Goal: Task Accomplishment & Management: Complete application form

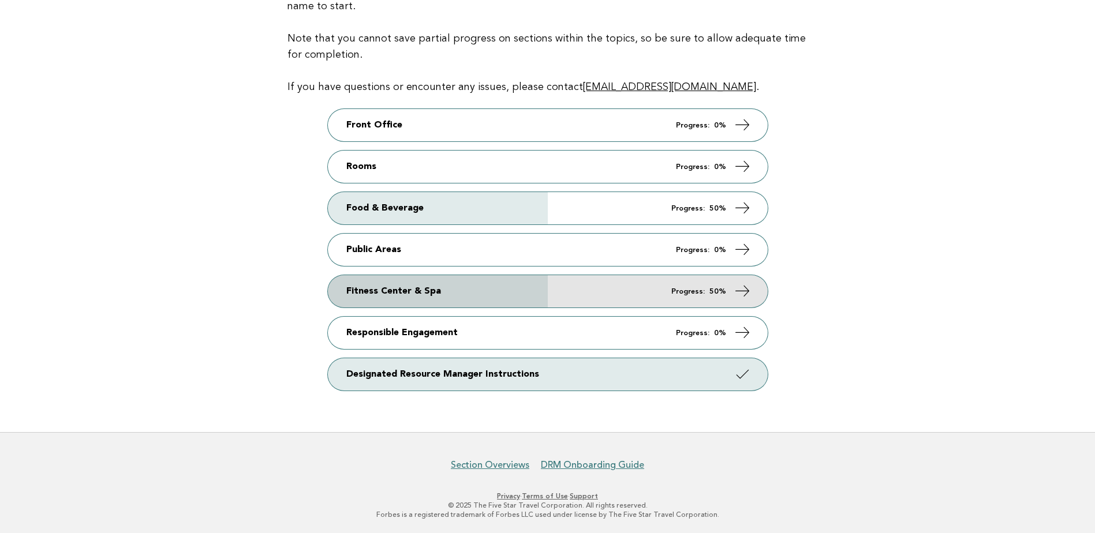
scroll to position [102, 0]
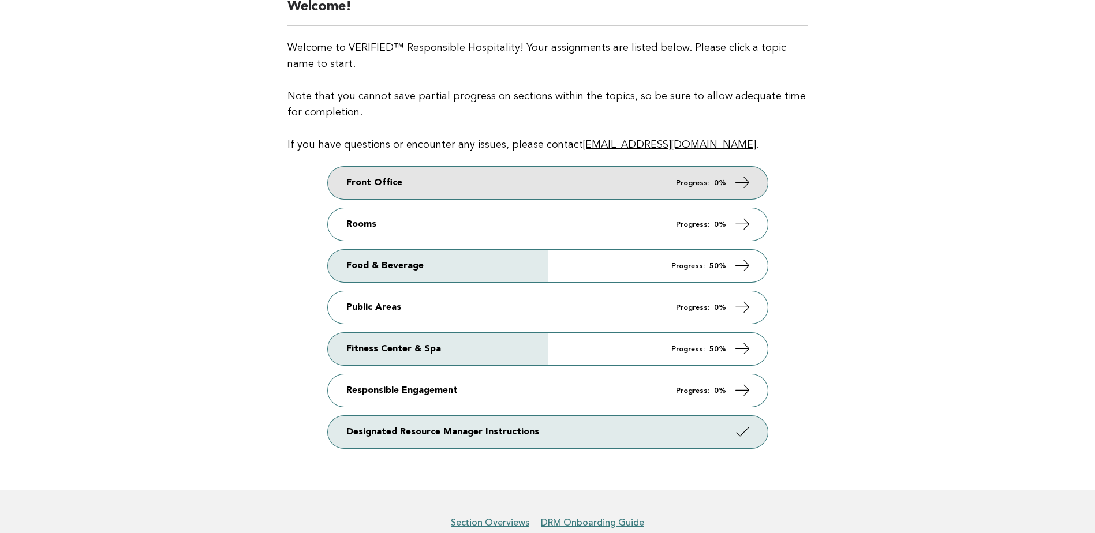
click at [561, 176] on link "Front Office Progress: 0%" at bounding box center [548, 183] width 440 height 32
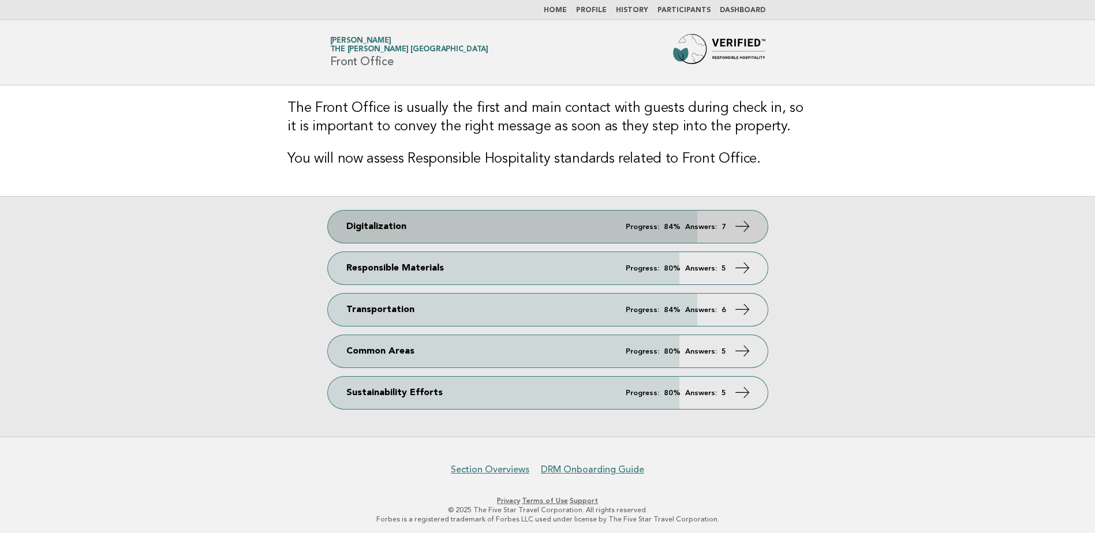
click at [553, 226] on link "Digitalization Progress: 84% Answers: 7" at bounding box center [548, 227] width 440 height 32
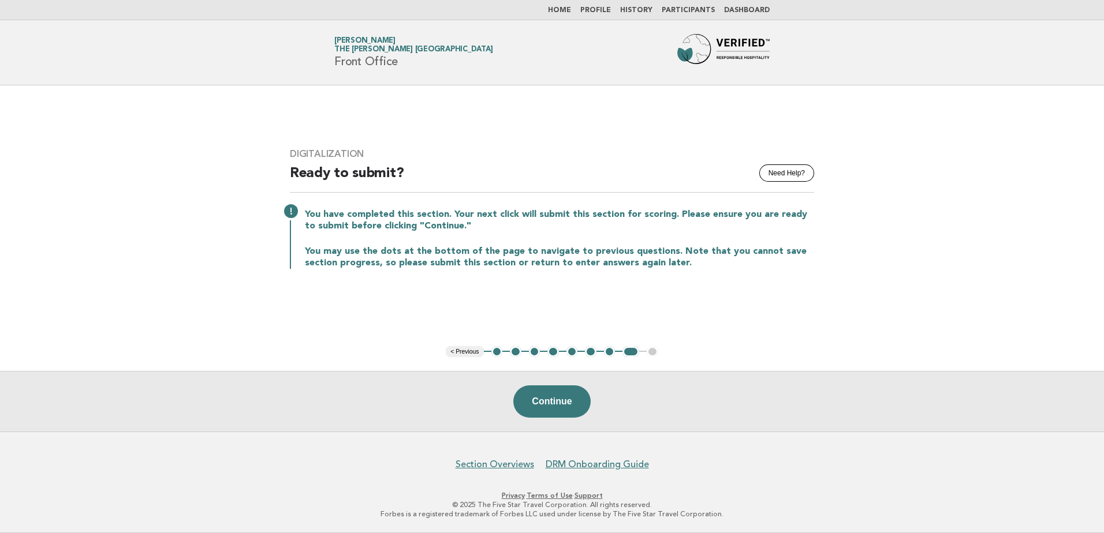
click at [497, 352] on button "1" at bounding box center [497, 352] width 12 height 12
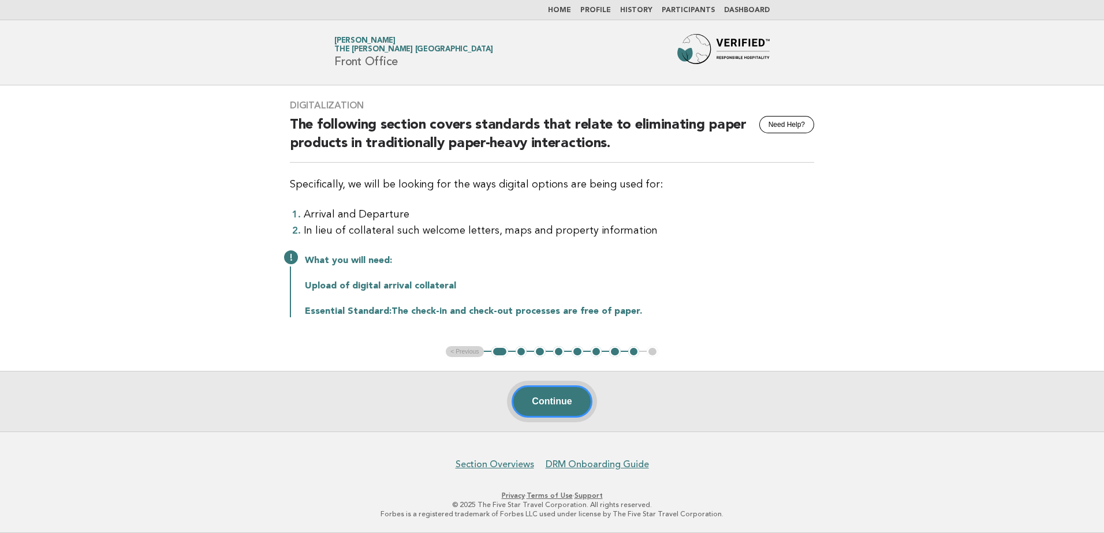
click at [546, 402] on button "Continue" at bounding box center [552, 402] width 80 height 32
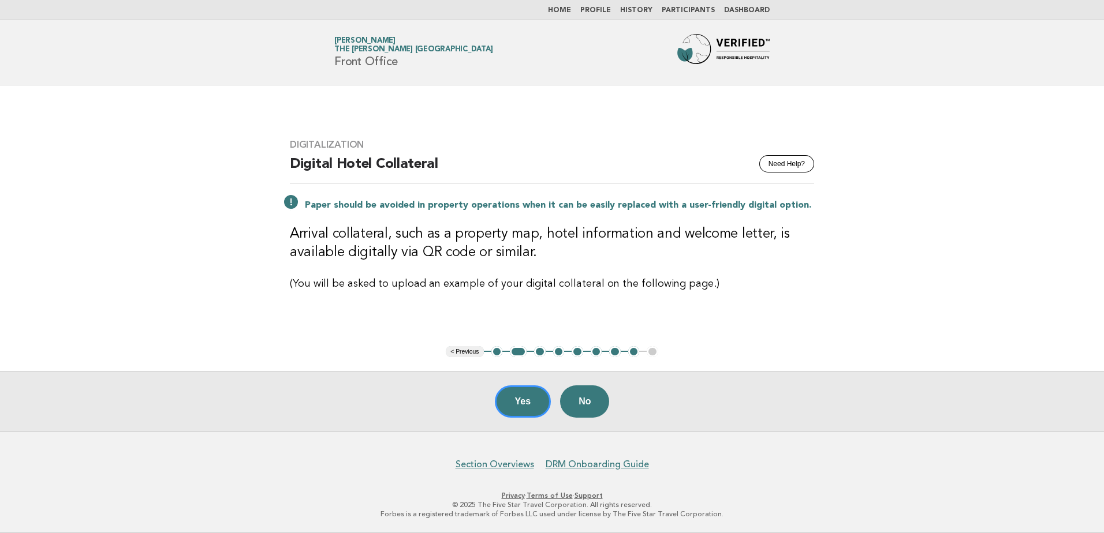
click at [526, 408] on button "Yes" at bounding box center [523, 402] width 57 height 32
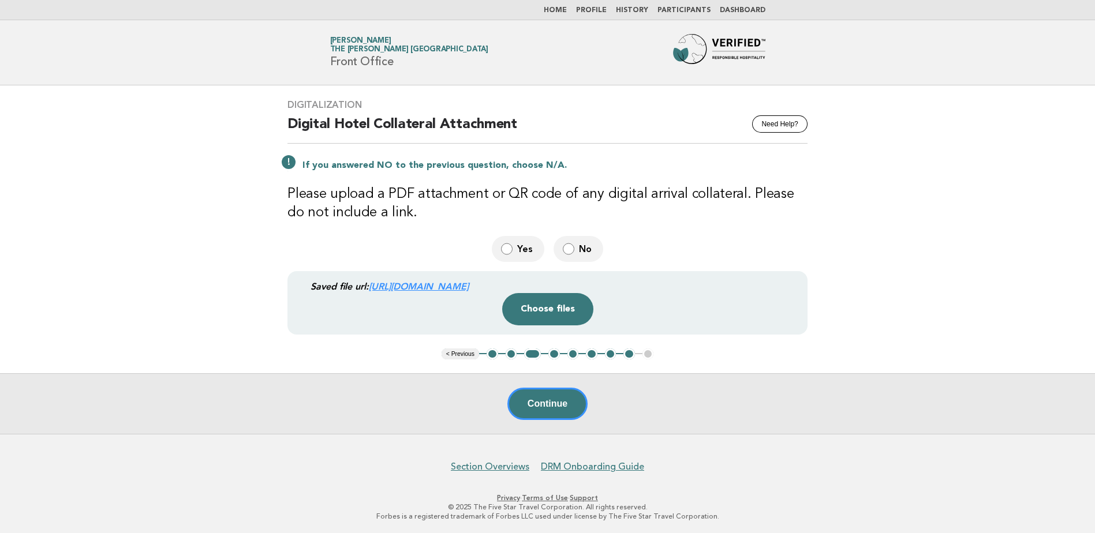
click at [454, 295] on div "Drop a file here Choose files Cancel Remove" at bounding box center [548, 309] width 502 height 32
click at [456, 295] on div "Drop a file here Choose files Cancel Remove" at bounding box center [548, 309] width 502 height 32
click at [539, 313] on button "Choose files" at bounding box center [547, 309] width 91 height 32
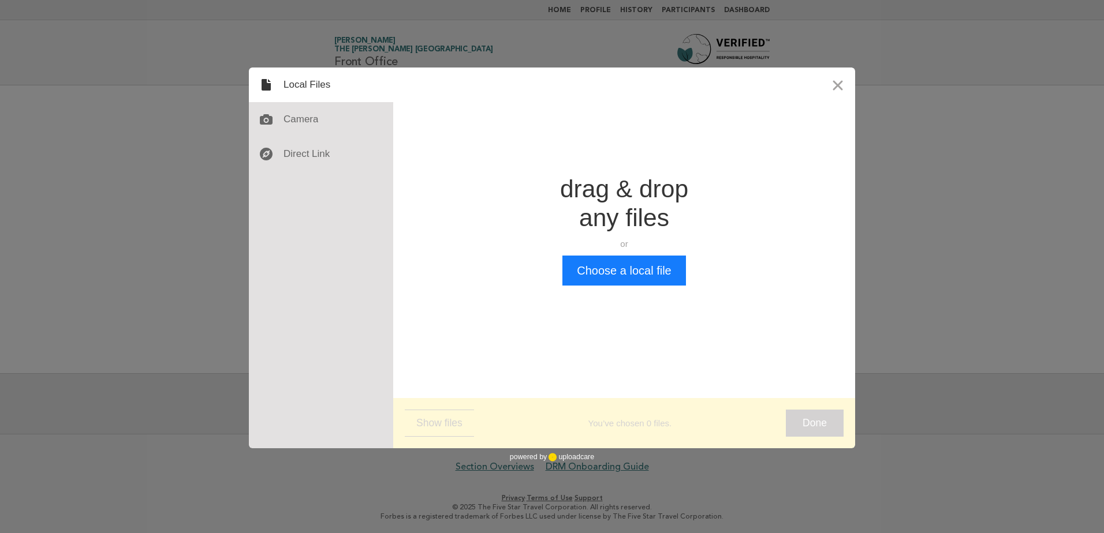
click at [834, 86] on button "Close" at bounding box center [837, 85] width 35 height 35
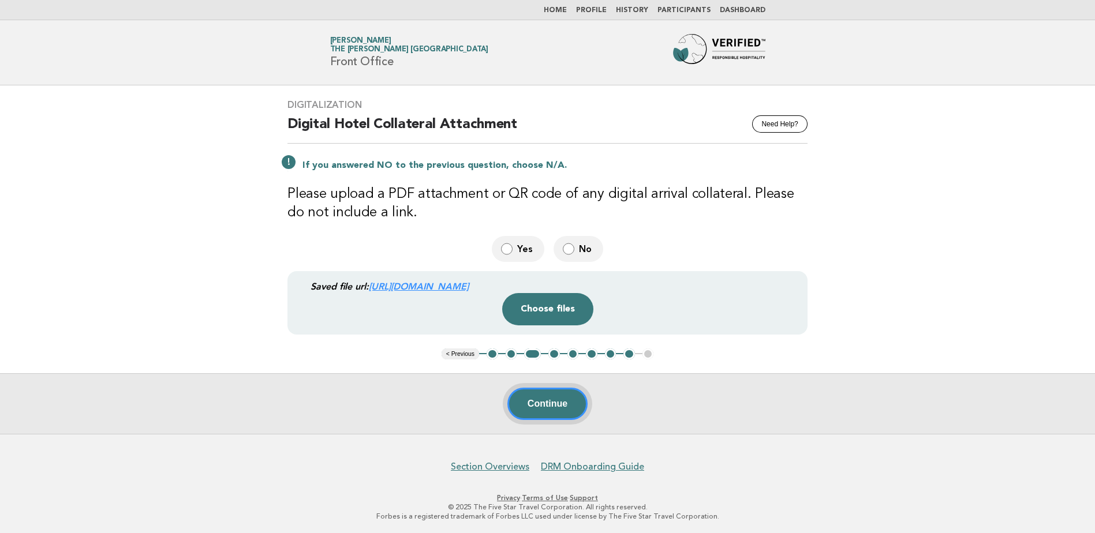
click at [548, 406] on button "Continue" at bounding box center [547, 404] width 80 height 32
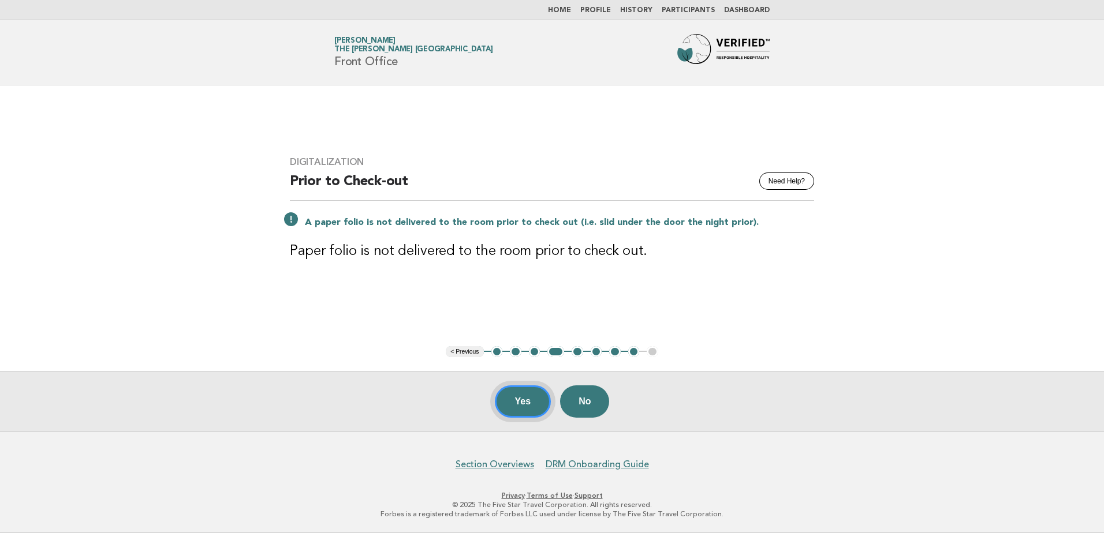
click at [514, 411] on button "Yes" at bounding box center [523, 402] width 57 height 32
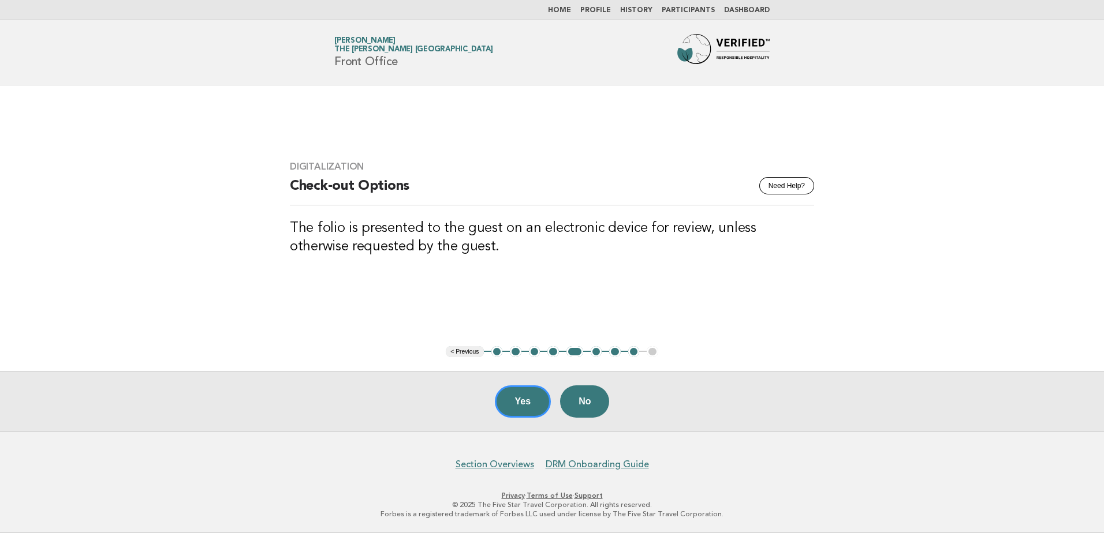
click at [524, 393] on button "Yes" at bounding box center [523, 402] width 57 height 32
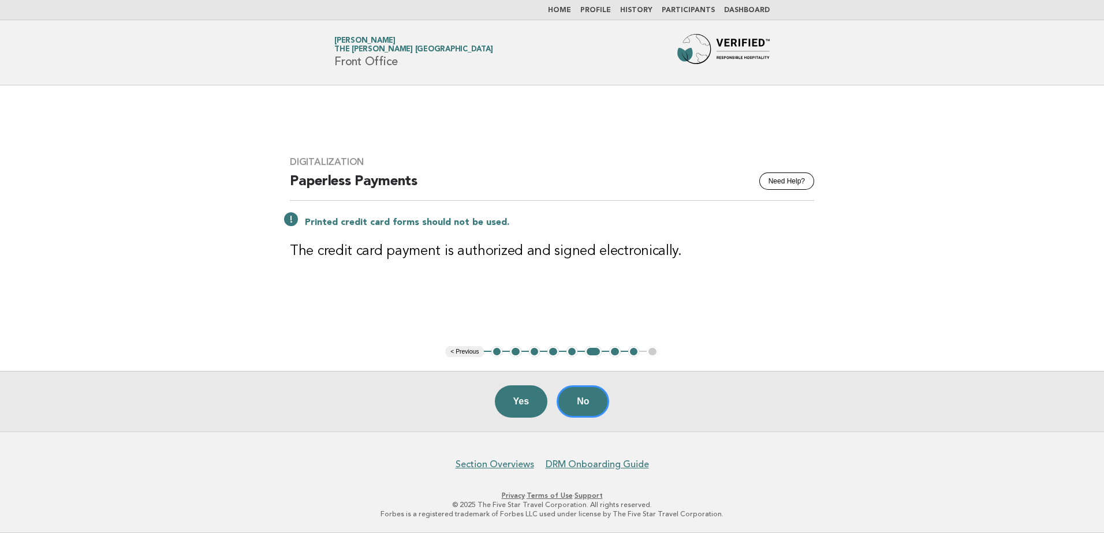
click at [587, 399] on button "No" at bounding box center [583, 402] width 53 height 32
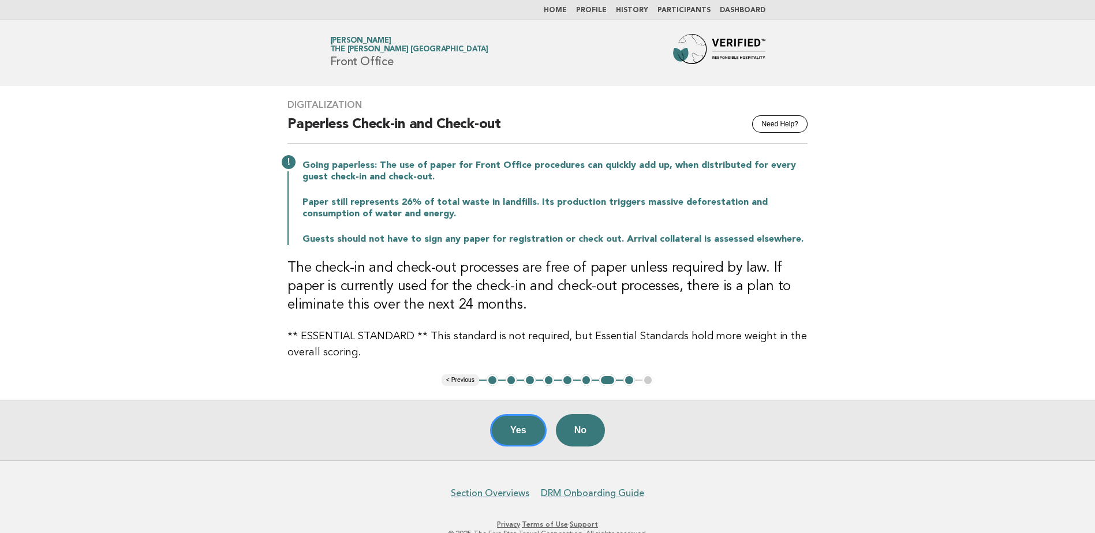
click at [504, 431] on button "Yes" at bounding box center [518, 431] width 57 height 32
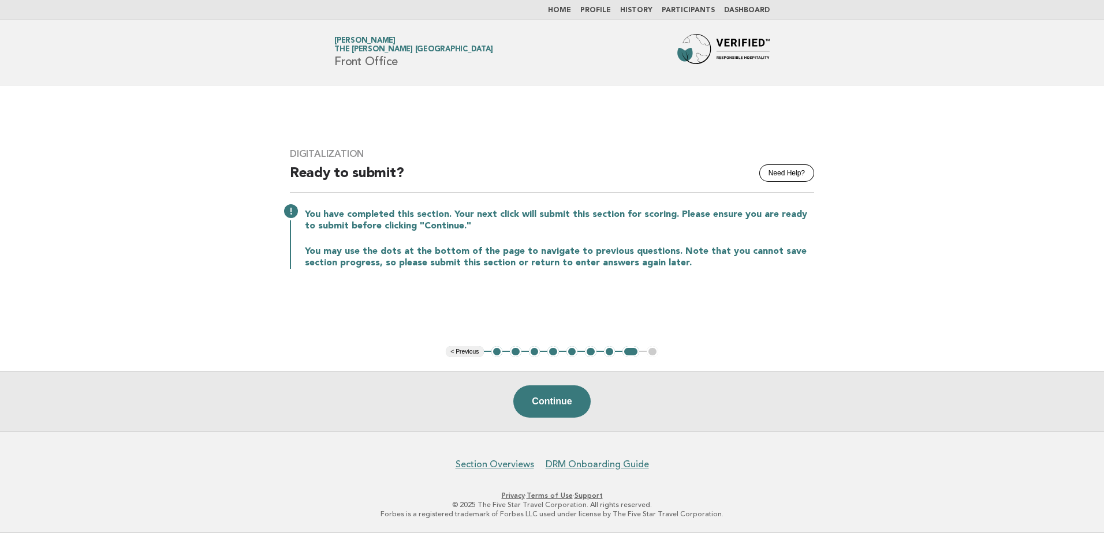
click at [550, 403] on button "Continue" at bounding box center [551, 402] width 77 height 32
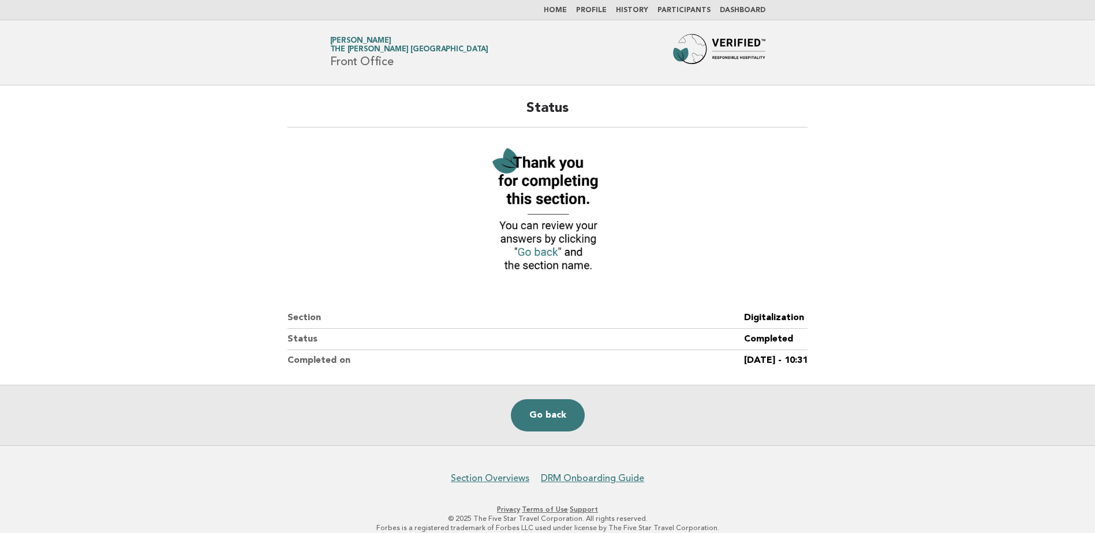
click at [546, 417] on link "Go back" at bounding box center [548, 416] width 74 height 32
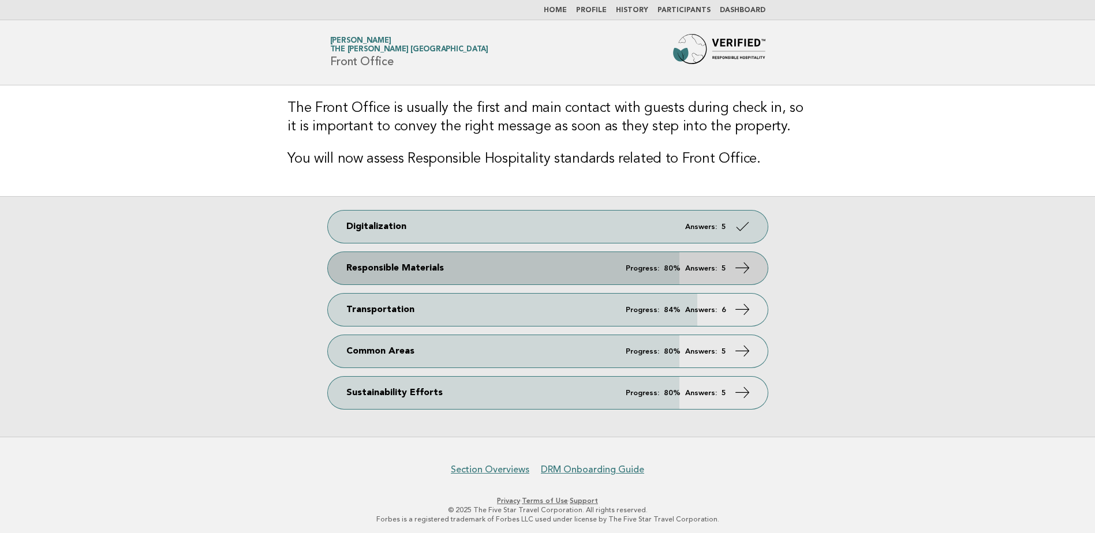
click at [511, 267] on link "Responsible Materials Progress: 80% Answers: 5" at bounding box center [548, 268] width 440 height 32
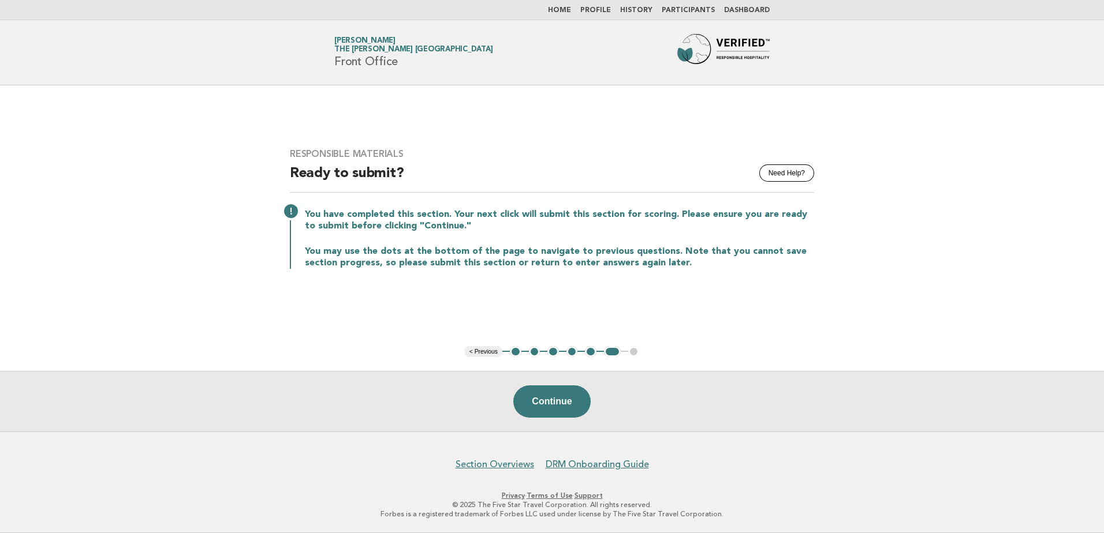
click at [515, 349] on button "1" at bounding box center [516, 352] width 12 height 12
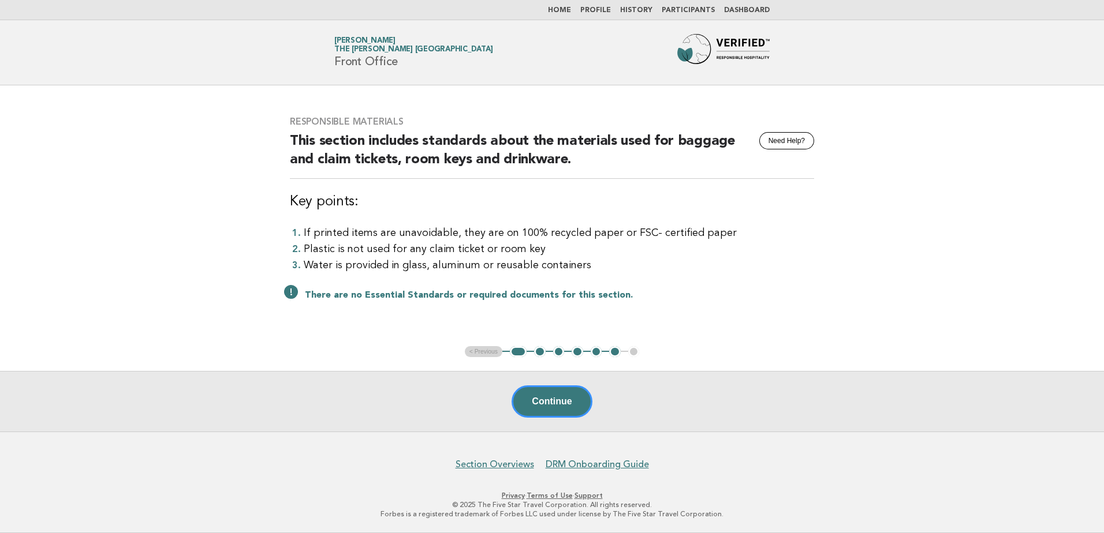
click at [547, 406] on button "Continue" at bounding box center [552, 402] width 80 height 32
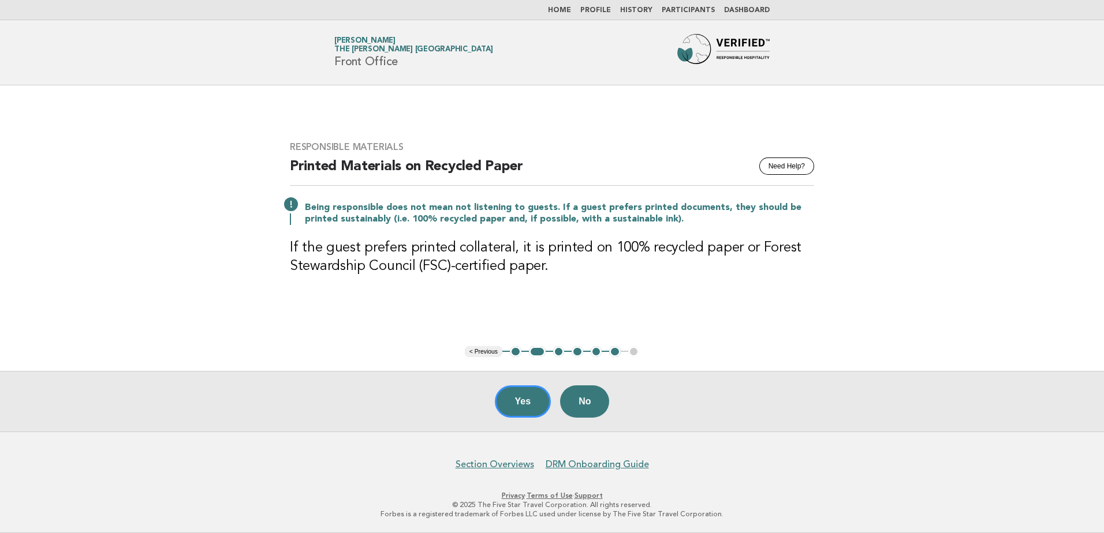
click at [522, 416] on button "Yes" at bounding box center [523, 402] width 57 height 32
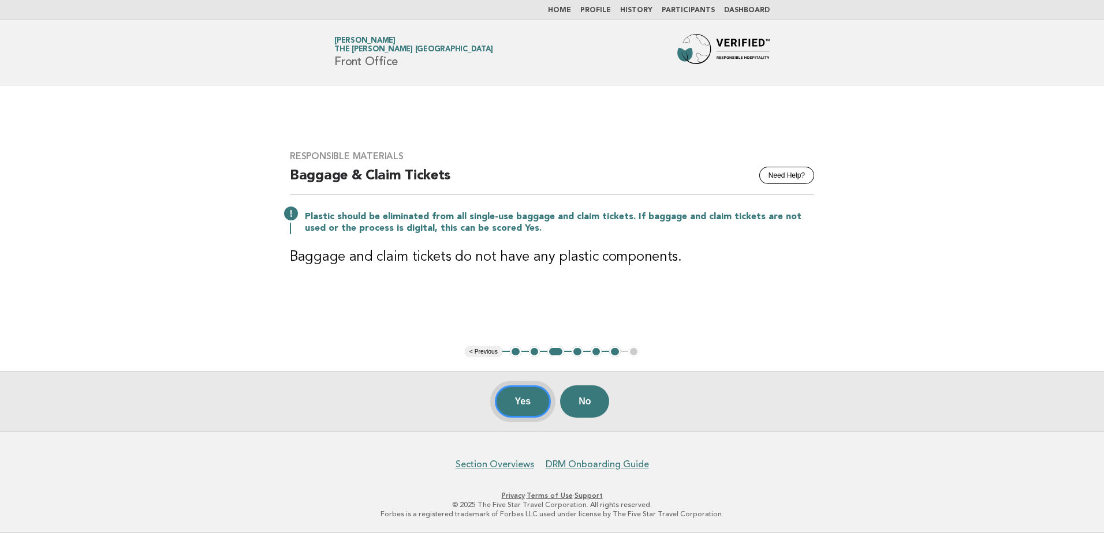
click at [517, 404] on button "Yes" at bounding box center [523, 402] width 57 height 32
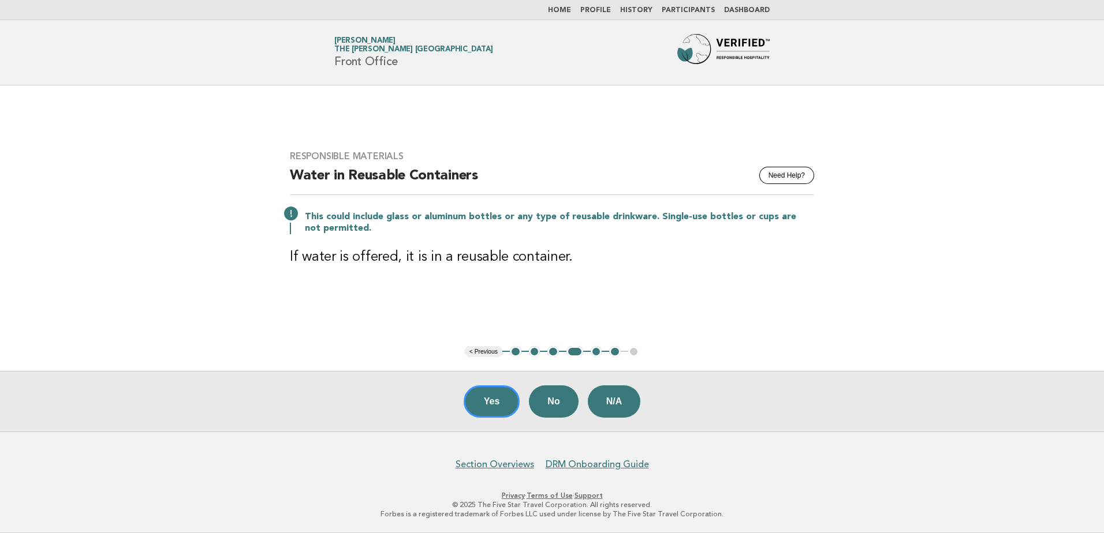
click at [485, 399] on button "Yes" at bounding box center [492, 402] width 57 height 32
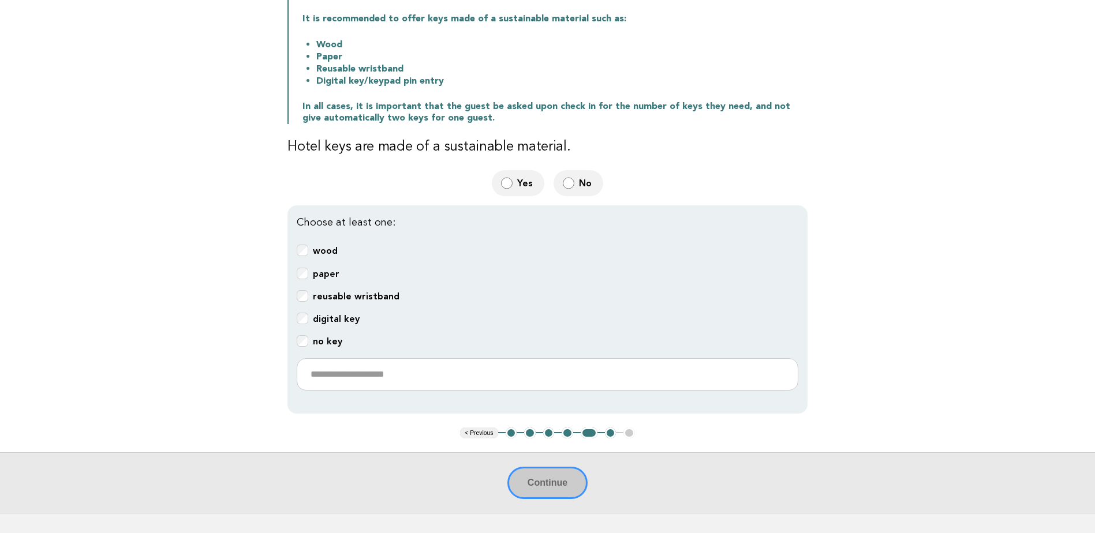
scroll to position [186, 0]
click at [337, 313] on b "digital key" at bounding box center [336, 318] width 47 height 11
click at [562, 484] on button "Continue" at bounding box center [547, 482] width 80 height 32
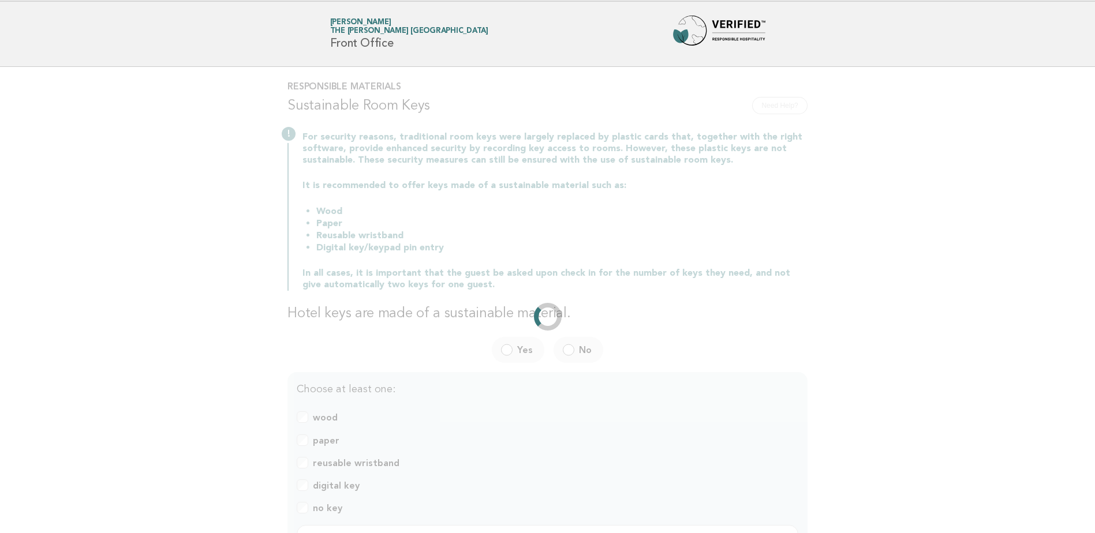
scroll to position [0, 0]
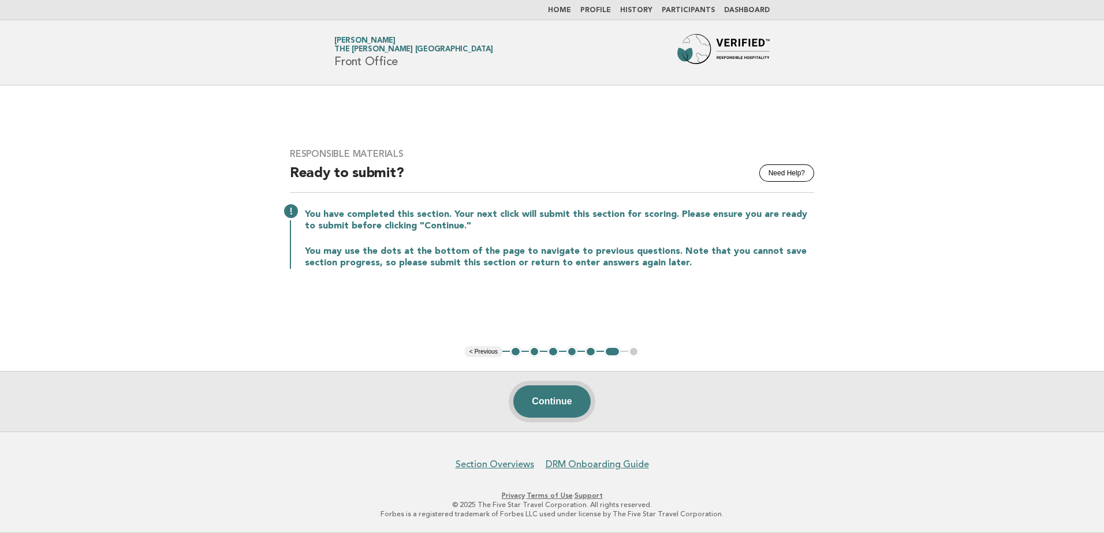
click at [555, 402] on button "Continue" at bounding box center [551, 402] width 77 height 32
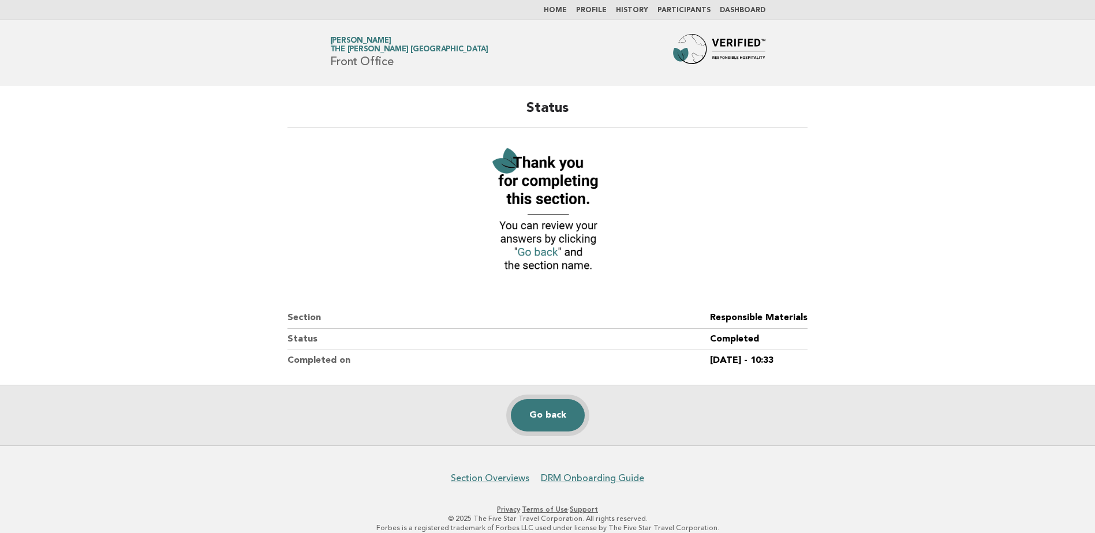
click at [549, 415] on link "Go back" at bounding box center [548, 416] width 74 height 32
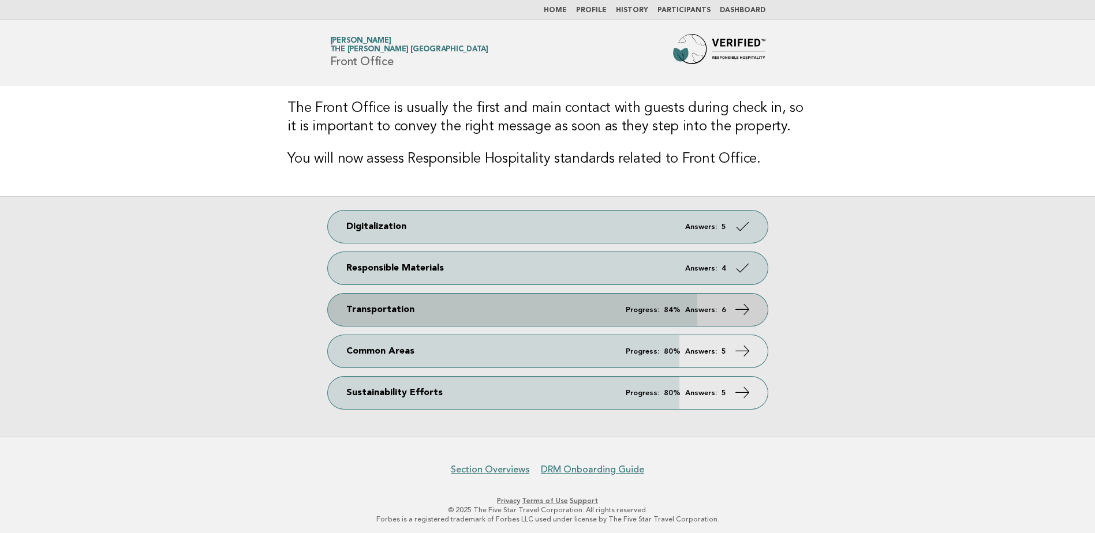
click at [592, 316] on link "Transportation Progress: 84% Answers: 6" at bounding box center [548, 310] width 440 height 32
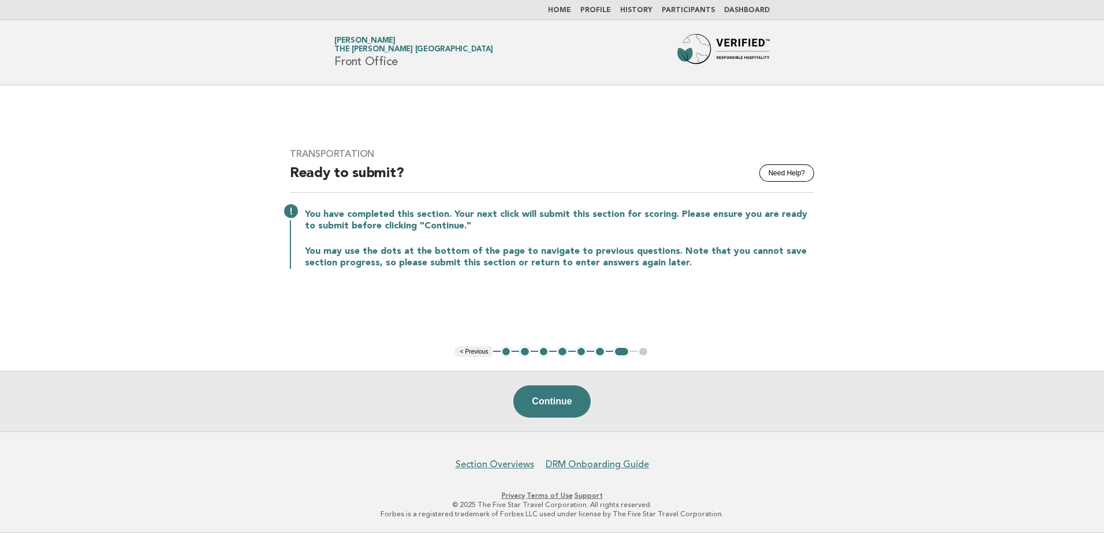
click at [502, 350] on button "1" at bounding box center [507, 352] width 12 height 12
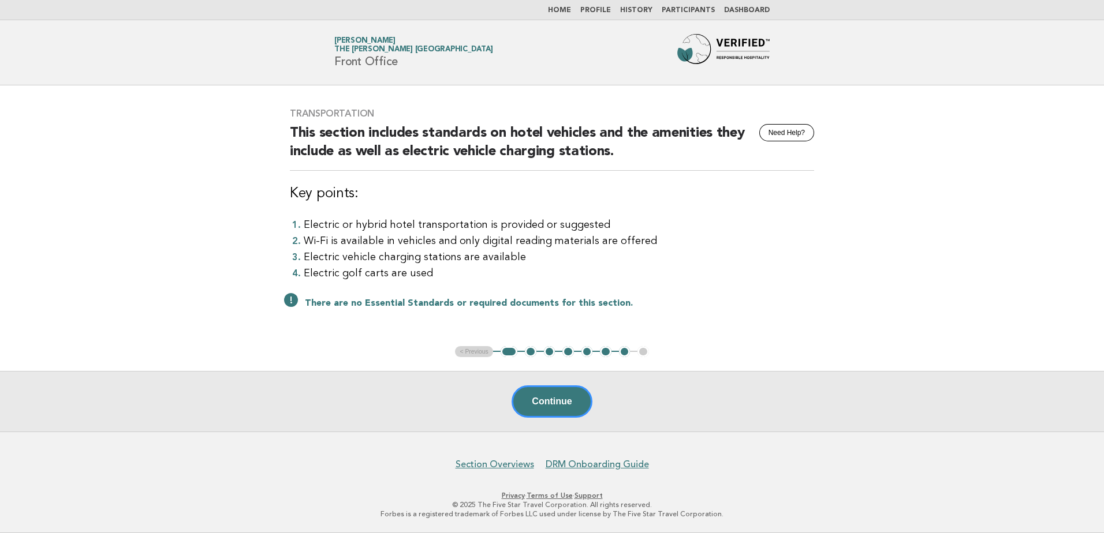
click at [559, 395] on button "Continue" at bounding box center [552, 402] width 80 height 32
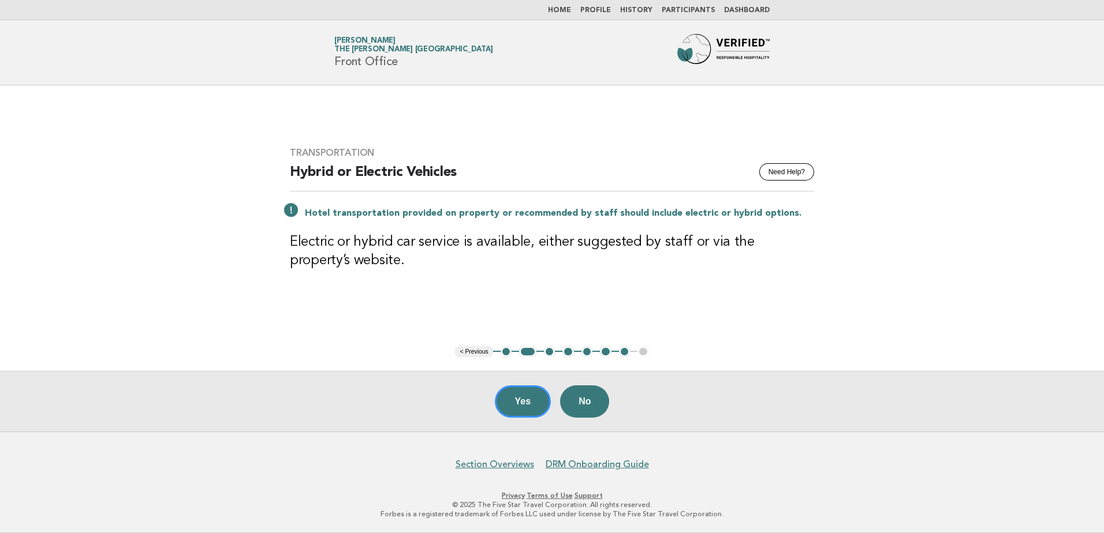
click at [511, 402] on button "Yes" at bounding box center [523, 402] width 57 height 32
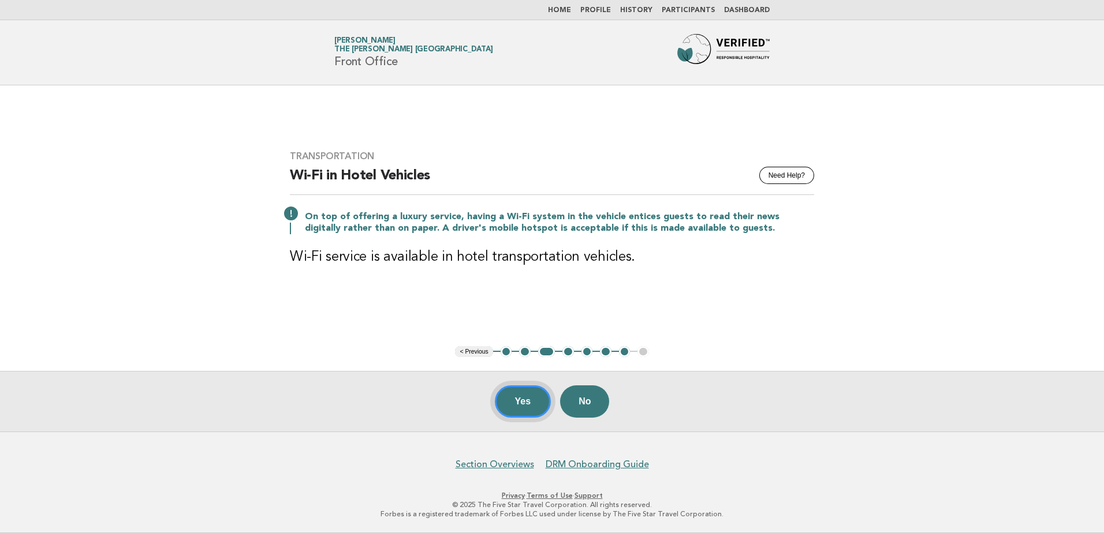
click at [521, 403] on button "Yes" at bounding box center [523, 402] width 57 height 32
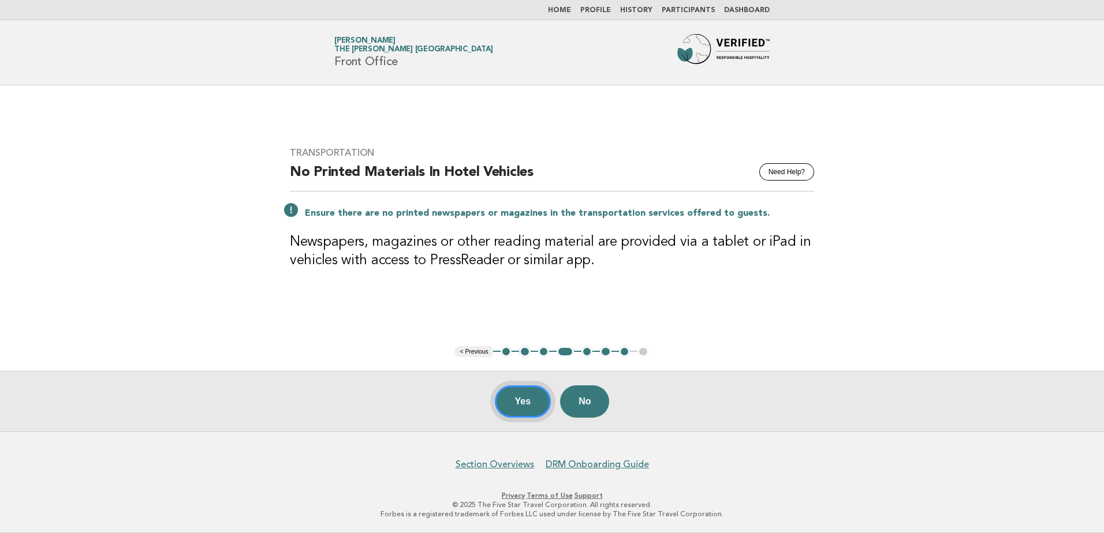
click at [512, 402] on button "Yes" at bounding box center [523, 402] width 57 height 32
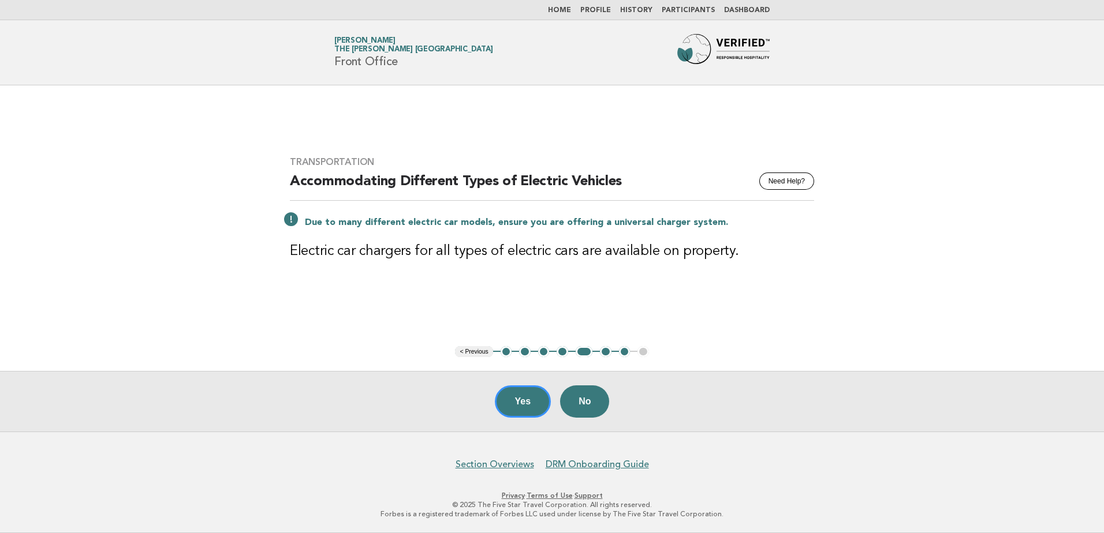
click at [517, 405] on button "Yes" at bounding box center [523, 402] width 57 height 32
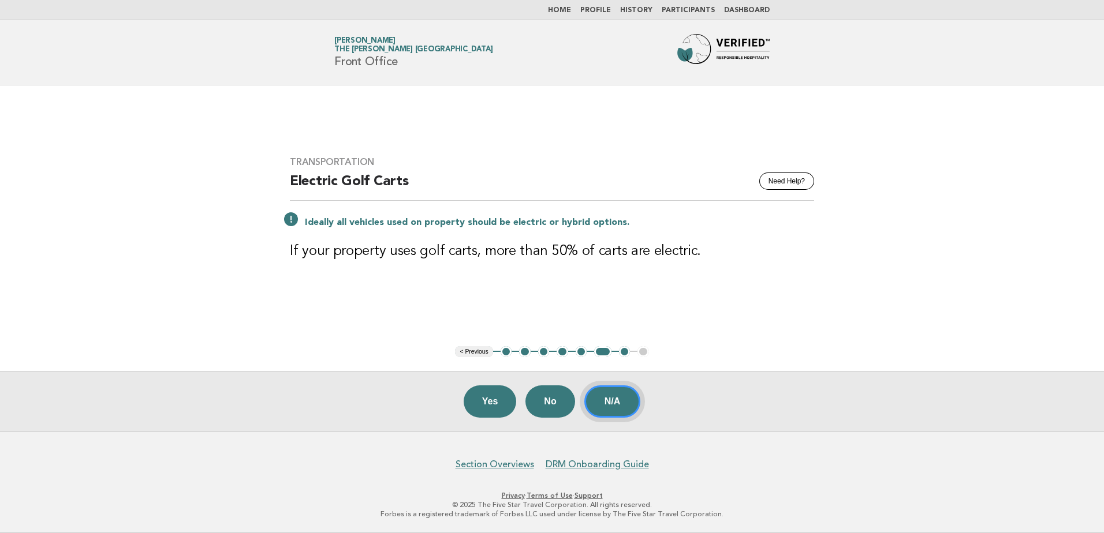
click at [618, 402] on button "N/A" at bounding box center [612, 402] width 57 height 32
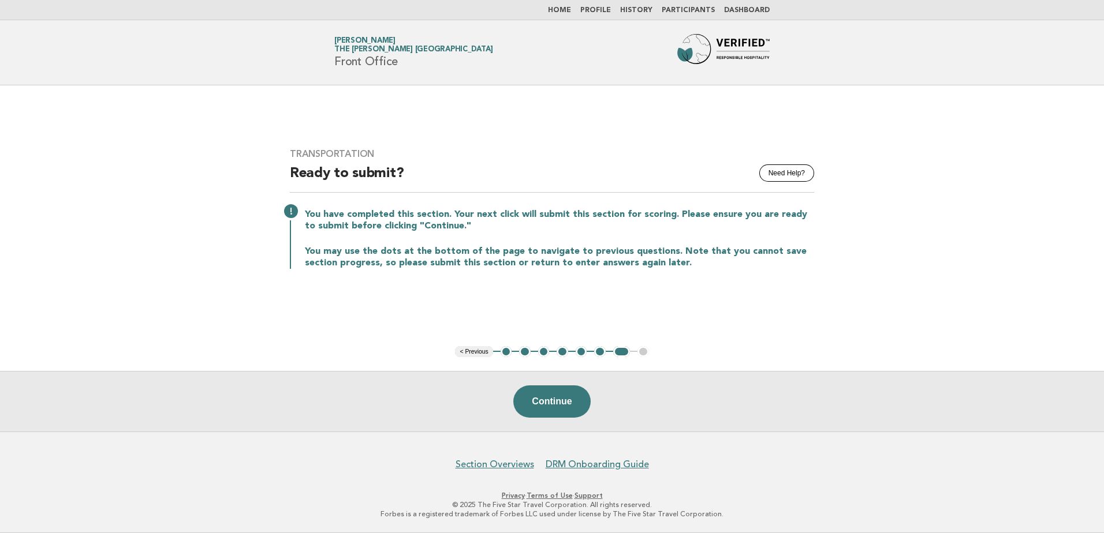
click at [551, 386] on button "Continue" at bounding box center [551, 402] width 77 height 32
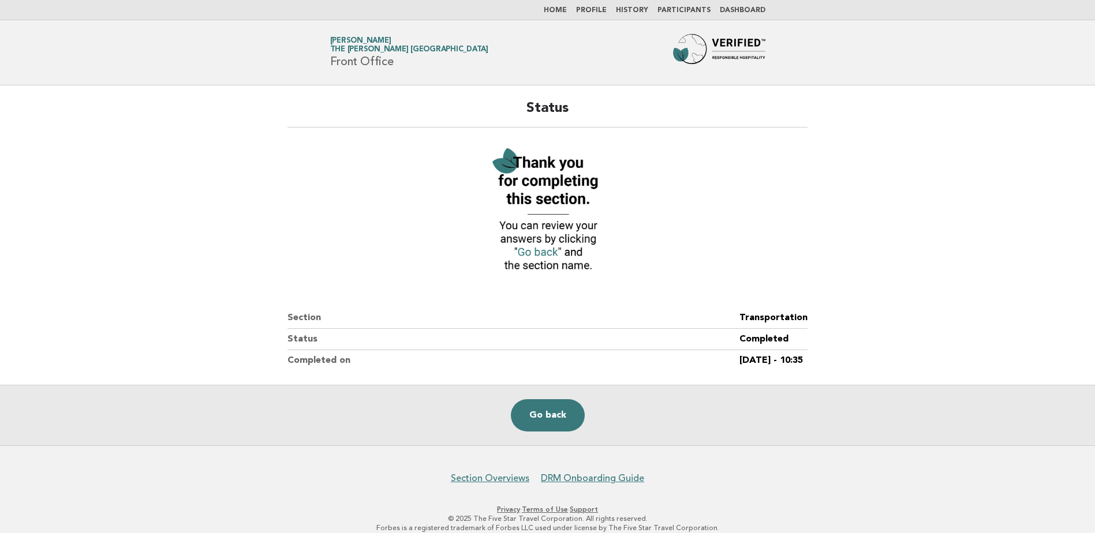
click at [557, 425] on link "Go back" at bounding box center [548, 416] width 74 height 32
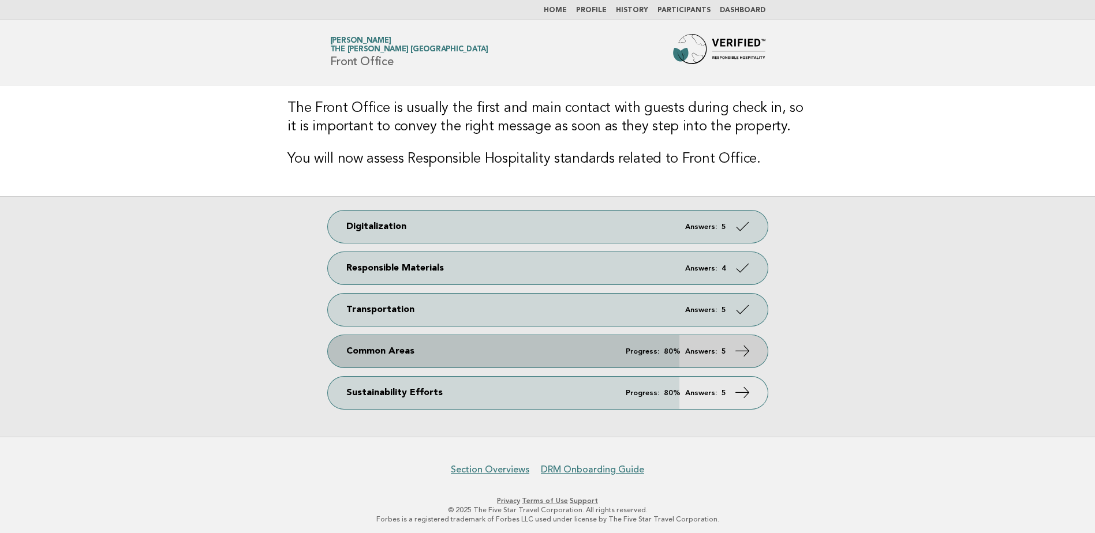
click at [621, 356] on link "Common Areas Progress: 80% Answers: 5" at bounding box center [548, 351] width 440 height 32
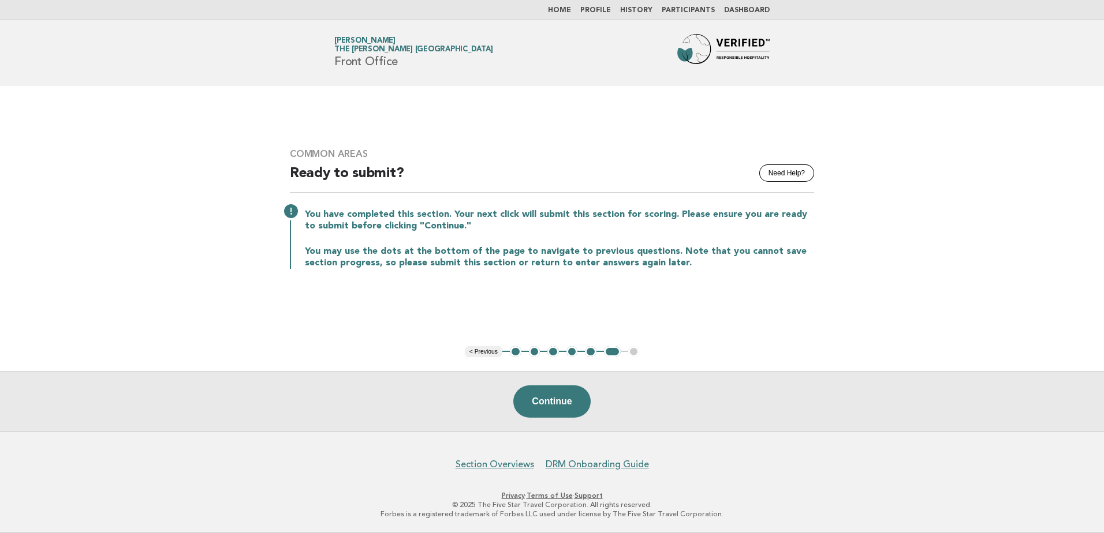
click at [484, 352] on button "< Previous" at bounding box center [484, 352] width 38 height 12
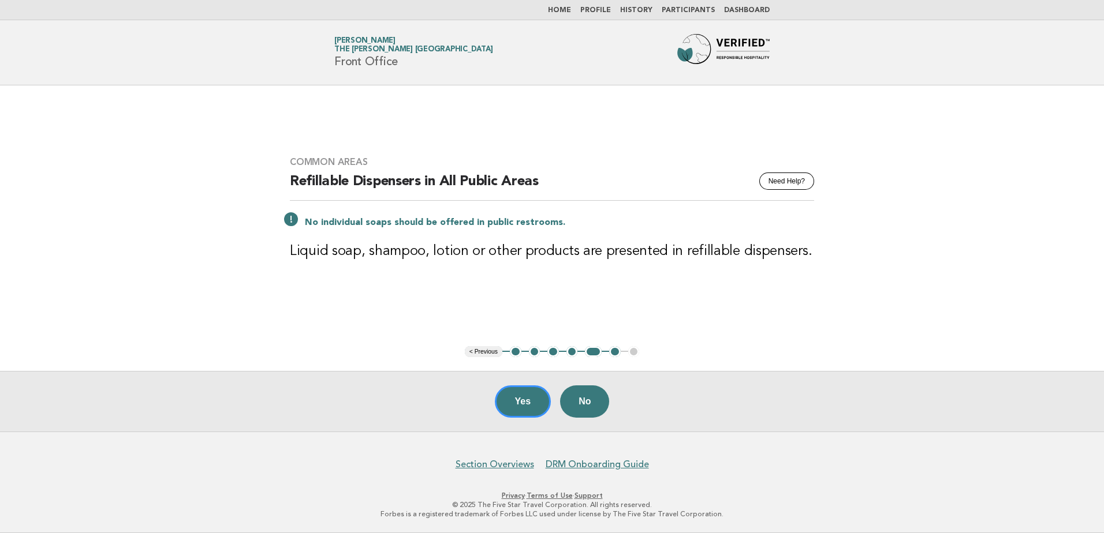
click at [516, 352] on button "1" at bounding box center [516, 352] width 12 height 12
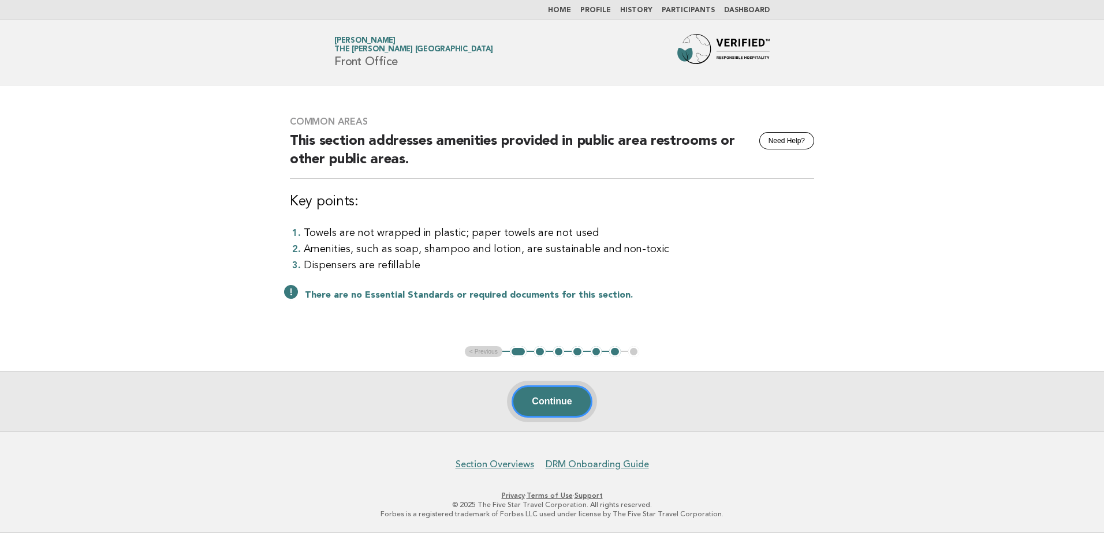
click at [553, 401] on button "Continue" at bounding box center [552, 402] width 80 height 32
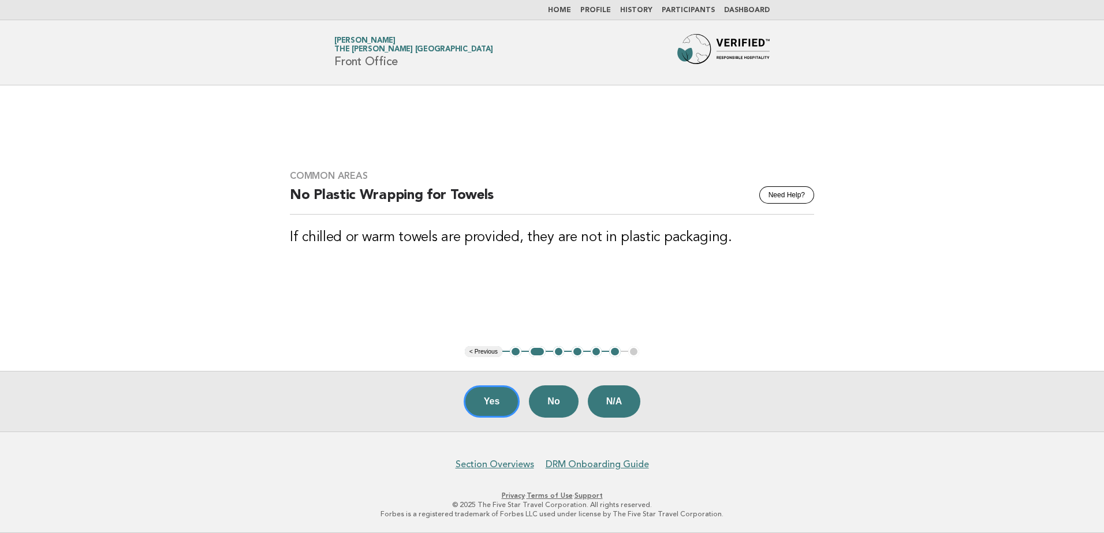
click at [491, 404] on button "Yes" at bounding box center [492, 402] width 57 height 32
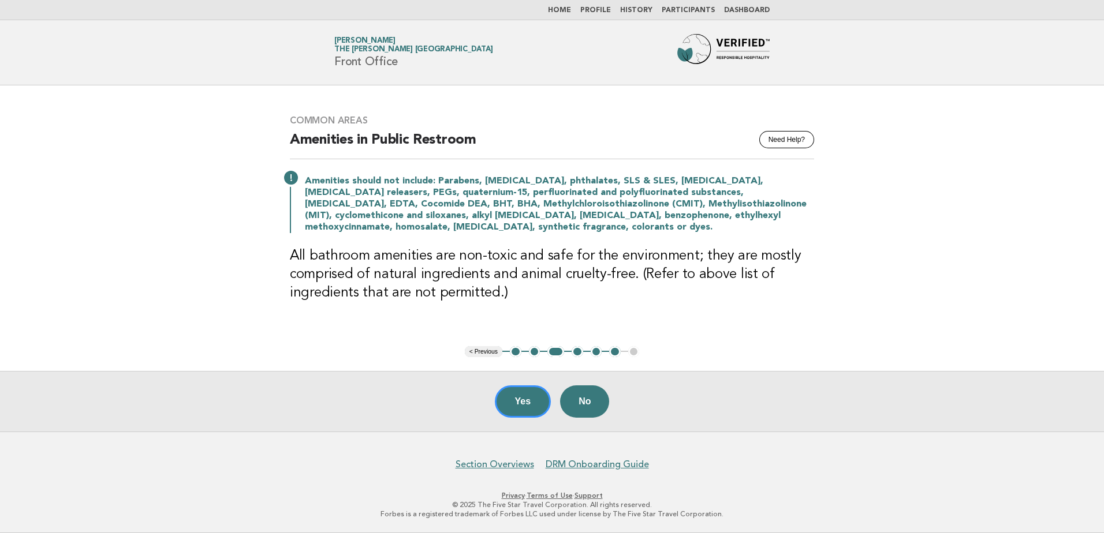
click at [520, 404] on button "Yes" at bounding box center [523, 402] width 57 height 32
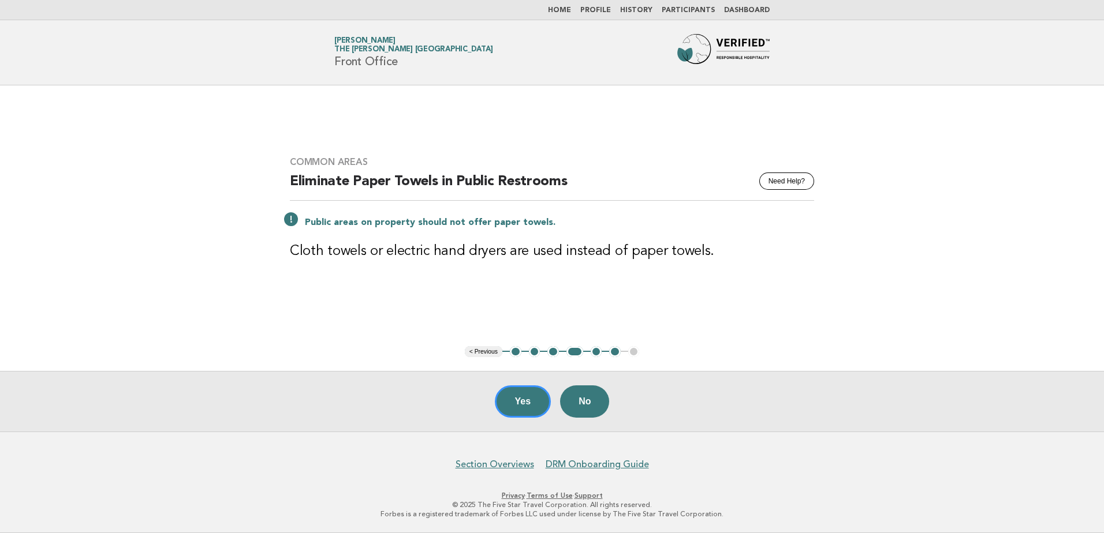
click at [520, 405] on button "Yes" at bounding box center [523, 402] width 57 height 32
click at [512, 404] on button "Yes" at bounding box center [523, 402] width 57 height 32
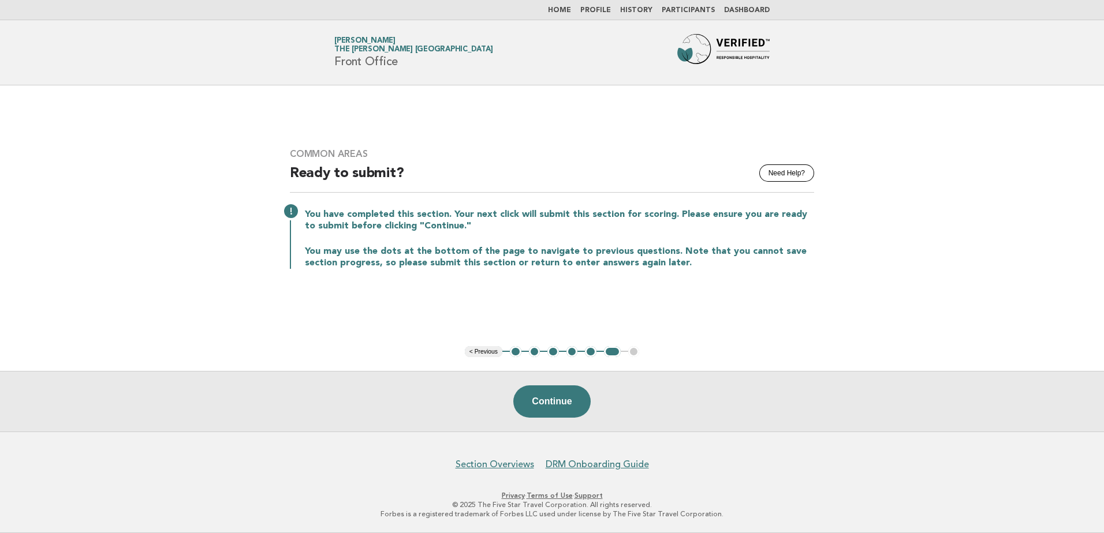
click at [552, 403] on button "Continue" at bounding box center [551, 402] width 77 height 32
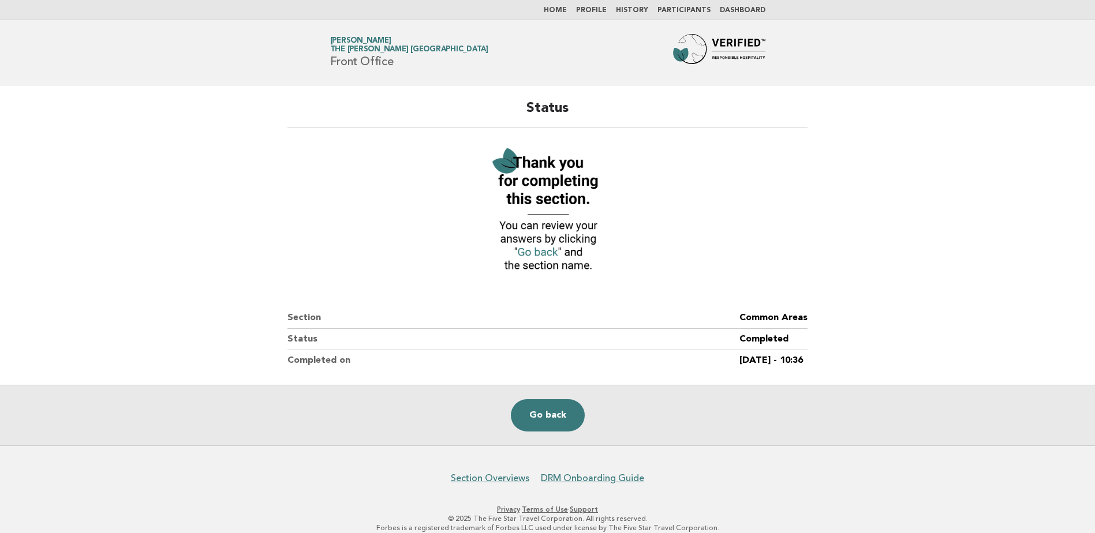
click at [543, 412] on link "Go back" at bounding box center [548, 416] width 74 height 32
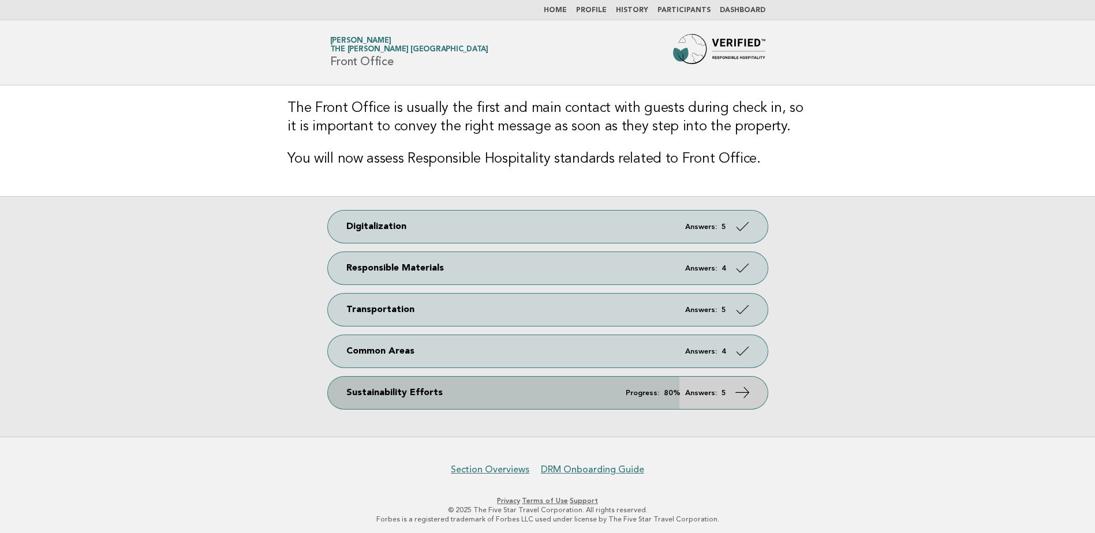
click at [590, 390] on link "Sustainability Efforts Progress: 80% Answers: 5" at bounding box center [548, 393] width 440 height 32
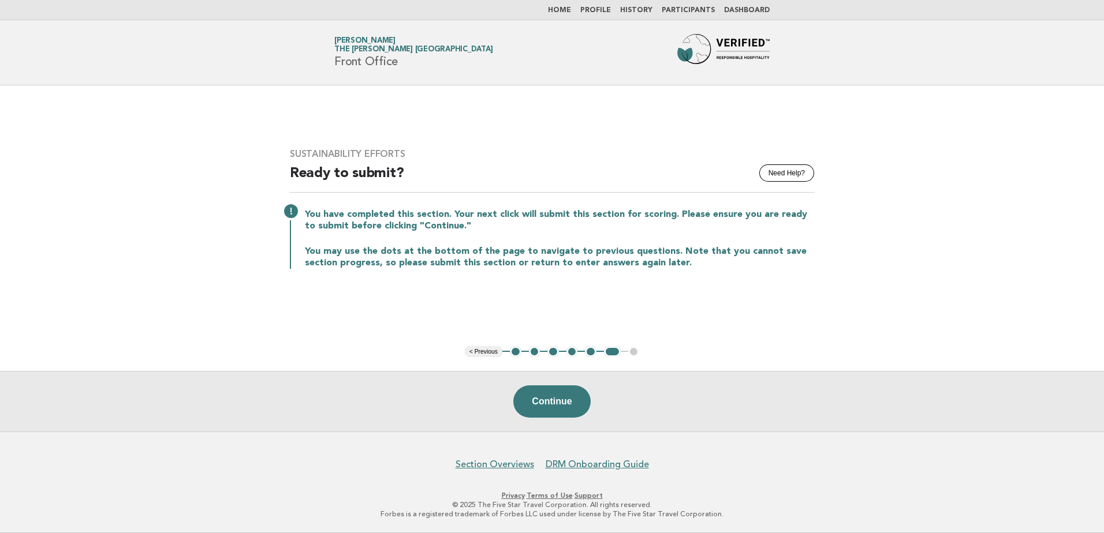
click at [513, 352] on button "1" at bounding box center [516, 352] width 12 height 12
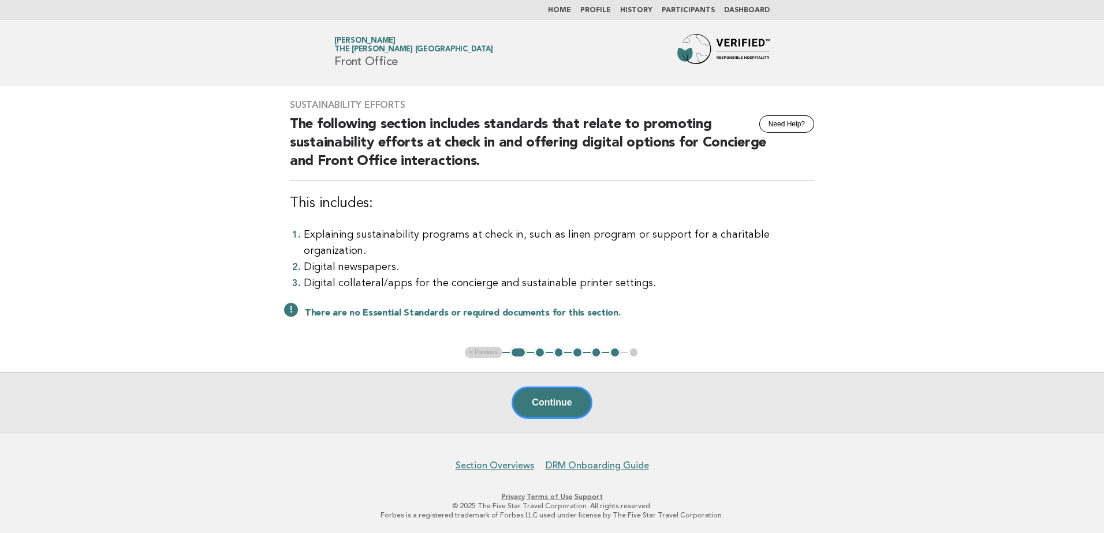
click at [558, 406] on button "Continue" at bounding box center [552, 403] width 80 height 32
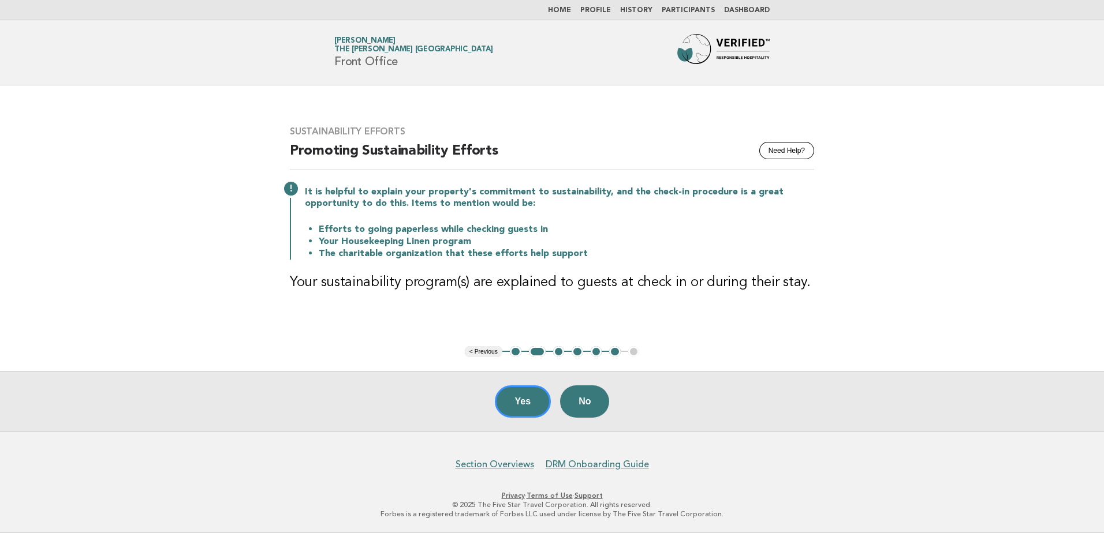
click at [512, 404] on button "Yes" at bounding box center [523, 402] width 57 height 32
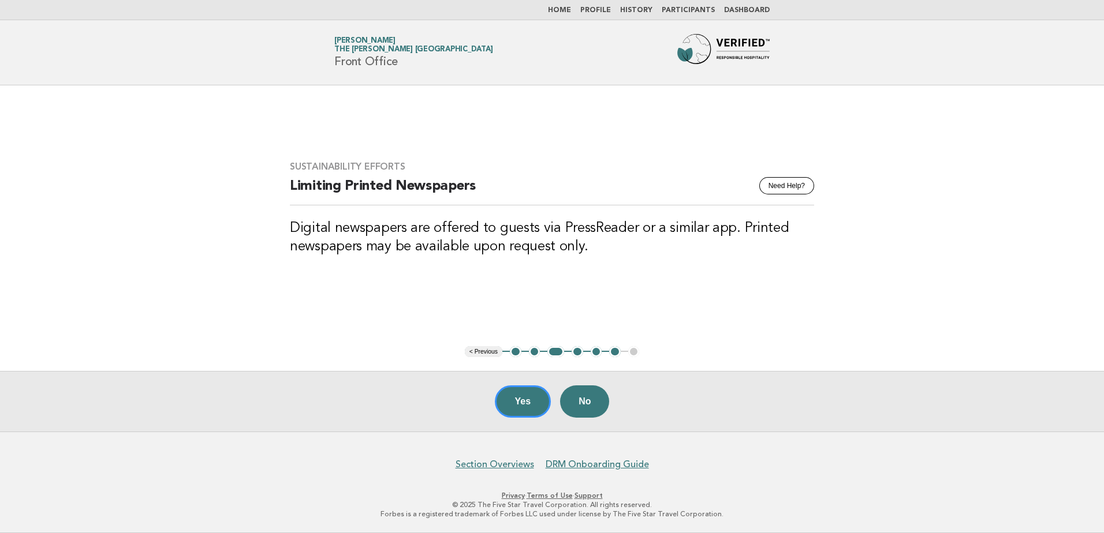
click at [521, 404] on button "Yes" at bounding box center [523, 402] width 57 height 32
click at [520, 405] on button "Yes" at bounding box center [523, 402] width 57 height 32
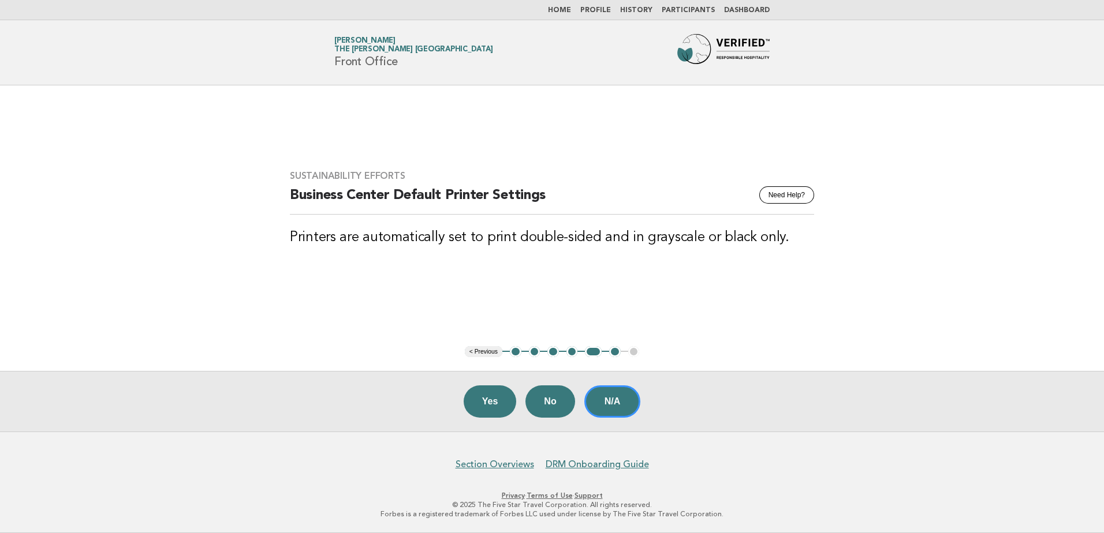
click at [617, 408] on button "N/A" at bounding box center [612, 402] width 57 height 32
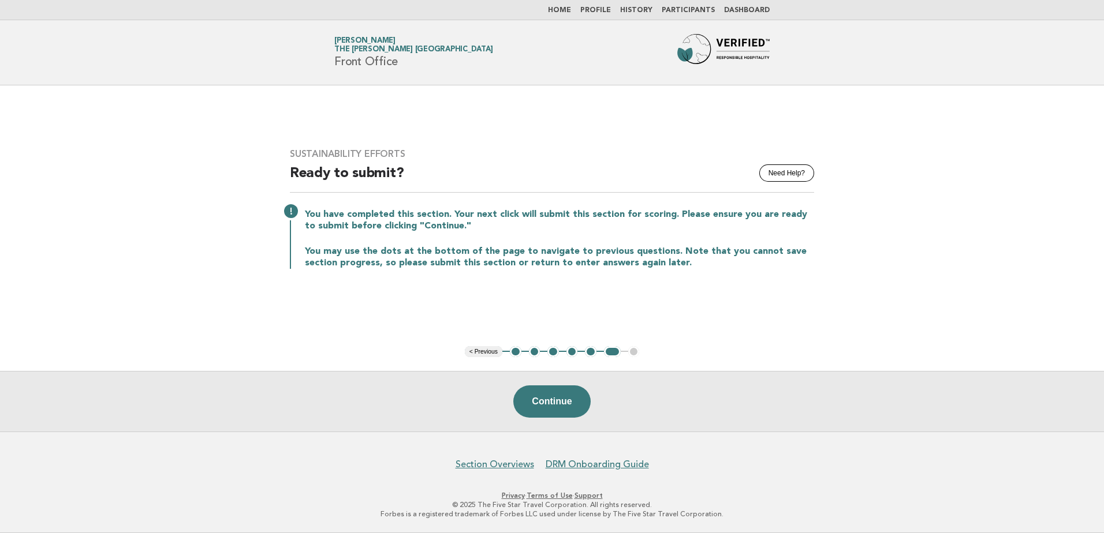
click at [562, 402] on button "Continue" at bounding box center [551, 402] width 77 height 32
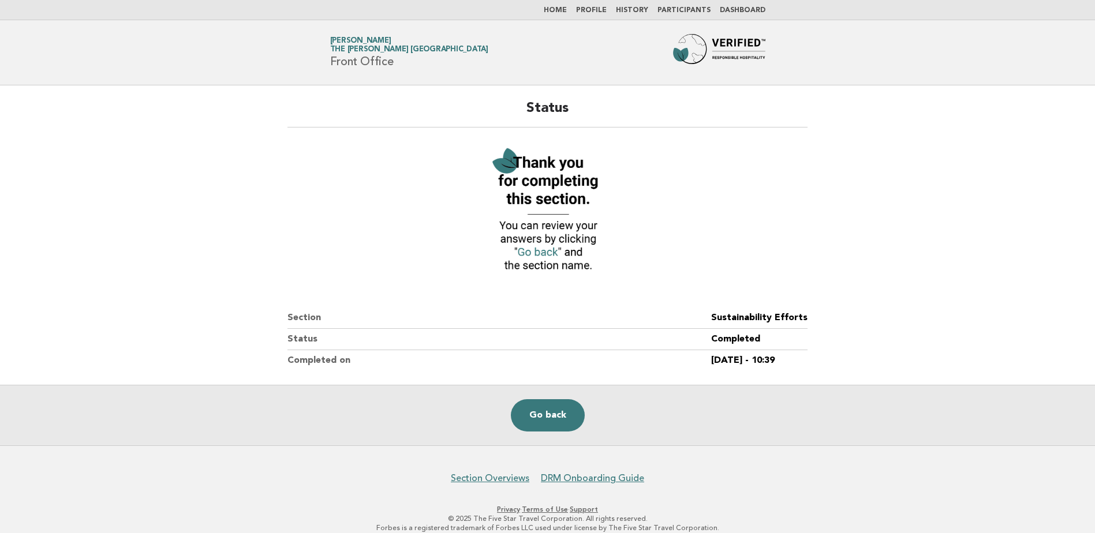
click at [552, 411] on link "Go back" at bounding box center [548, 416] width 74 height 32
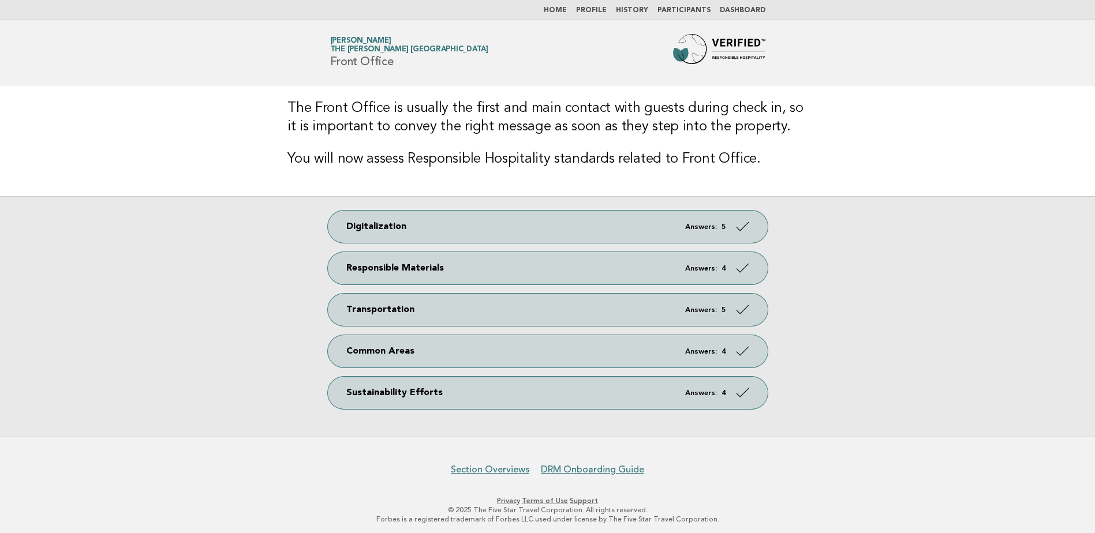
click at [559, 13] on link "Home" at bounding box center [555, 10] width 23 height 7
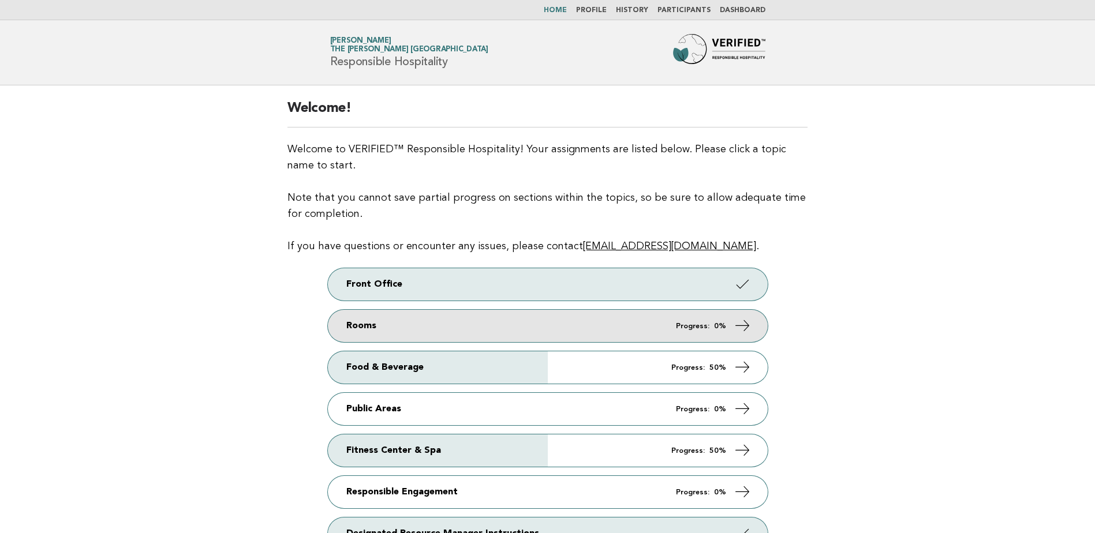
click at [645, 319] on link "Rooms Progress: 0%" at bounding box center [548, 326] width 440 height 32
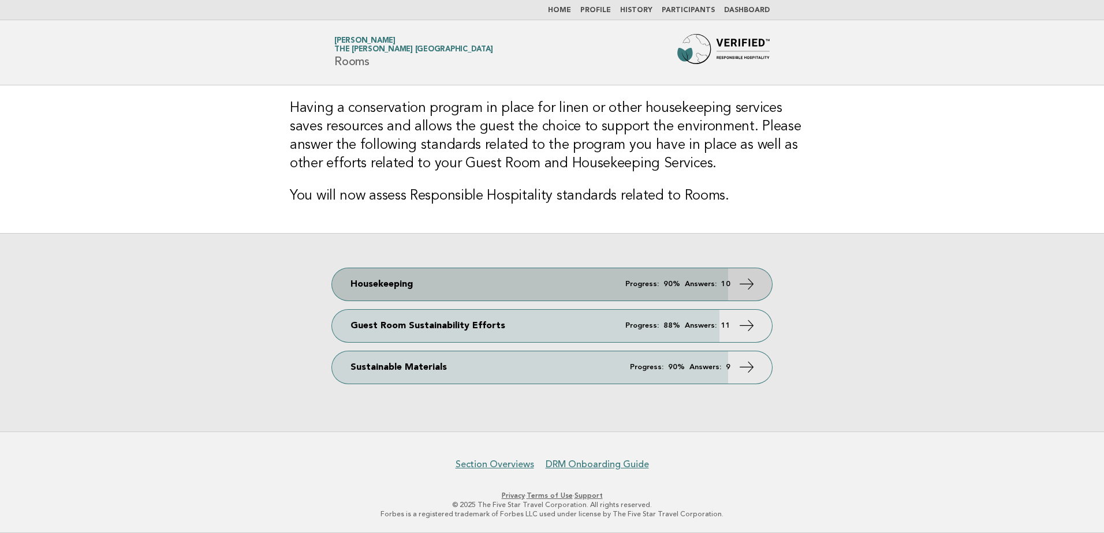
click at [626, 292] on link "Housekeeping Progress: 90% Answers: 10" at bounding box center [552, 284] width 440 height 32
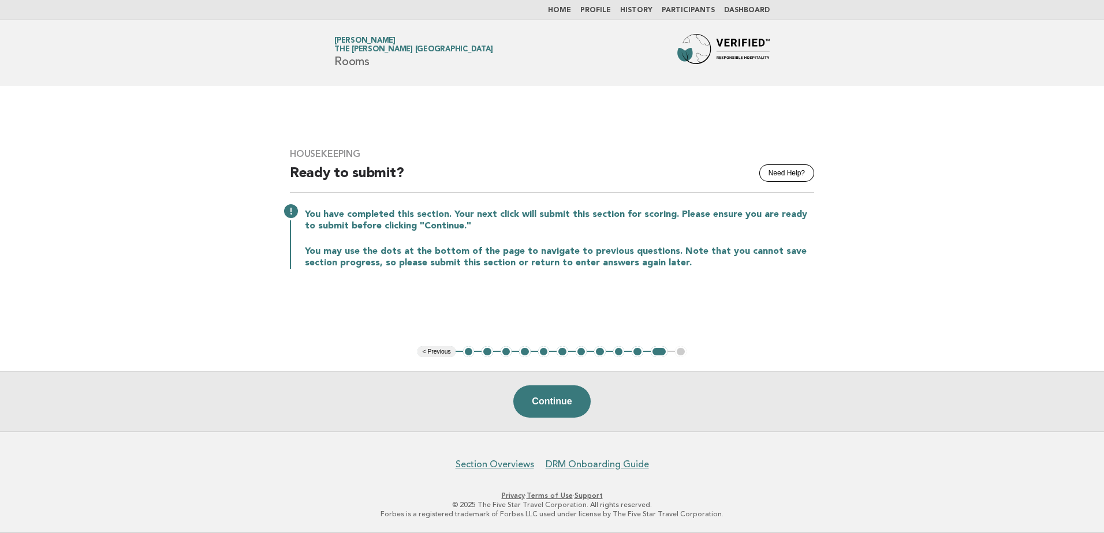
click at [464, 348] on ul "< Previous 1 2 3 4 5 6 7 8 9 10 11 12" at bounding box center [551, 352] width 268 height 12
click at [468, 352] on button "1" at bounding box center [469, 352] width 12 height 12
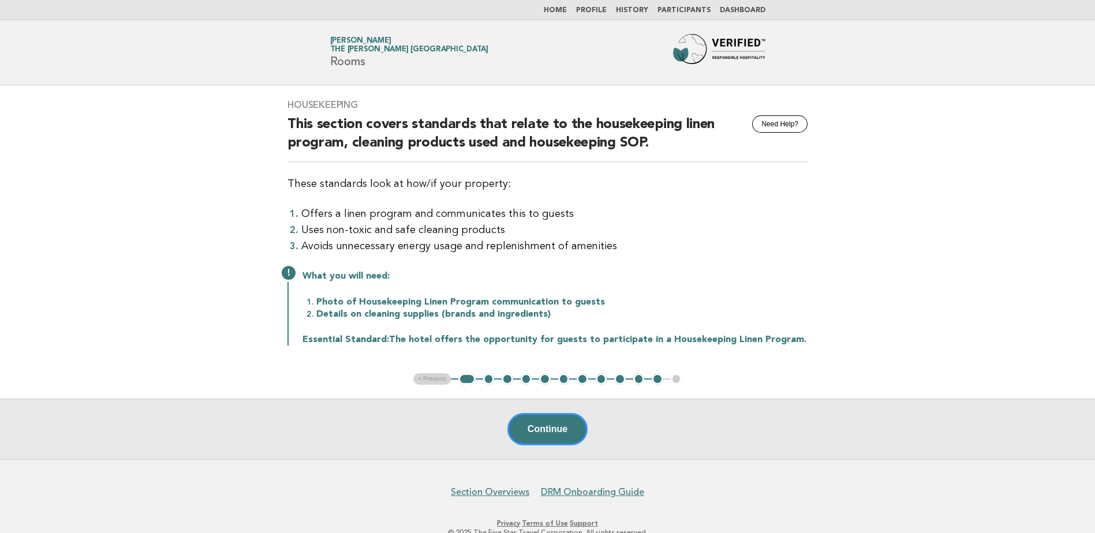
click at [484, 380] on button "2" at bounding box center [489, 380] width 12 height 12
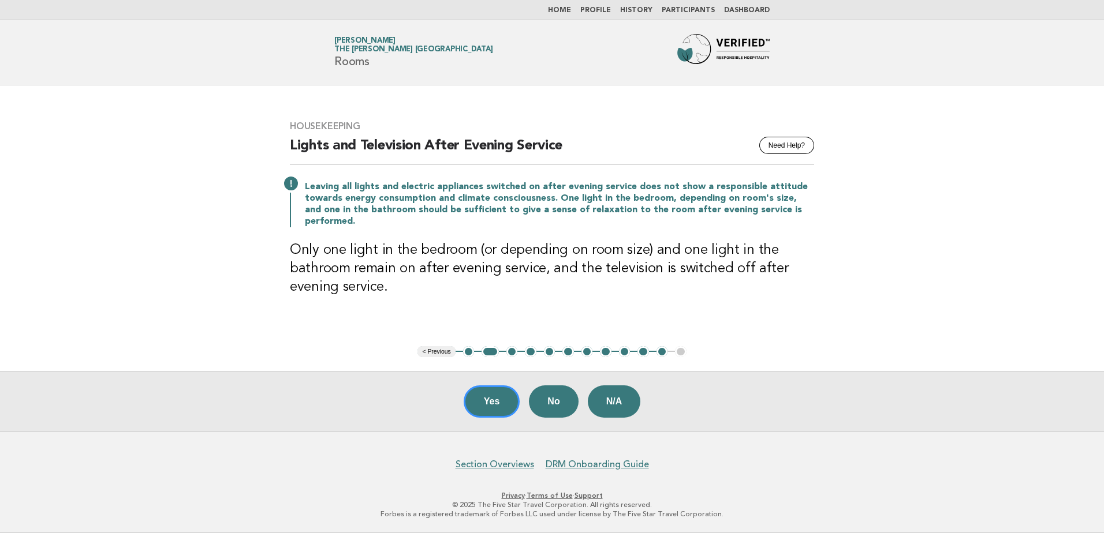
click at [495, 408] on button "Yes" at bounding box center [492, 402] width 57 height 32
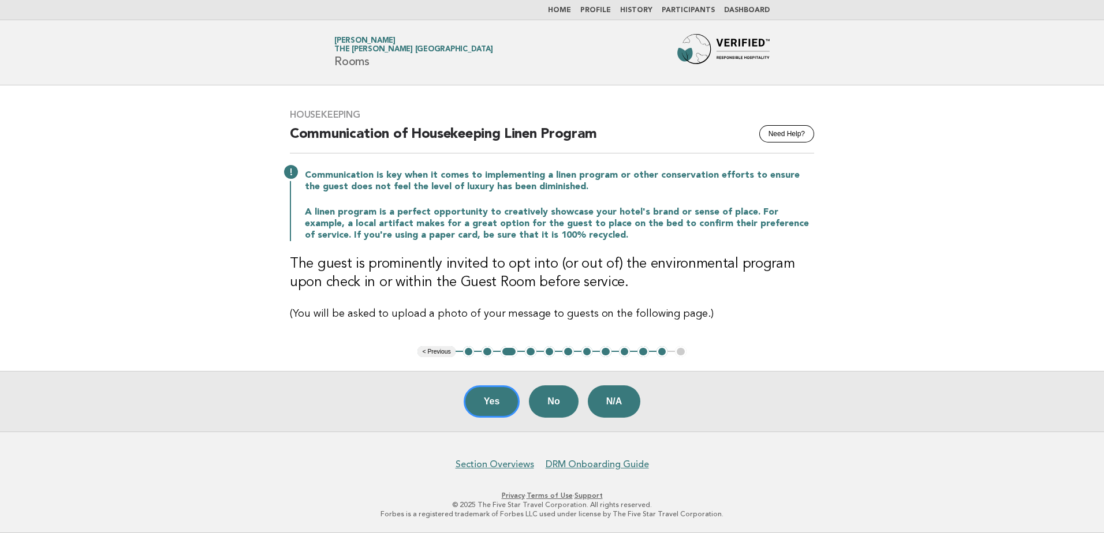
click at [493, 411] on button "Yes" at bounding box center [492, 402] width 57 height 32
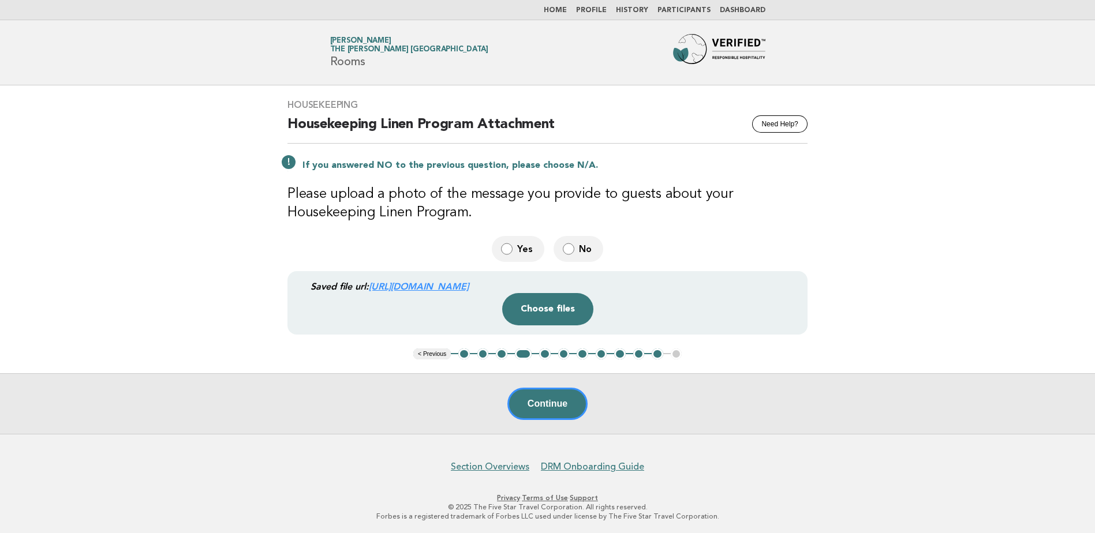
click at [552, 410] on button "Continue" at bounding box center [547, 404] width 80 height 32
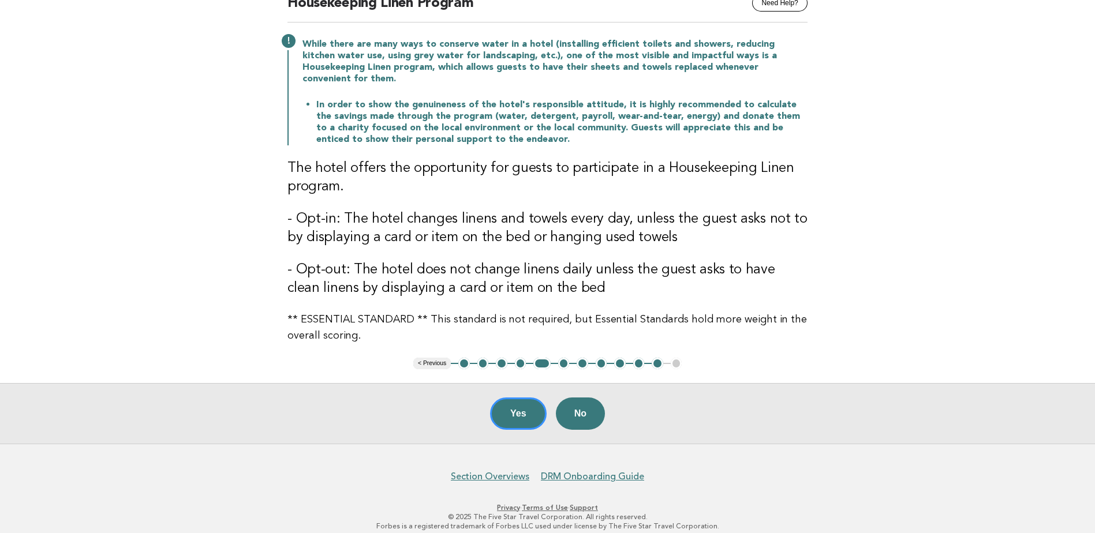
click at [522, 409] on button "Yes" at bounding box center [518, 414] width 57 height 32
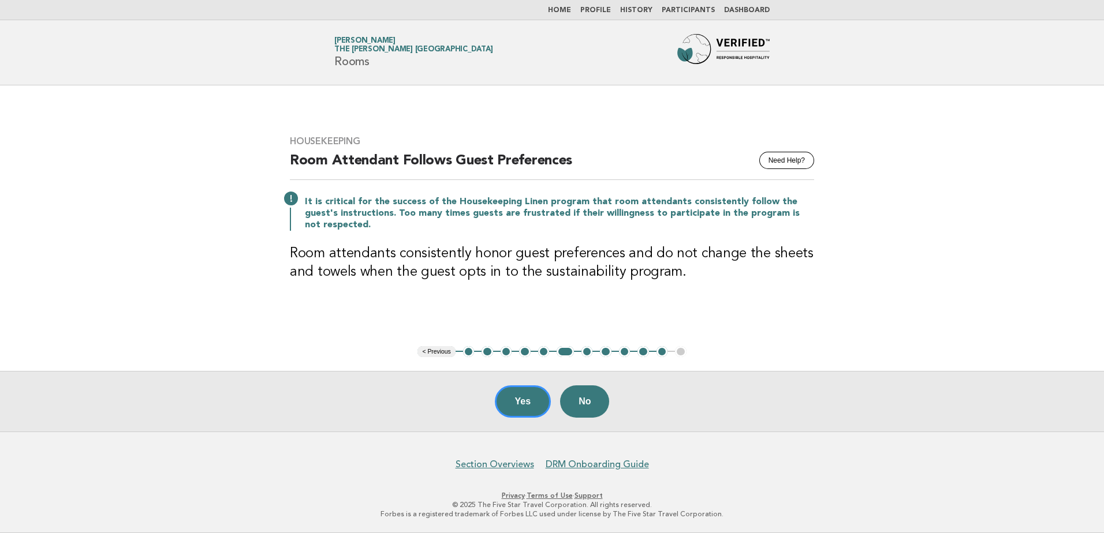
click at [522, 405] on button "Yes" at bounding box center [523, 402] width 57 height 32
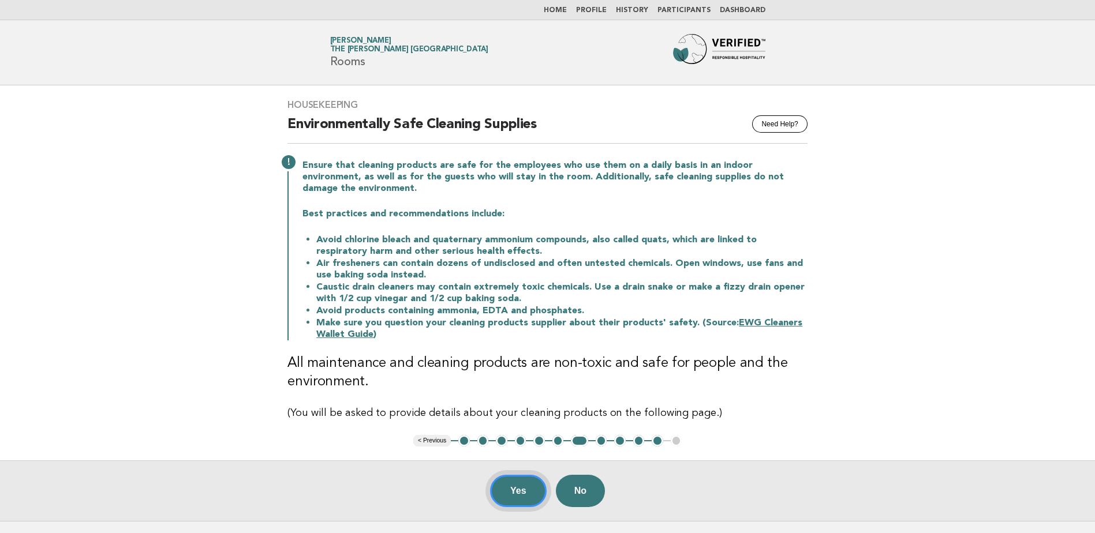
click at [524, 499] on button "Yes" at bounding box center [518, 491] width 57 height 32
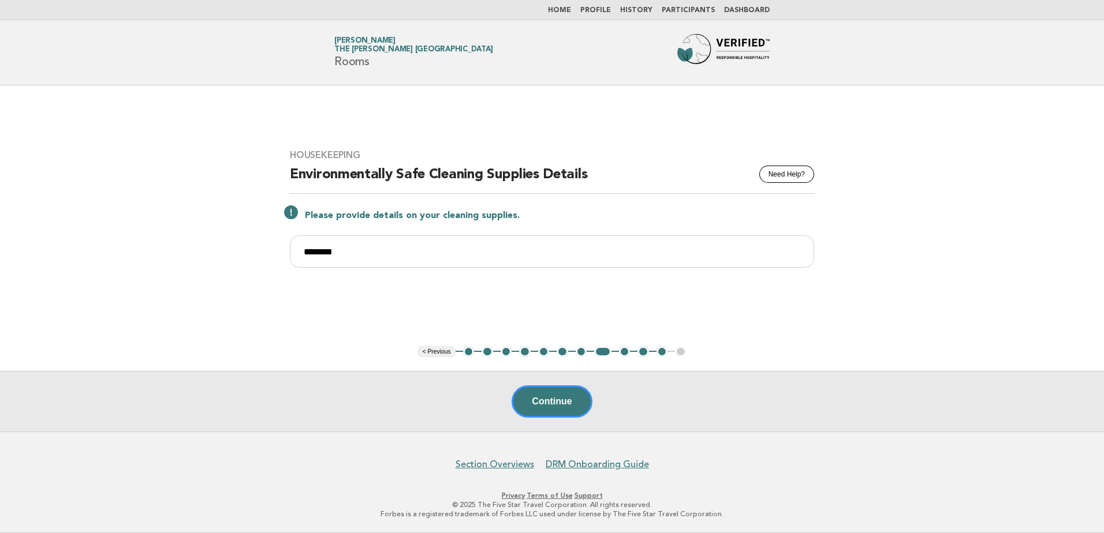
click at [384, 253] on input "********" at bounding box center [552, 252] width 524 height 32
type input "*"
type input "******"
click at [549, 410] on button "Continue" at bounding box center [552, 402] width 80 height 32
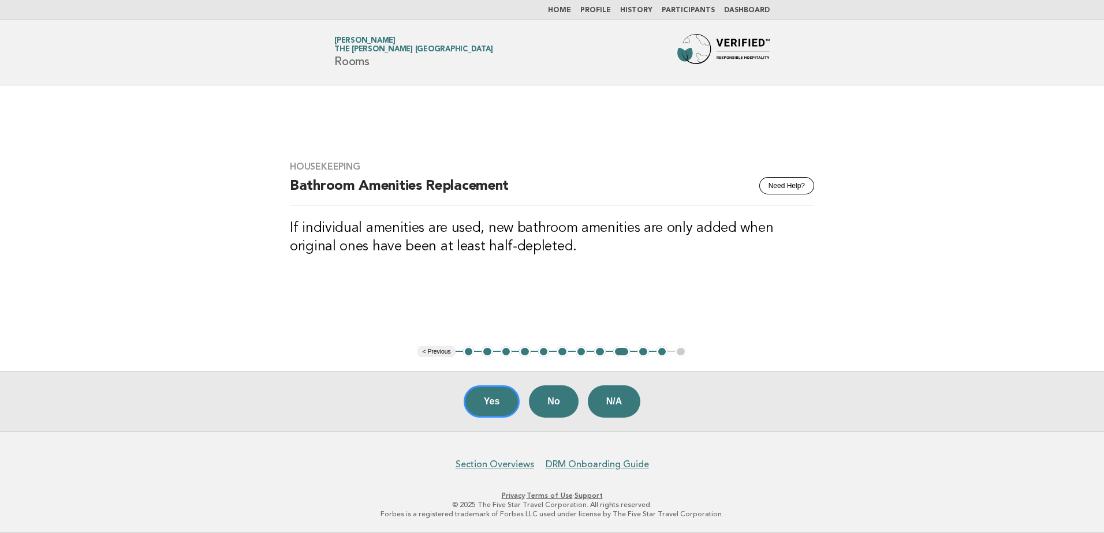
click at [477, 403] on button "Yes" at bounding box center [492, 402] width 57 height 32
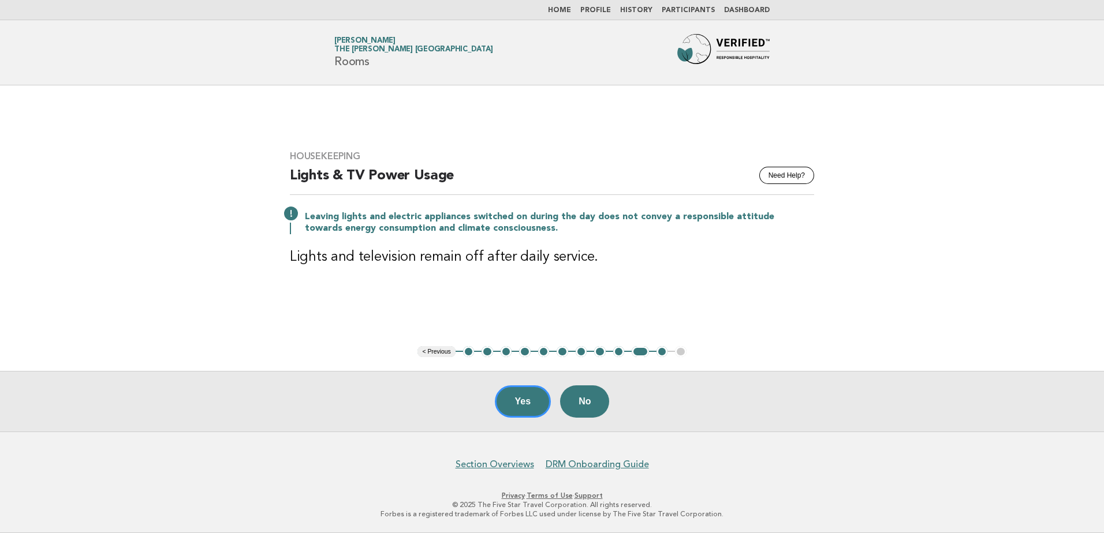
click at [520, 405] on button "Yes" at bounding box center [523, 402] width 57 height 32
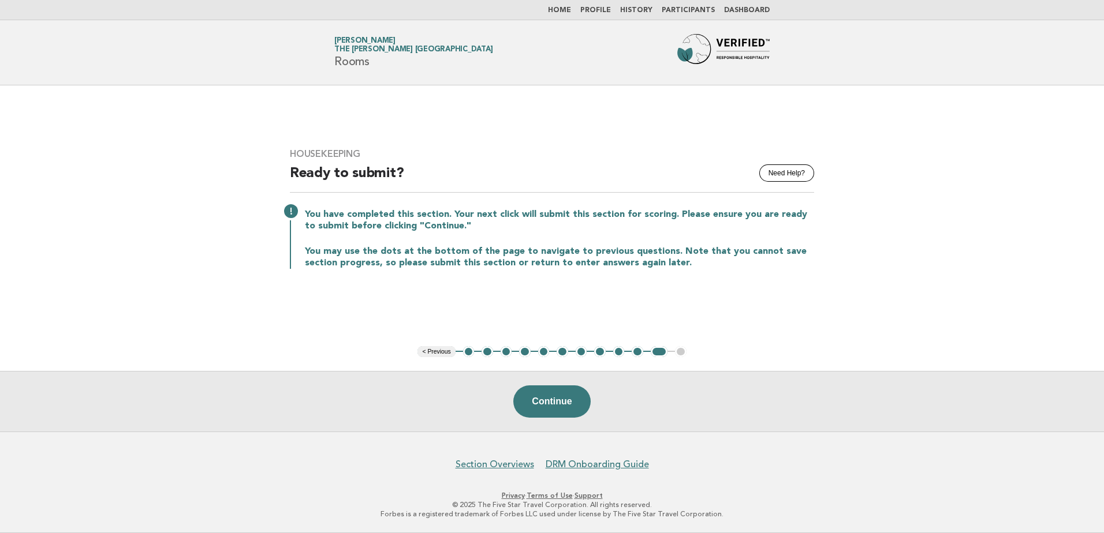
click at [547, 408] on button "Continue" at bounding box center [551, 402] width 77 height 32
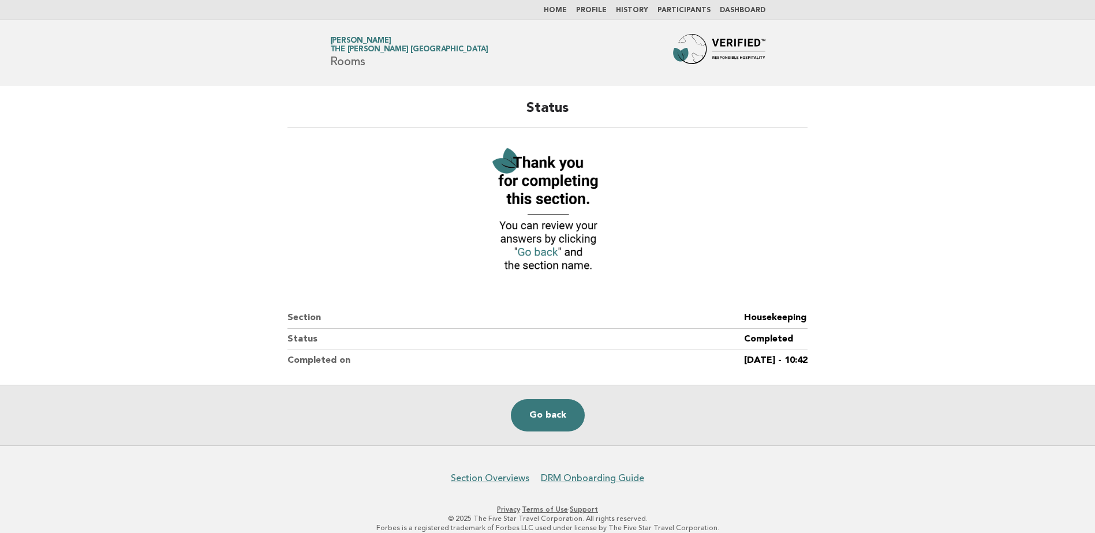
click at [555, 413] on link "Go back" at bounding box center [548, 416] width 74 height 32
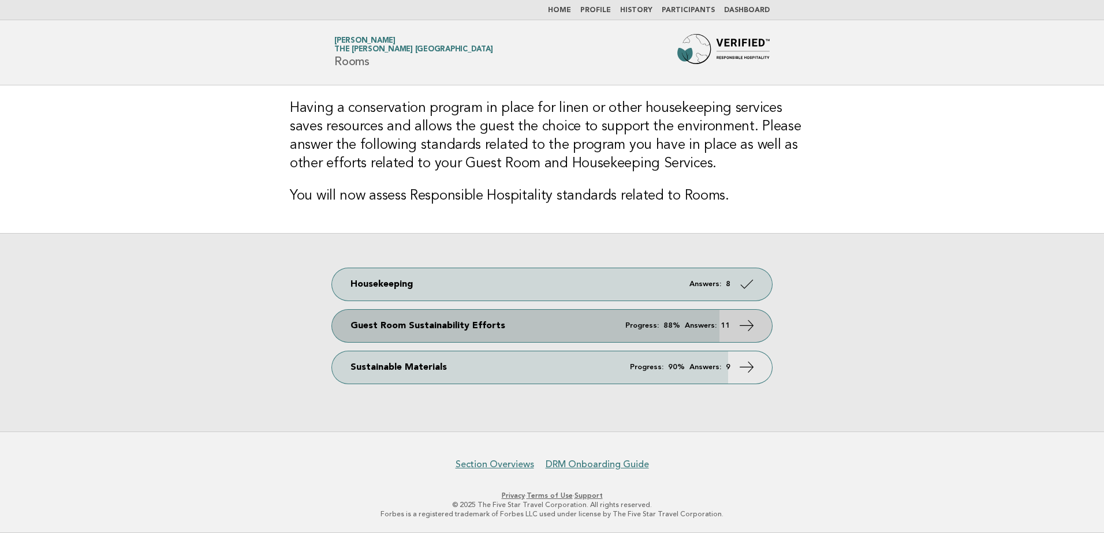
click at [565, 330] on link "Guest Room Sustainability Efforts Progress: 88% Answers: 11" at bounding box center [552, 326] width 440 height 32
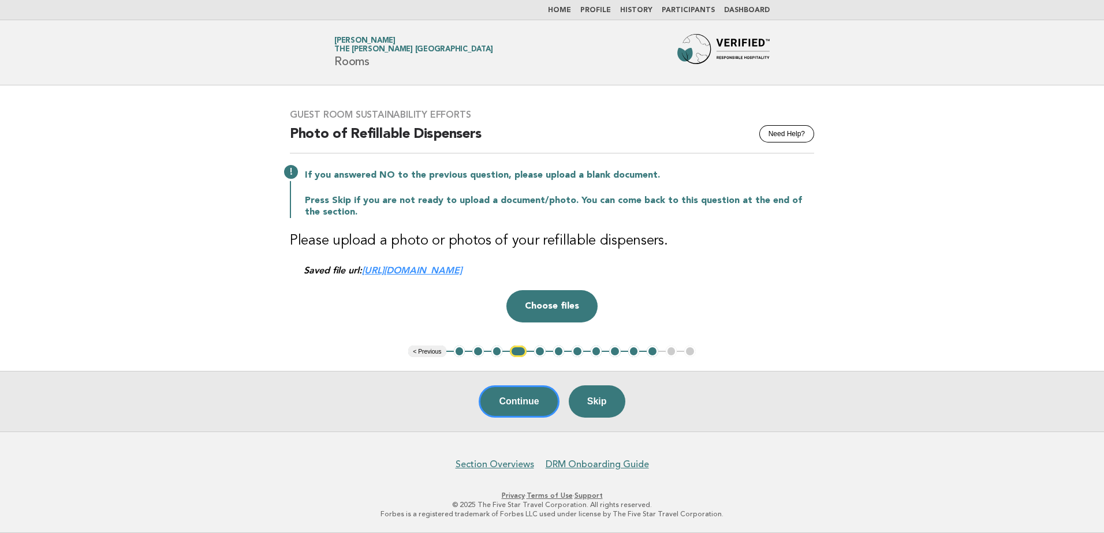
click at [459, 350] on button "1" at bounding box center [460, 352] width 12 height 12
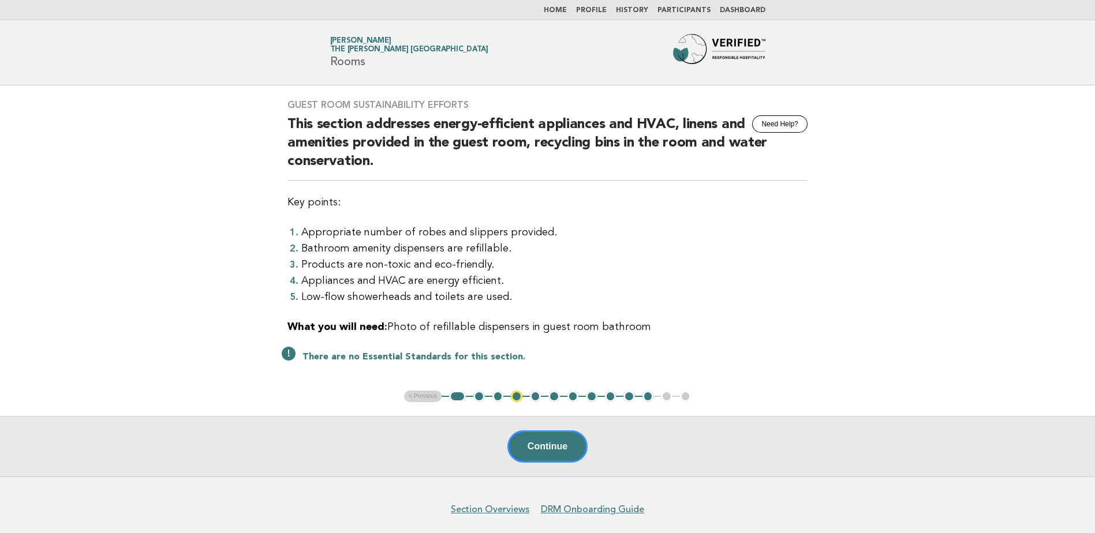
click at [457, 399] on button "1" at bounding box center [457, 397] width 17 height 12
click at [451, 400] on button "1" at bounding box center [457, 397] width 17 height 12
click at [548, 449] on button "Continue" at bounding box center [547, 447] width 80 height 32
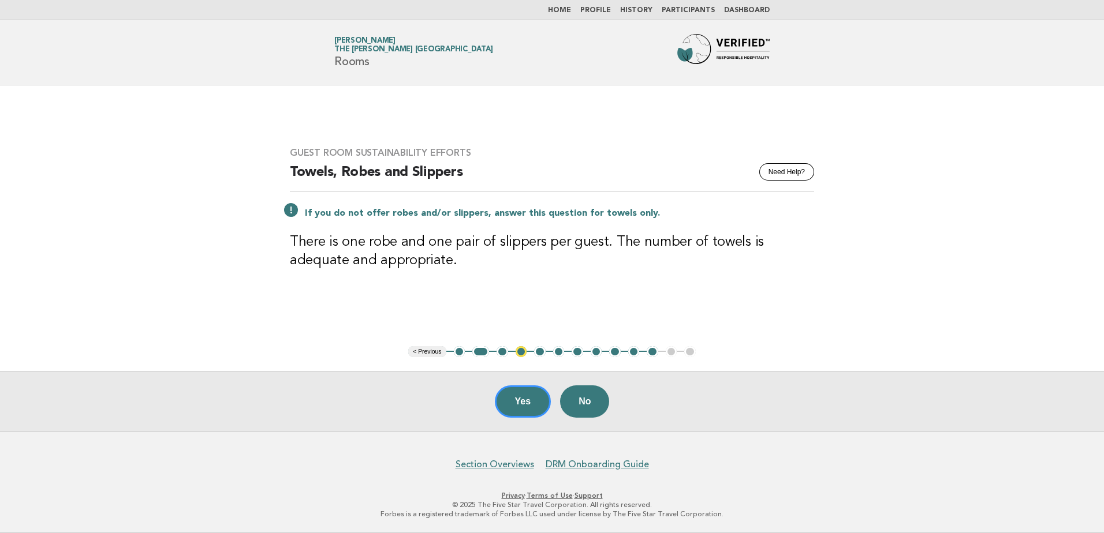
click at [524, 405] on button "Yes" at bounding box center [523, 402] width 57 height 32
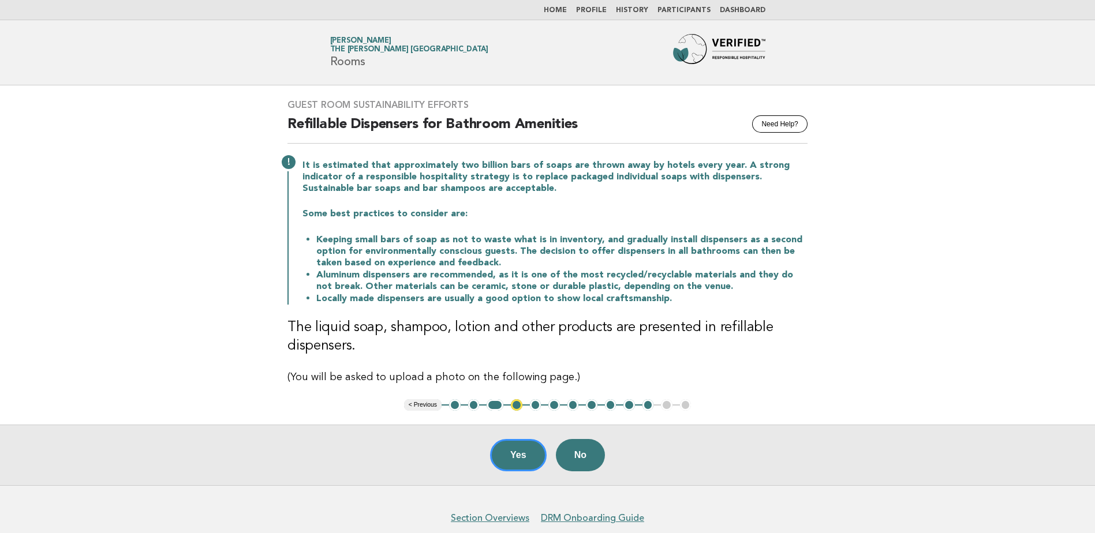
click at [547, 382] on p "(You will be asked to upload a photo on the following page.)" at bounding box center [548, 377] width 520 height 16
click at [513, 452] on button "Yes" at bounding box center [518, 455] width 57 height 32
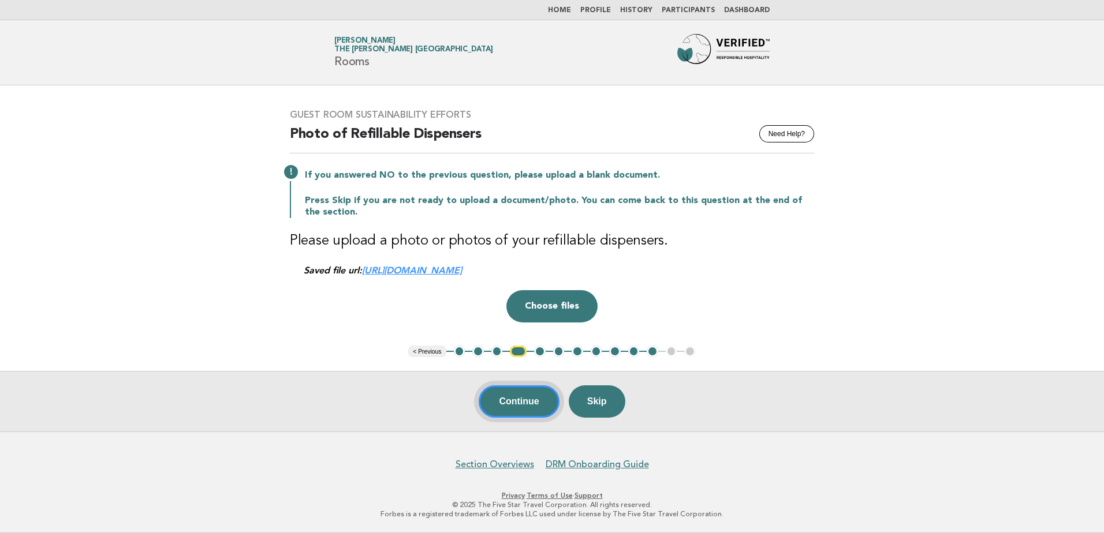
click at [517, 410] on button "Continue" at bounding box center [519, 402] width 80 height 32
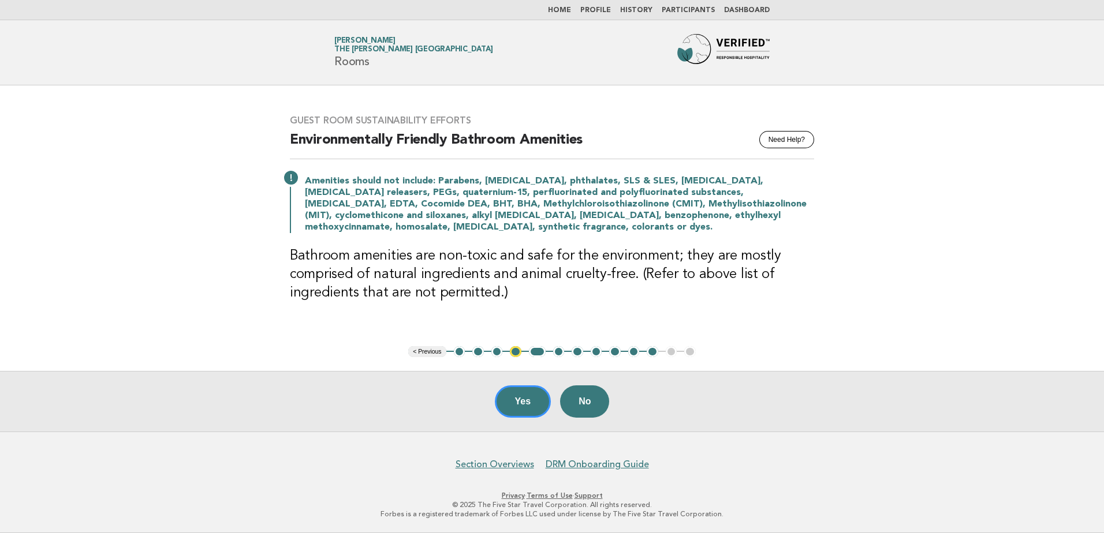
click at [525, 414] on button "Yes" at bounding box center [523, 402] width 57 height 32
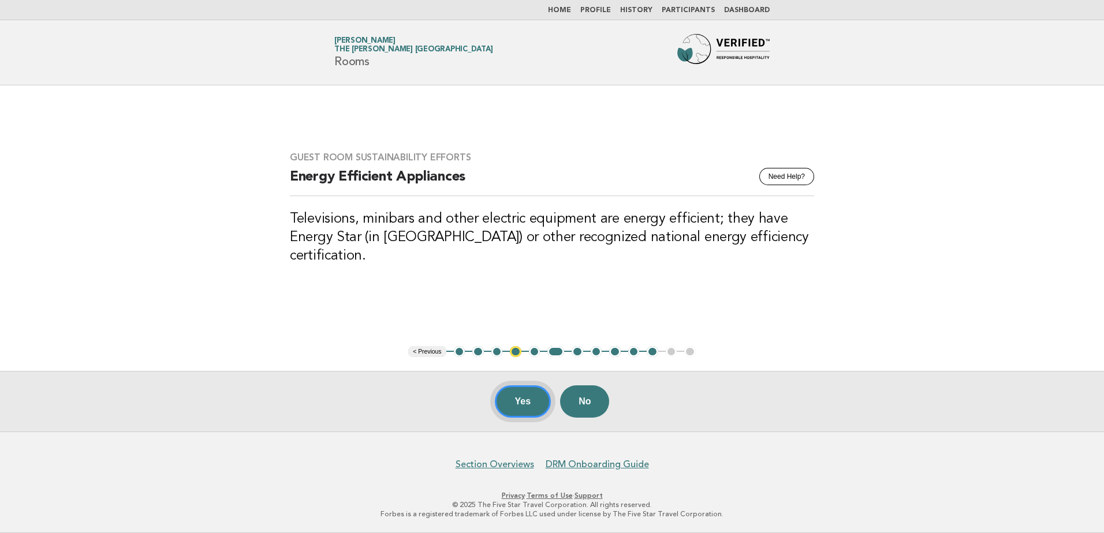
click at [515, 411] on button "Yes" at bounding box center [523, 402] width 57 height 32
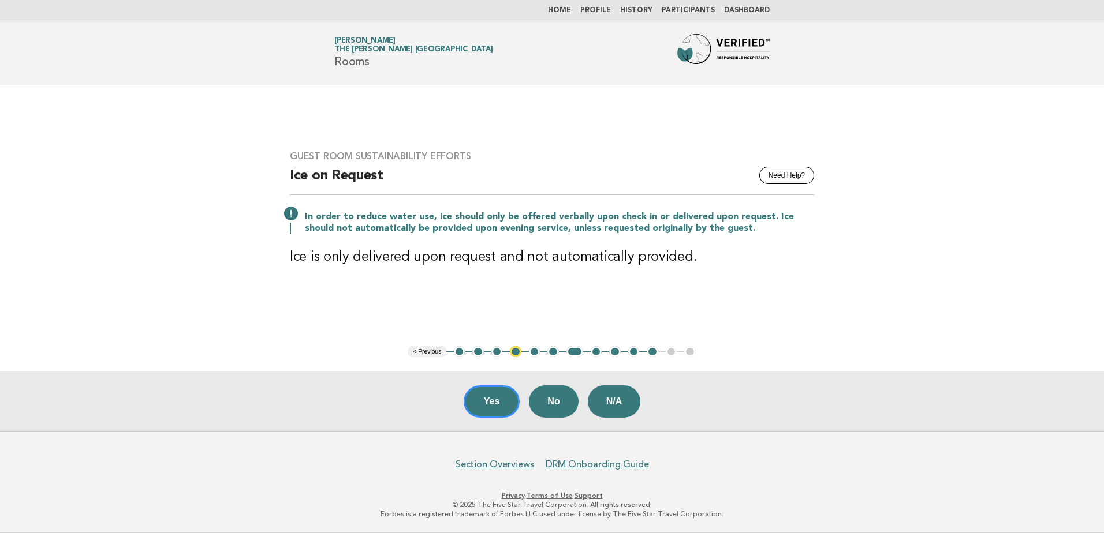
click at [485, 406] on button "Yes" at bounding box center [492, 402] width 57 height 32
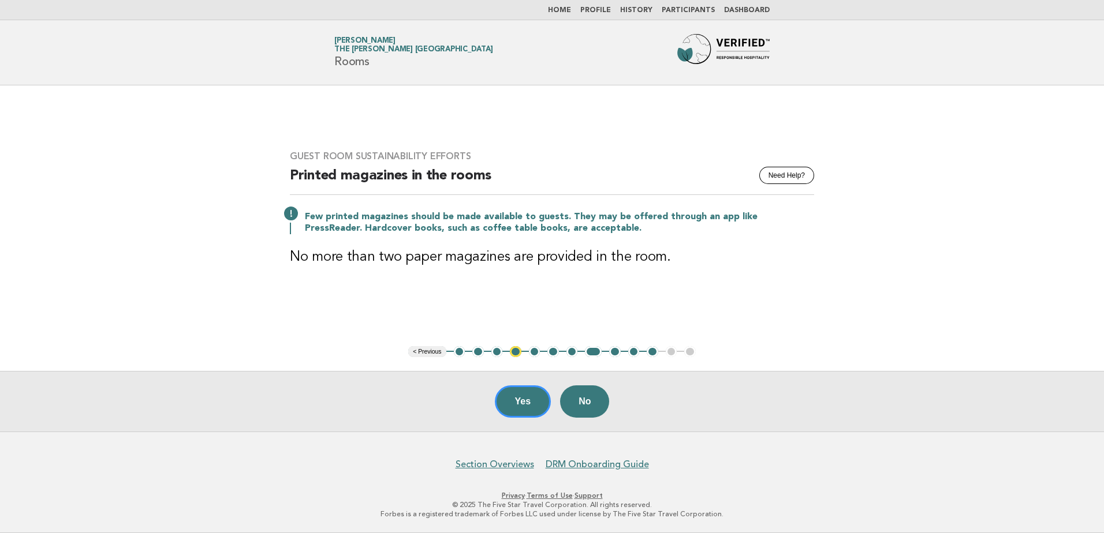
click at [508, 398] on button "Yes" at bounding box center [523, 402] width 57 height 32
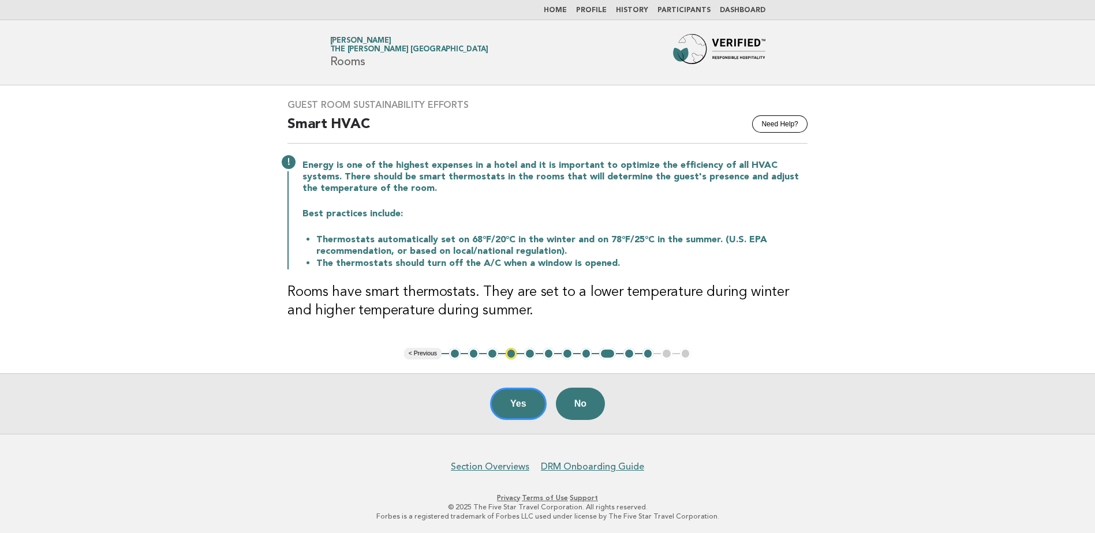
click at [512, 406] on button "Yes" at bounding box center [518, 404] width 57 height 32
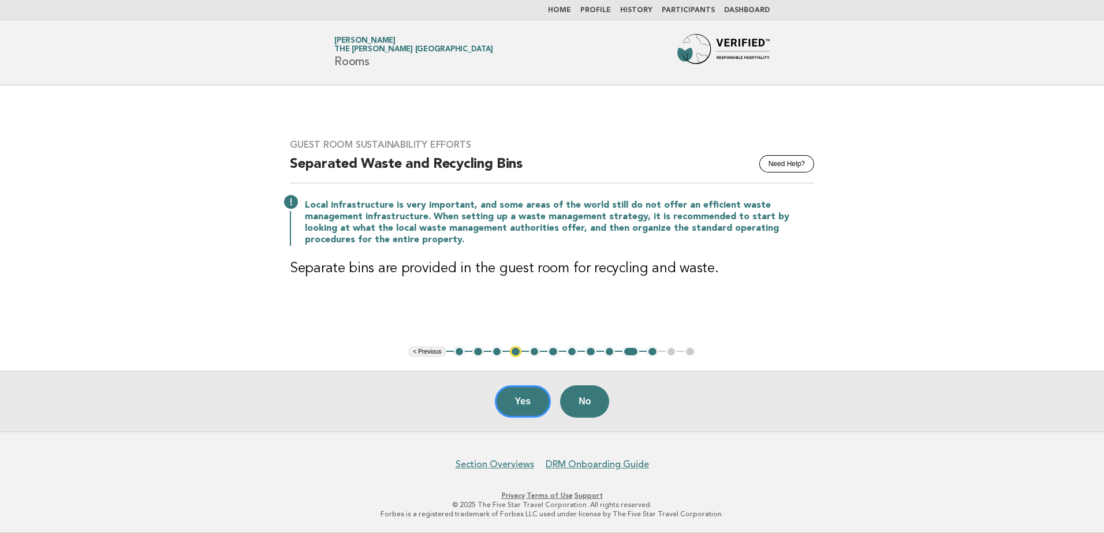
click at [524, 403] on button "Yes" at bounding box center [523, 402] width 57 height 32
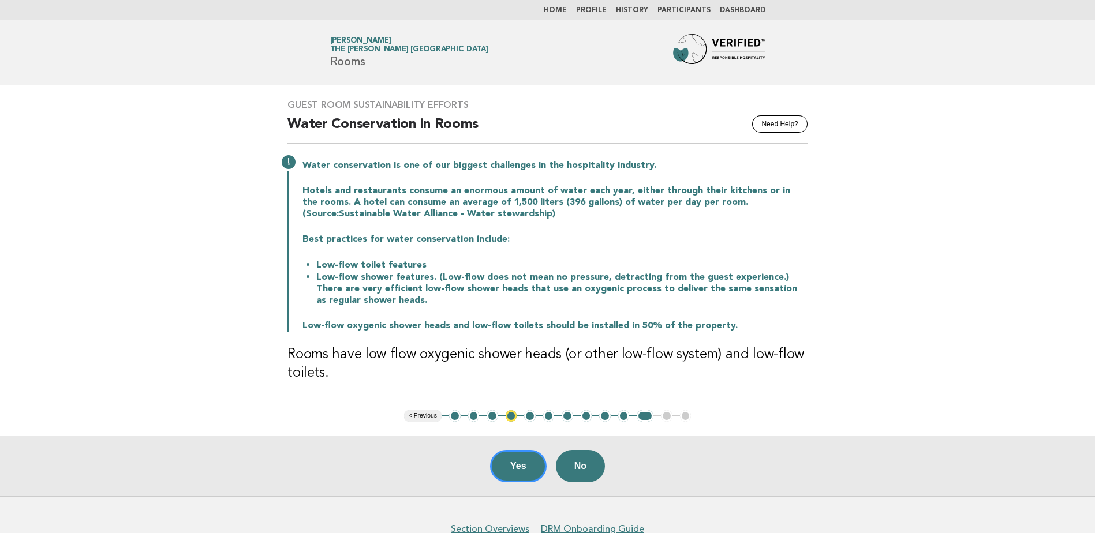
click at [510, 469] on button "Yes" at bounding box center [518, 466] width 57 height 32
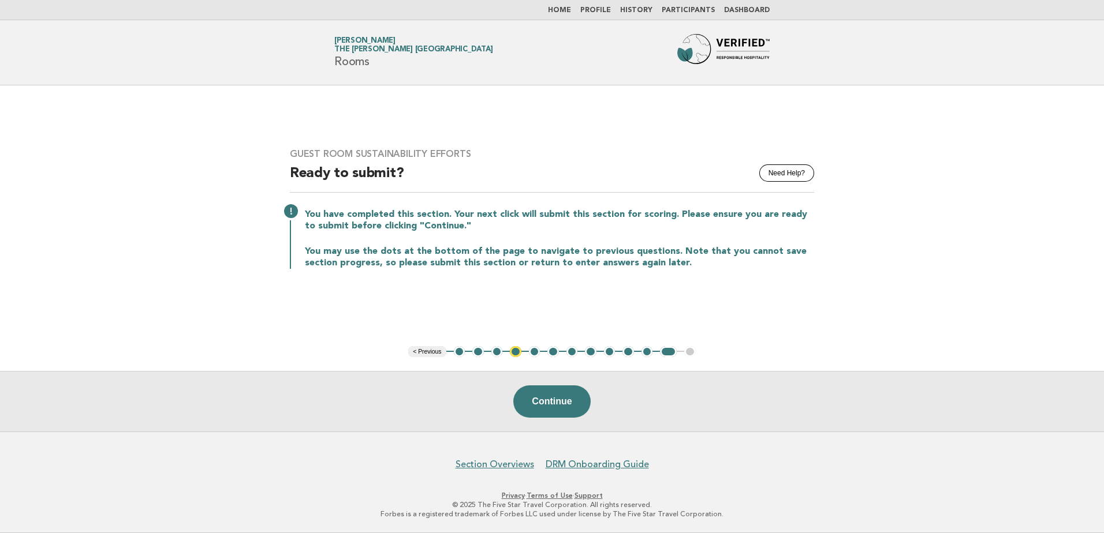
click at [516, 350] on button "4" at bounding box center [516, 352] width 12 height 12
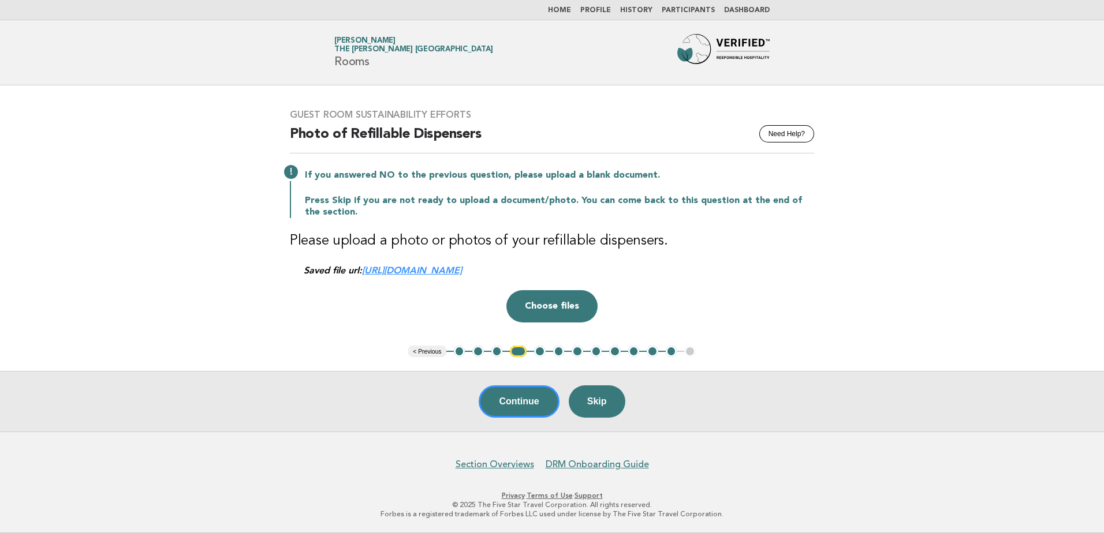
click at [675, 354] on button "12" at bounding box center [672, 352] width 12 height 12
click at [693, 350] on ul "< Previous 1 2 3 4 5 6 7 8 9 10 11 12 13" at bounding box center [552, 352] width 288 height 12
click at [525, 407] on button "Continue" at bounding box center [519, 402] width 80 height 32
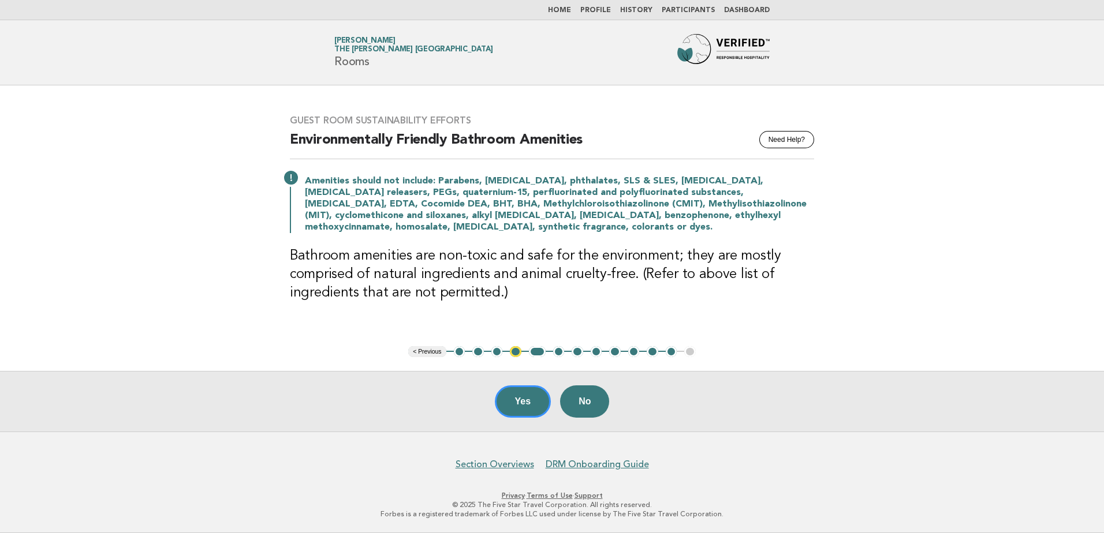
click at [654, 356] on button "11" at bounding box center [653, 352] width 12 height 12
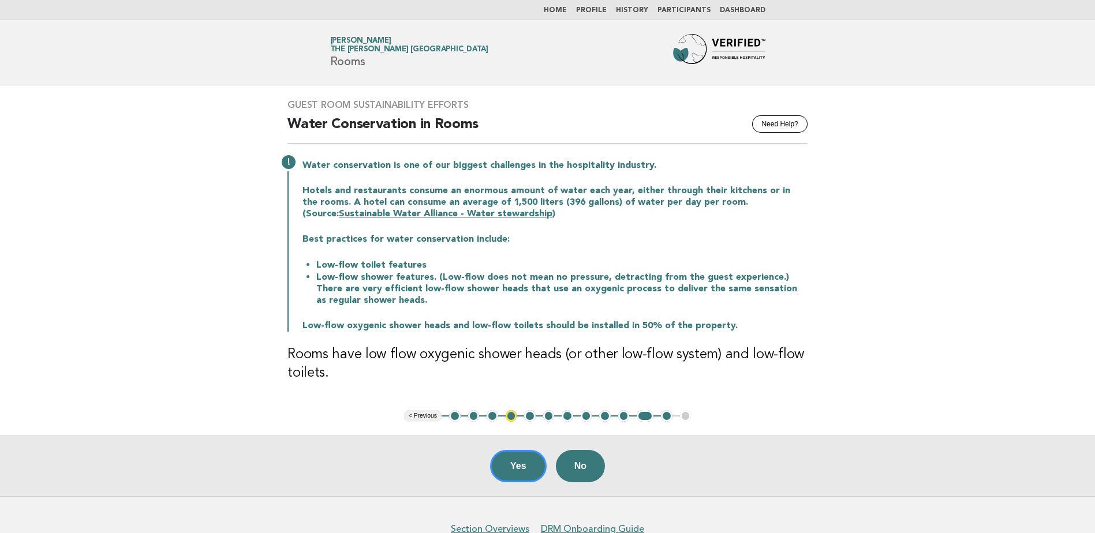
click at [670, 419] on button "12" at bounding box center [667, 416] width 12 height 12
click at [667, 420] on button "12" at bounding box center [667, 416] width 12 height 12
click at [665, 416] on button "12" at bounding box center [667, 416] width 12 height 12
click at [515, 462] on button "Yes" at bounding box center [518, 466] width 57 height 32
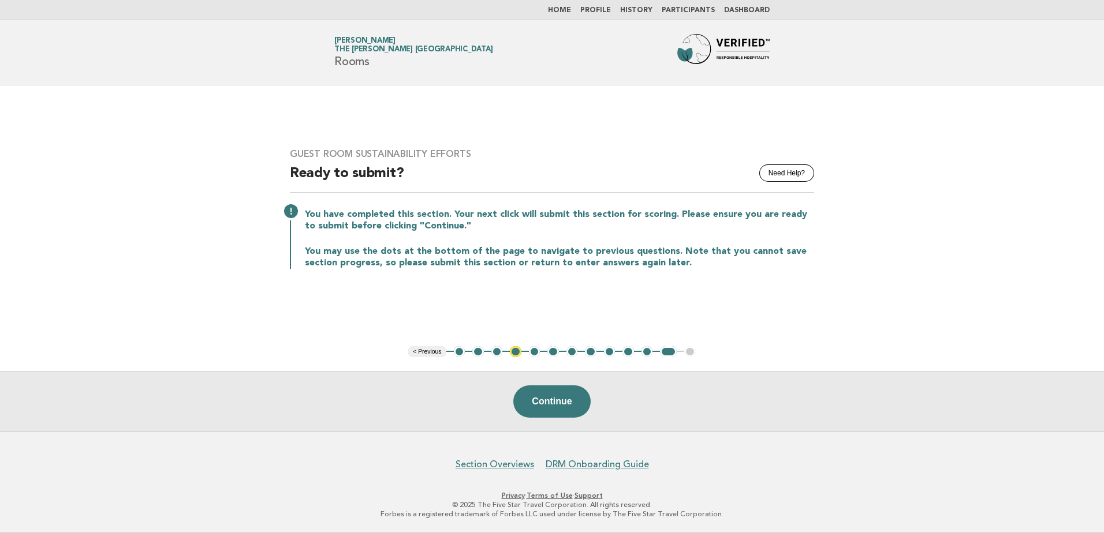
click at [557, 403] on button "Continue" at bounding box center [551, 402] width 77 height 32
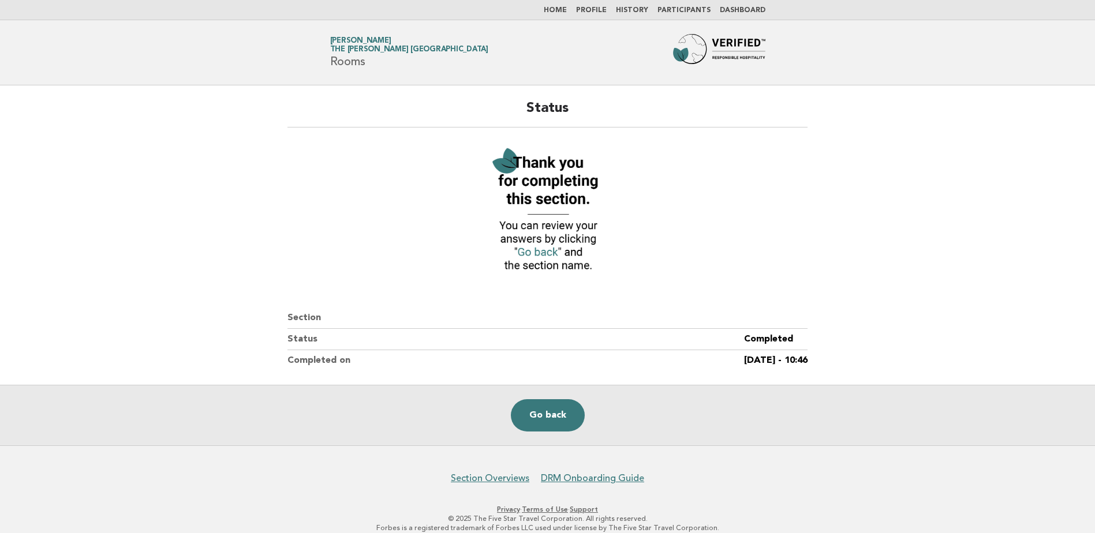
click at [558, 417] on link "Go back" at bounding box center [548, 416] width 74 height 32
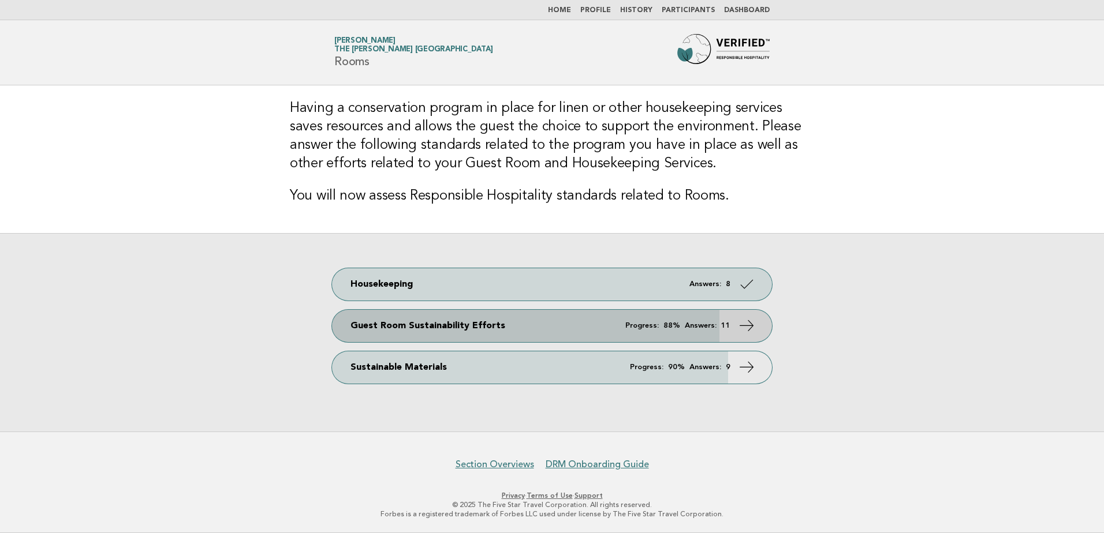
click at [641, 329] on em "Progress:" at bounding box center [641, 326] width 33 height 8
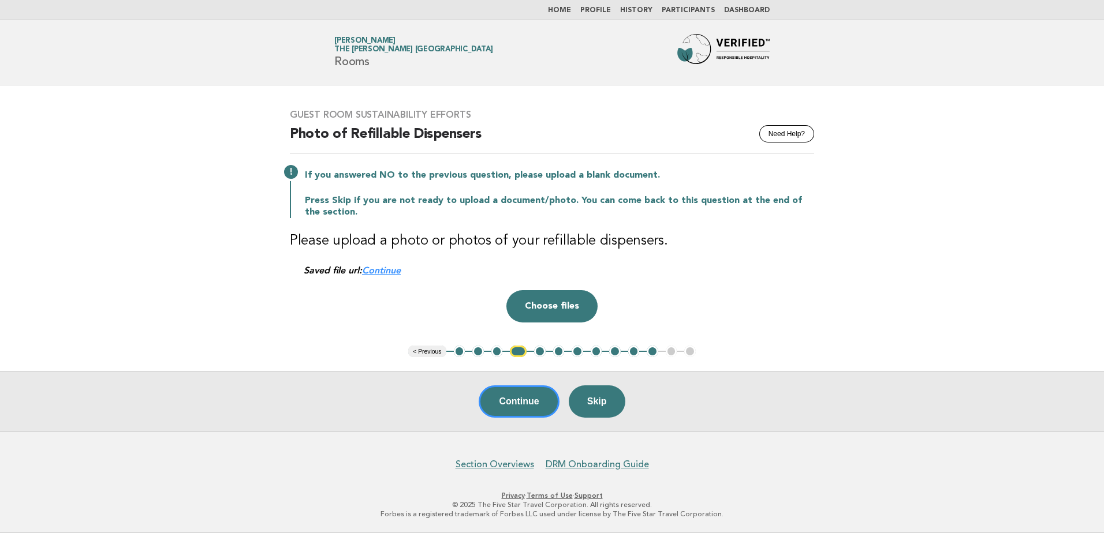
click at [389, 270] on link "Continue" at bounding box center [381, 270] width 39 height 11
click at [604, 12] on link "Profile" at bounding box center [595, 10] width 31 height 7
click at [553, 5] on nav "Home Profile History Participants Dashboard" at bounding box center [552, 10] width 1104 height 20
click at [569, 14] on link "Home" at bounding box center [559, 10] width 23 height 7
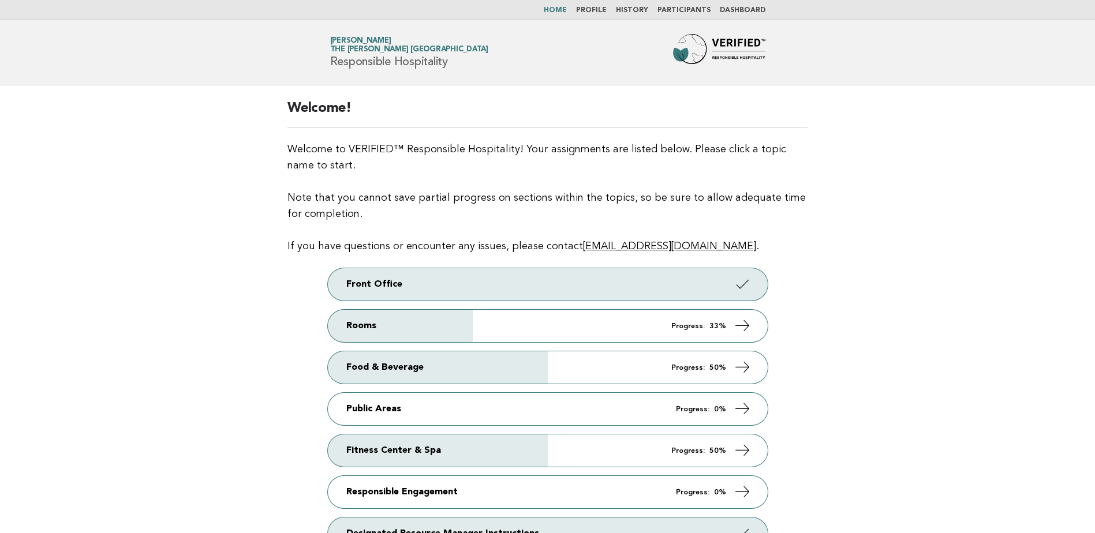
click at [673, 329] on link "Rooms Progress: 33%" at bounding box center [548, 326] width 440 height 32
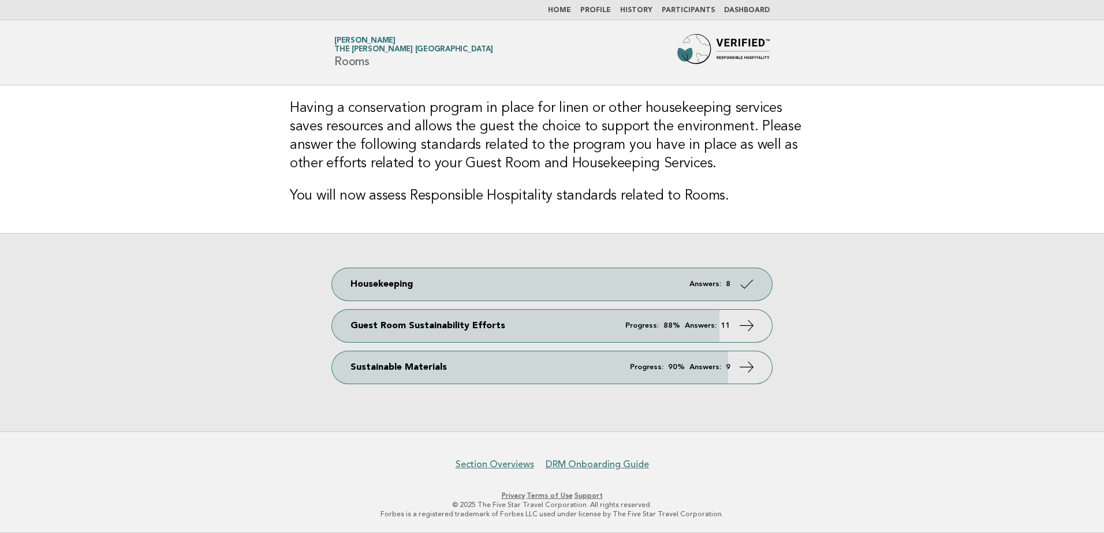
click at [713, 374] on link "Sustainable Materials Progress: 90% Answers: 9" at bounding box center [552, 368] width 440 height 32
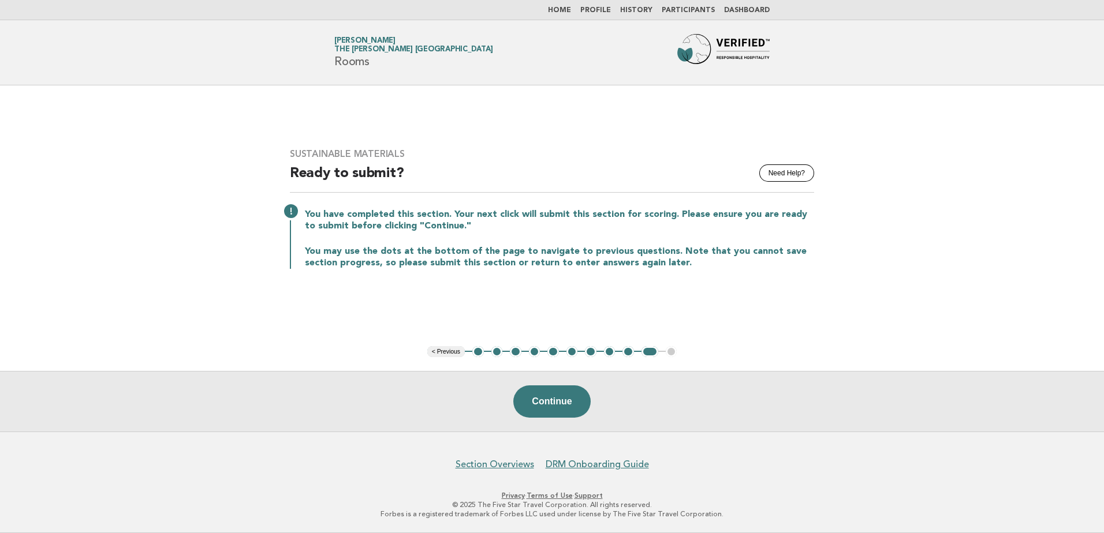
click at [477, 355] on button "1" at bounding box center [478, 352] width 12 height 12
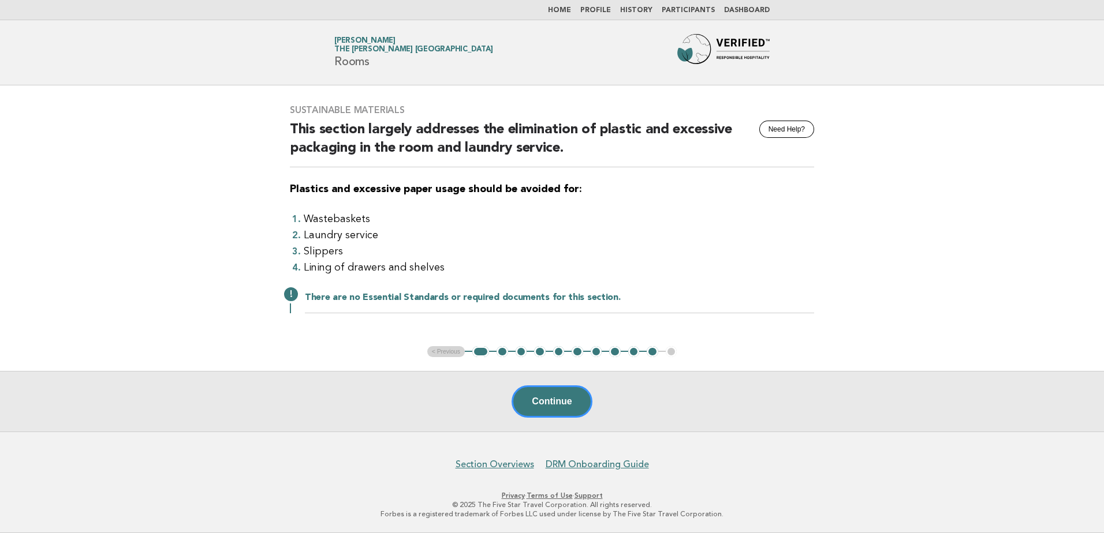
click at [498, 364] on main "Sustainable Materials Need Help? This section largely addresses the elimination…" at bounding box center [552, 258] width 1104 height 346
click at [502, 352] on button "2" at bounding box center [503, 352] width 12 height 12
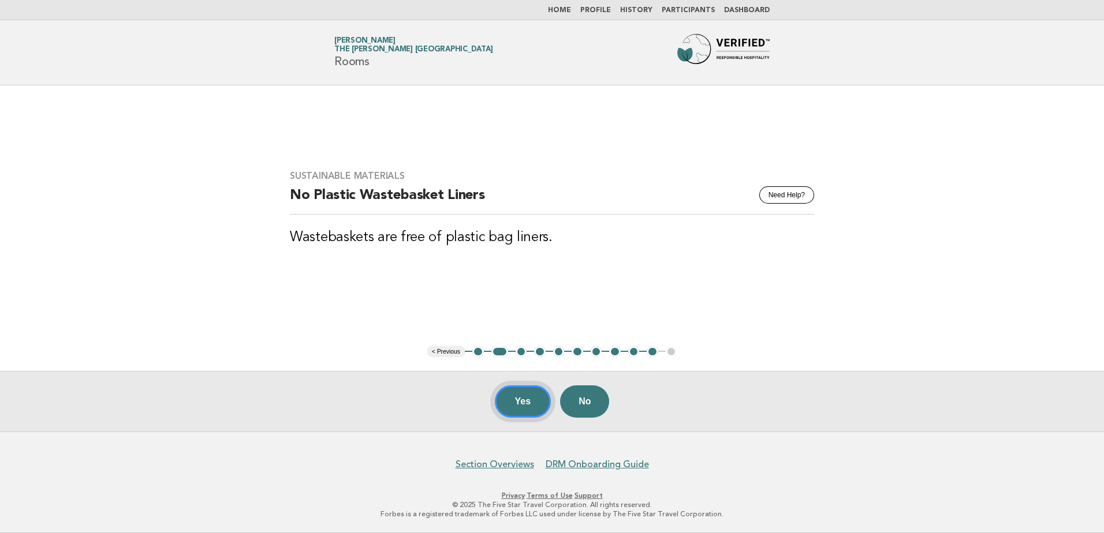
click at [514, 402] on button "Yes" at bounding box center [523, 402] width 57 height 32
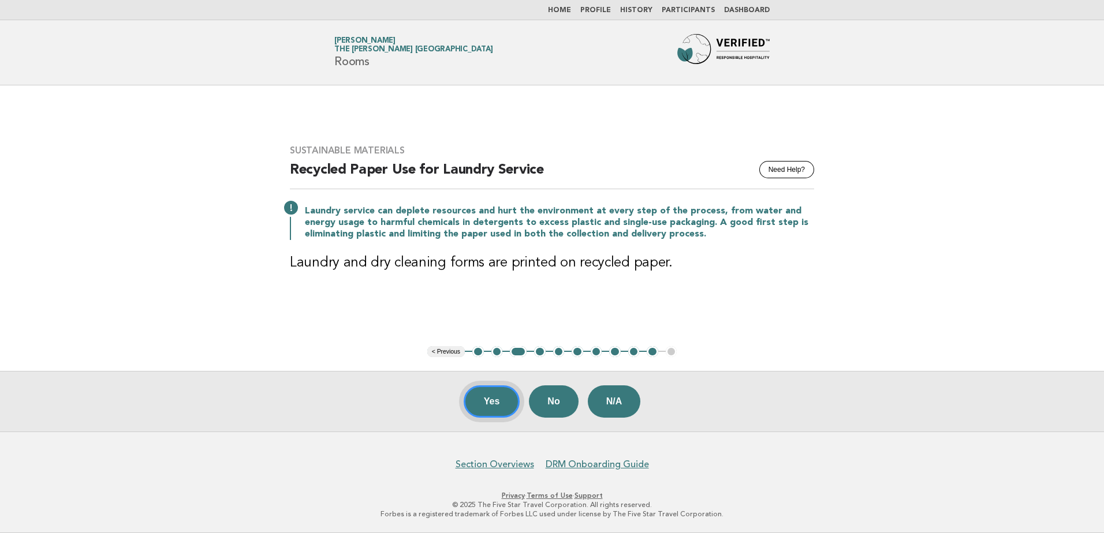
click at [486, 403] on button "Yes" at bounding box center [492, 402] width 57 height 32
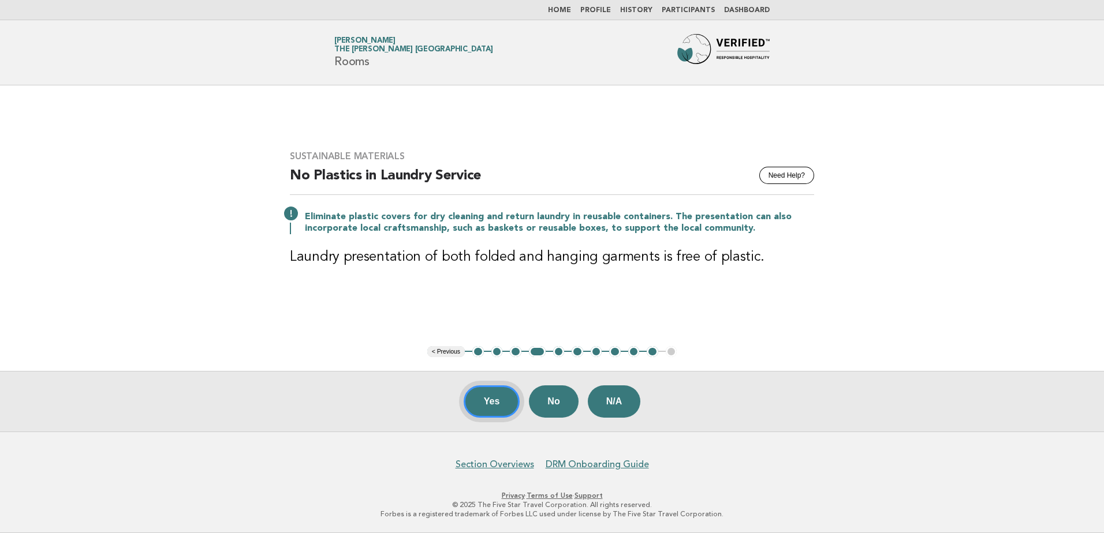
click at [483, 409] on button "Yes" at bounding box center [492, 402] width 57 height 32
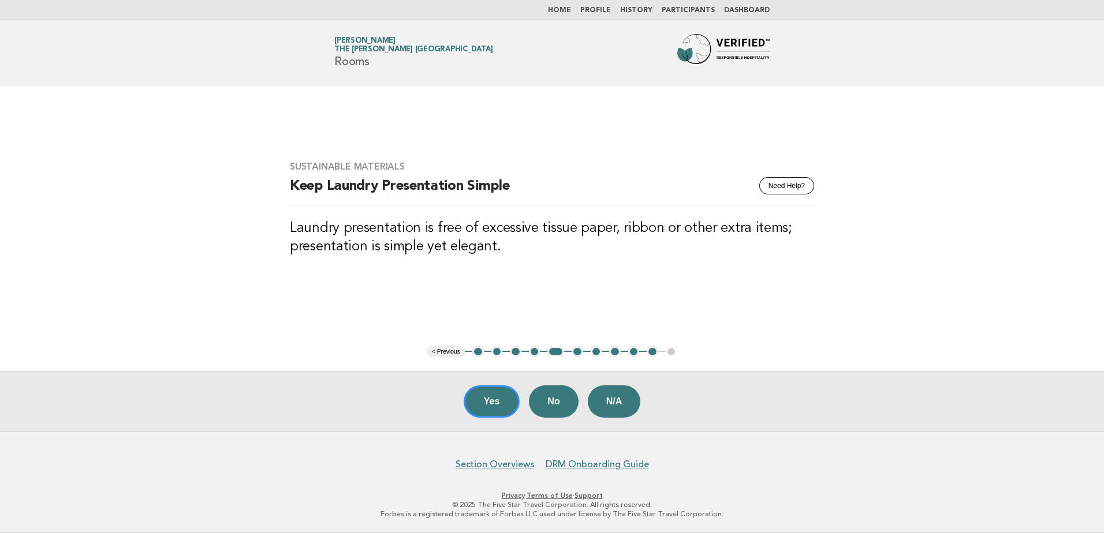
click at [477, 400] on button "Yes" at bounding box center [492, 402] width 57 height 32
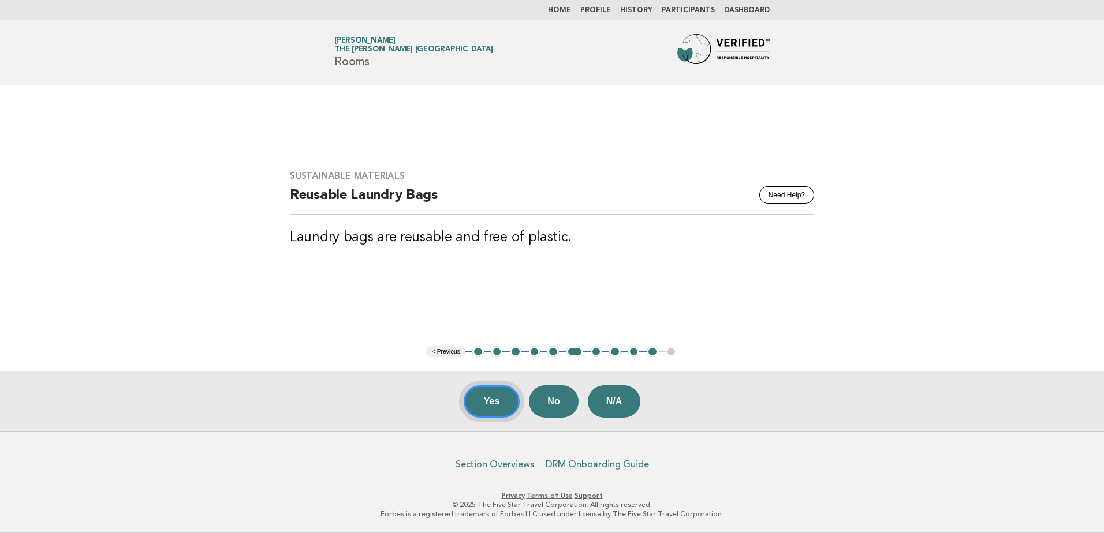
click at [488, 417] on button "Yes" at bounding box center [492, 402] width 57 height 32
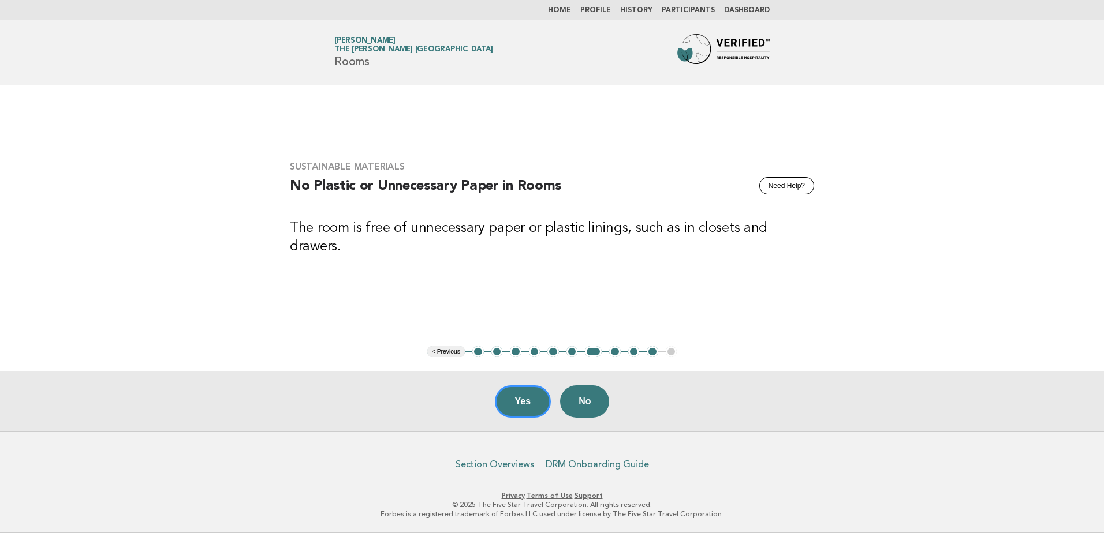
click at [513, 404] on button "Yes" at bounding box center [523, 402] width 57 height 32
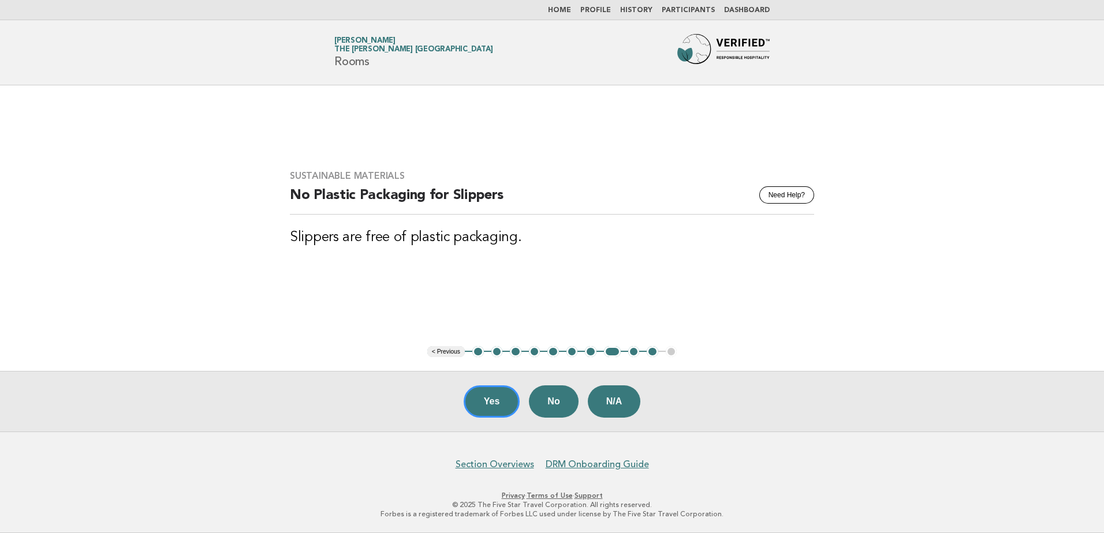
click at [487, 406] on button "Yes" at bounding box center [492, 402] width 57 height 32
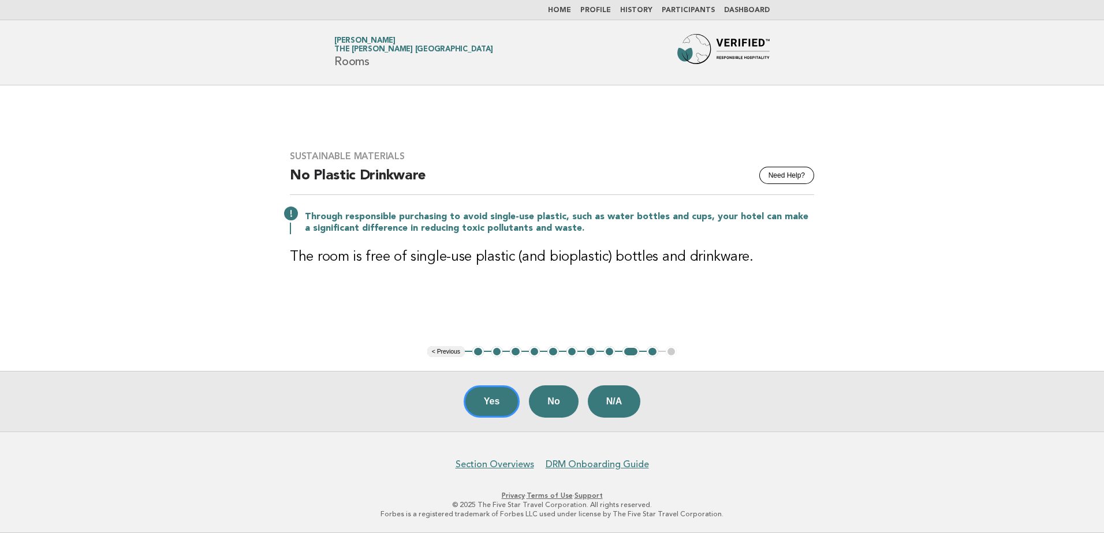
click at [488, 406] on button "Yes" at bounding box center [492, 402] width 57 height 32
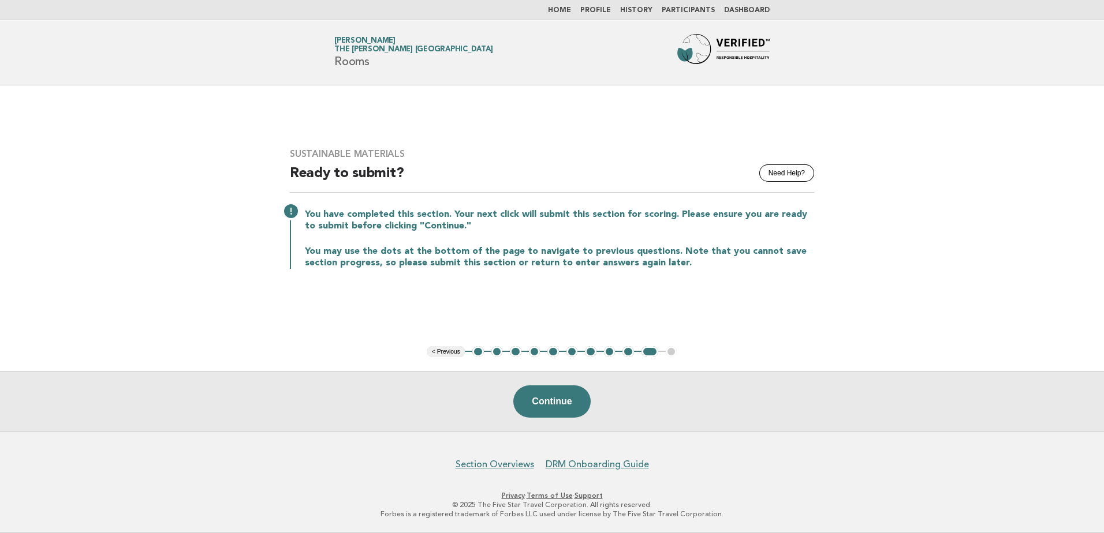
click at [562, 404] on button "Continue" at bounding box center [551, 402] width 77 height 32
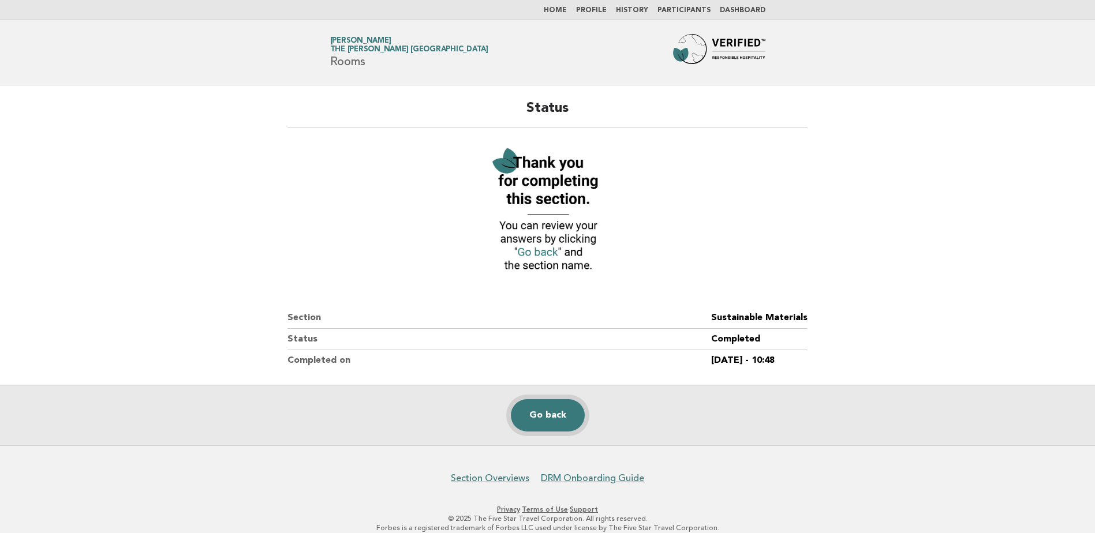
click at [548, 431] on link "Go back" at bounding box center [548, 416] width 74 height 32
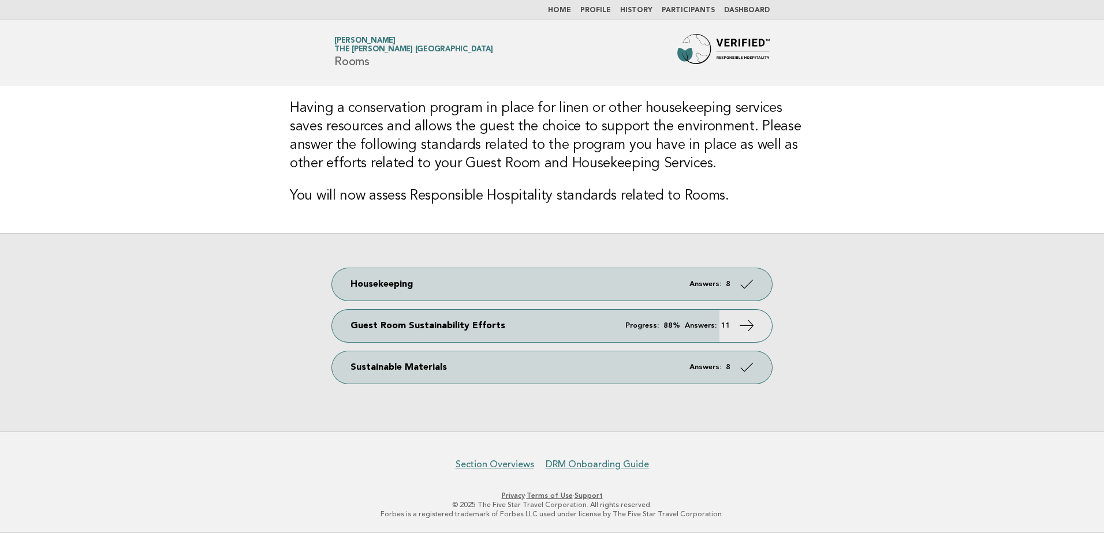
click at [569, 22] on header "Forbes Travel Guide Pitchaya Jirathumtanakul The [PERSON_NAME] [GEOGRAPHIC_DATA…" at bounding box center [552, 52] width 1104 height 65
click at [564, 13] on link "Home" at bounding box center [559, 10] width 23 height 7
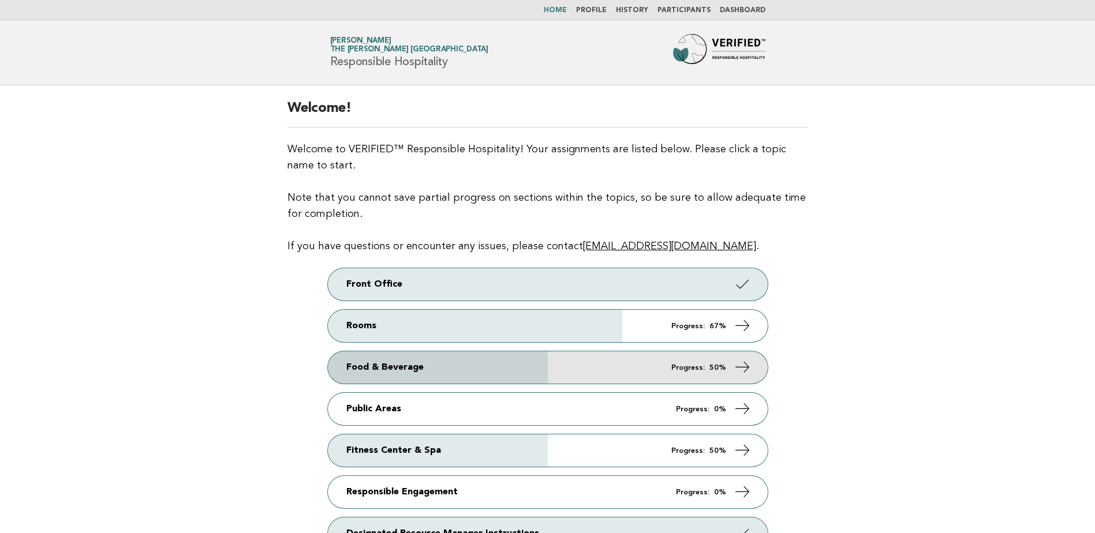
click at [555, 371] on link "Food & Beverage Progress: 50%" at bounding box center [548, 368] width 440 height 32
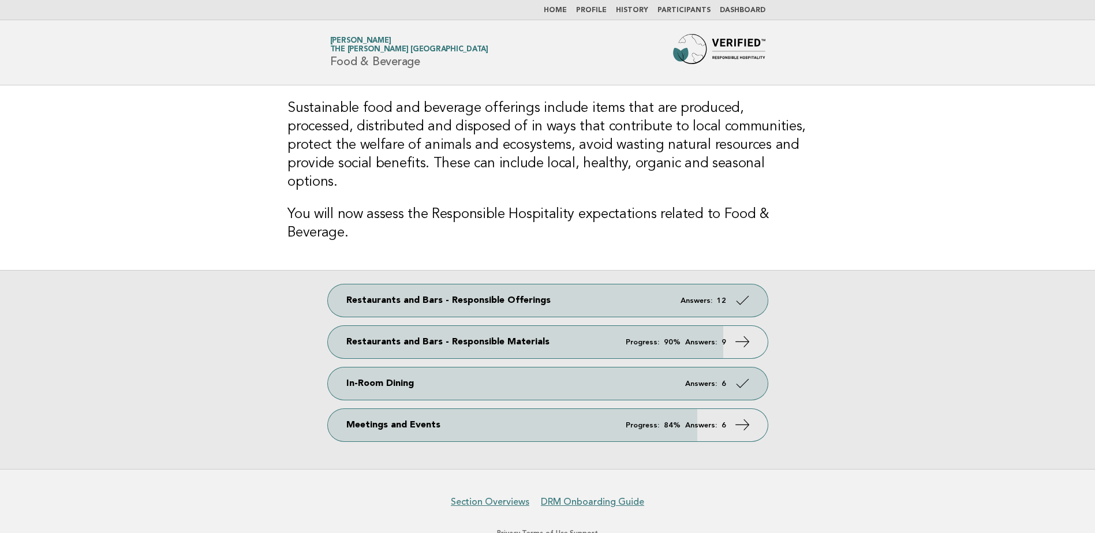
click at [599, 328] on link "Restaurants and Bars - Responsible Materials Progress: 90% Answers: 9" at bounding box center [548, 342] width 440 height 32
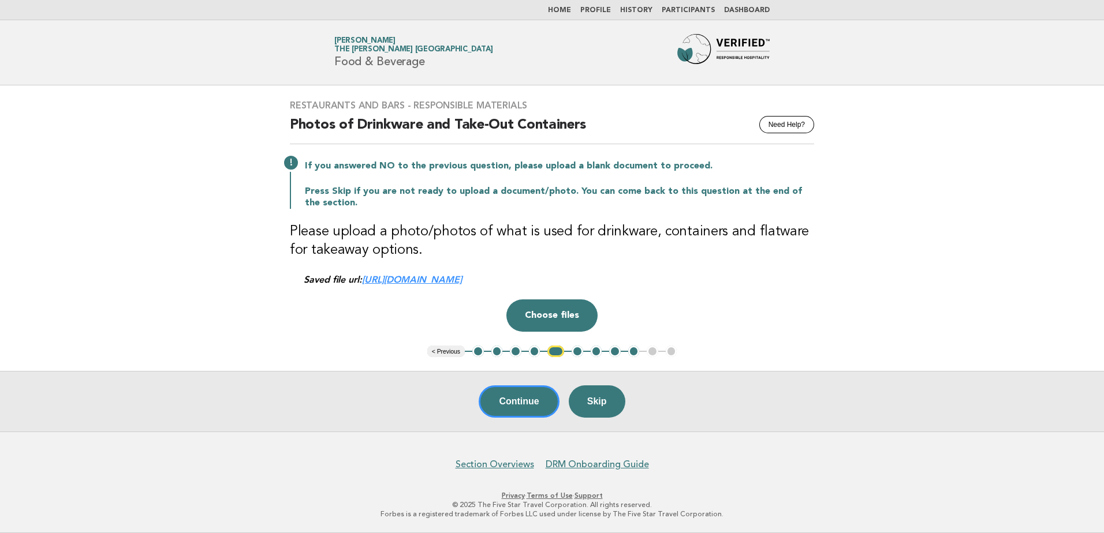
click at [478, 352] on button "1" at bounding box center [478, 352] width 12 height 12
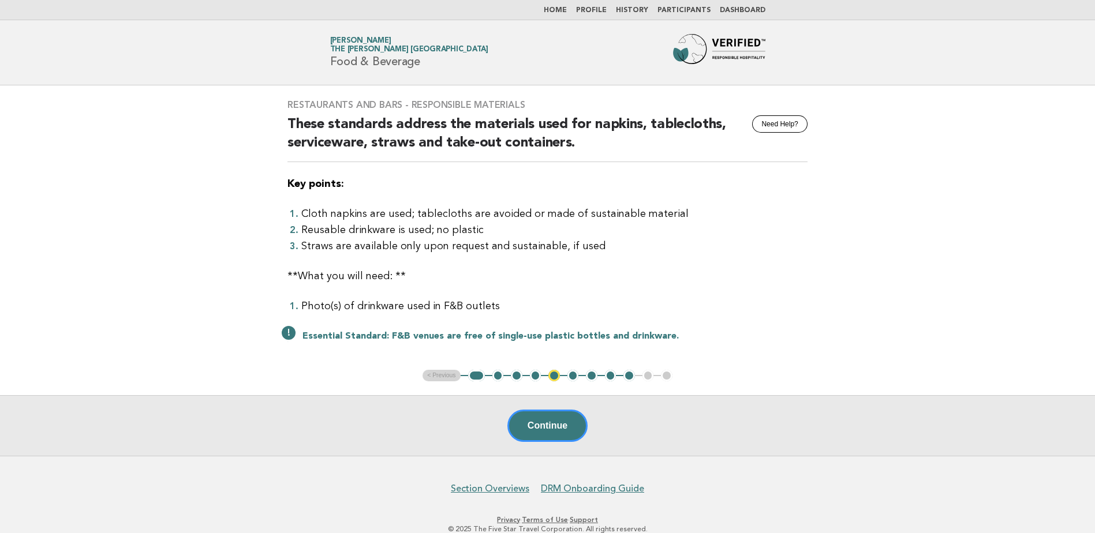
click at [498, 379] on button "2" at bounding box center [498, 376] width 12 height 12
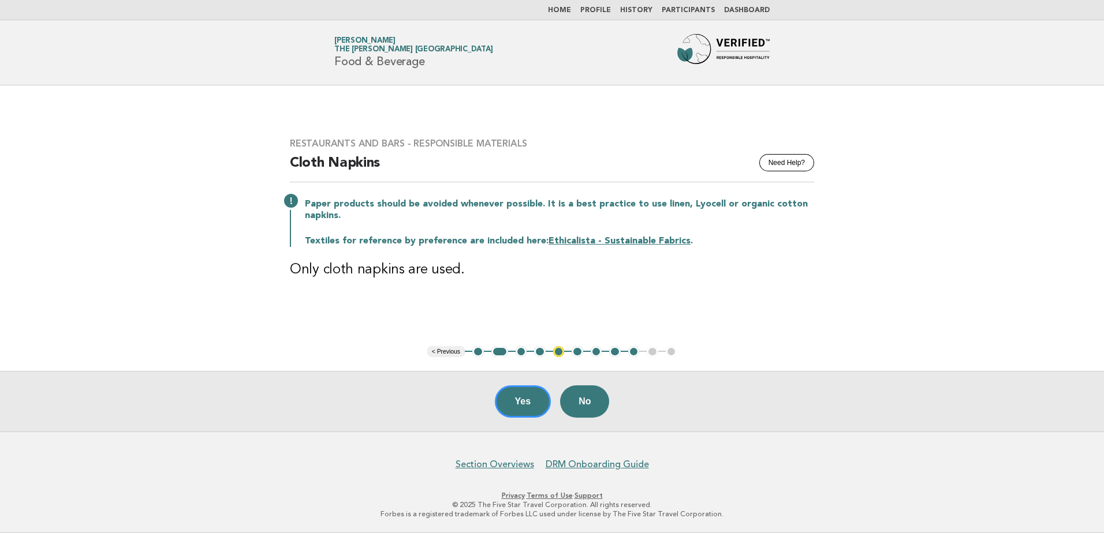
click at [521, 398] on button "Yes" at bounding box center [523, 402] width 57 height 32
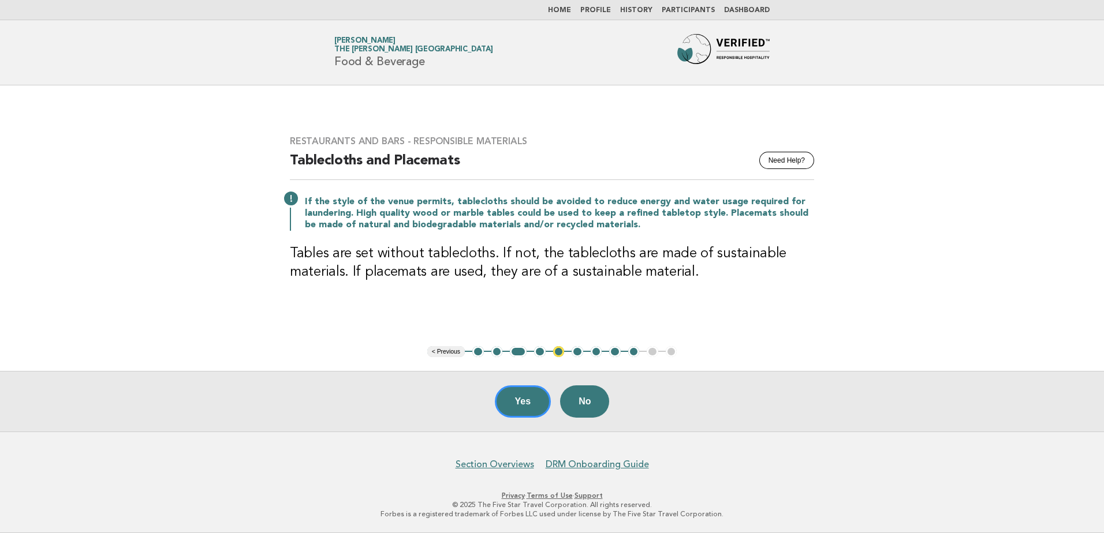
click at [520, 401] on button "Yes" at bounding box center [523, 402] width 57 height 32
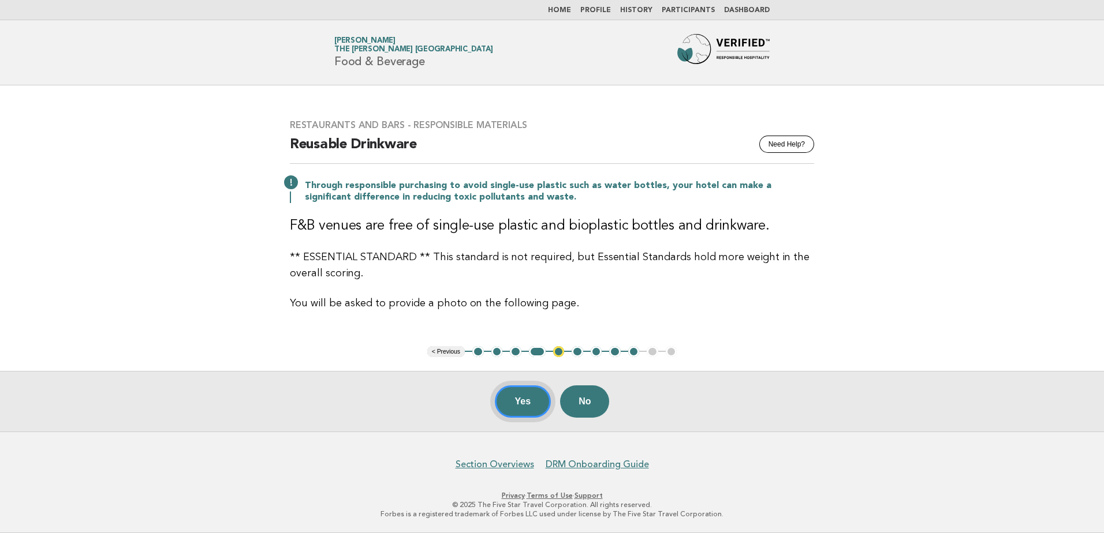
click at [518, 405] on button "Yes" at bounding box center [523, 402] width 57 height 32
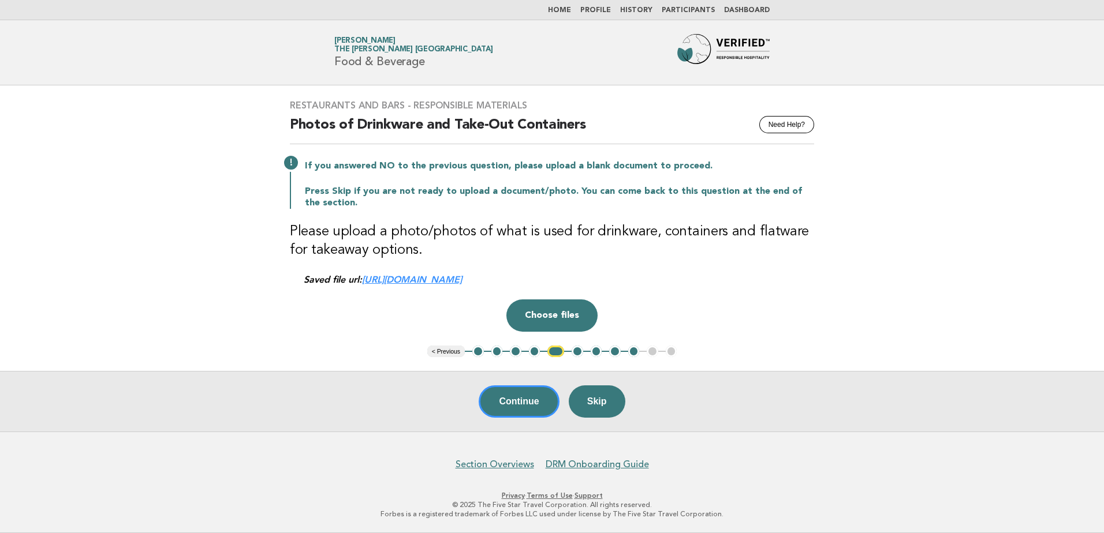
click at [462, 285] on link "https://be0idi9hwh.ucarecd.net/f57a18c9-de94-4792-8d1b-2573172ea406~1/" at bounding box center [412, 279] width 100 height 11
click at [524, 396] on button "Continue" at bounding box center [519, 402] width 80 height 32
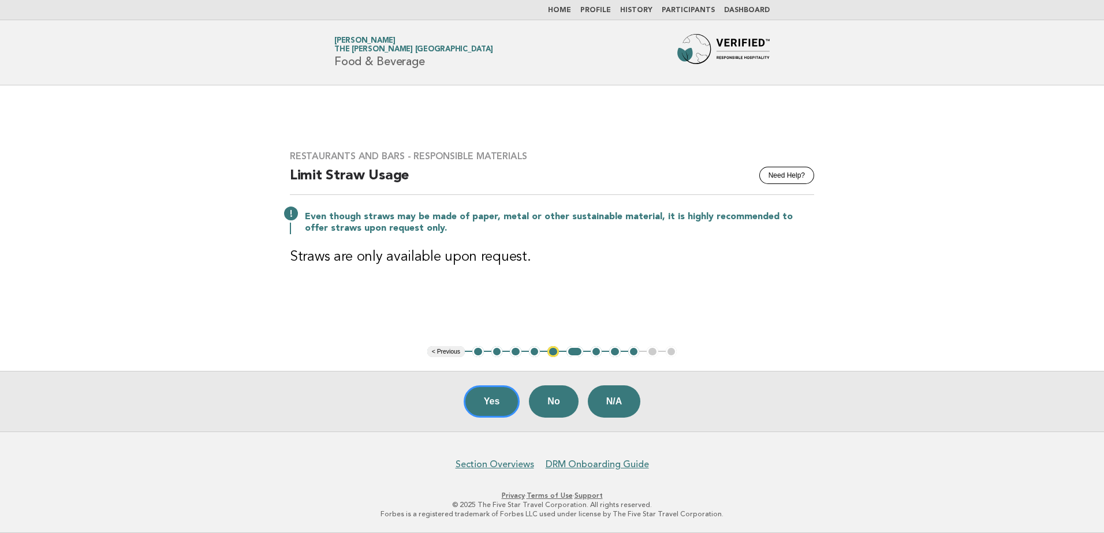
click at [491, 397] on button "Yes" at bounding box center [492, 402] width 57 height 32
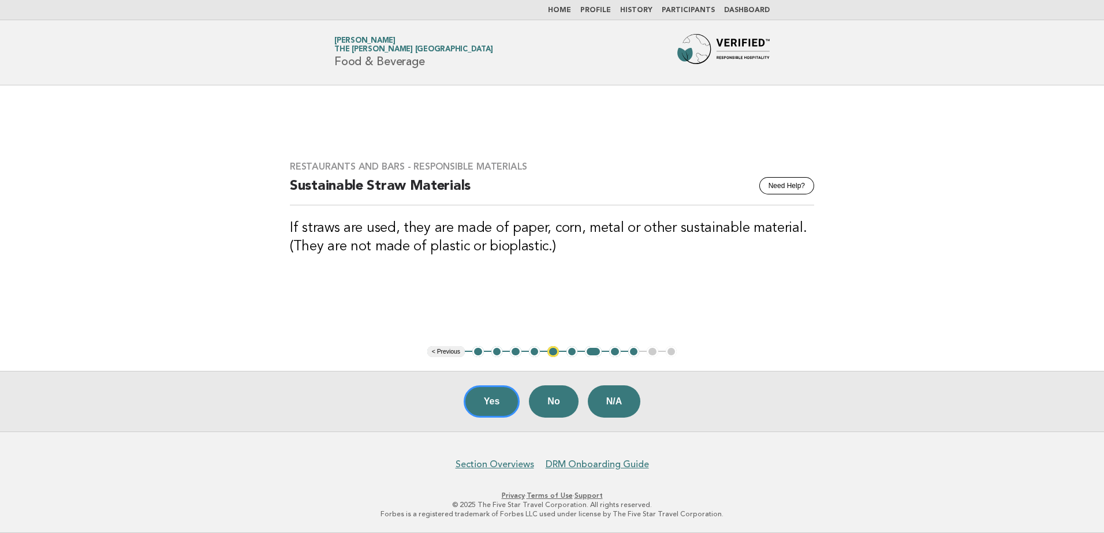
click at [494, 415] on button "Yes" at bounding box center [492, 402] width 57 height 32
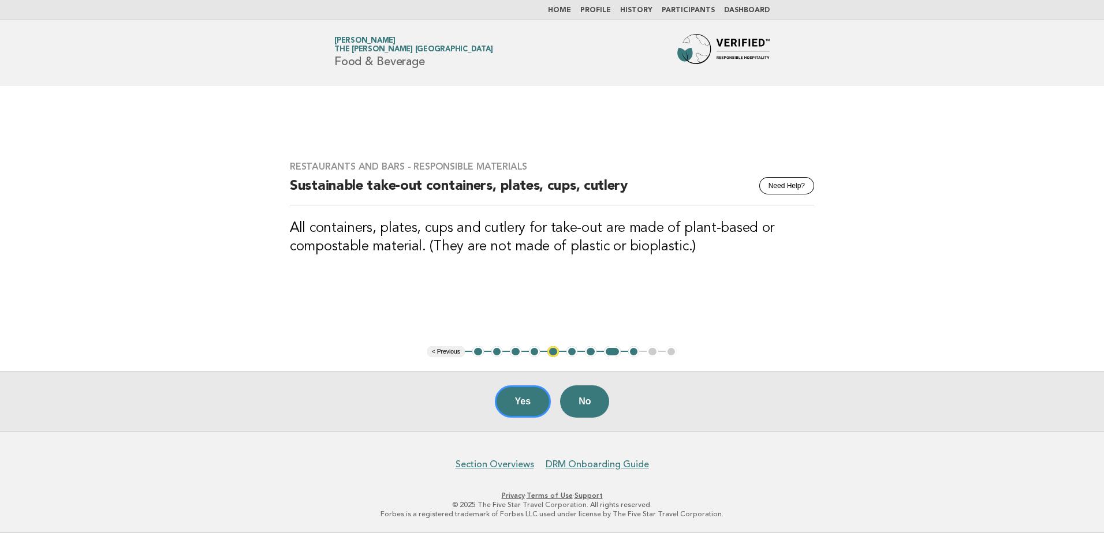
click at [510, 405] on button "Yes" at bounding box center [523, 402] width 57 height 32
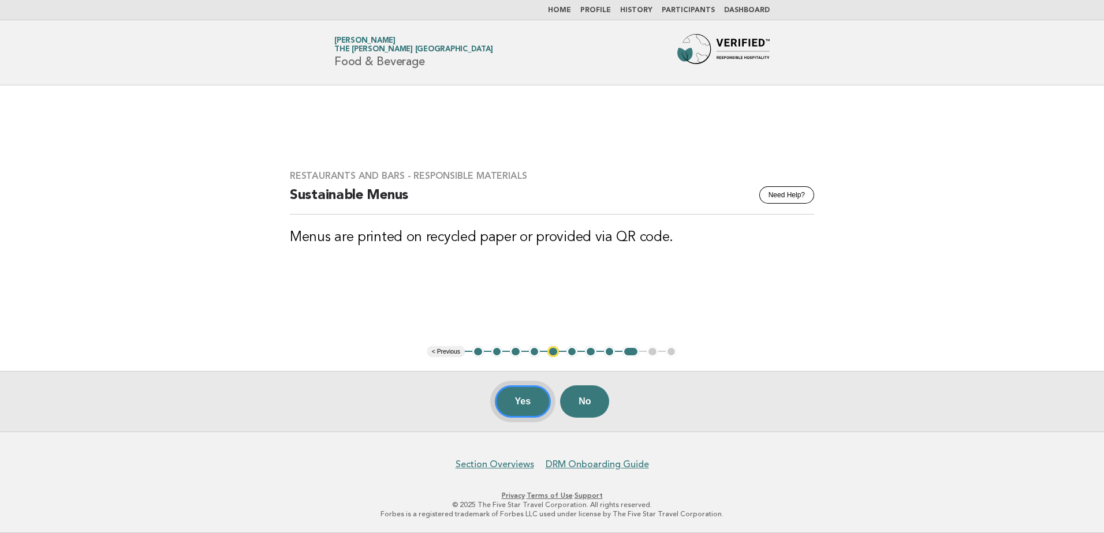
click at [520, 404] on button "Yes" at bounding box center [523, 402] width 57 height 32
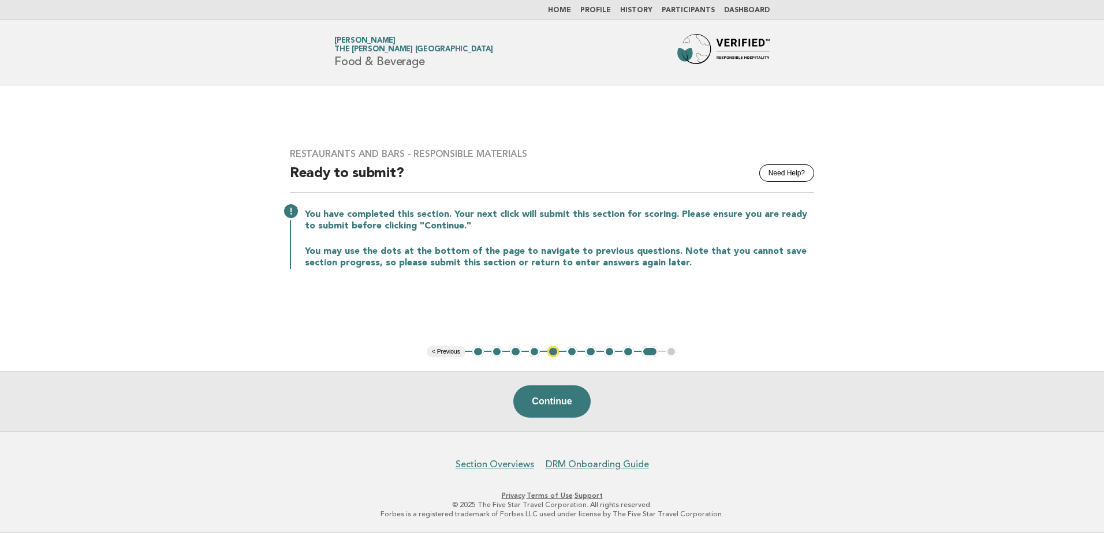
click at [561, 401] on button "Continue" at bounding box center [551, 402] width 77 height 32
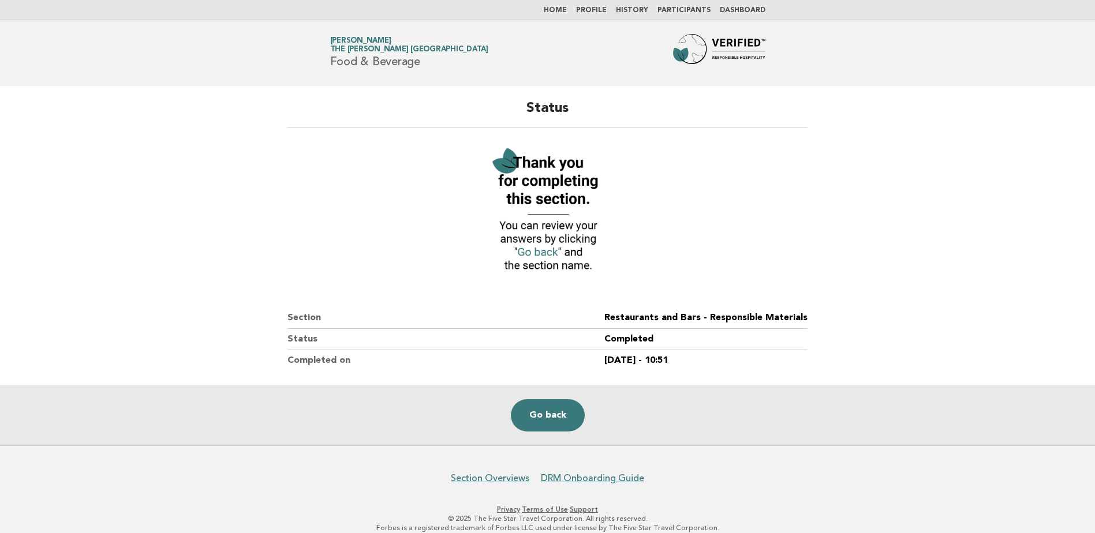
click at [548, 421] on link "Go back" at bounding box center [548, 416] width 74 height 32
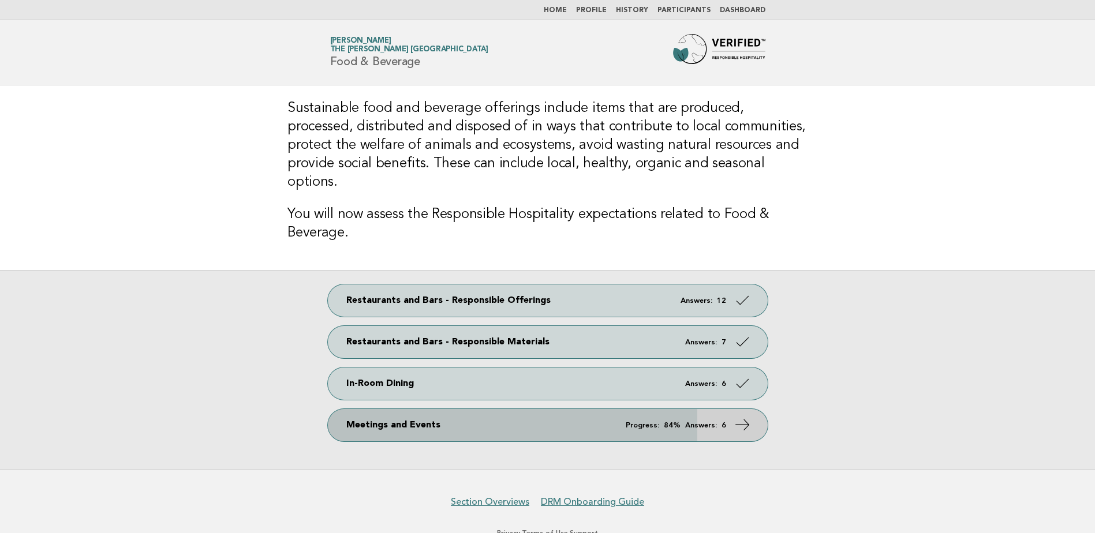
click at [720, 412] on link "Meetings and Events Progress: 84% Answers: 6" at bounding box center [548, 425] width 440 height 32
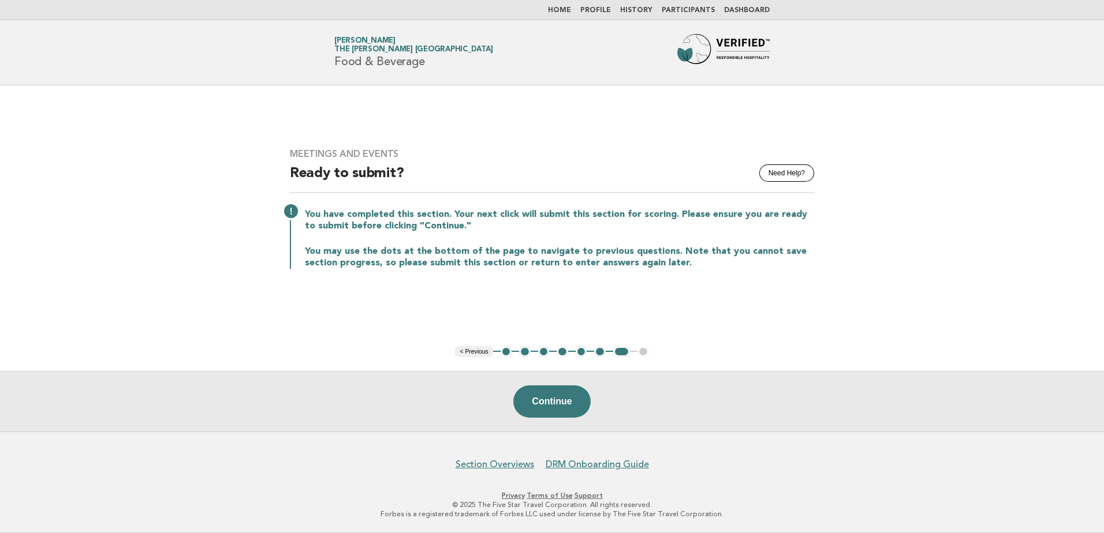
click at [505, 350] on button "1" at bounding box center [507, 352] width 12 height 12
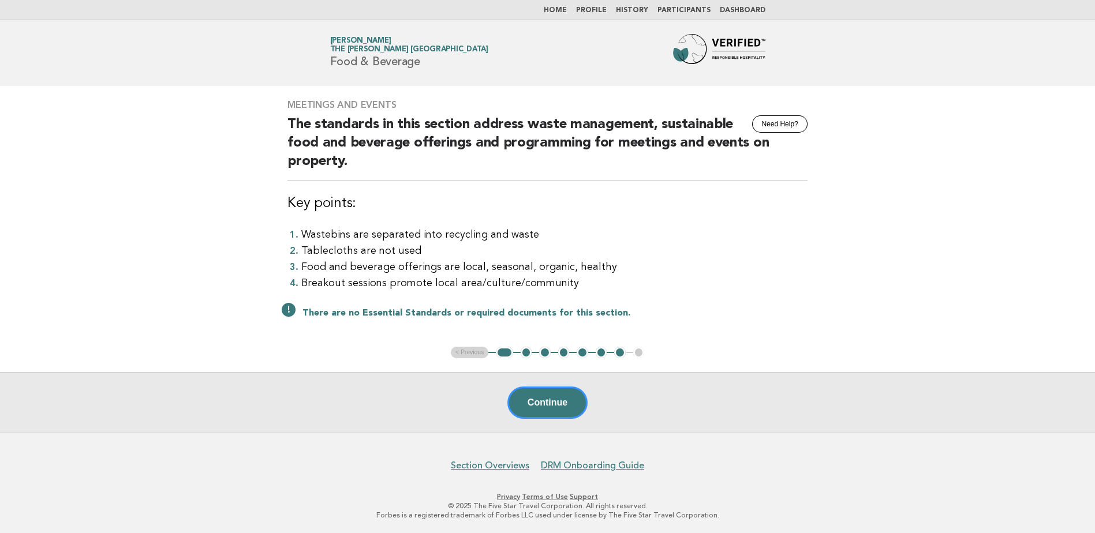
click at [526, 352] on button "2" at bounding box center [527, 353] width 12 height 12
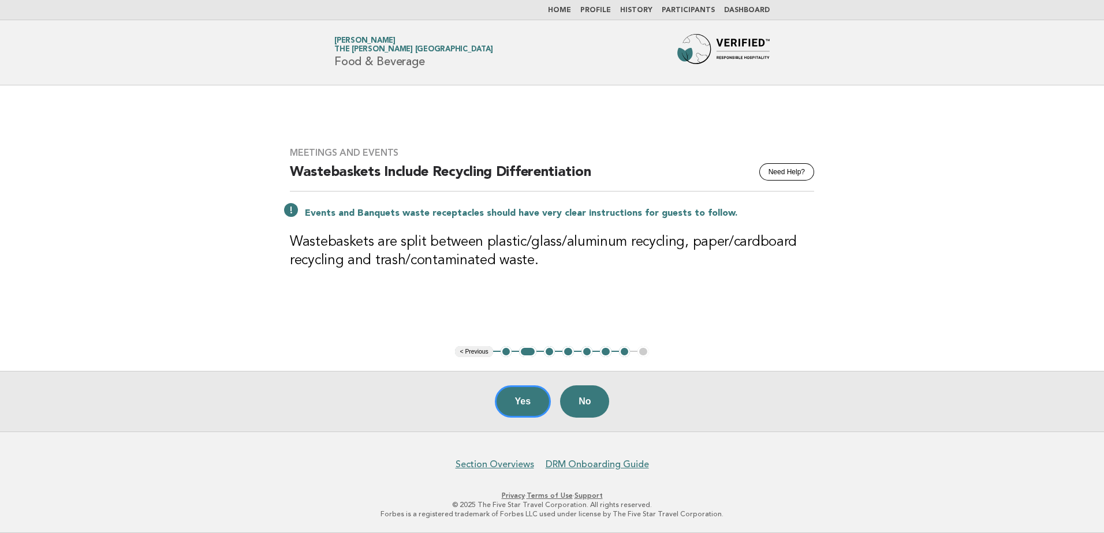
click at [521, 408] on button "Yes" at bounding box center [523, 402] width 57 height 32
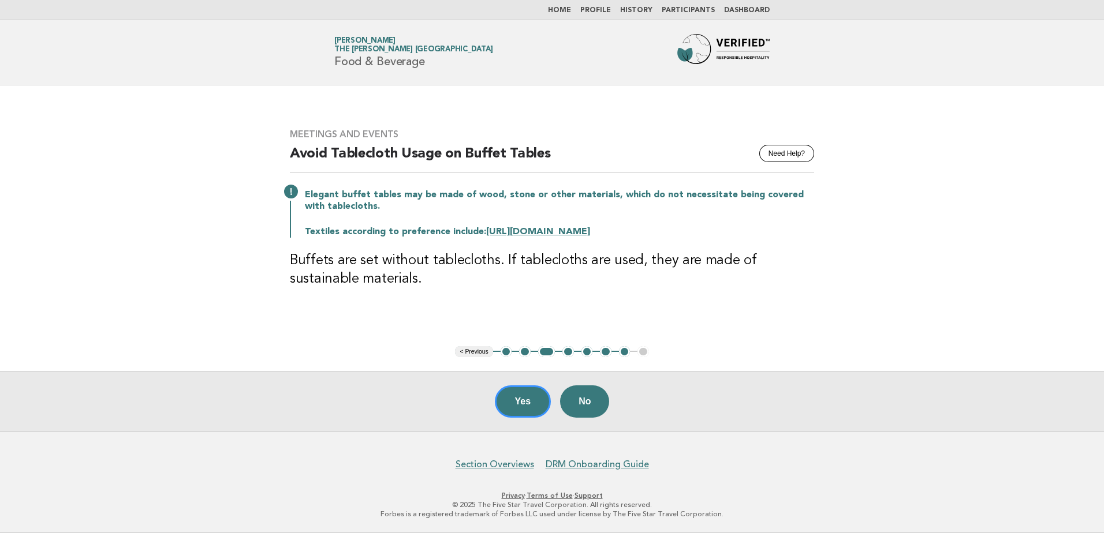
click at [521, 402] on button "Yes" at bounding box center [523, 402] width 57 height 32
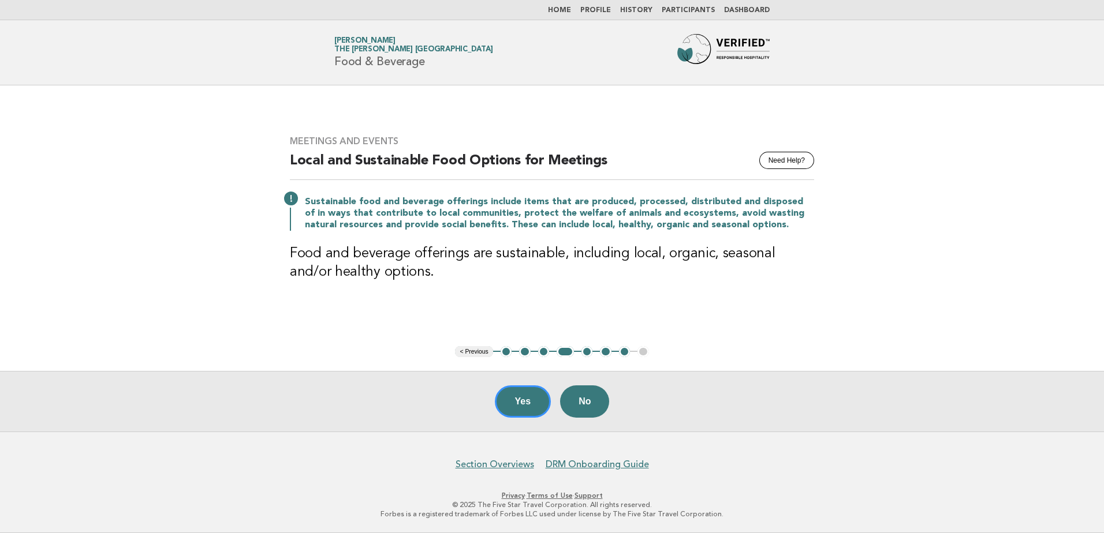
click at [513, 403] on button "Yes" at bounding box center [523, 402] width 57 height 32
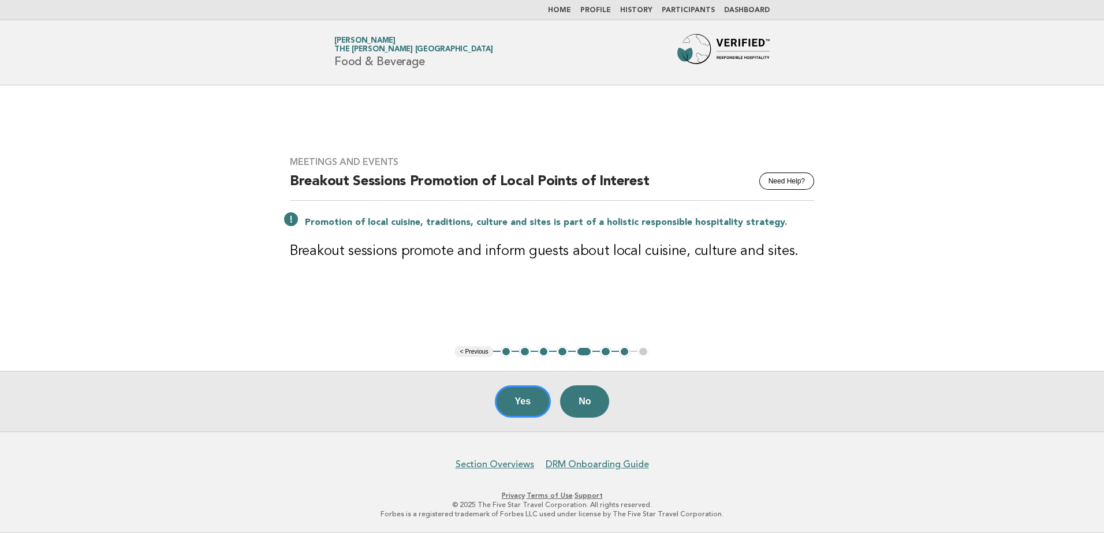
click at [510, 406] on button "Yes" at bounding box center [523, 402] width 57 height 32
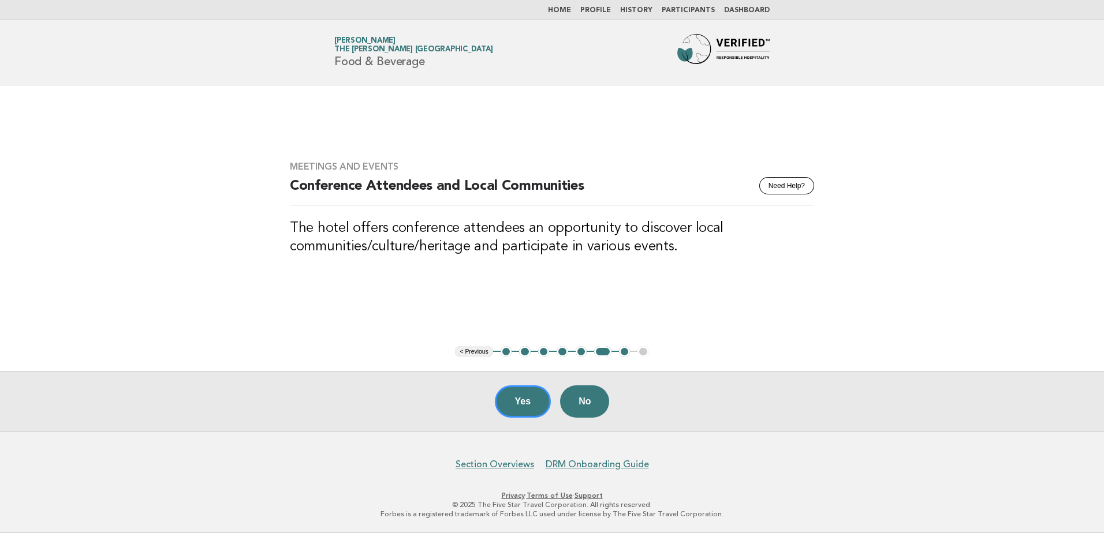
click at [520, 406] on button "Yes" at bounding box center [523, 402] width 57 height 32
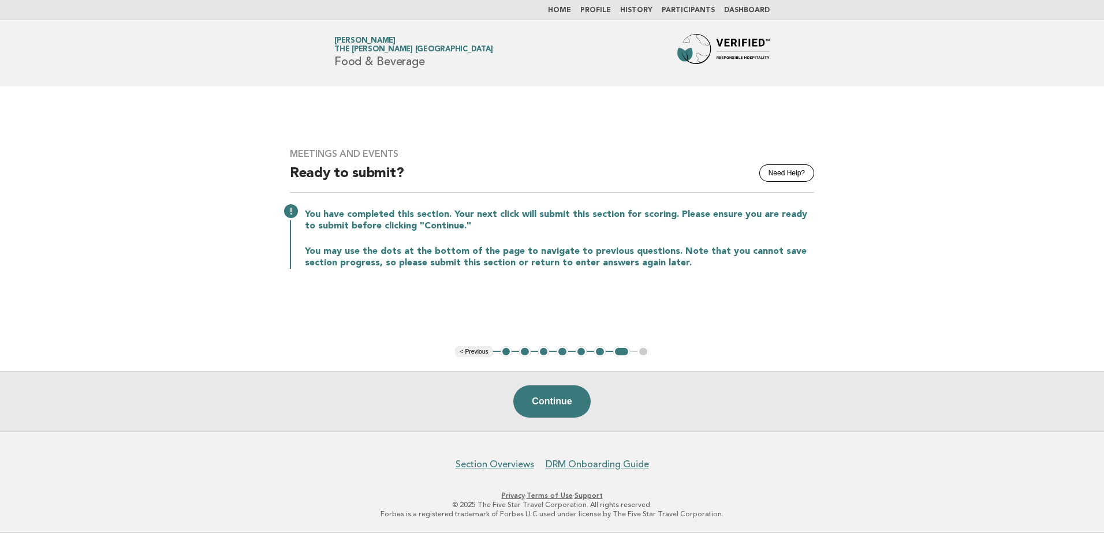
click at [548, 399] on button "Continue" at bounding box center [551, 402] width 77 height 32
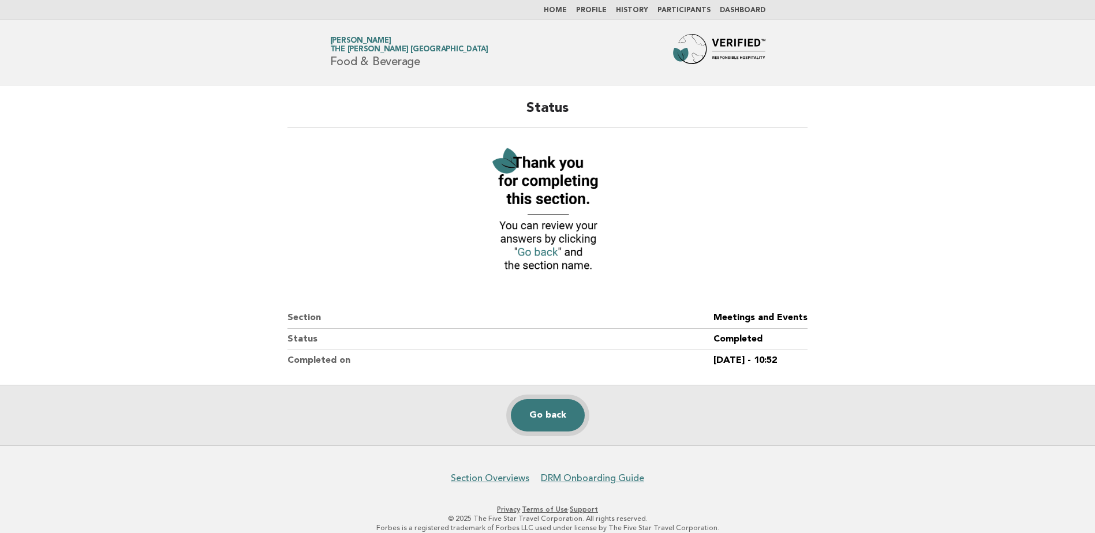
click at [548, 420] on link "Go back" at bounding box center [548, 416] width 74 height 32
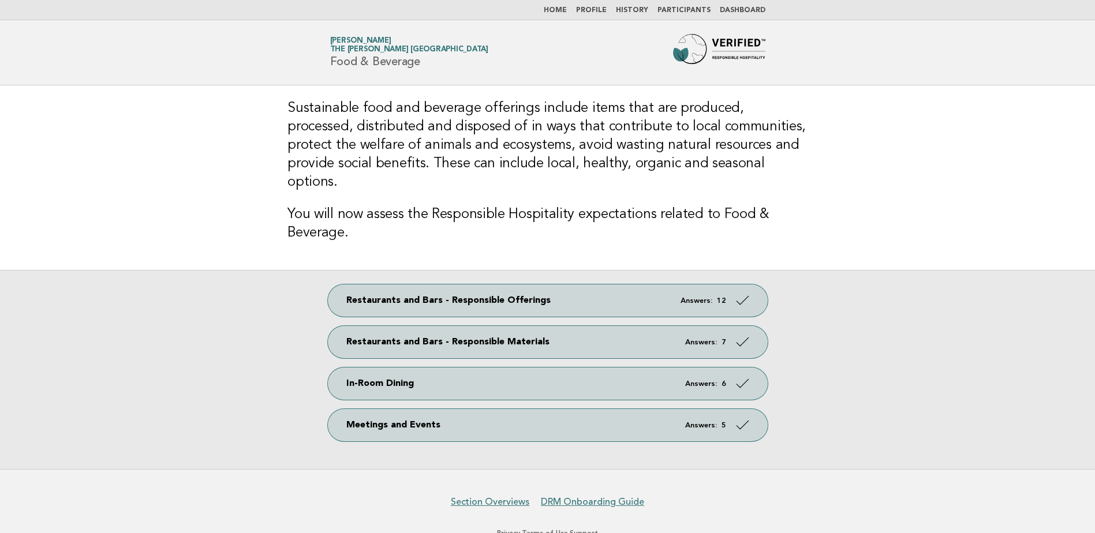
click at [566, 12] on link "Home" at bounding box center [555, 10] width 23 height 7
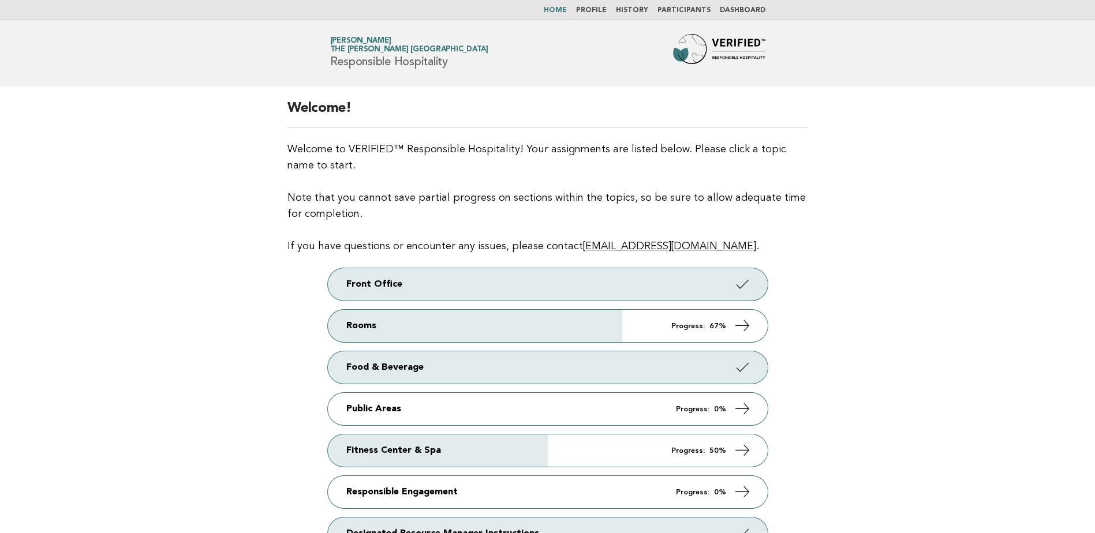
click at [618, 415] on link "Public Areas Progress: 0%" at bounding box center [548, 409] width 440 height 32
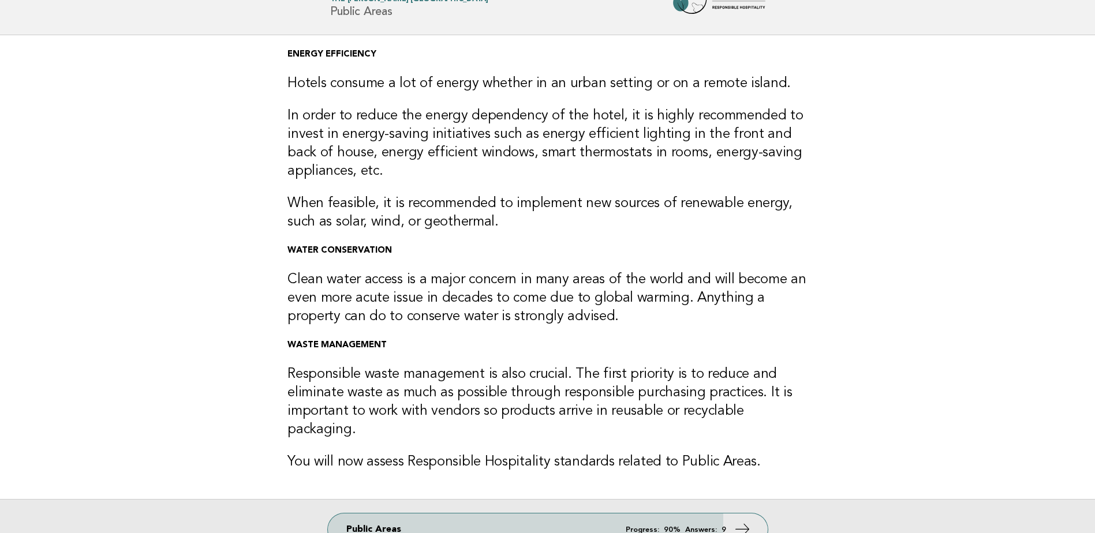
scroll to position [173, 0]
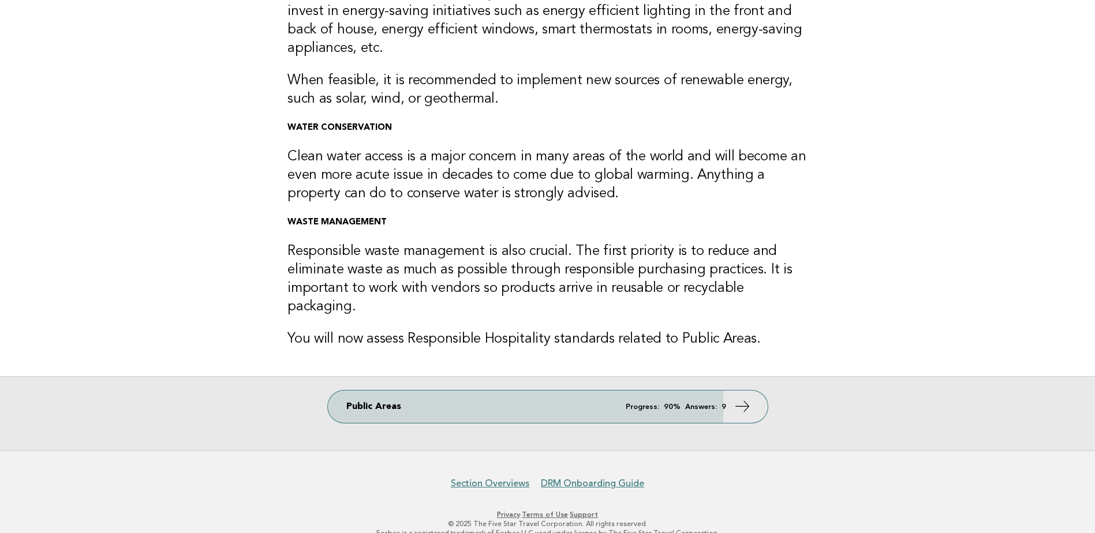
click at [614, 391] on link "Public Areas Progress: 90% Answers: 9" at bounding box center [548, 407] width 440 height 32
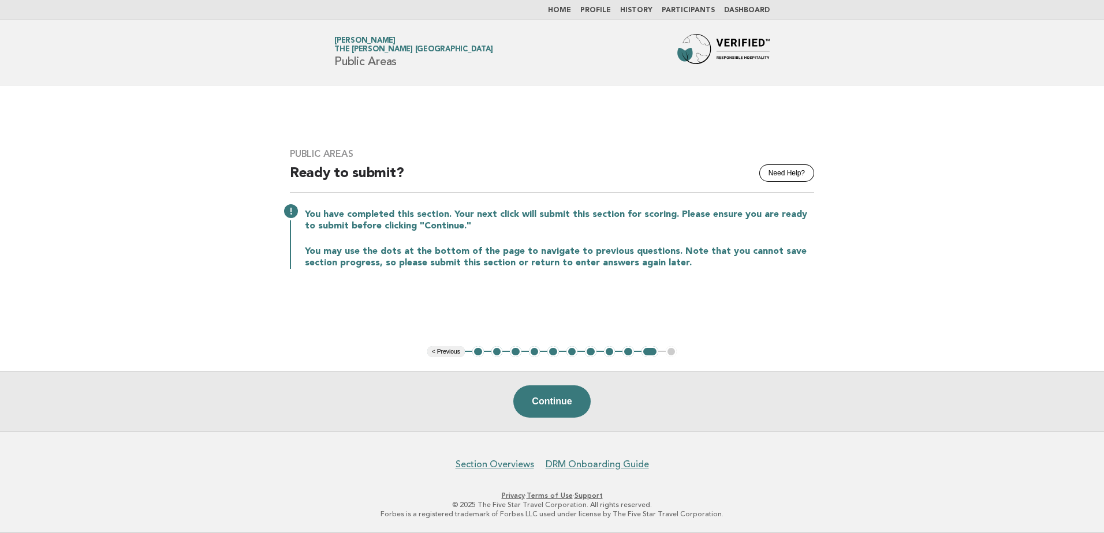
click at [476, 356] on button "1" at bounding box center [478, 352] width 12 height 12
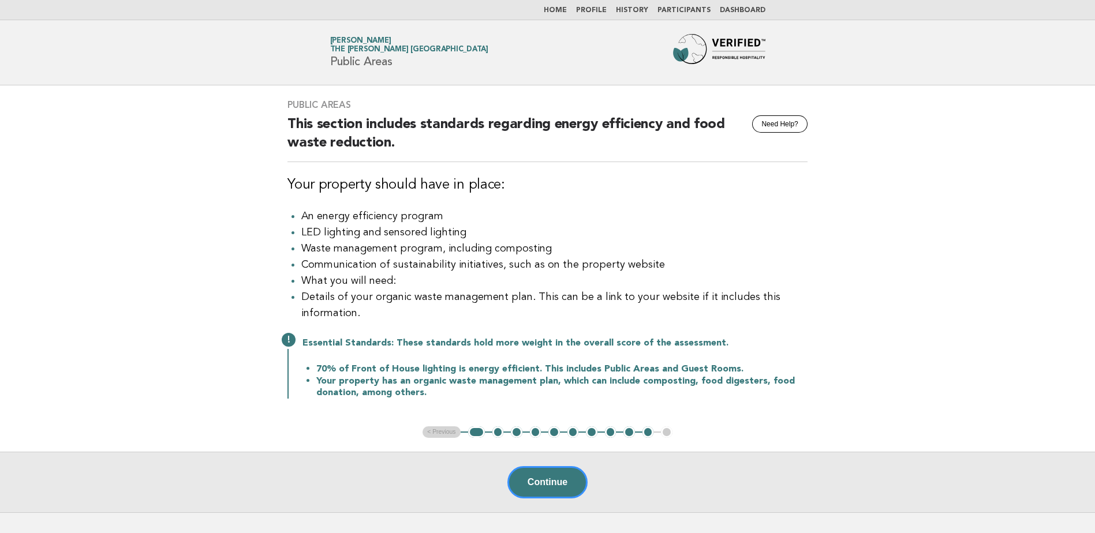
click at [498, 435] on button "2" at bounding box center [498, 433] width 12 height 12
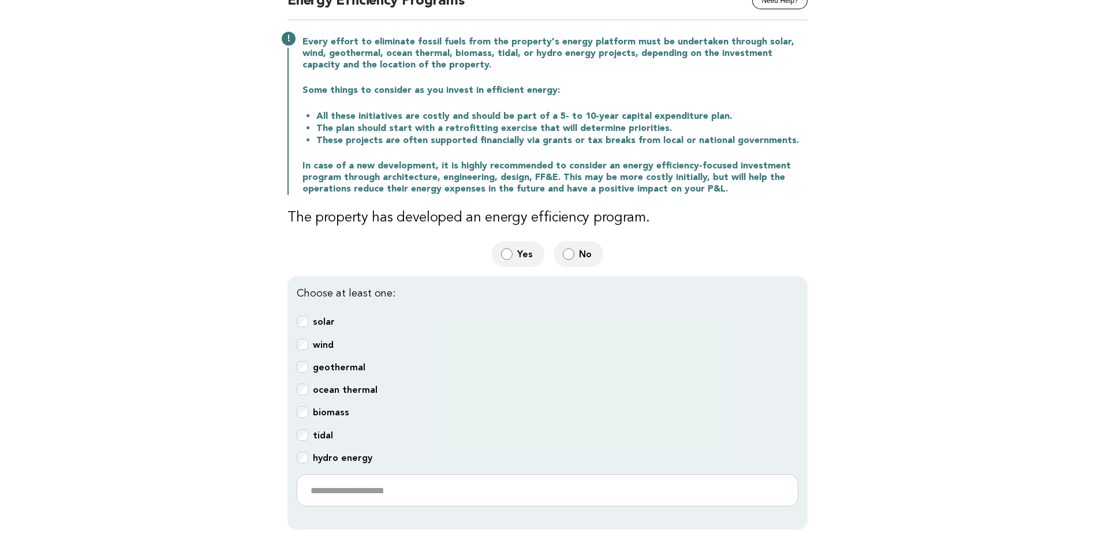
scroll to position [124, 0]
click at [574, 265] on label "No" at bounding box center [579, 254] width 50 height 26
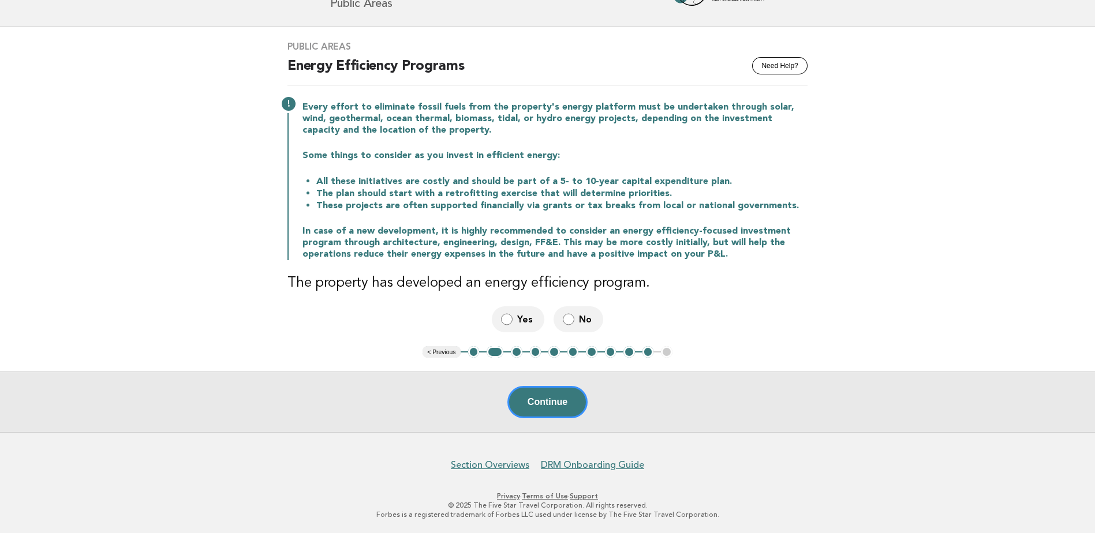
click at [555, 399] on button "Continue" at bounding box center [547, 402] width 80 height 32
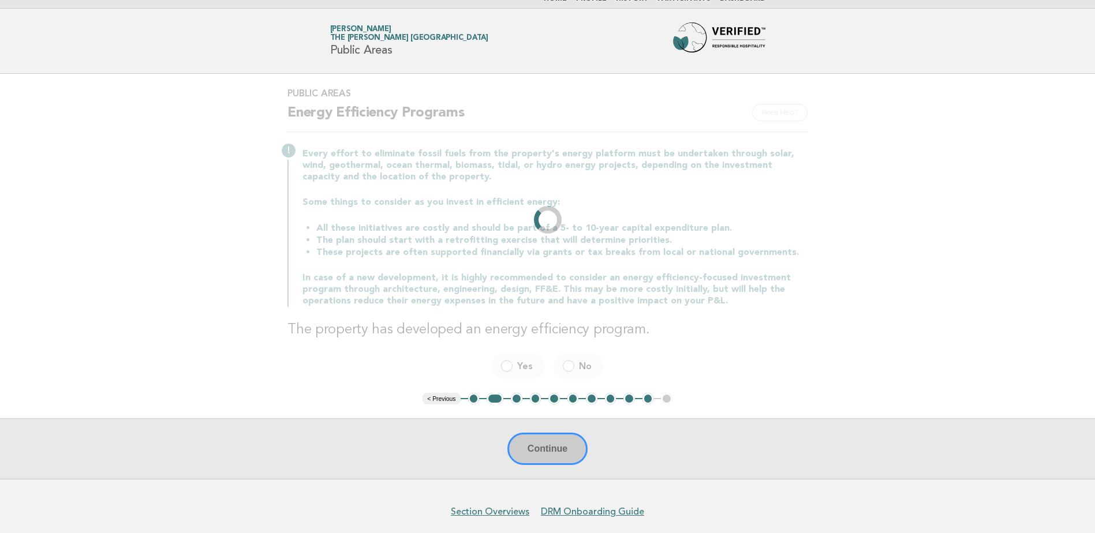
scroll to position [0, 0]
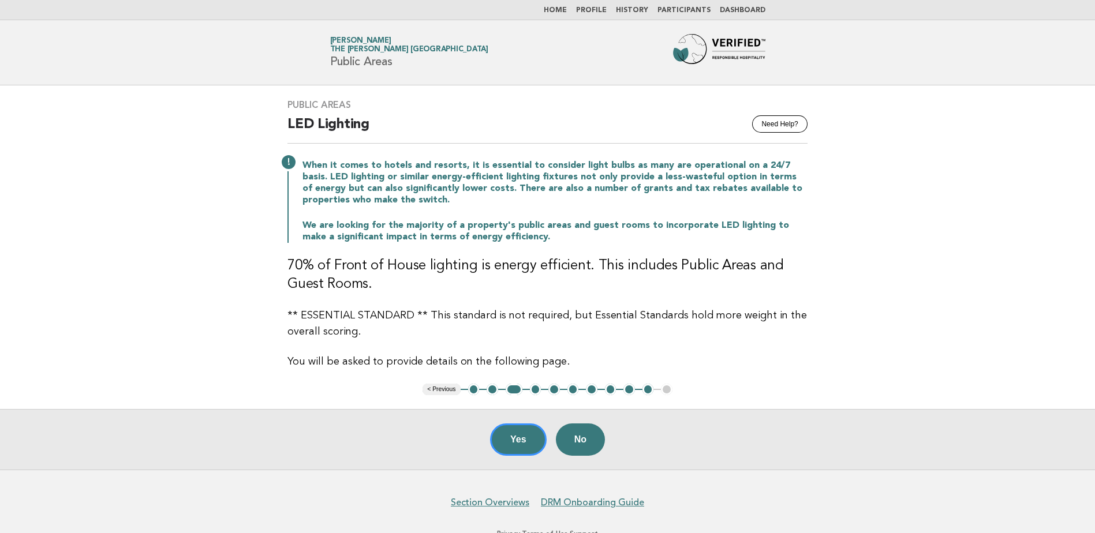
click at [524, 443] on button "Yes" at bounding box center [518, 440] width 57 height 32
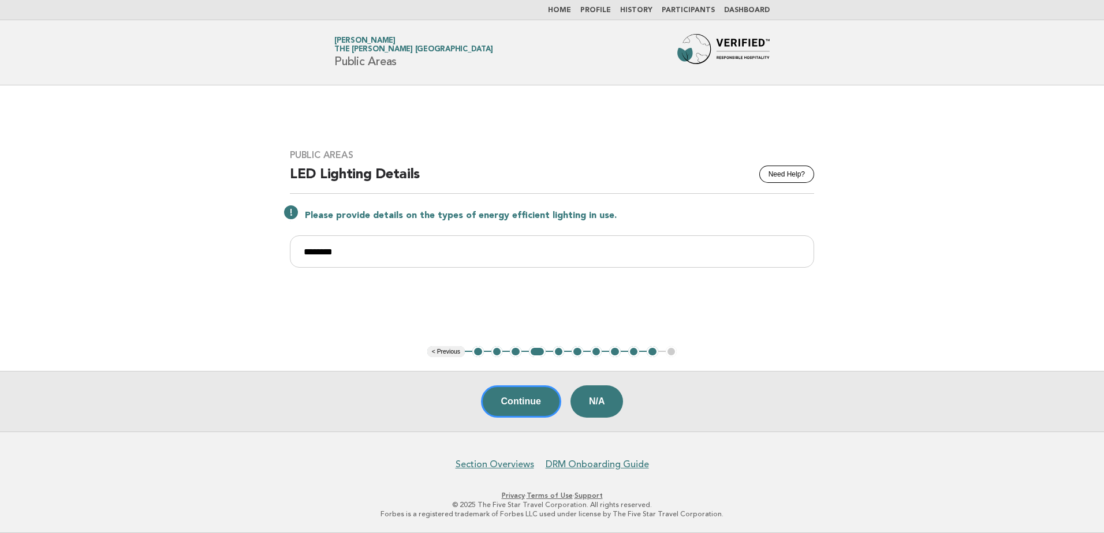
click at [558, 353] on button "5" at bounding box center [559, 352] width 12 height 12
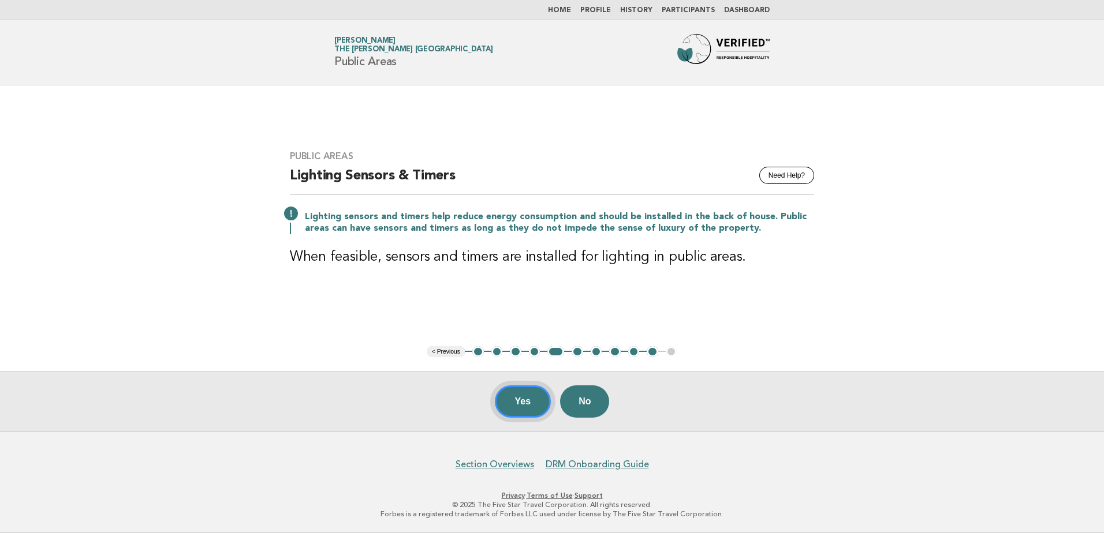
click at [525, 408] on button "Yes" at bounding box center [523, 402] width 57 height 32
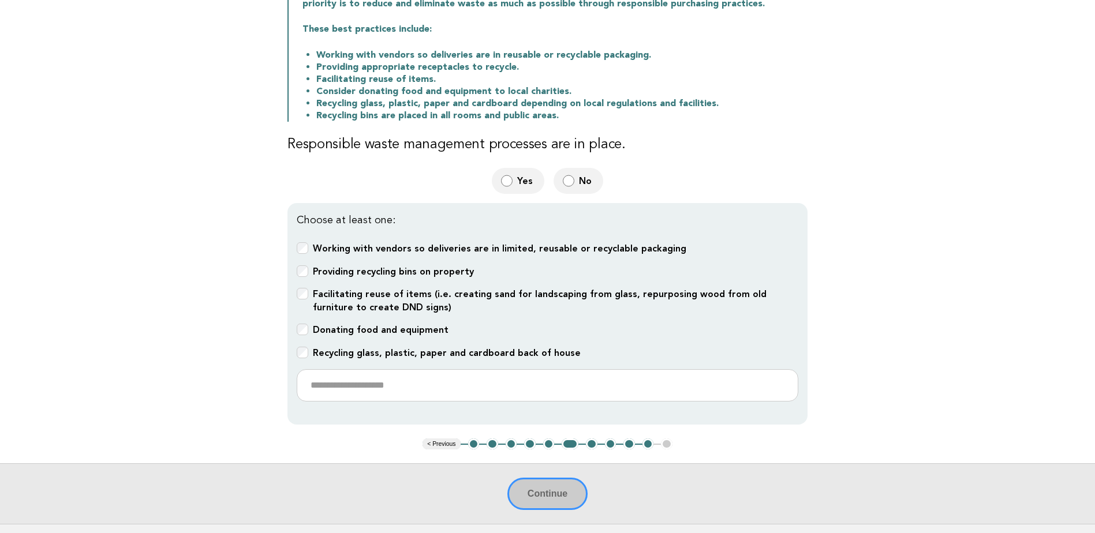
scroll to position [178, 0]
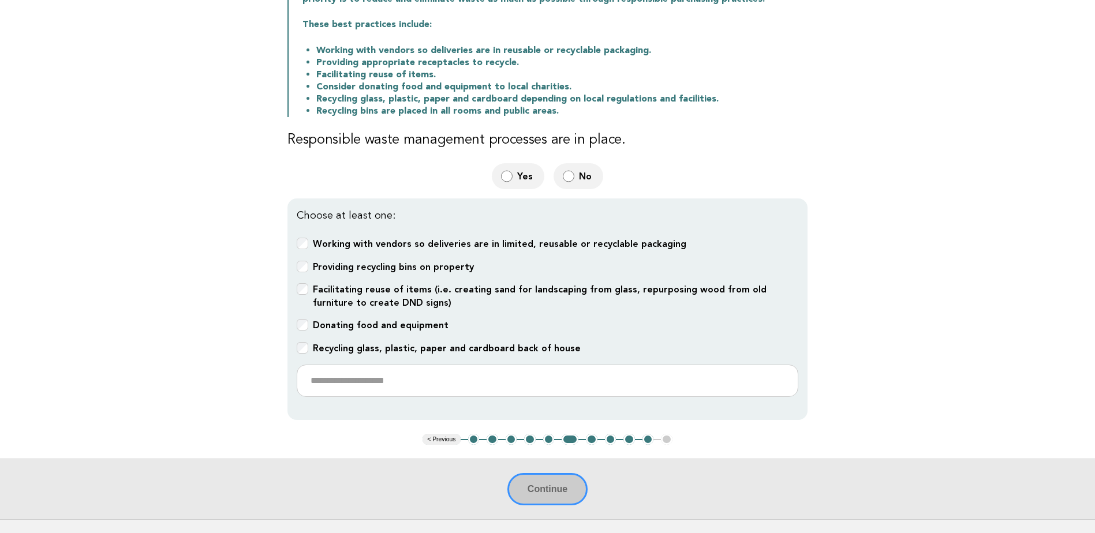
click at [315, 284] on b "Facilitating reuse of items (i.e. creating sand for landscaping from glass, rep…" at bounding box center [540, 296] width 454 height 24
click at [550, 494] on button "Continue" at bounding box center [547, 489] width 80 height 32
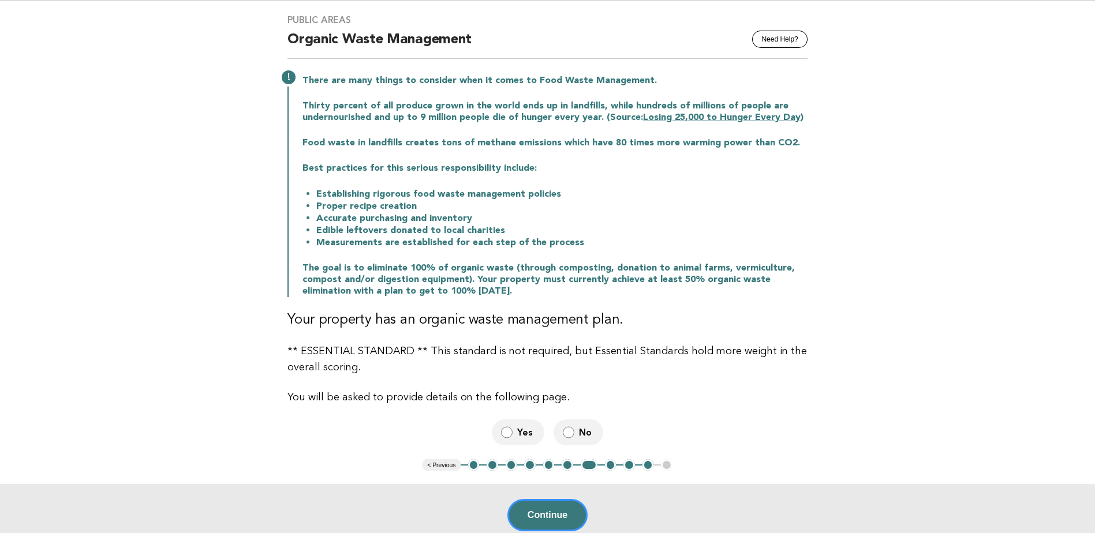
scroll to position [89, 0]
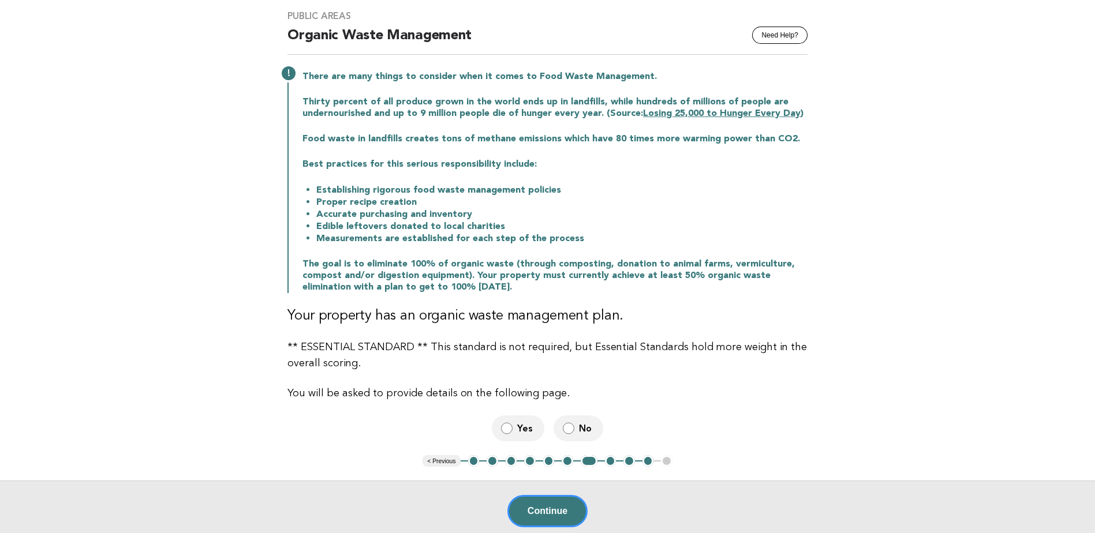
click at [557, 498] on button "Continue" at bounding box center [547, 511] width 80 height 32
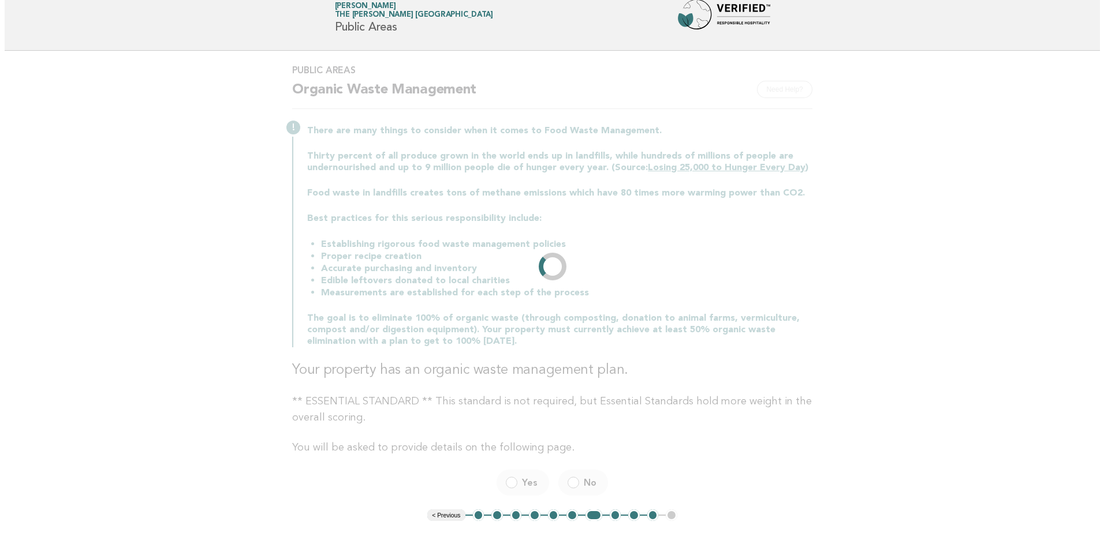
scroll to position [0, 0]
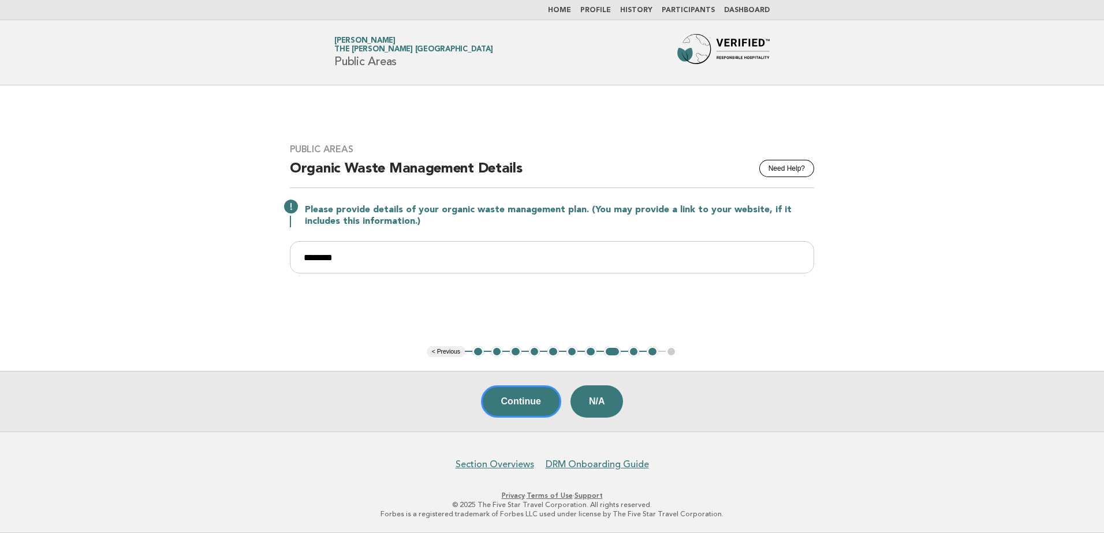
click at [531, 402] on button "Continue" at bounding box center [521, 402] width 80 height 32
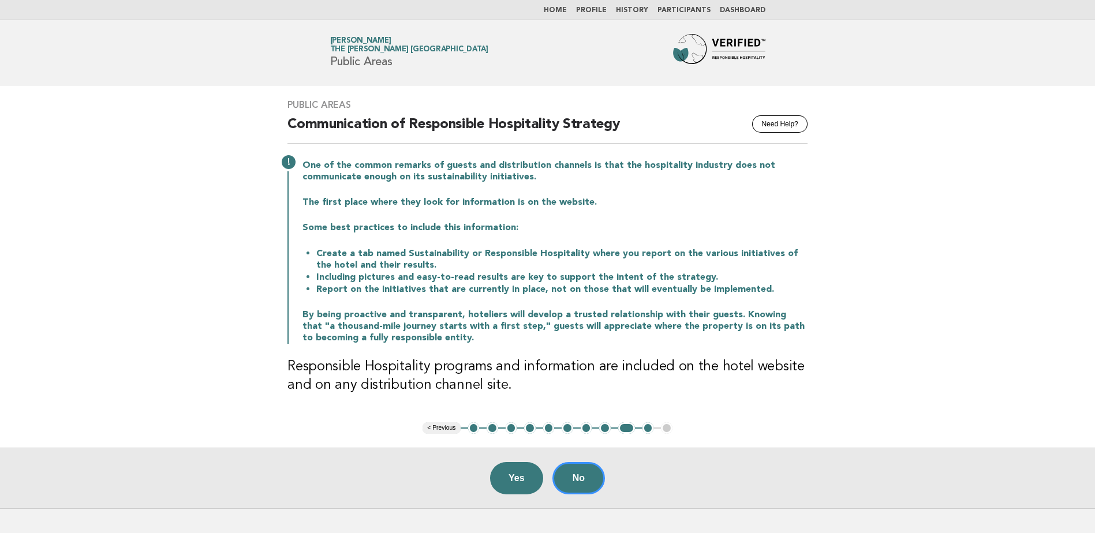
click at [652, 431] on button "10" at bounding box center [649, 429] width 12 height 12
click at [587, 477] on button "No" at bounding box center [579, 478] width 53 height 32
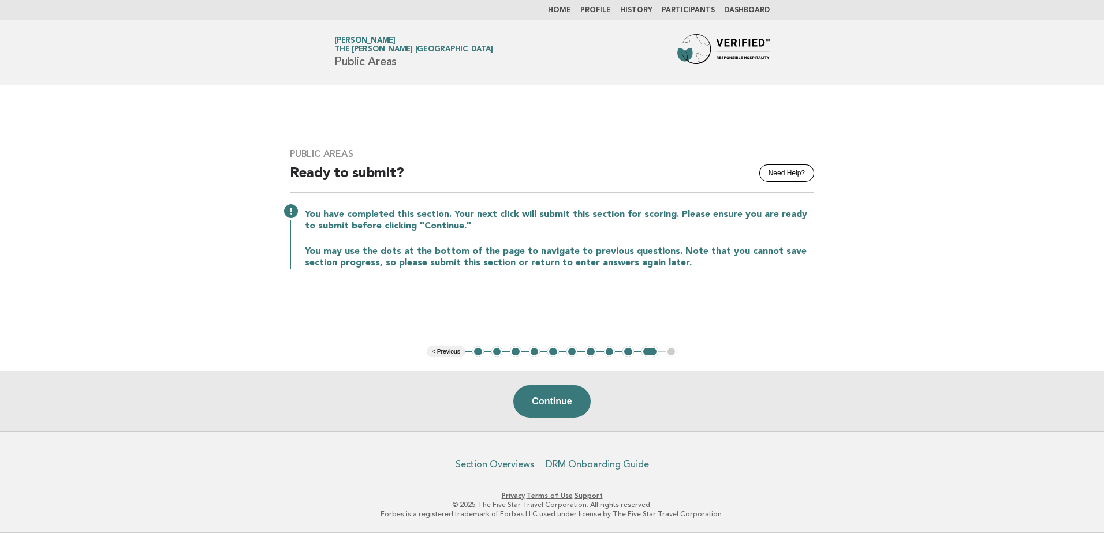
click at [571, 14] on link "Home" at bounding box center [559, 10] width 23 height 7
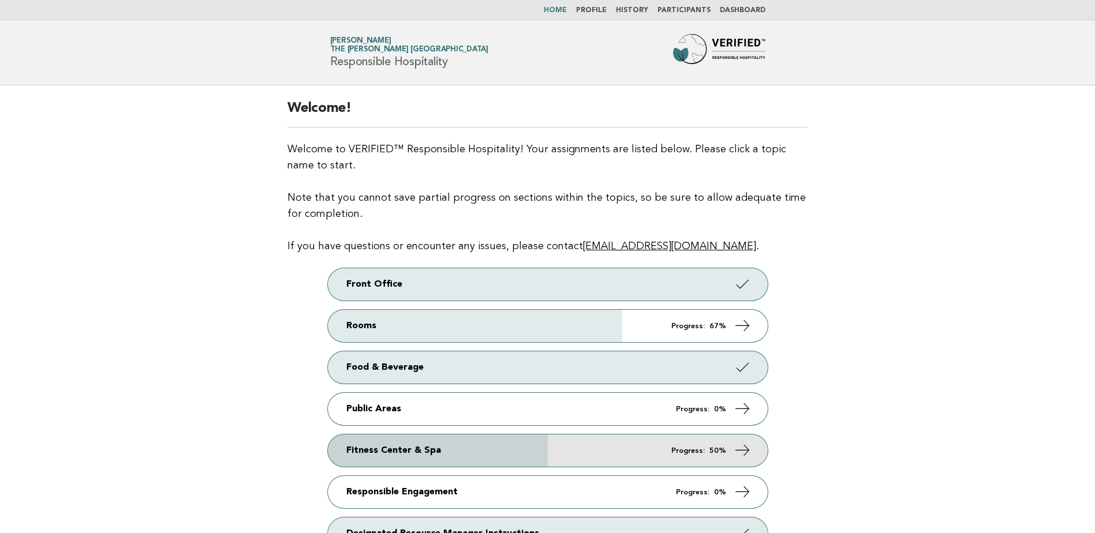
click at [628, 451] on link "Fitness Center & Spa Progress: 50%" at bounding box center [548, 451] width 440 height 32
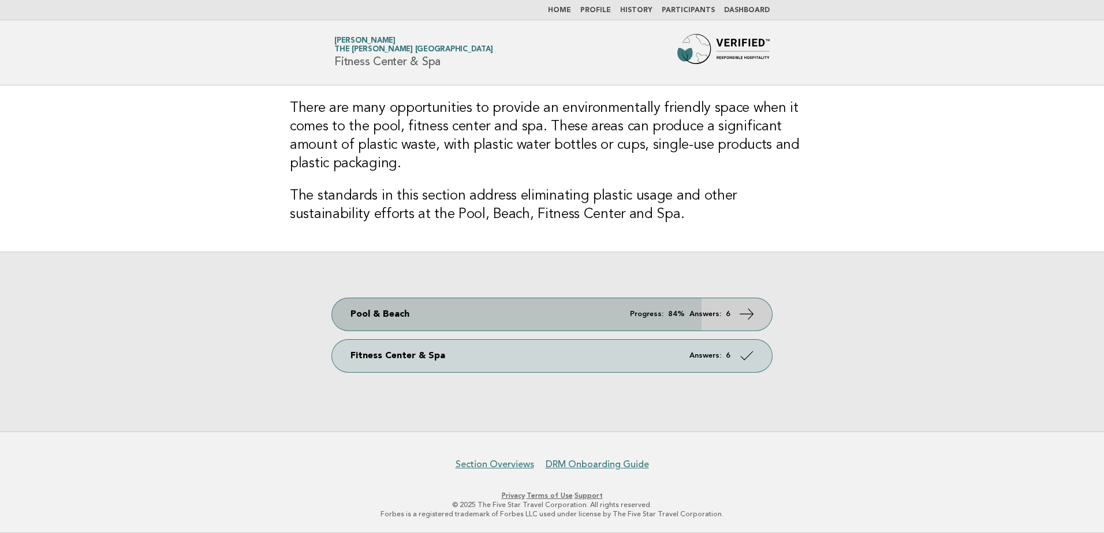
click at [606, 314] on link "Pool & Beach Progress: 84% Answers: 6" at bounding box center [552, 314] width 440 height 32
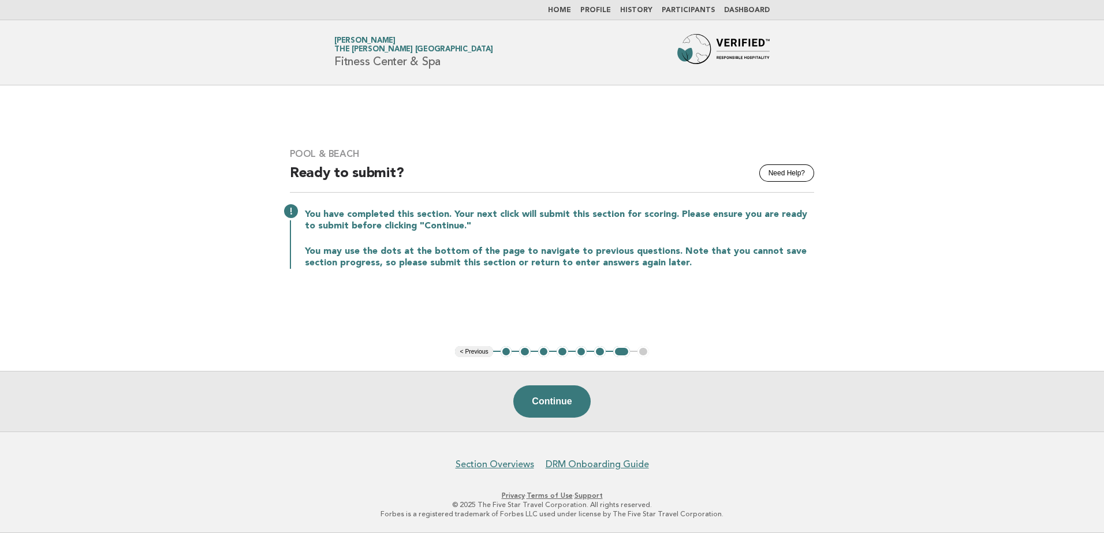
click at [505, 357] on button "1" at bounding box center [507, 352] width 12 height 12
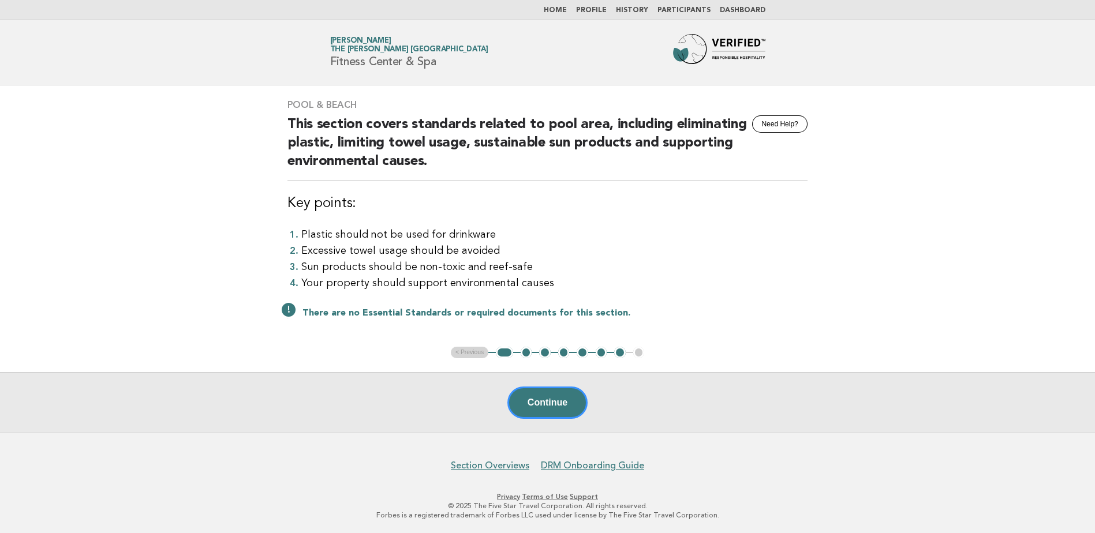
click at [530, 353] on button "2" at bounding box center [527, 353] width 12 height 12
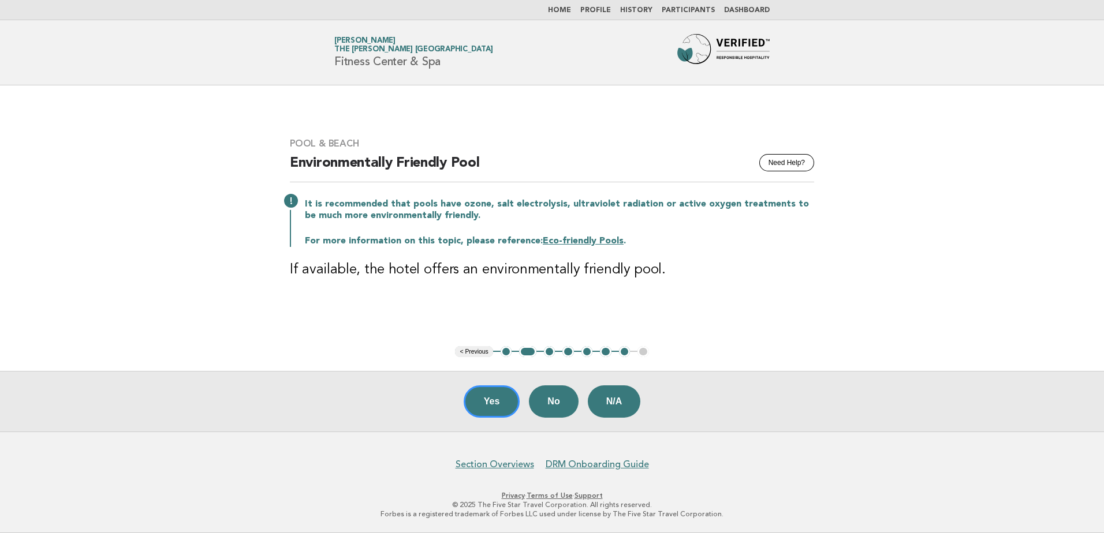
click at [486, 404] on button "Yes" at bounding box center [492, 402] width 57 height 32
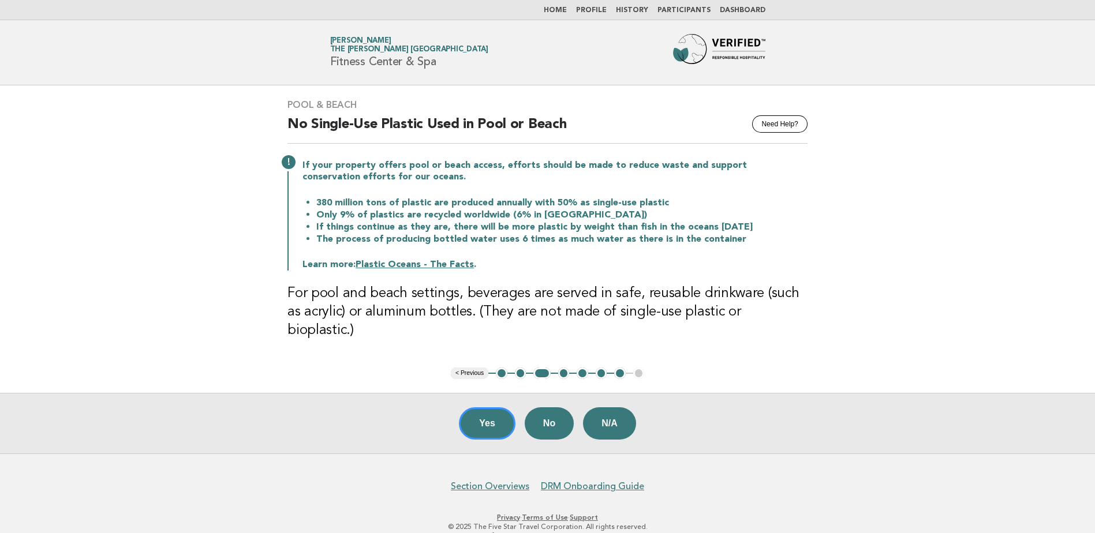
click at [480, 408] on button "Yes" at bounding box center [487, 424] width 57 height 32
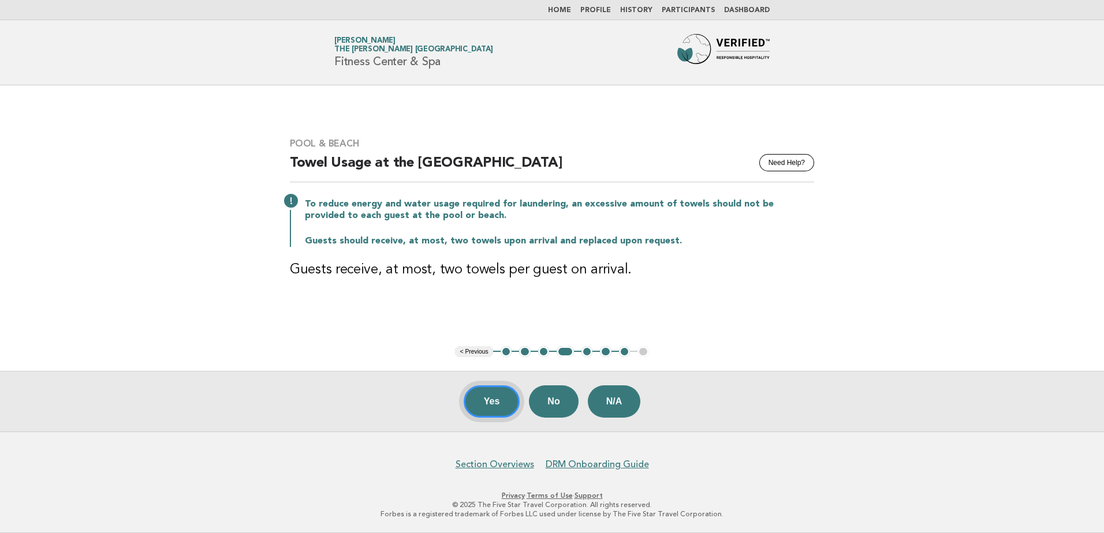
click at [498, 404] on button "Yes" at bounding box center [492, 402] width 57 height 32
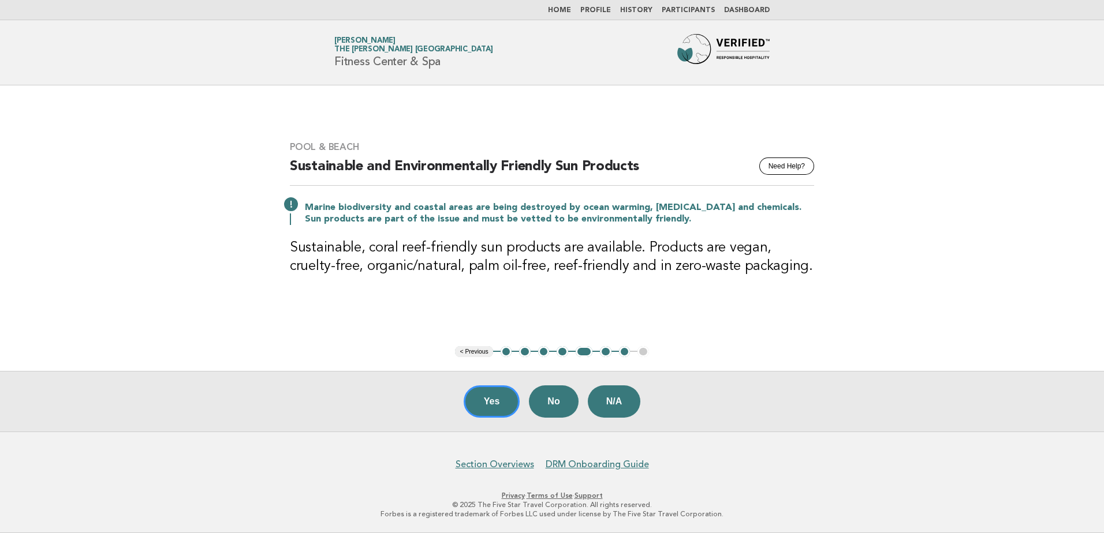
click at [480, 412] on button "Yes" at bounding box center [492, 402] width 57 height 32
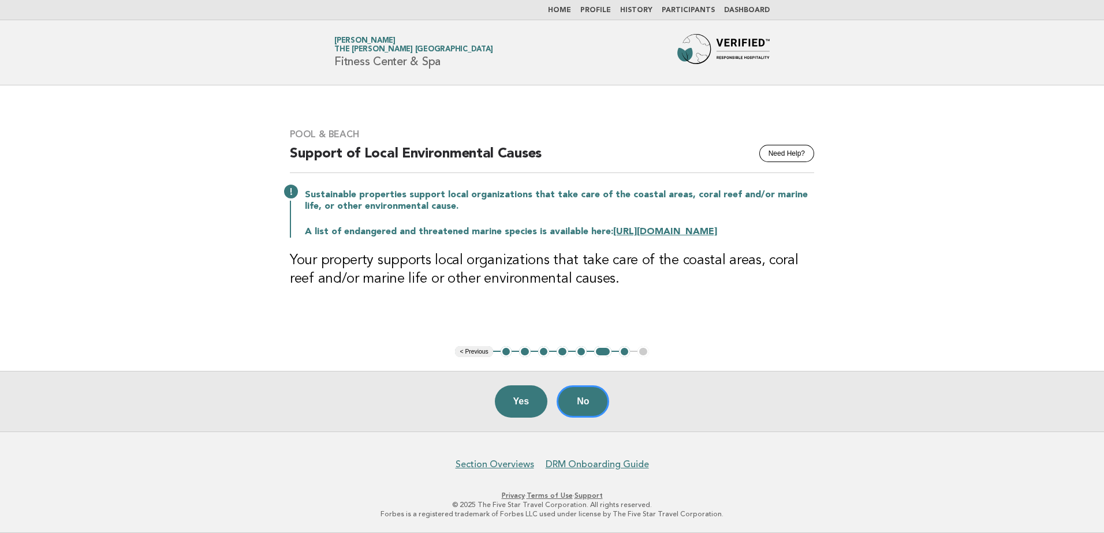
click at [586, 397] on button "No" at bounding box center [583, 402] width 53 height 32
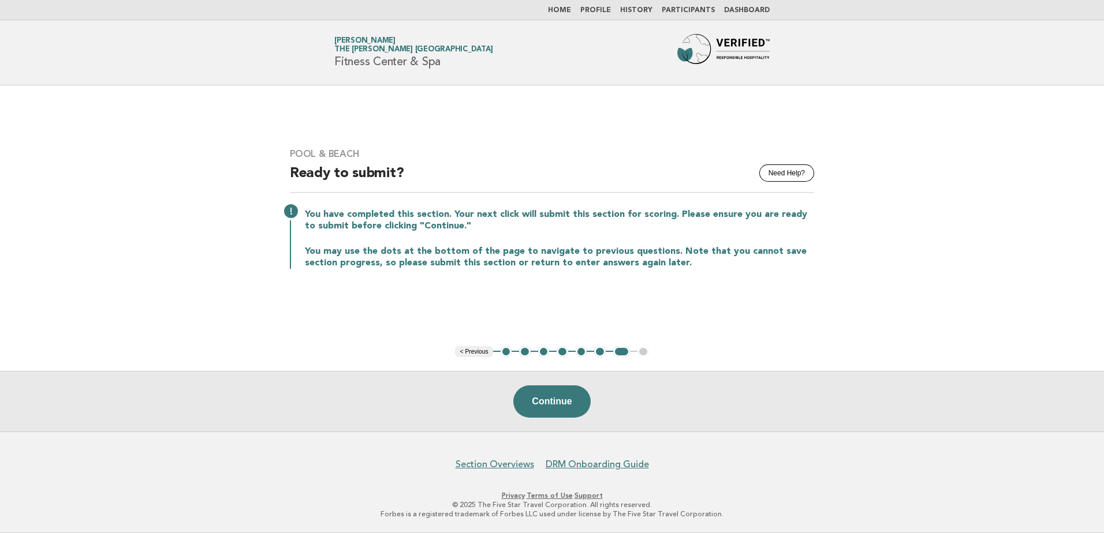
click at [546, 398] on button "Continue" at bounding box center [551, 402] width 77 height 32
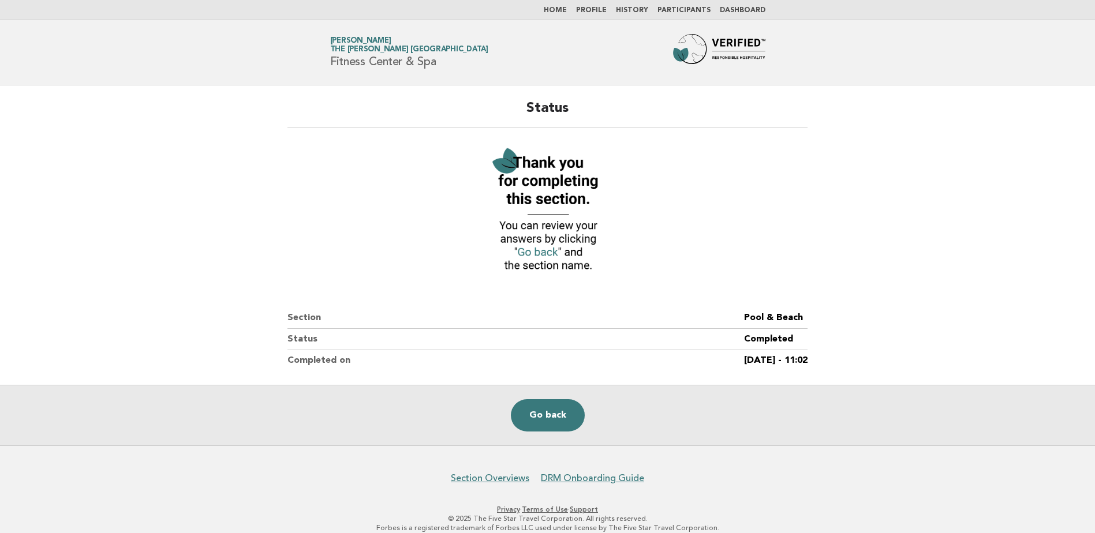
click at [548, 420] on link "Go back" at bounding box center [548, 416] width 74 height 32
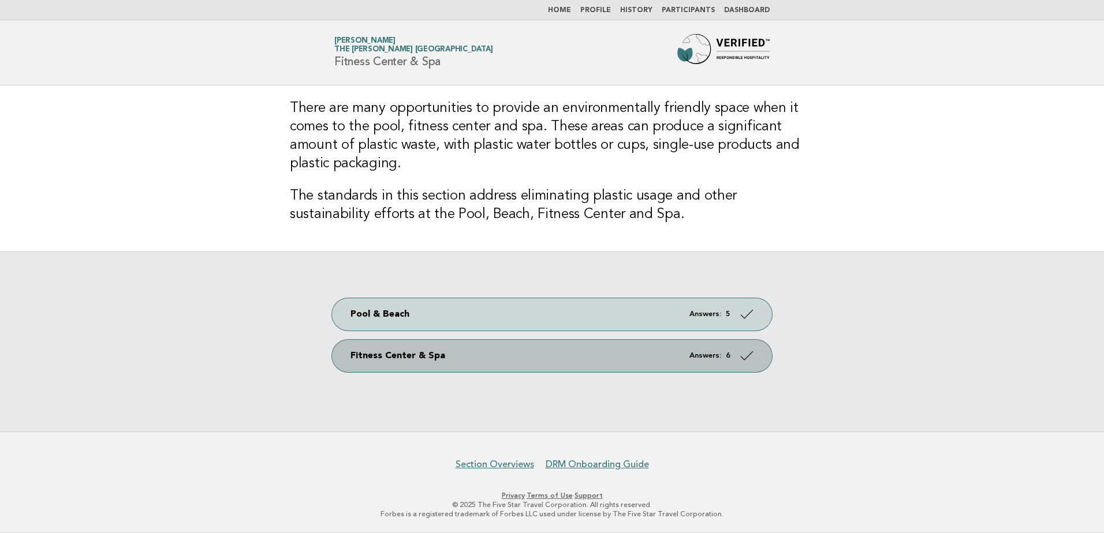
click at [588, 364] on link "Fitness Center & Spa Answers: 6" at bounding box center [552, 356] width 440 height 32
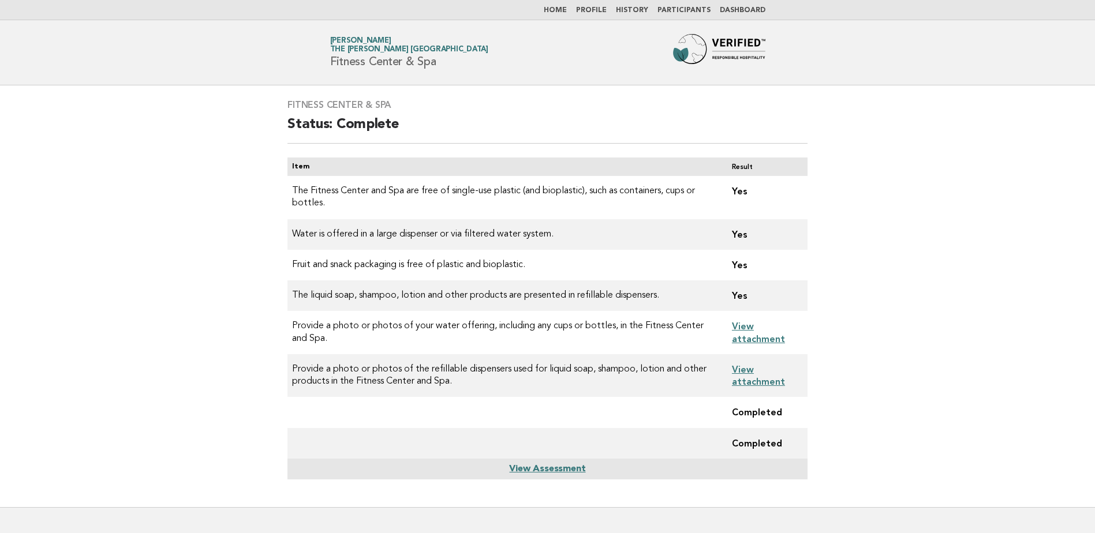
click at [561, 22] on header "Forbes Travel Guide Pitchaya Jirathumtanakul The Ritz-Carlton Bangkok Fitness C…" at bounding box center [547, 52] width 1095 height 65
click at [562, 13] on link "Home" at bounding box center [555, 10] width 23 height 7
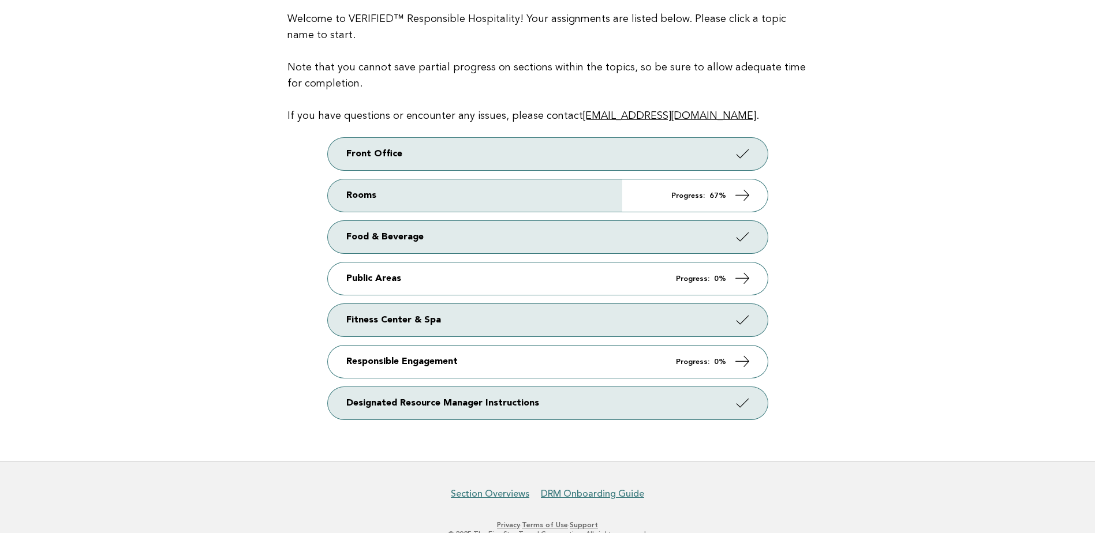
scroll to position [134, 0]
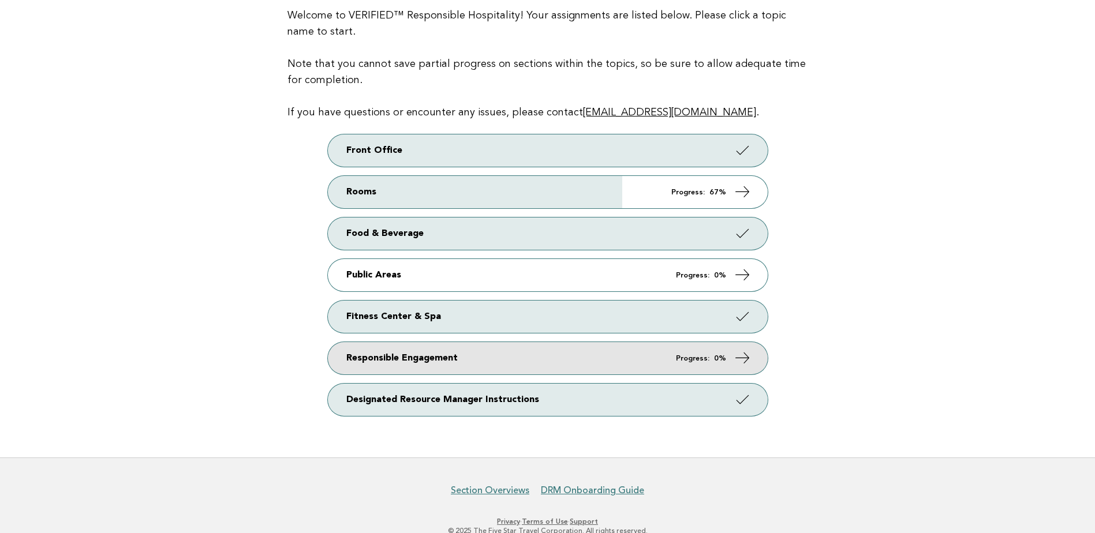
click at [530, 364] on link "Responsible Engagement Progress: 0%" at bounding box center [548, 358] width 440 height 32
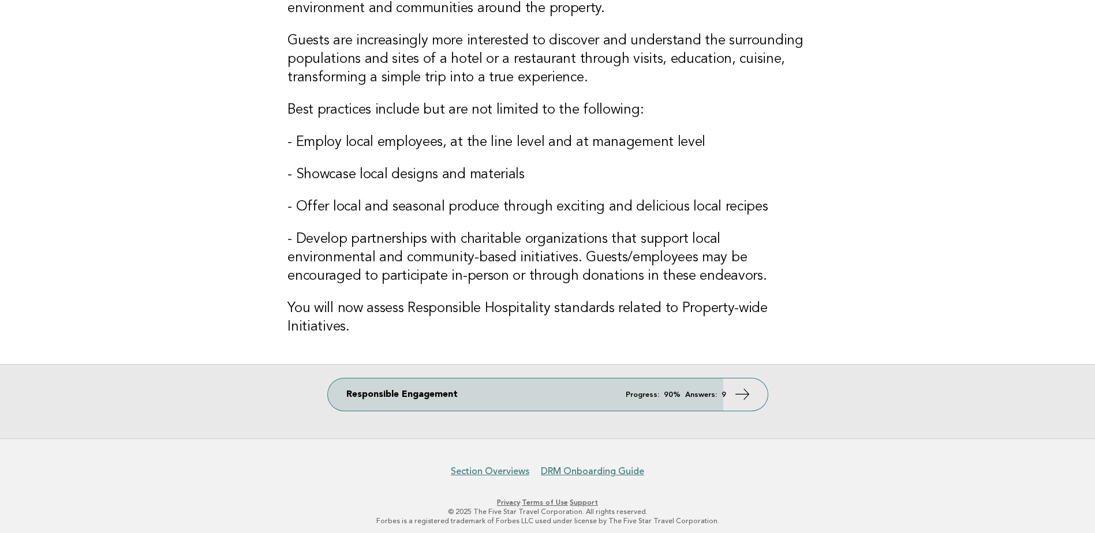
scroll to position [143, 0]
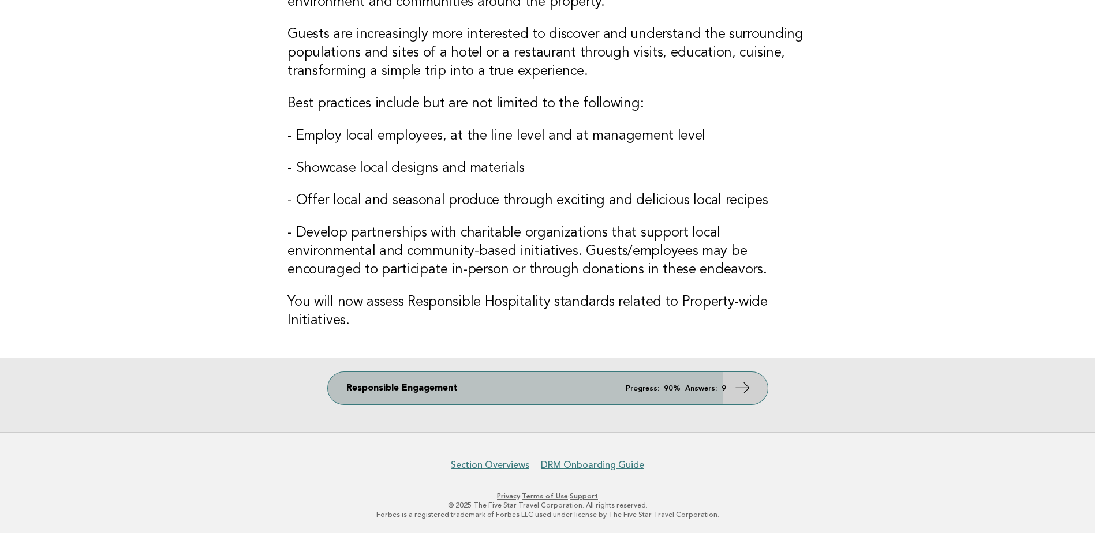
click at [572, 395] on link "Responsible Engagement Progress: 90% Answers: 9" at bounding box center [548, 388] width 440 height 32
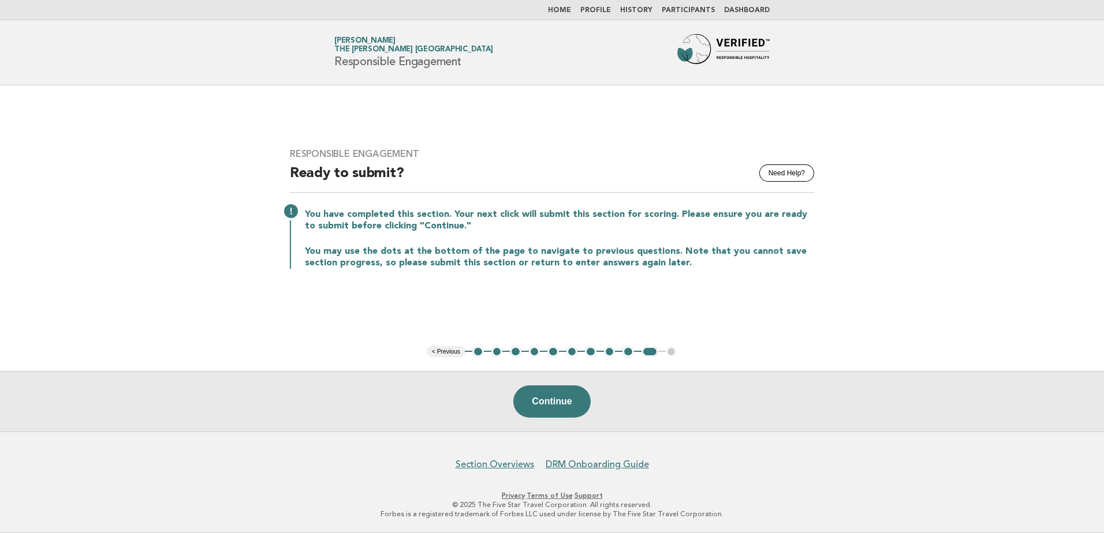
click at [463, 355] on button "< Previous" at bounding box center [446, 352] width 38 height 12
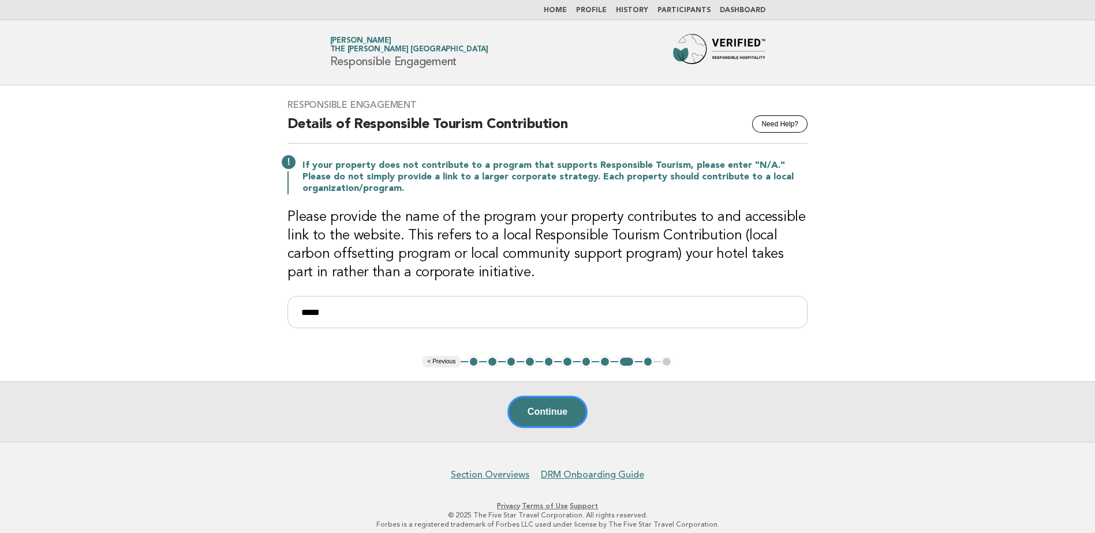
click at [472, 364] on button "1" at bounding box center [474, 362] width 12 height 12
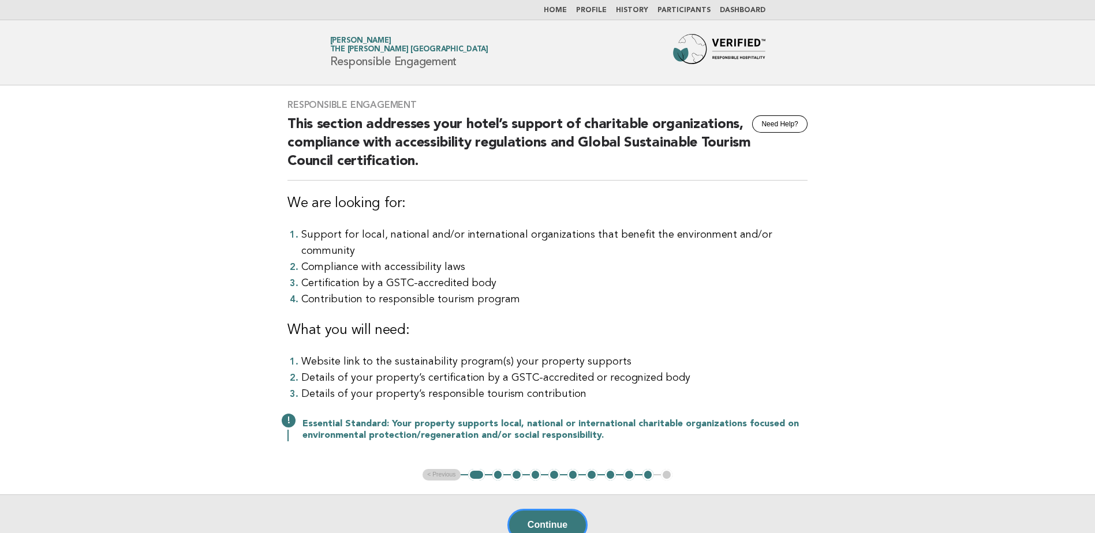
click at [498, 469] on button "2" at bounding box center [498, 475] width 12 height 12
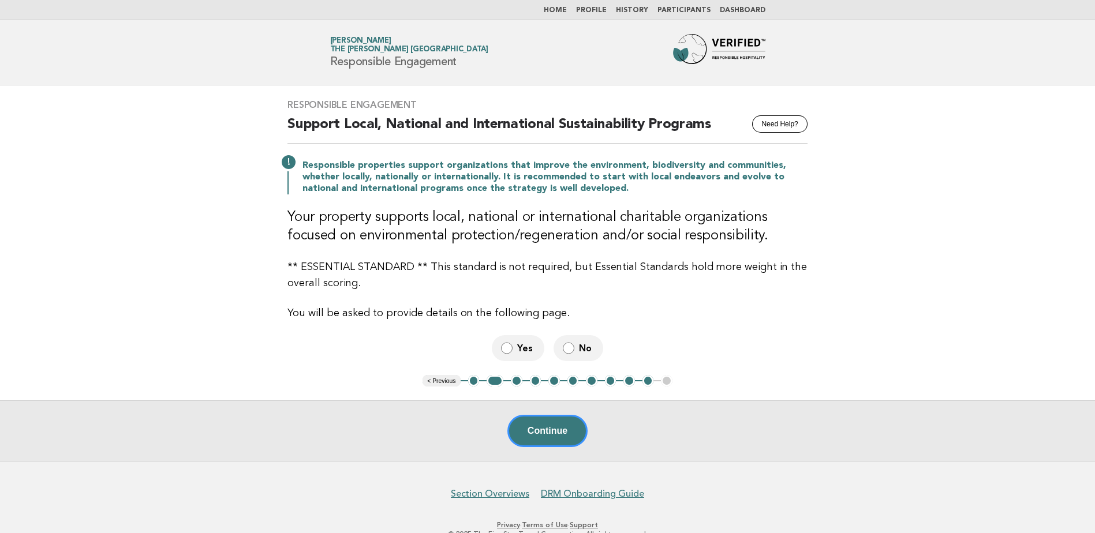
click at [520, 360] on label "Yes" at bounding box center [518, 348] width 53 height 26
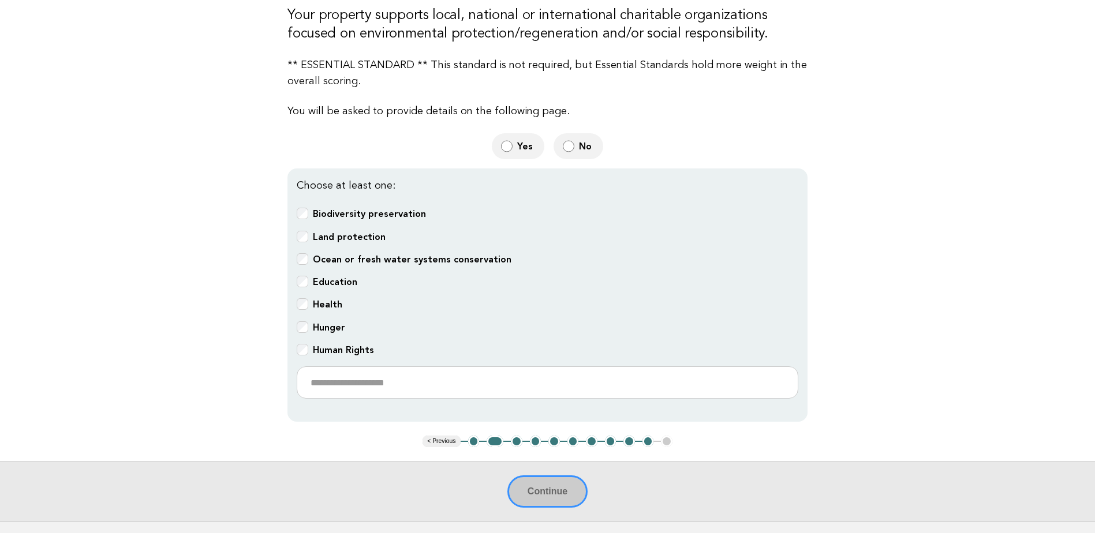
scroll to position [225, 0]
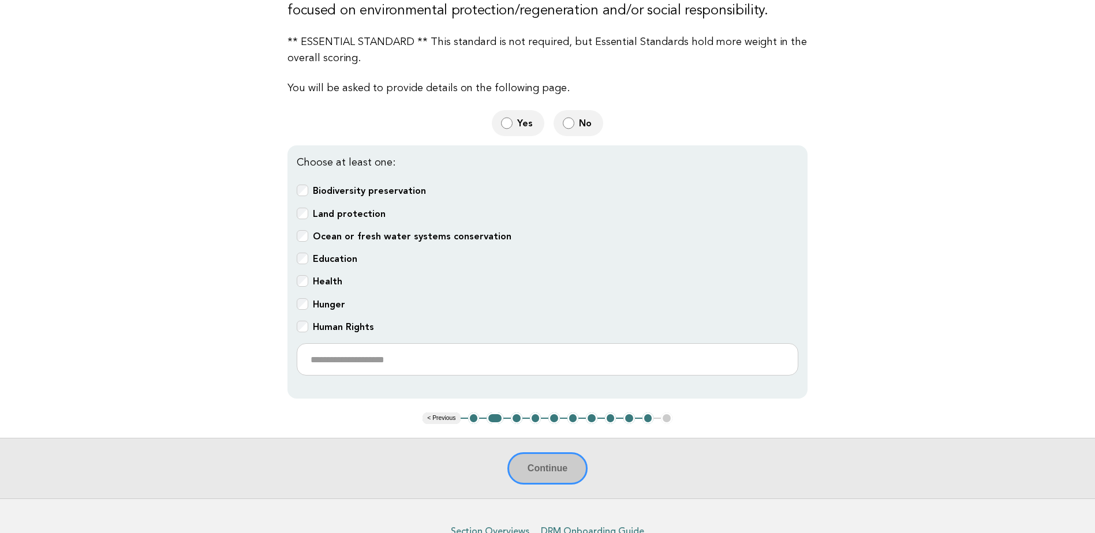
click at [339, 307] on label "Hunger" at bounding box center [329, 304] width 32 height 13
click at [561, 465] on button "Continue" at bounding box center [547, 469] width 80 height 32
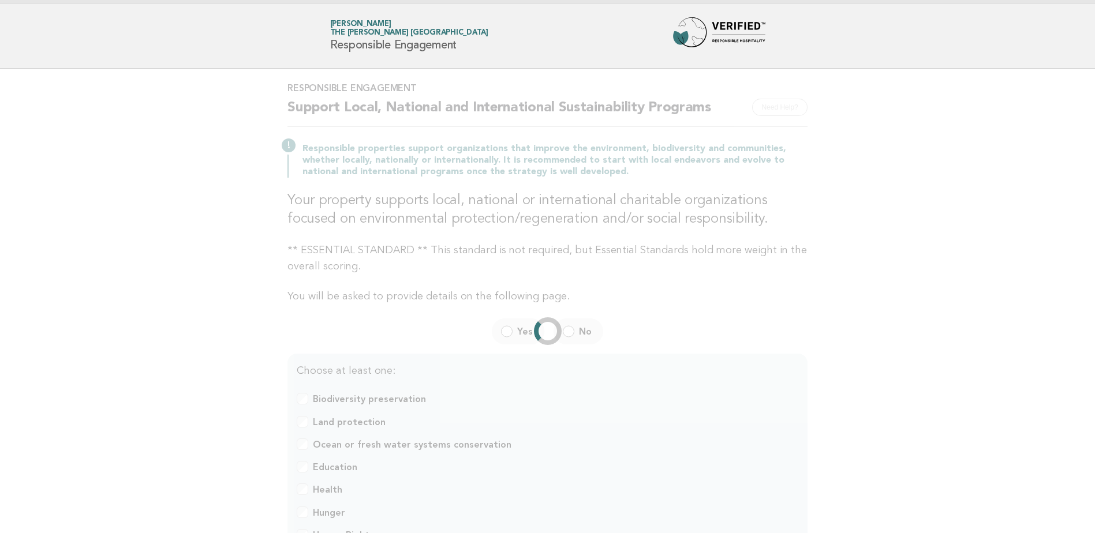
scroll to position [0, 0]
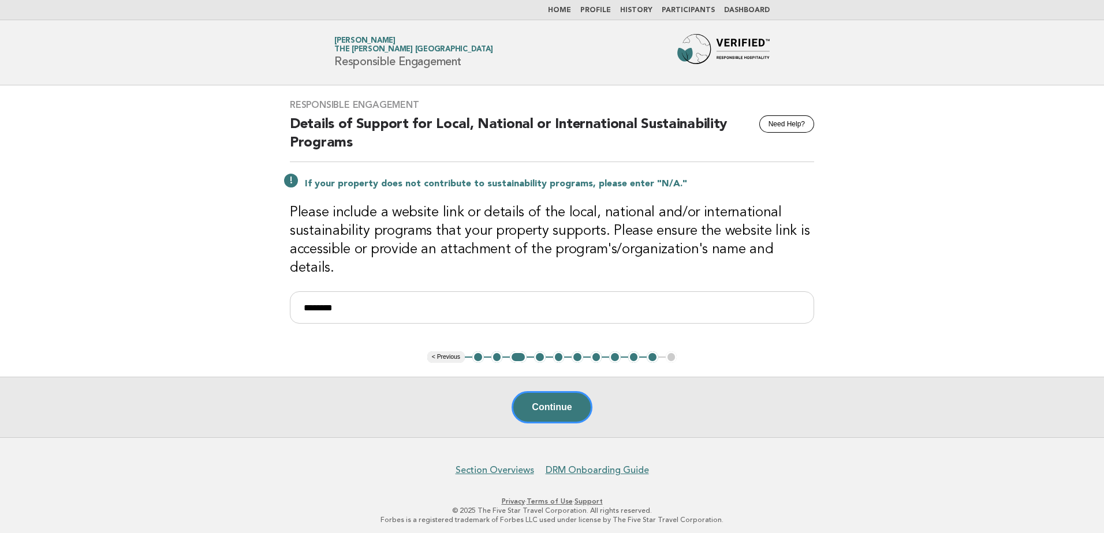
click at [497, 352] on button "2" at bounding box center [497, 358] width 12 height 12
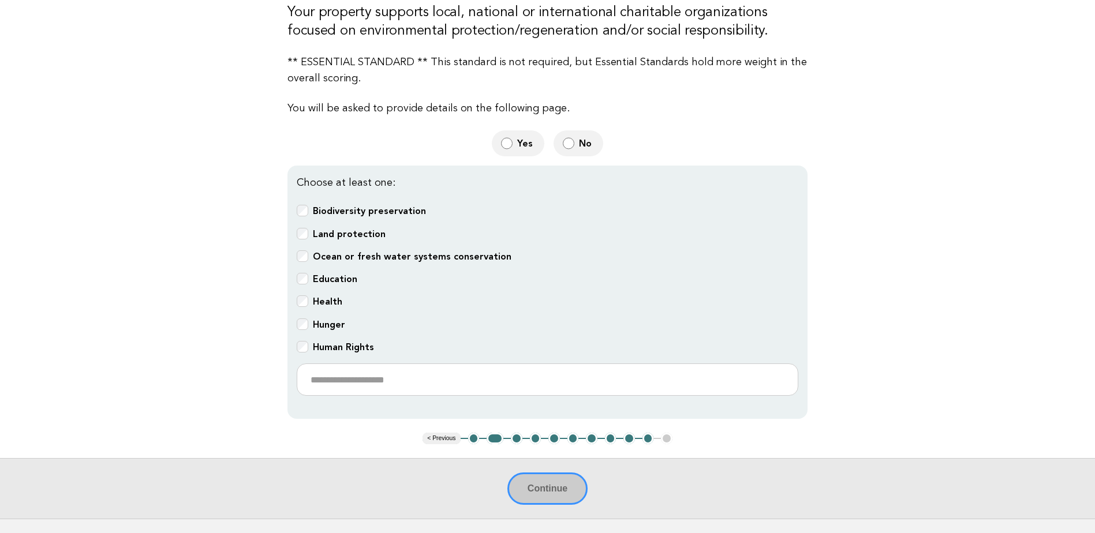
scroll to position [206, 0]
click at [331, 304] on b "Health" at bounding box center [327, 301] width 29 height 11
click at [334, 326] on b "Hunger" at bounding box center [329, 324] width 32 height 11
click at [548, 488] on button "Continue" at bounding box center [547, 488] width 80 height 32
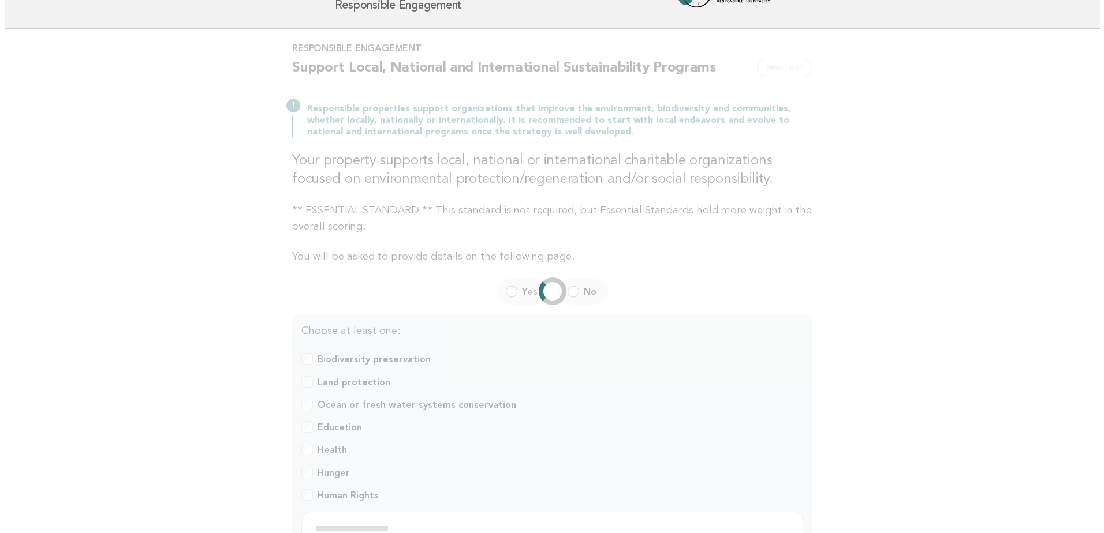
scroll to position [0, 0]
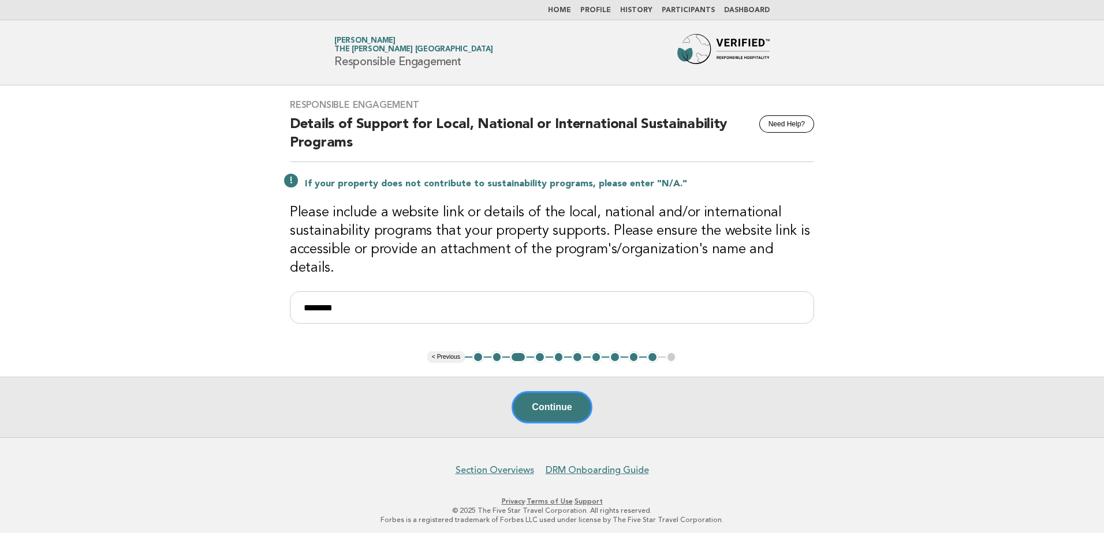
click at [545, 364] on main "Responsible Engagement Need Help? Details of Support for Local, National or Int…" at bounding box center [552, 261] width 1104 height 352
click at [565, 407] on button "Continue" at bounding box center [552, 407] width 80 height 32
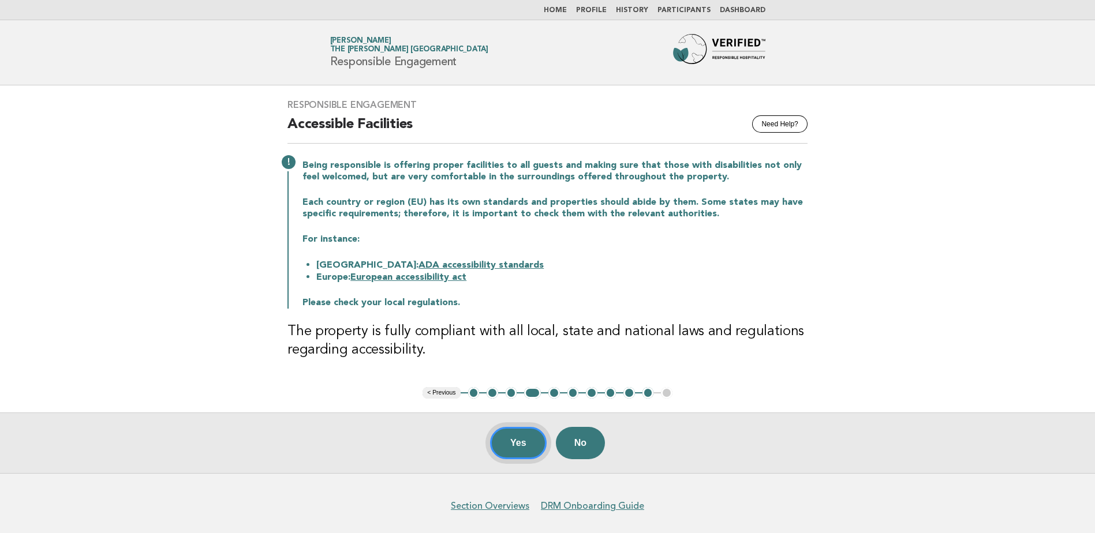
click at [510, 447] on button "Yes" at bounding box center [518, 443] width 57 height 32
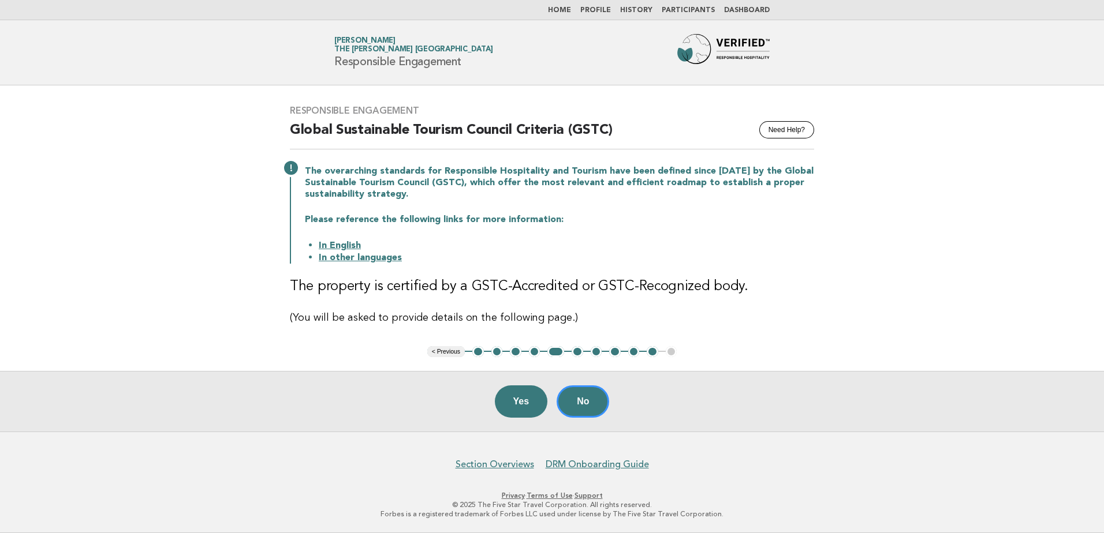
click at [577, 357] on button "6" at bounding box center [578, 352] width 12 height 12
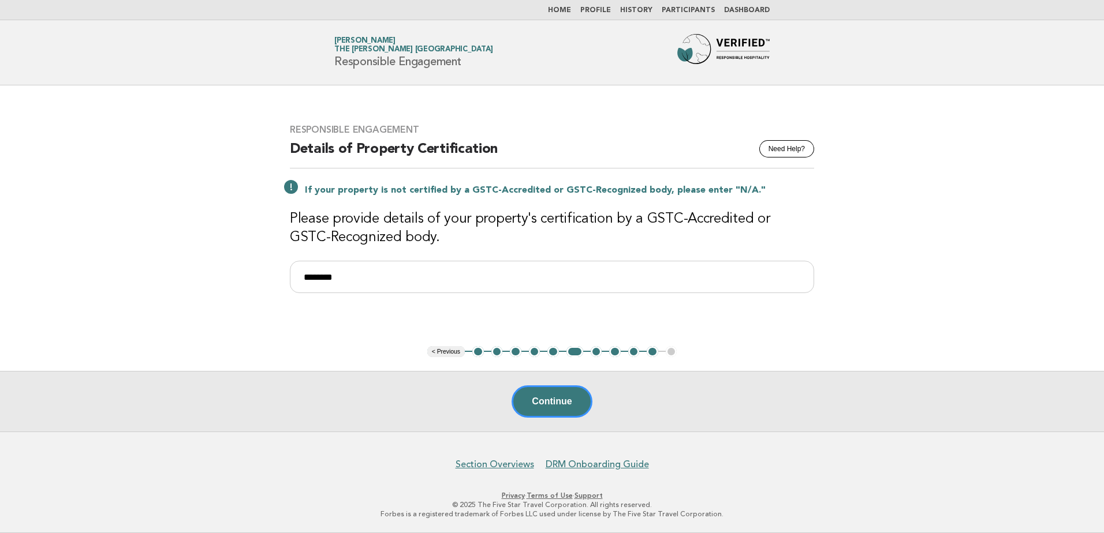
click at [599, 357] on ul "< Previous 1 2 3 4 5 6 7 8 9 10 11" at bounding box center [552, 352] width 250 height 12
click at [592, 350] on button "7" at bounding box center [597, 352] width 12 height 12
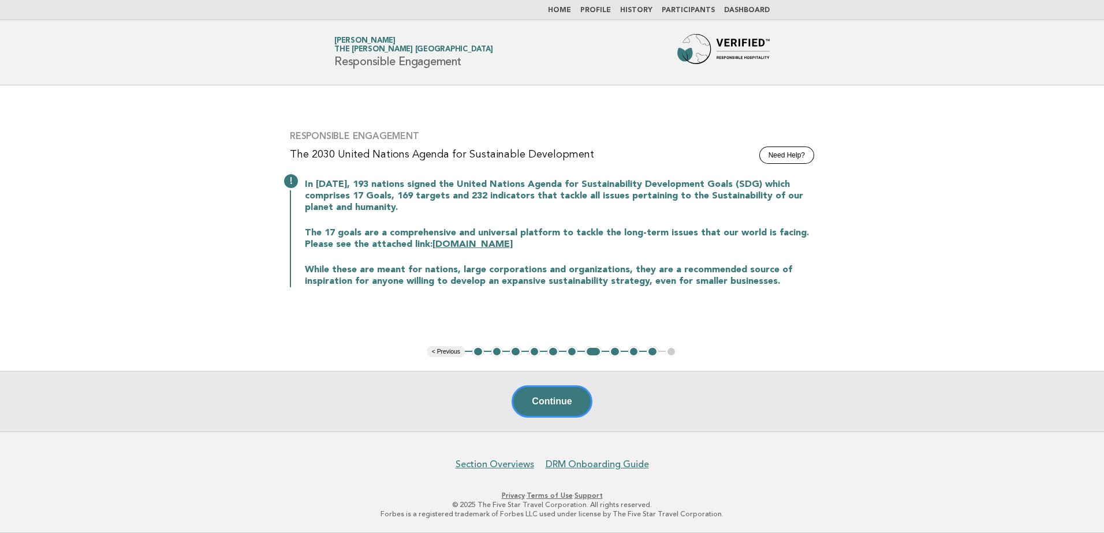
click at [616, 356] on button "8" at bounding box center [615, 352] width 12 height 12
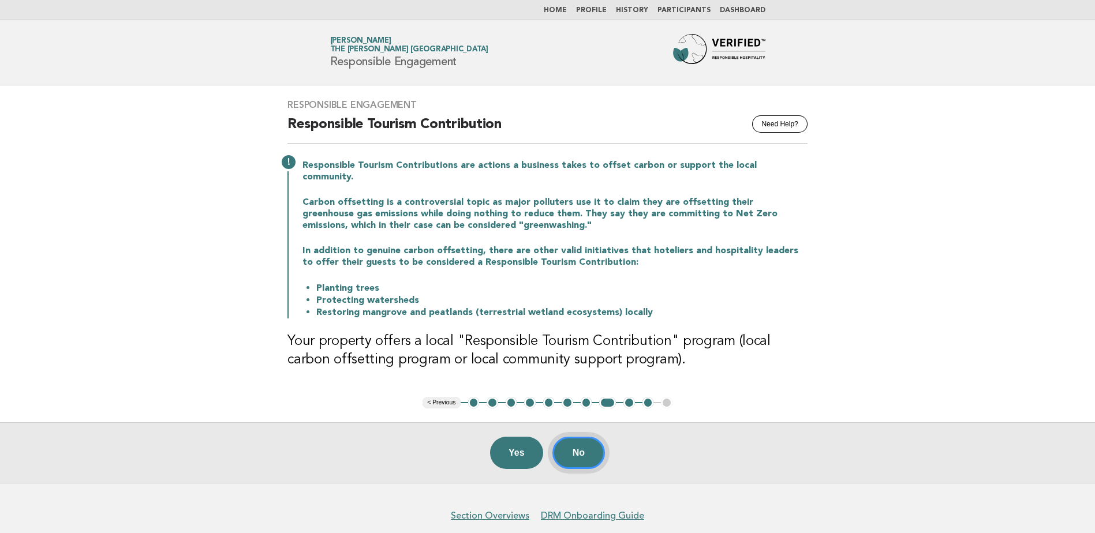
click at [579, 446] on button "No" at bounding box center [579, 453] width 53 height 32
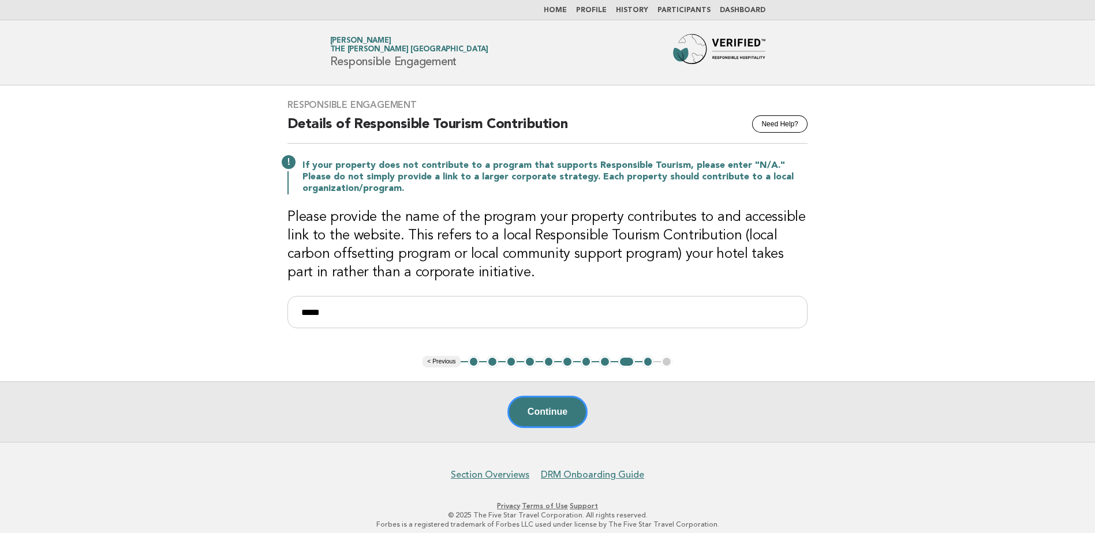
click at [540, 417] on button "Continue" at bounding box center [547, 412] width 80 height 32
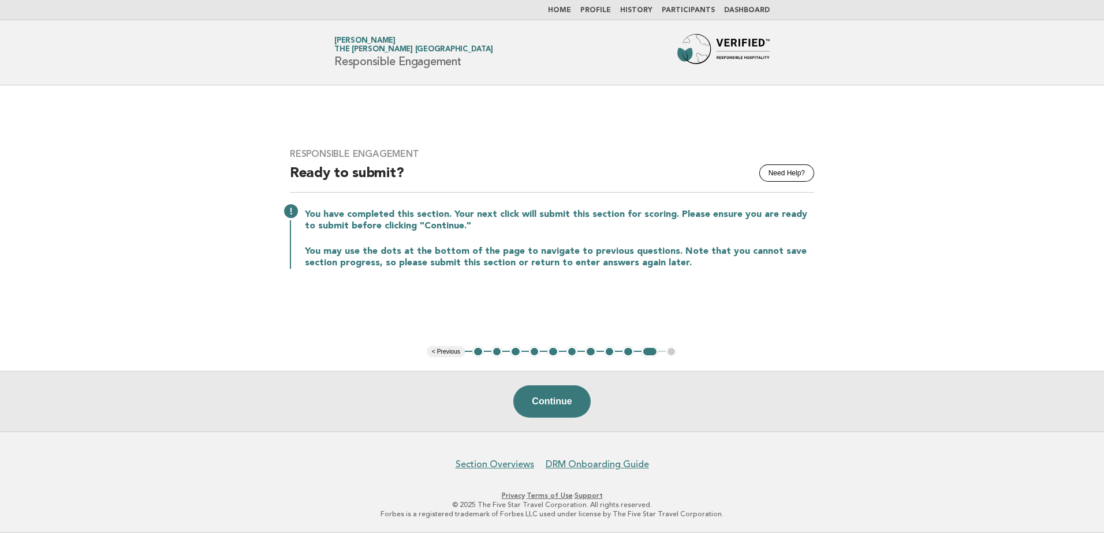
click at [565, 20] on header "Forbes Travel Guide Pitchaya Jirathumtanakul The Ritz-Carlton Bangkok Responsib…" at bounding box center [552, 52] width 1104 height 65
click at [568, 14] on link "Home" at bounding box center [559, 10] width 23 height 7
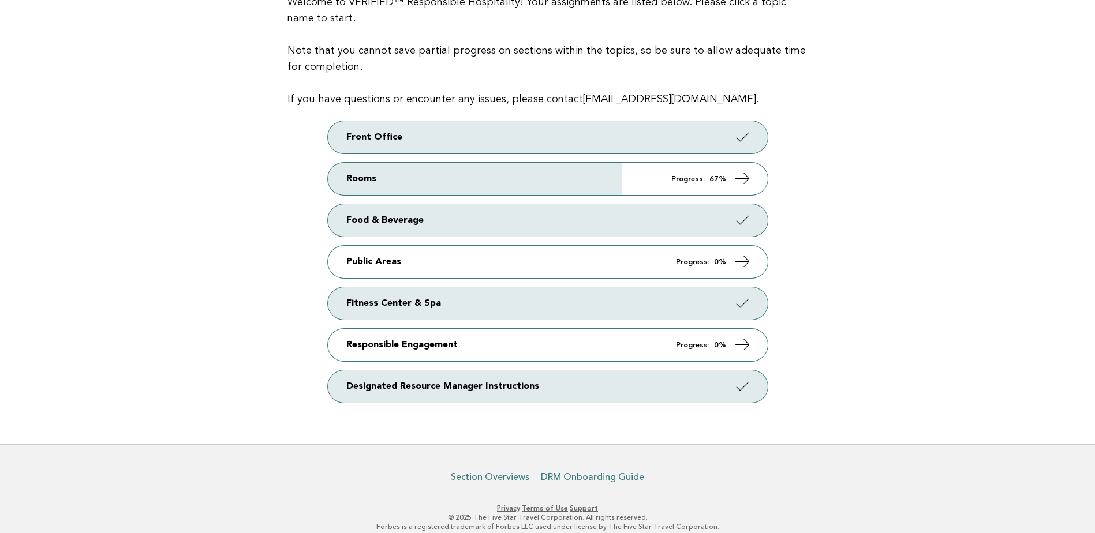
scroll to position [159, 0]
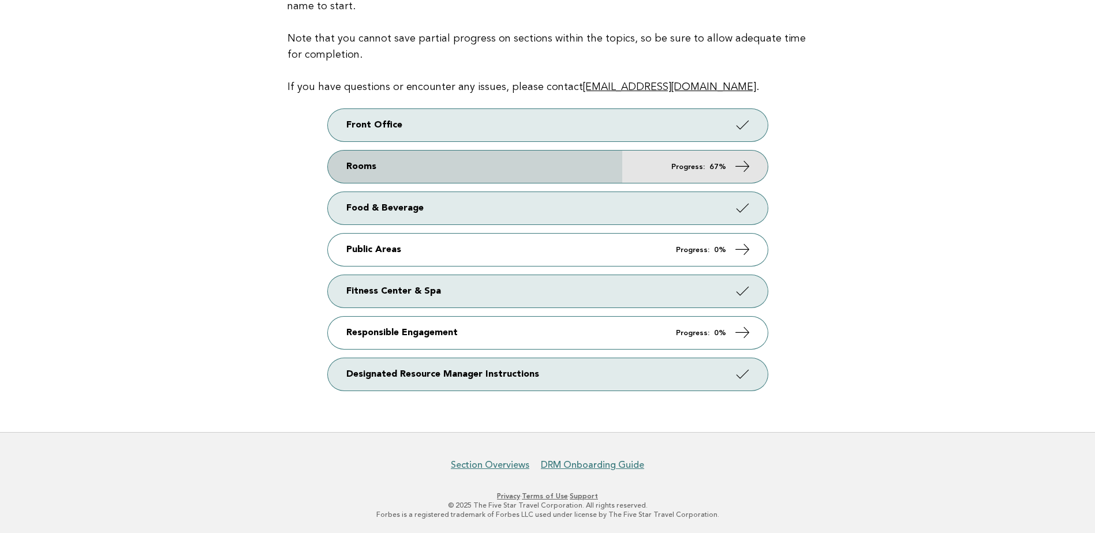
click at [536, 169] on link "Rooms Progress: 67%" at bounding box center [548, 167] width 440 height 32
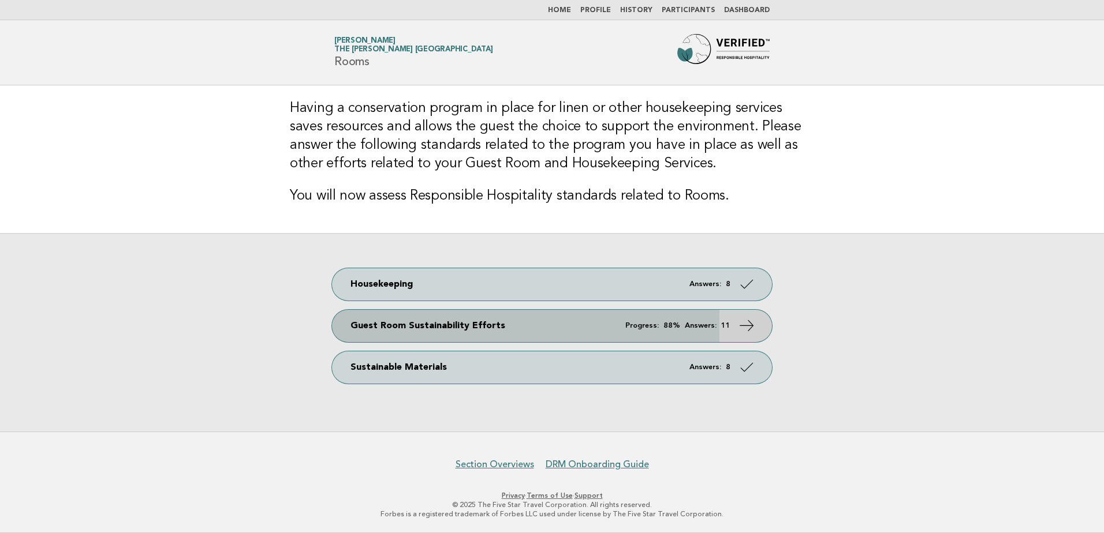
click at [690, 320] on link "Guest Room Sustainability Efforts Progress: 88% Answers: 11" at bounding box center [552, 326] width 440 height 32
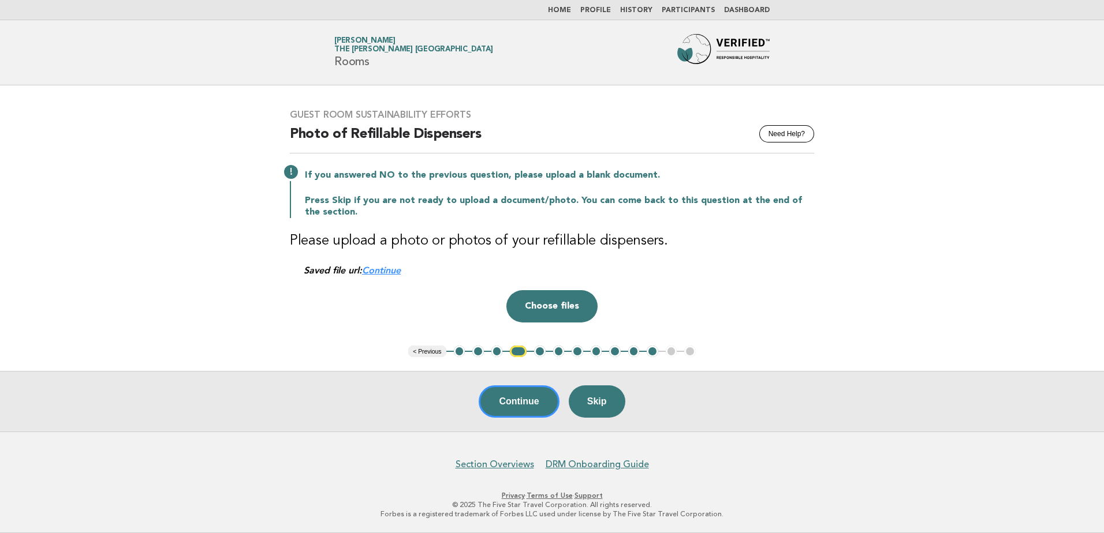
click at [494, 353] on button "3" at bounding box center [497, 352] width 12 height 12
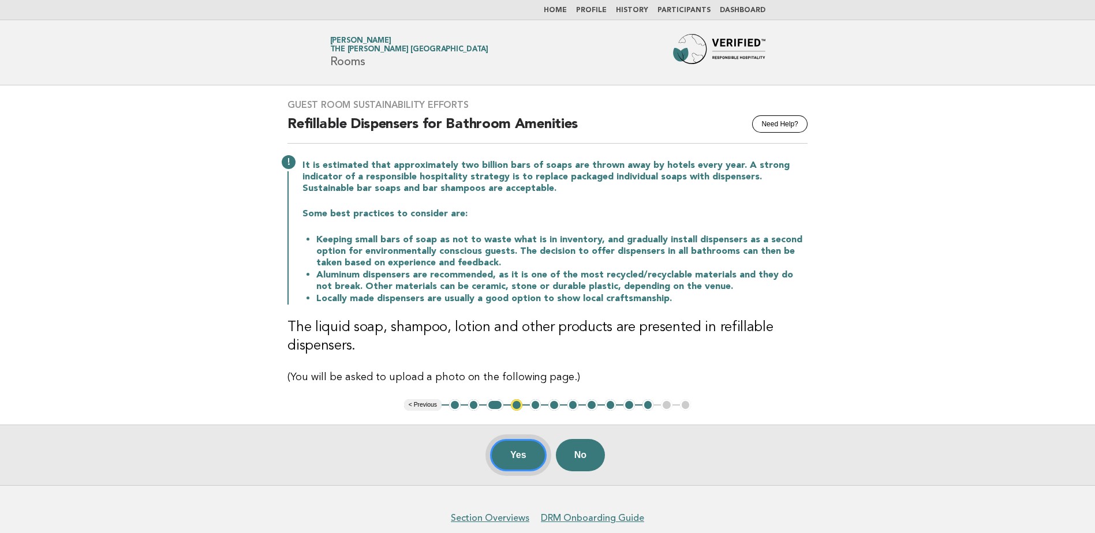
click at [509, 450] on button "Yes" at bounding box center [518, 455] width 57 height 32
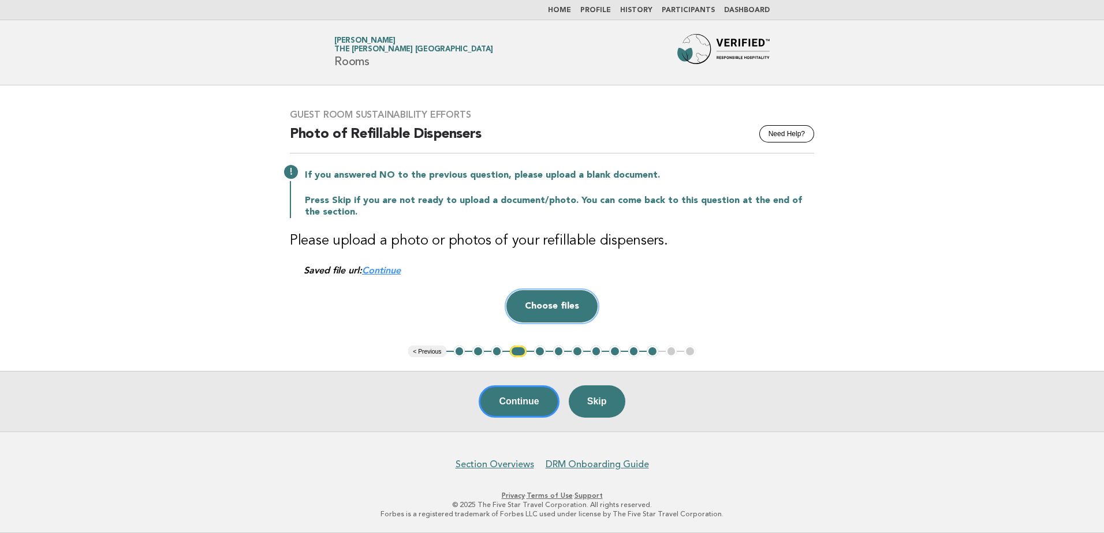
click at [568, 308] on button "Choose files" at bounding box center [551, 306] width 91 height 32
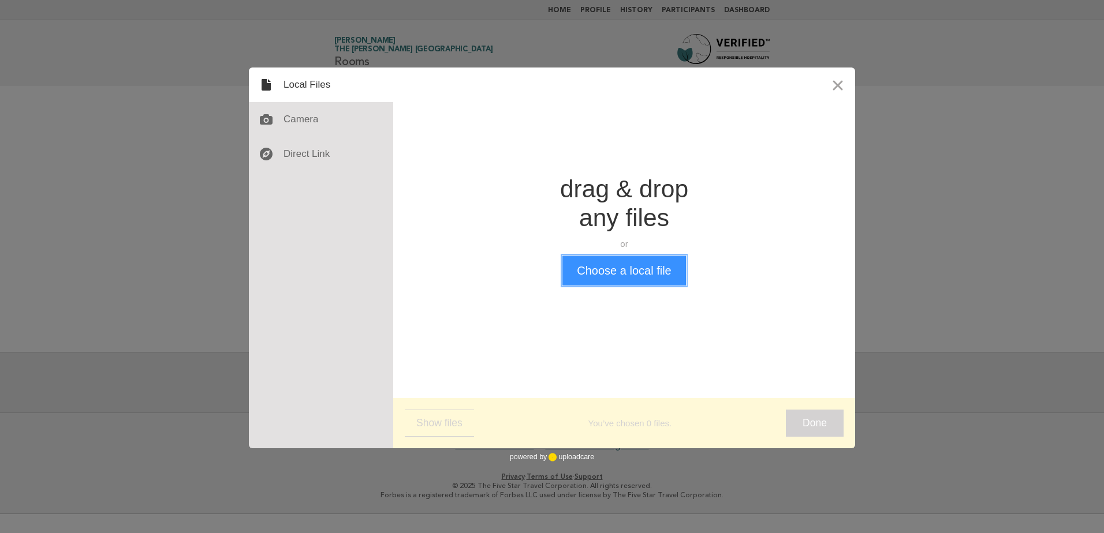
click at [627, 268] on button "Choose a local file" at bounding box center [623, 271] width 123 height 30
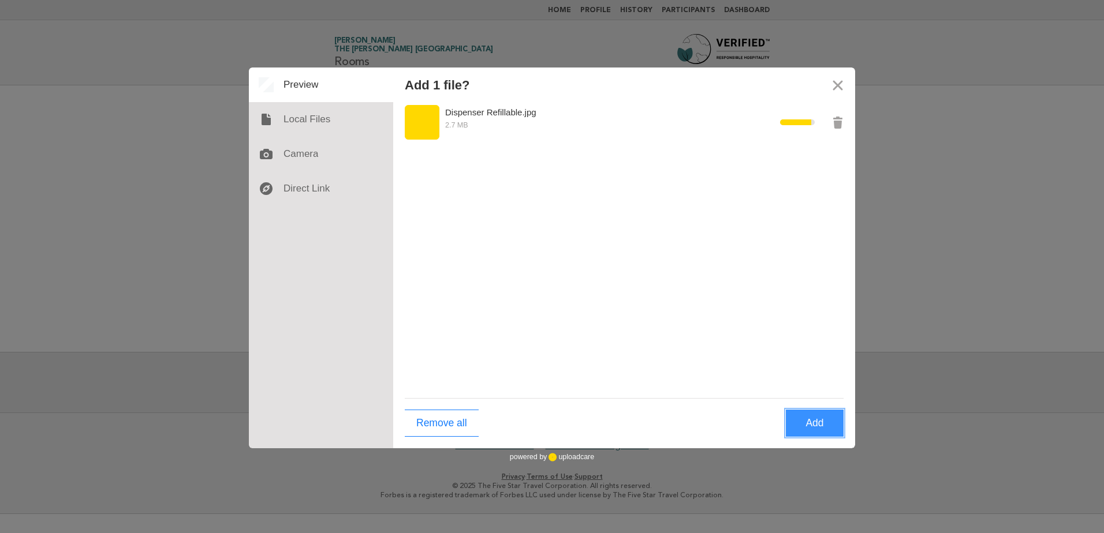
click at [810, 424] on button "Add" at bounding box center [815, 423] width 58 height 27
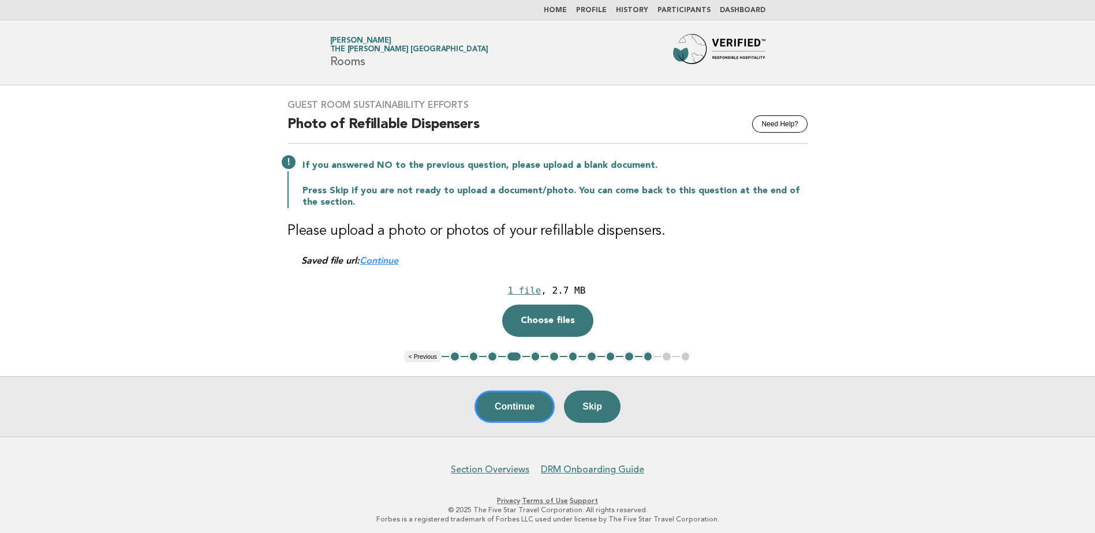
drag, startPoint x: 520, startPoint y: 404, endPoint x: 529, endPoint y: 404, distance: 9.8
click at [520, 404] on button "Continue" at bounding box center [515, 407] width 80 height 32
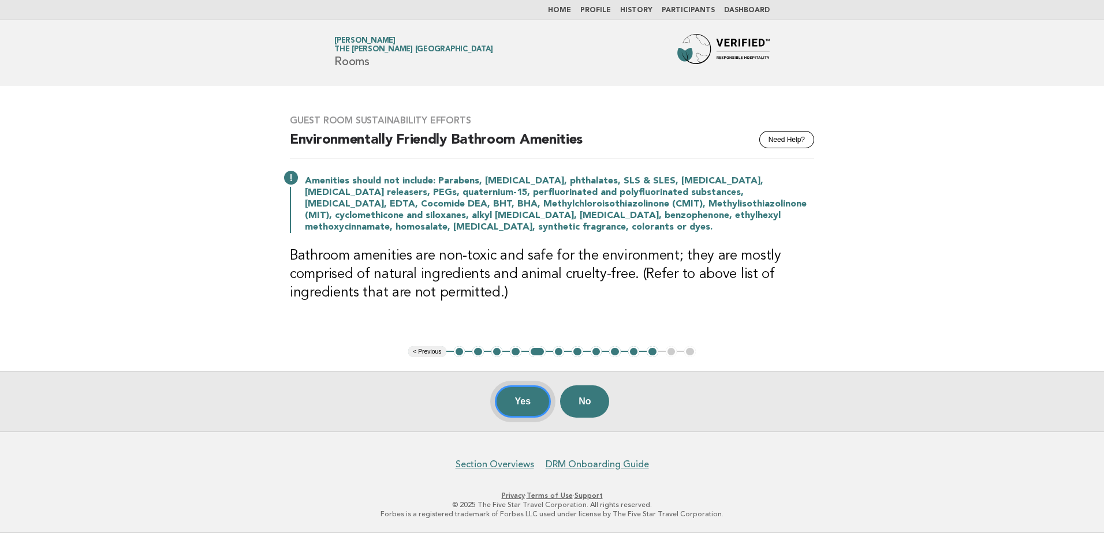
click at [531, 412] on button "Yes" at bounding box center [523, 402] width 57 height 32
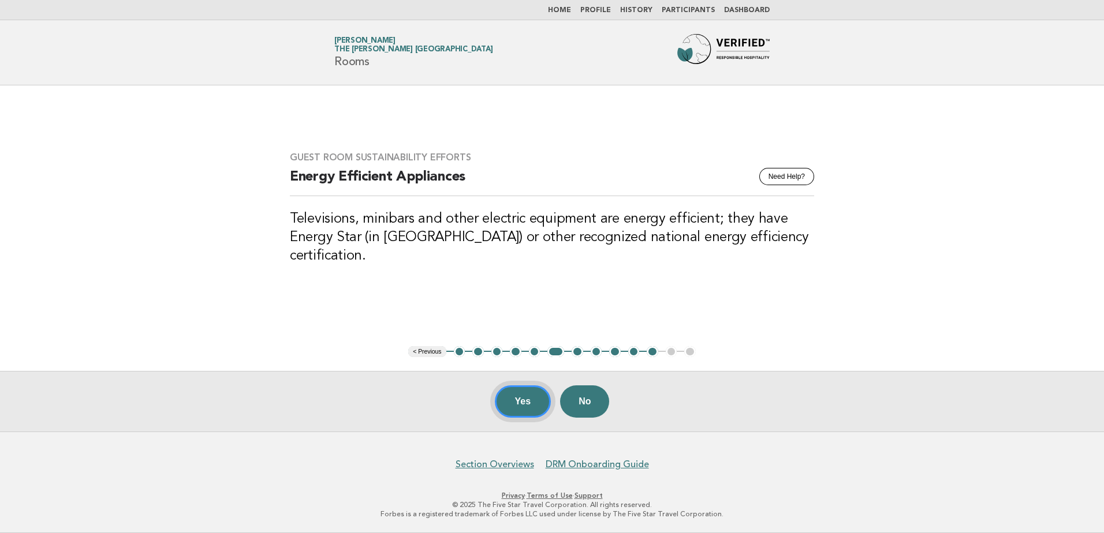
click at [524, 404] on button "Yes" at bounding box center [523, 402] width 57 height 32
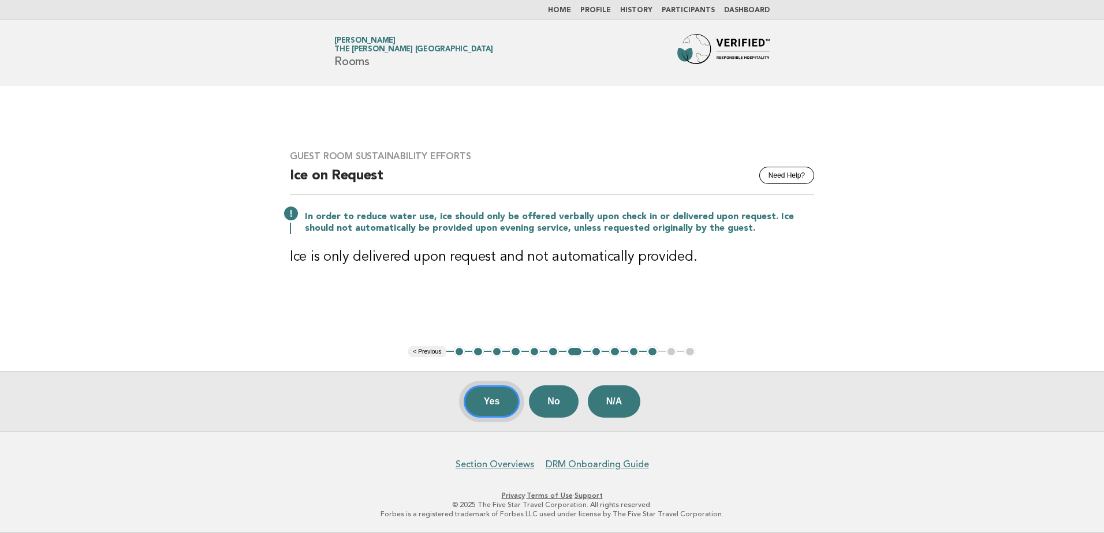
click at [489, 397] on button "Yes" at bounding box center [492, 402] width 57 height 32
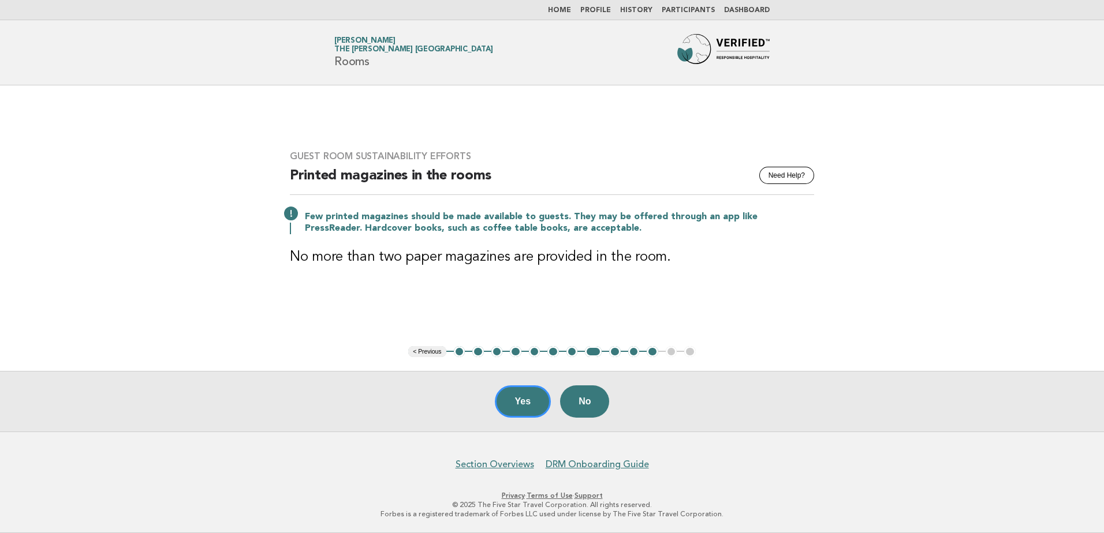
click at [490, 405] on div "Yes No" at bounding box center [552, 401] width 1104 height 61
click at [510, 402] on button "Yes" at bounding box center [523, 402] width 57 height 32
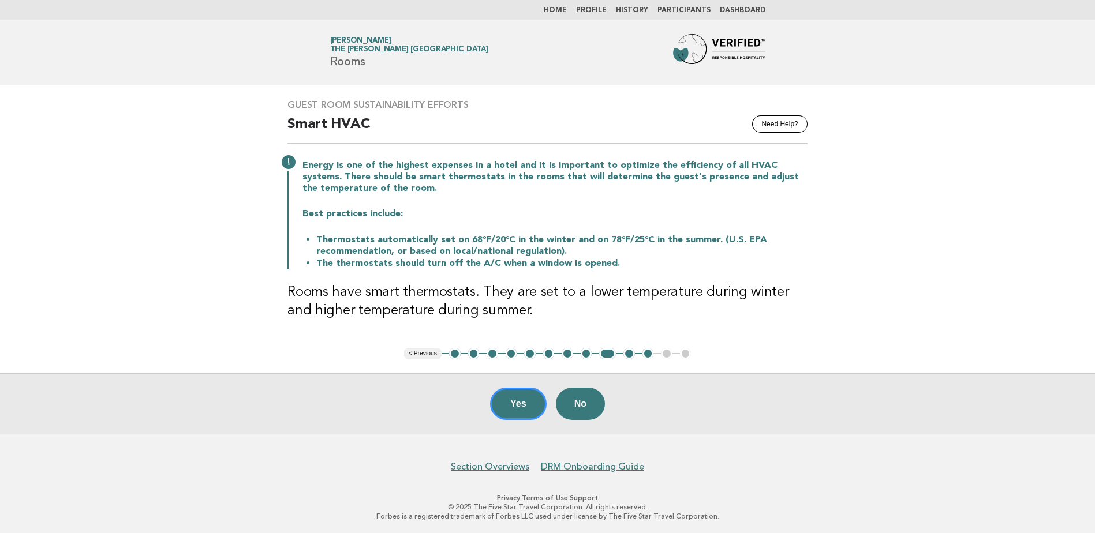
click at [510, 402] on button "Yes" at bounding box center [518, 404] width 57 height 32
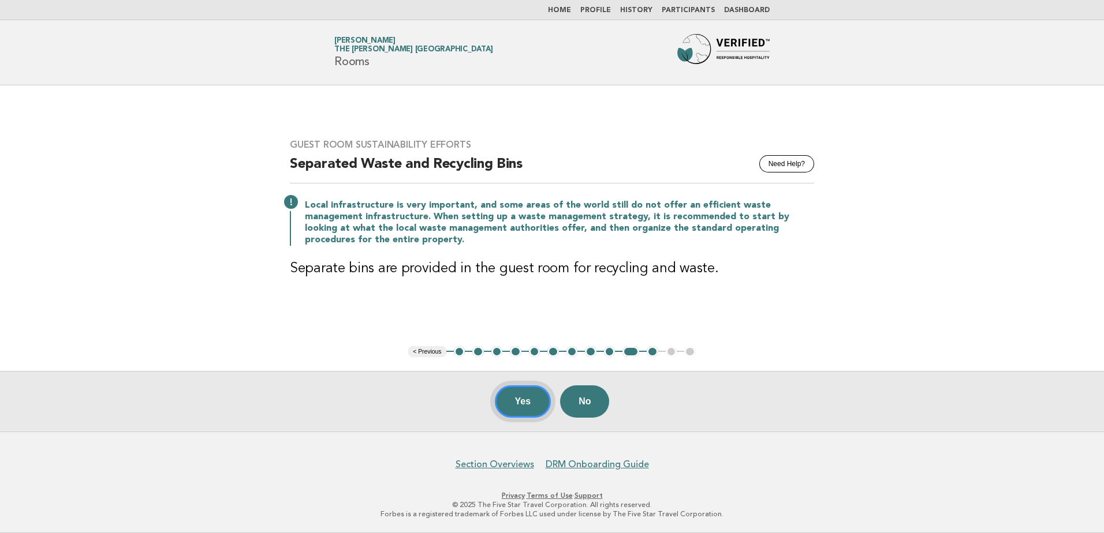
click at [523, 407] on button "Yes" at bounding box center [523, 402] width 57 height 32
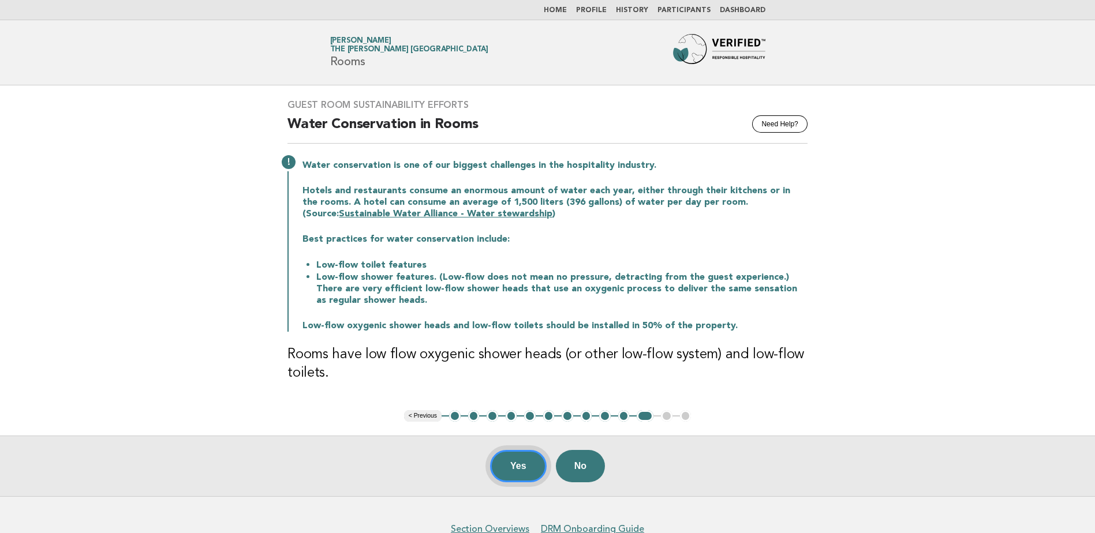
click at [517, 469] on button "Yes" at bounding box center [518, 466] width 57 height 32
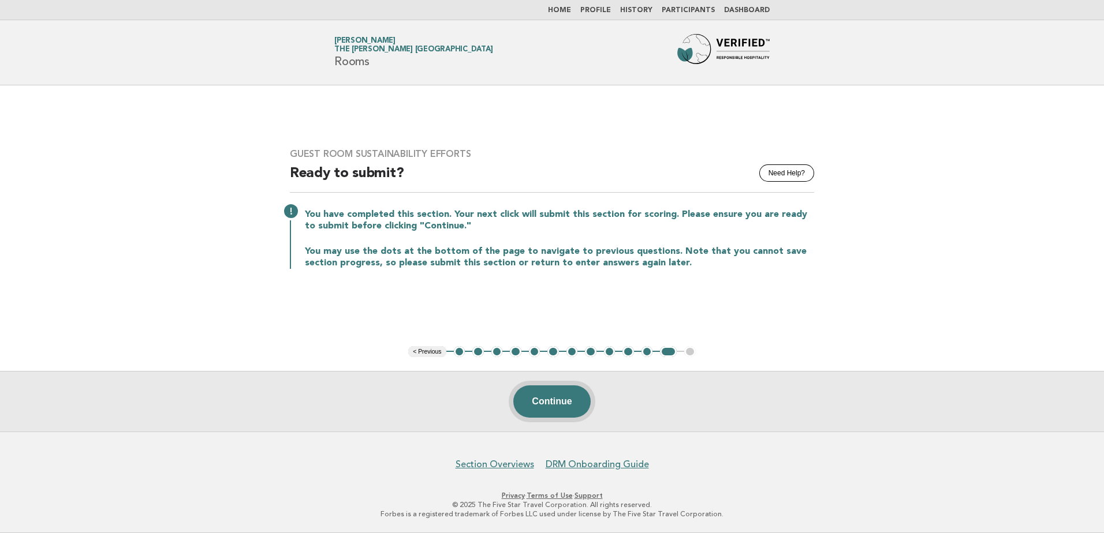
click at [553, 408] on button "Continue" at bounding box center [551, 402] width 77 height 32
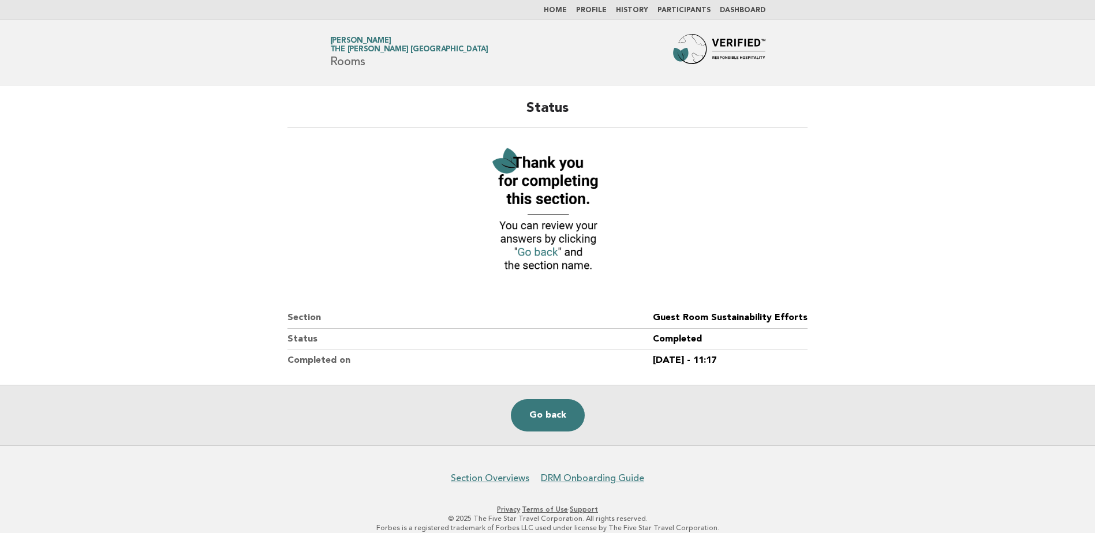
click at [553, 408] on link "Go back" at bounding box center [548, 416] width 74 height 32
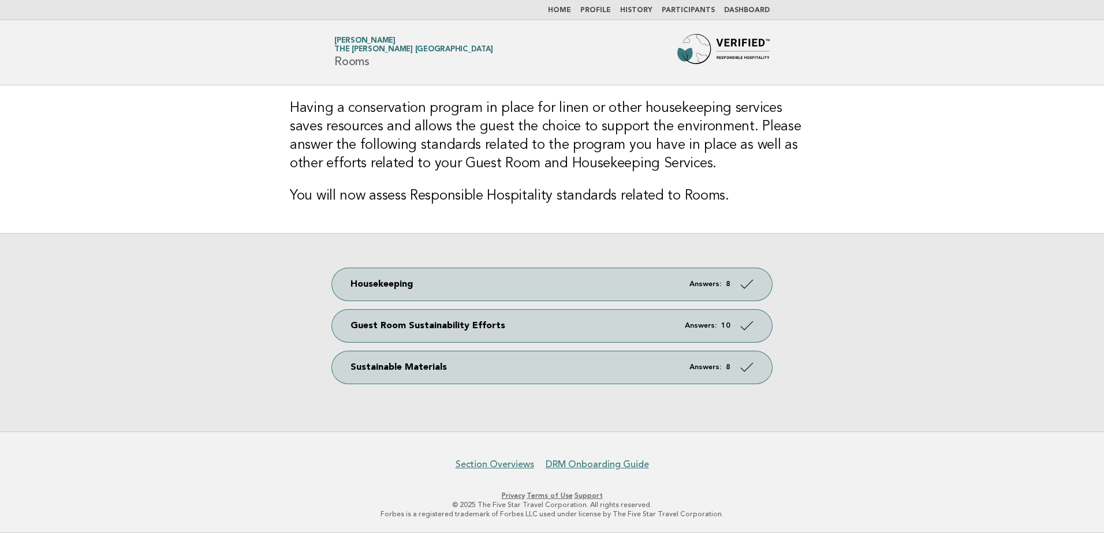
click at [568, 12] on link "Home" at bounding box center [559, 10] width 23 height 7
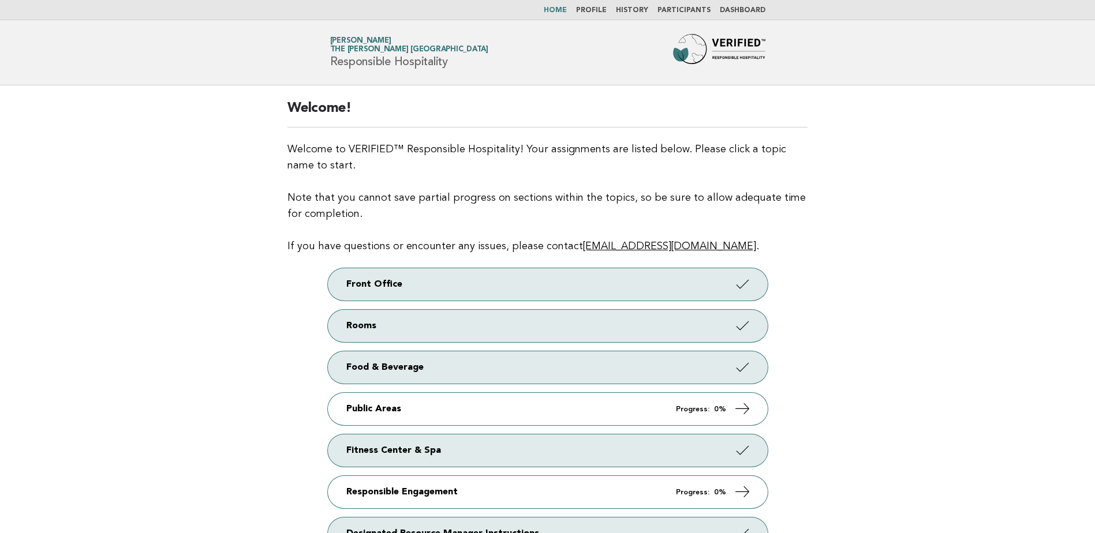
scroll to position [58, 0]
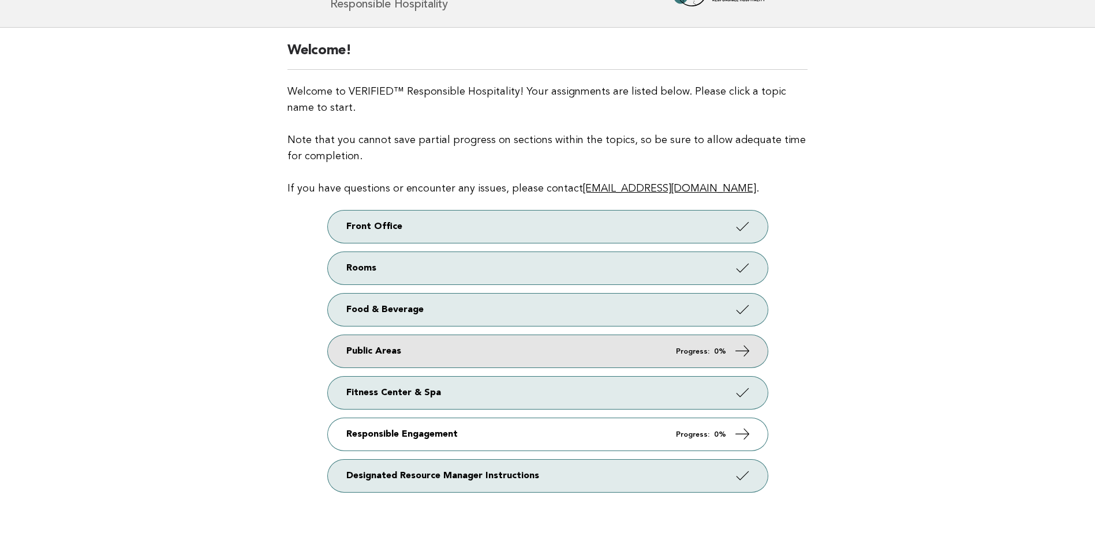
click at [599, 350] on link "Public Areas Progress: 0%" at bounding box center [548, 351] width 440 height 32
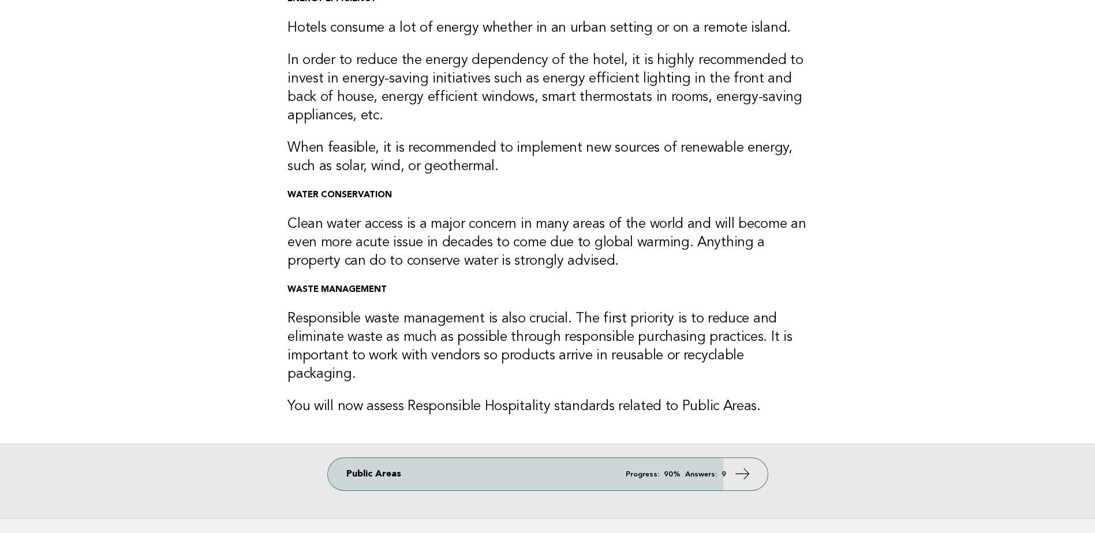
scroll to position [115, 0]
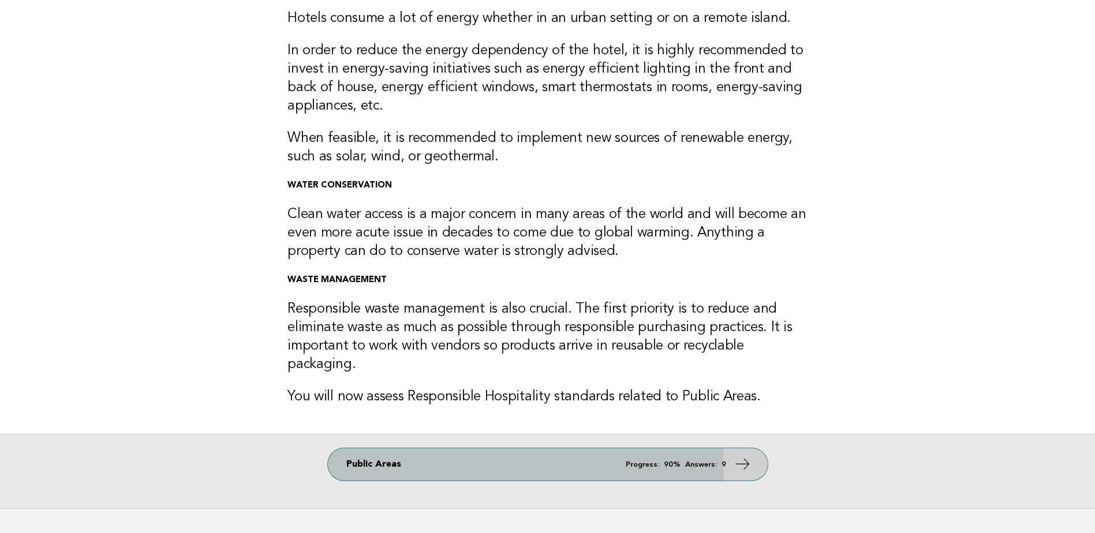
click at [598, 449] on link "Public Areas Progress: 90% Answers: 9" at bounding box center [548, 465] width 440 height 32
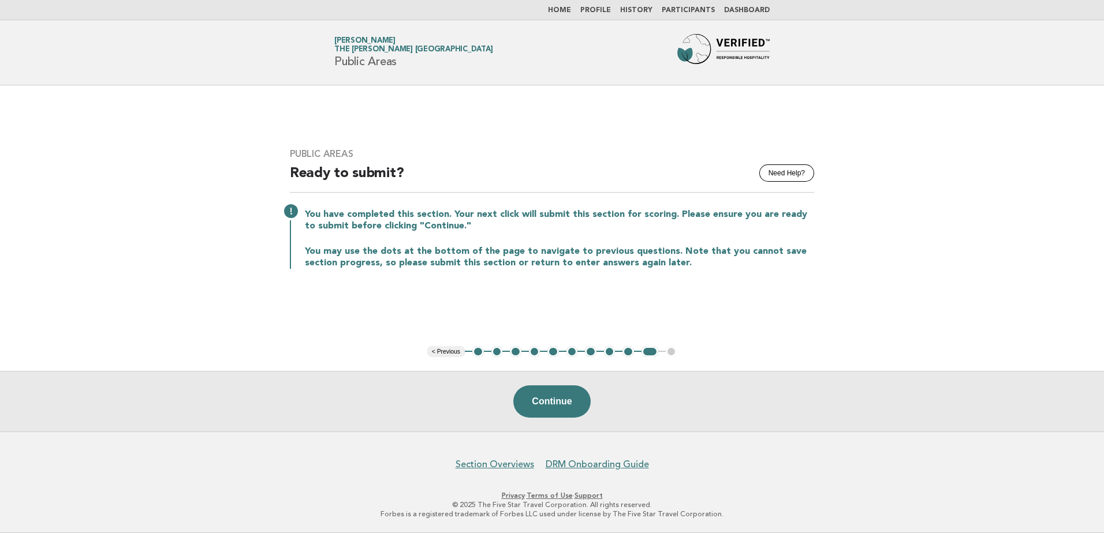
click at [476, 350] on button "1" at bounding box center [478, 352] width 12 height 12
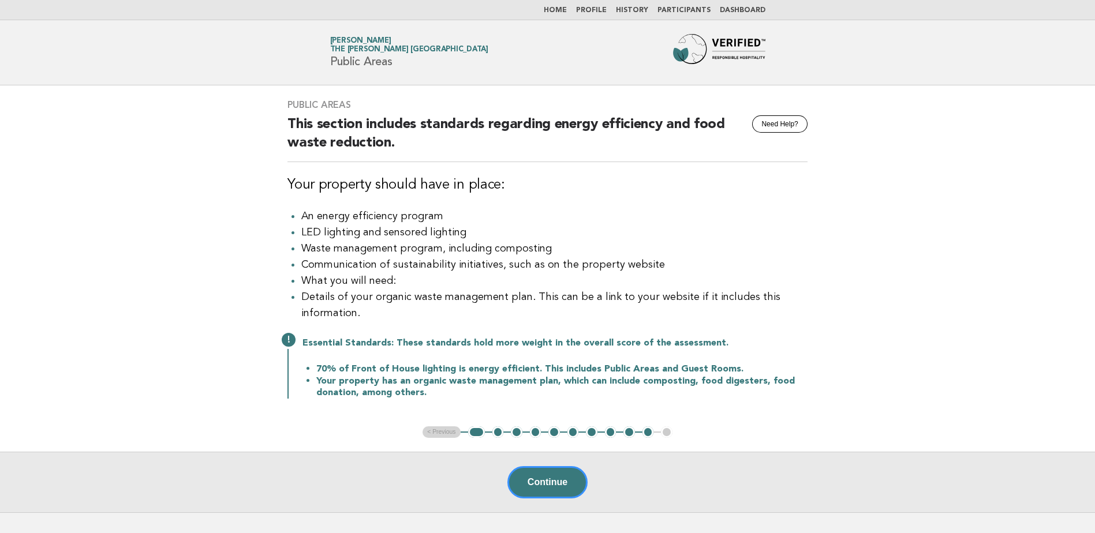
click at [499, 435] on button "2" at bounding box center [498, 433] width 12 height 12
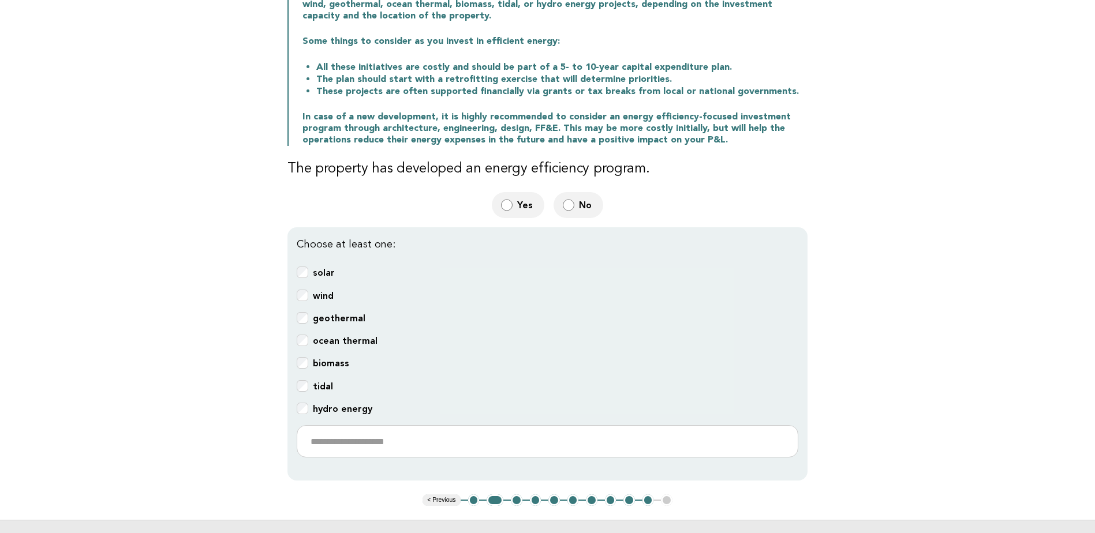
scroll to position [173, 0]
click at [580, 200] on span "No" at bounding box center [586, 205] width 15 height 12
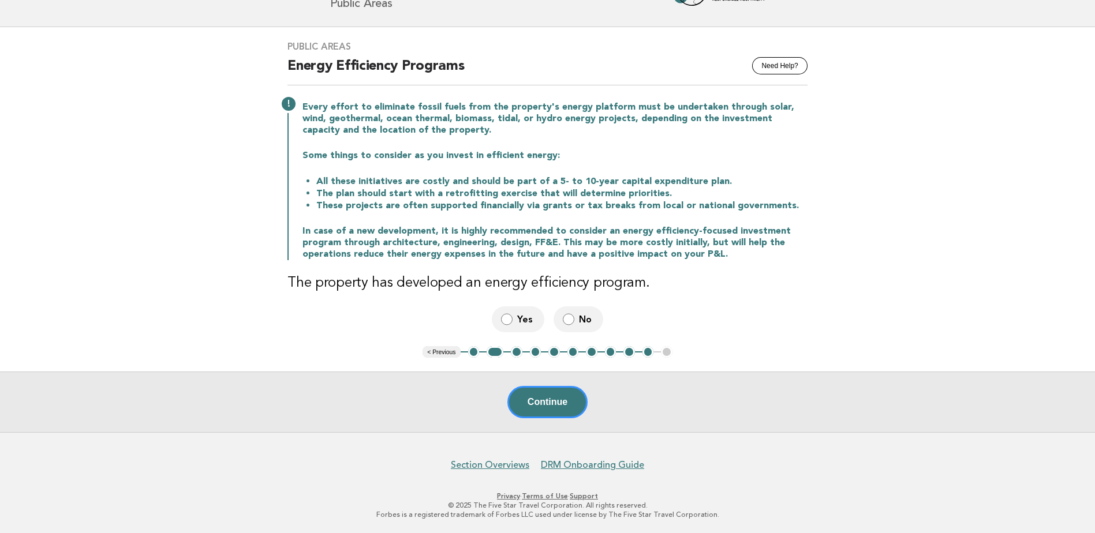
drag, startPoint x: 549, startPoint y: 405, endPoint x: 637, endPoint y: 412, distance: 88.0
click at [549, 405] on button "Continue" at bounding box center [547, 402] width 80 height 32
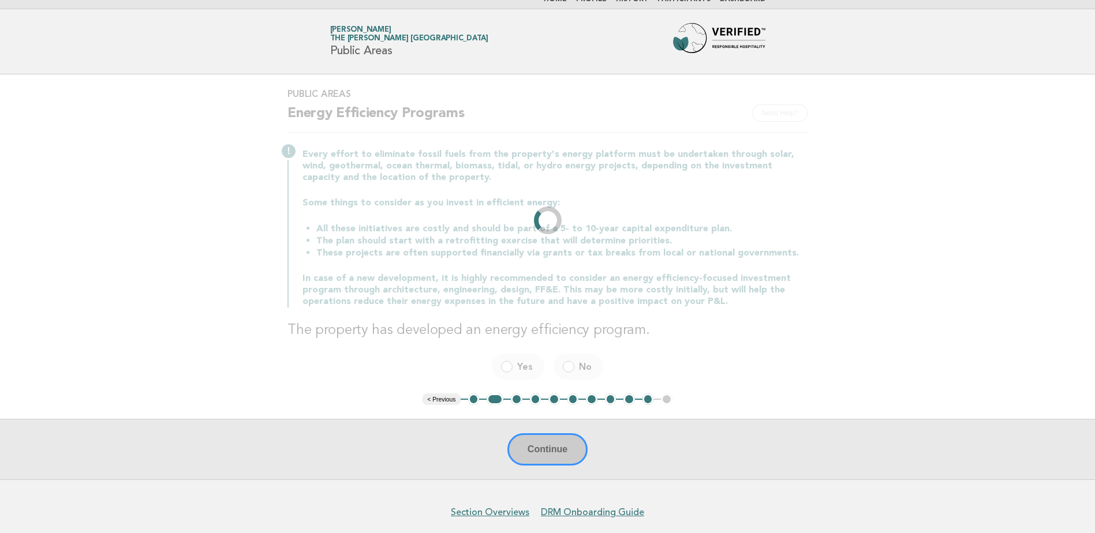
scroll to position [0, 0]
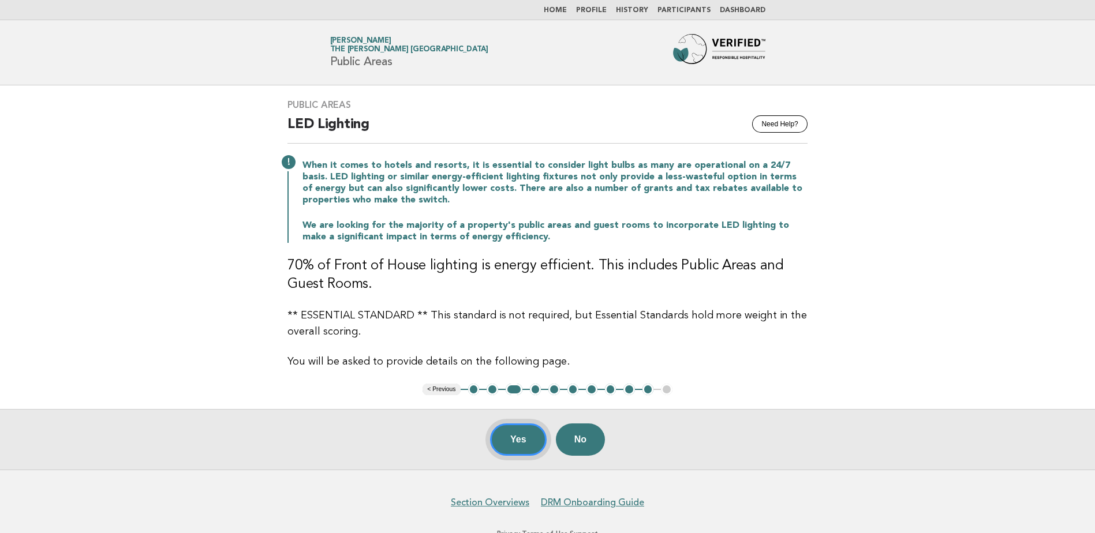
click at [510, 444] on button "Yes" at bounding box center [518, 440] width 57 height 32
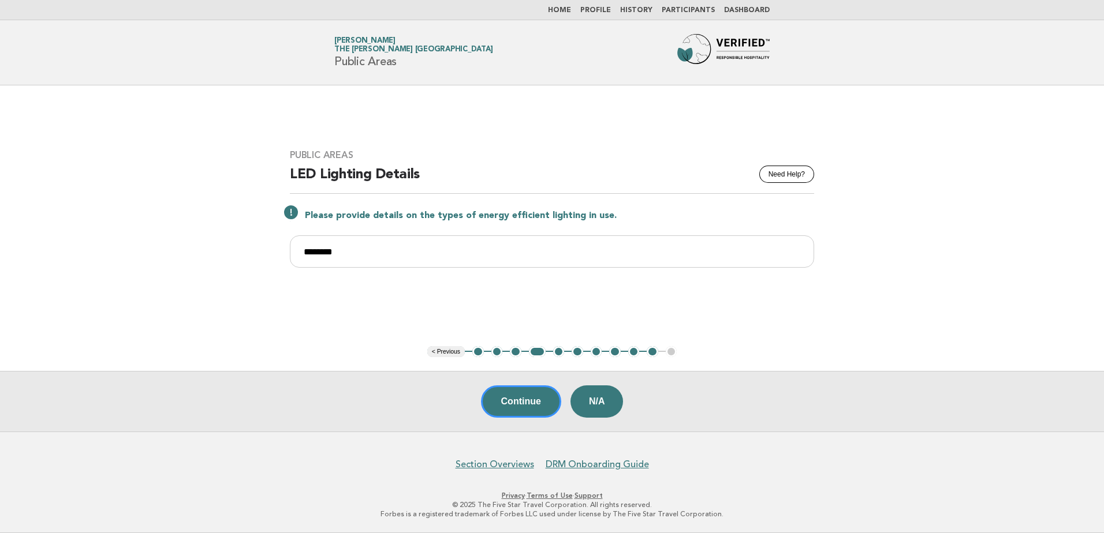
click at [162, 407] on div "Continue N/A" at bounding box center [552, 401] width 1104 height 61
click at [514, 350] on button "3" at bounding box center [516, 352] width 12 height 12
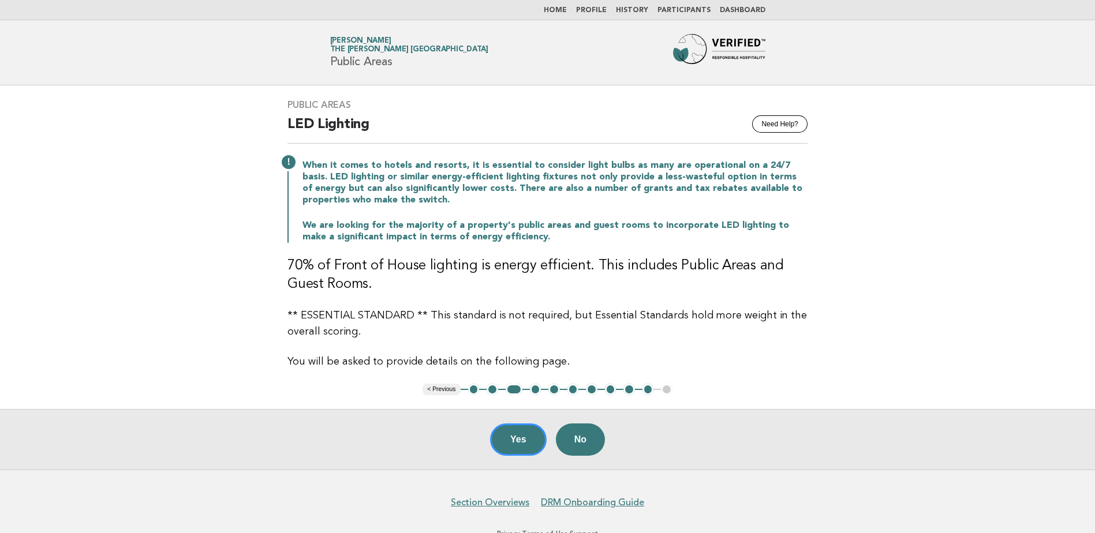
click at [539, 390] on button "4" at bounding box center [536, 390] width 12 height 12
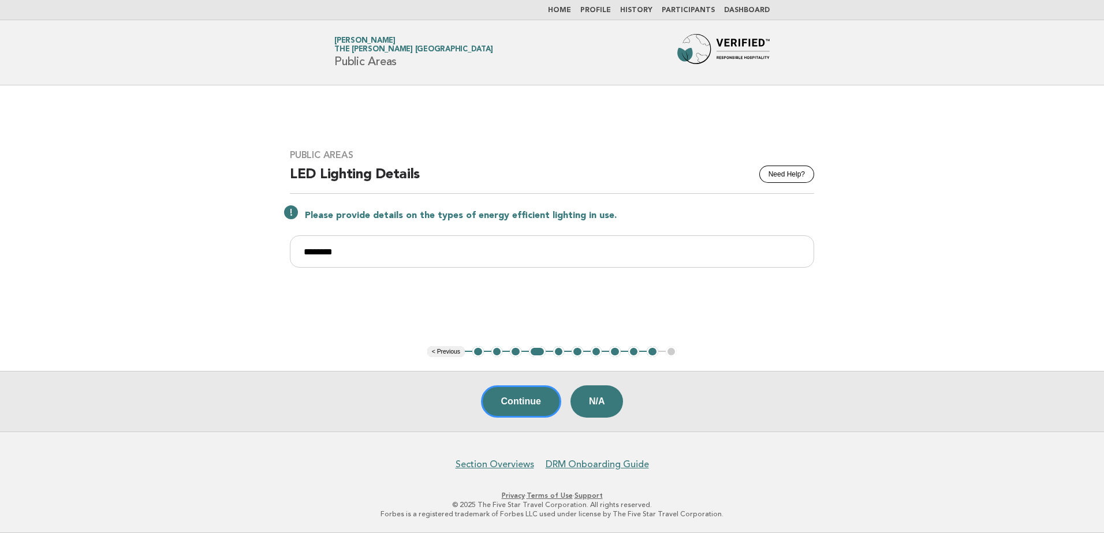
click at [557, 353] on button "5" at bounding box center [559, 352] width 12 height 12
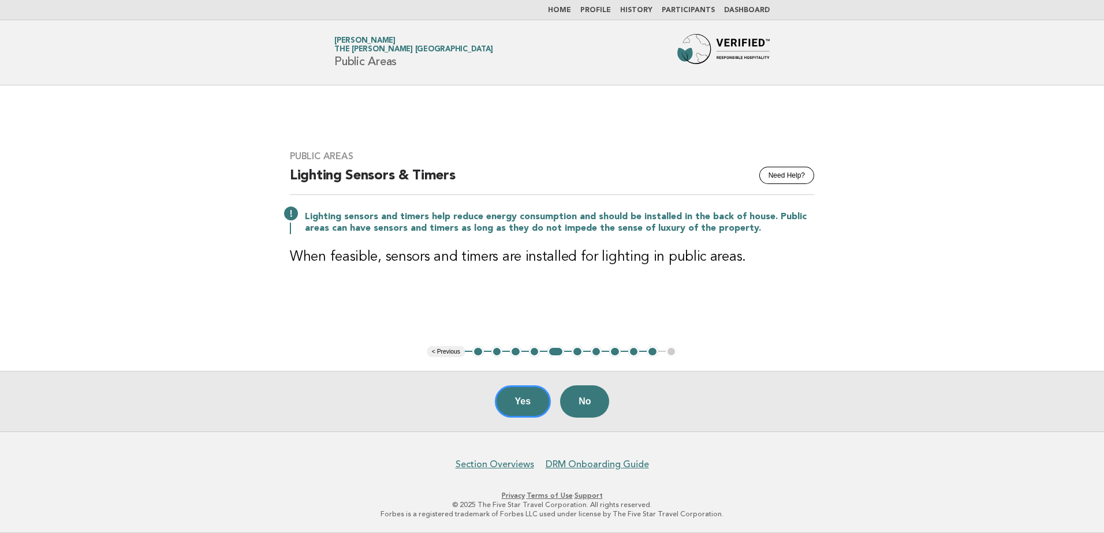
click at [533, 350] on button "4" at bounding box center [535, 352] width 12 height 12
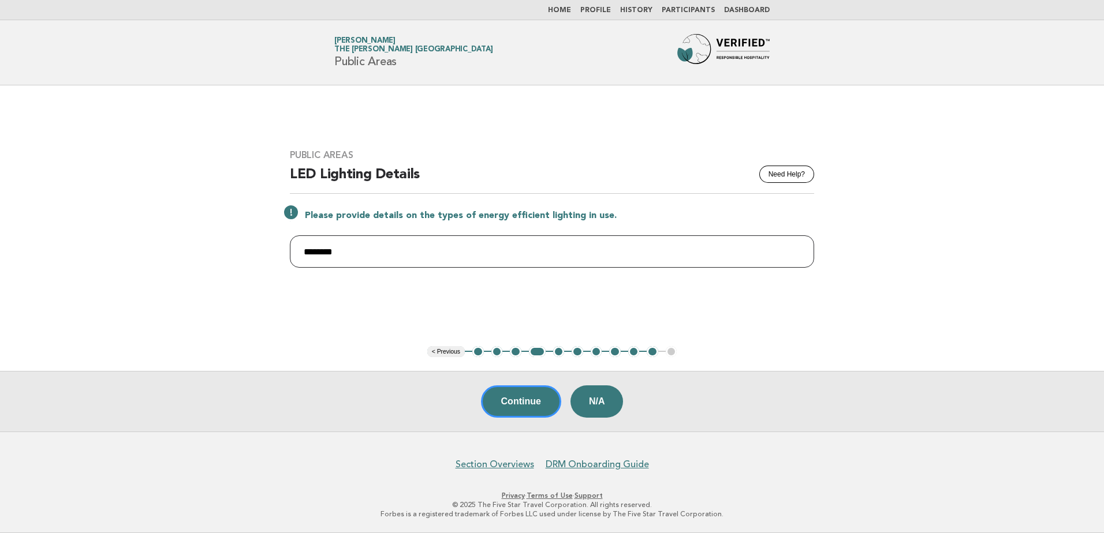
click at [389, 255] on input "********" at bounding box center [552, 252] width 524 height 32
type input "*"
paste input "**********"
type input "**********"
click at [527, 404] on button "Continue" at bounding box center [521, 402] width 80 height 32
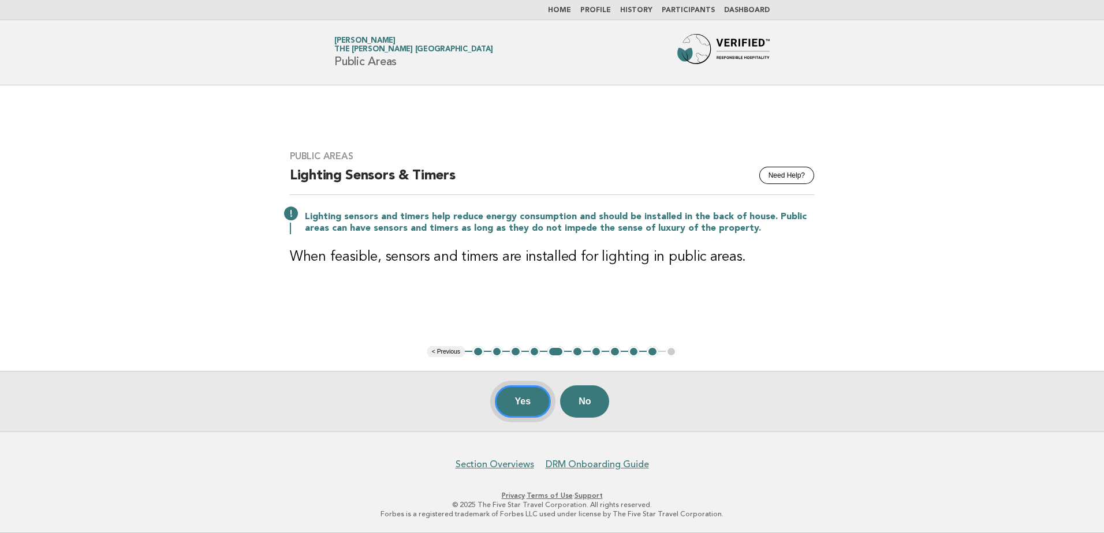
click at [525, 398] on button "Yes" at bounding box center [523, 402] width 57 height 32
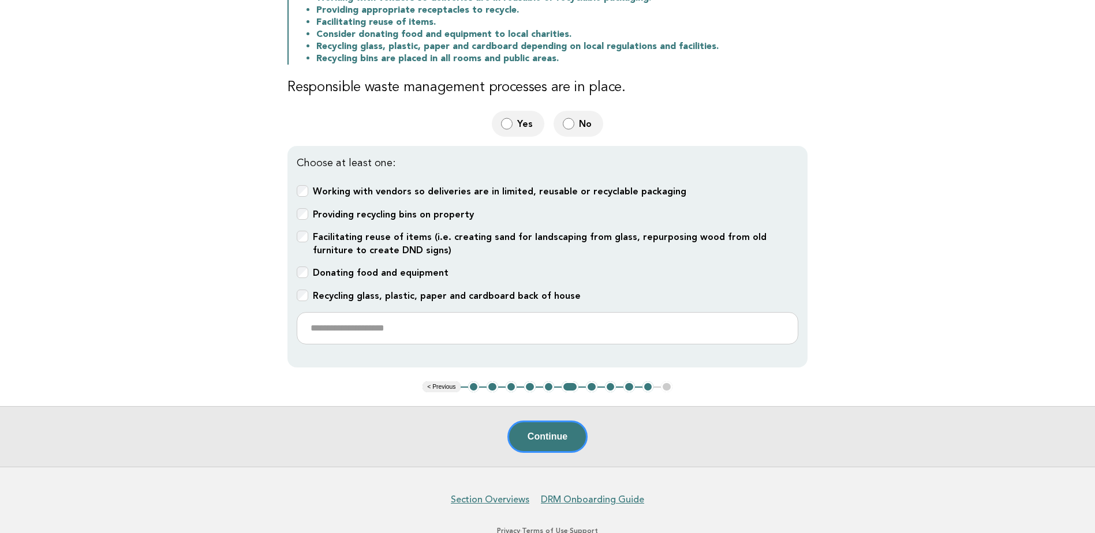
scroll to position [231, 0]
click at [578, 439] on button "Continue" at bounding box center [547, 436] width 80 height 32
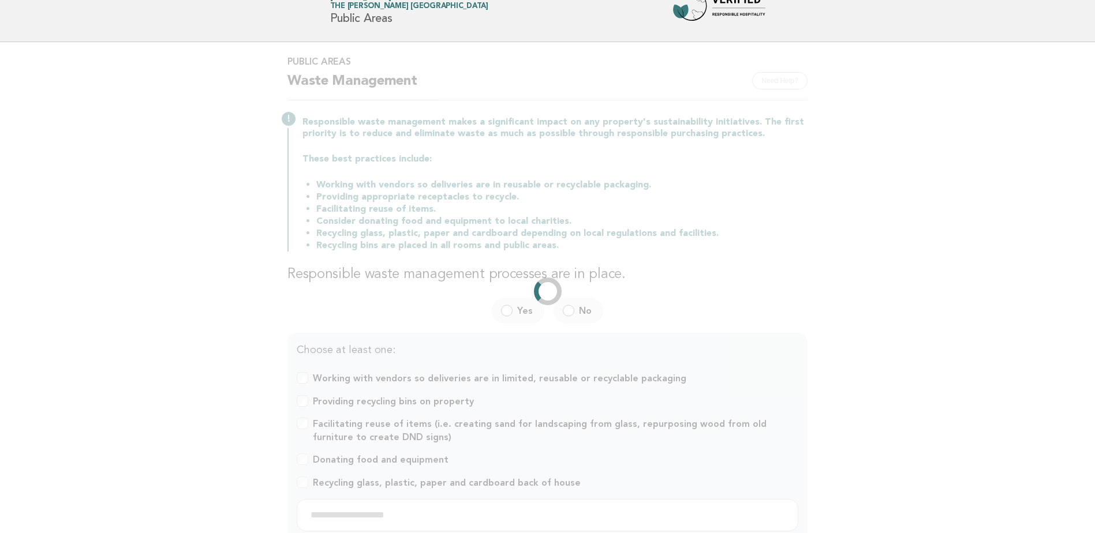
scroll to position [0, 0]
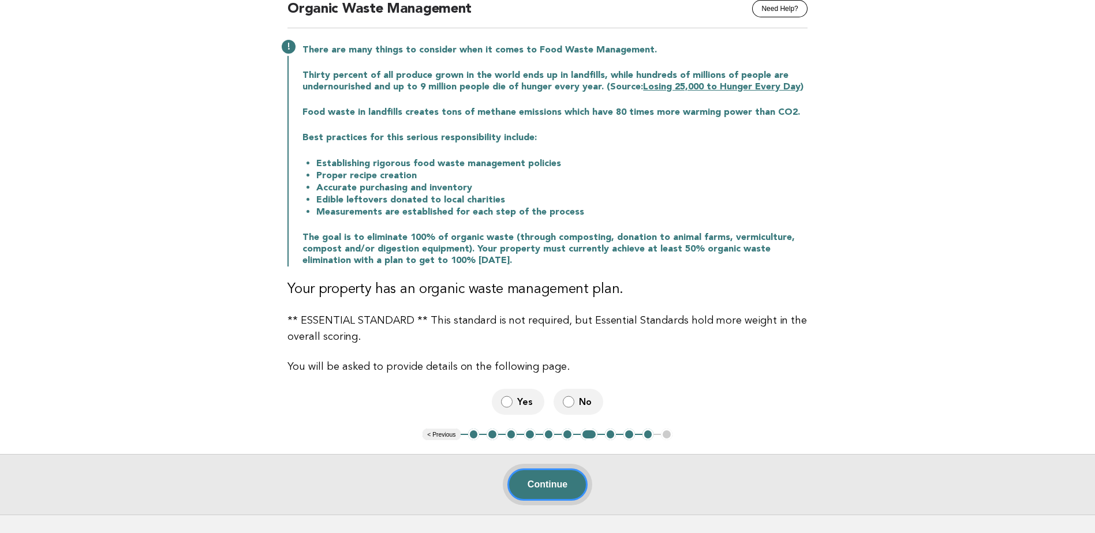
click at [577, 484] on button "Continue" at bounding box center [547, 485] width 80 height 32
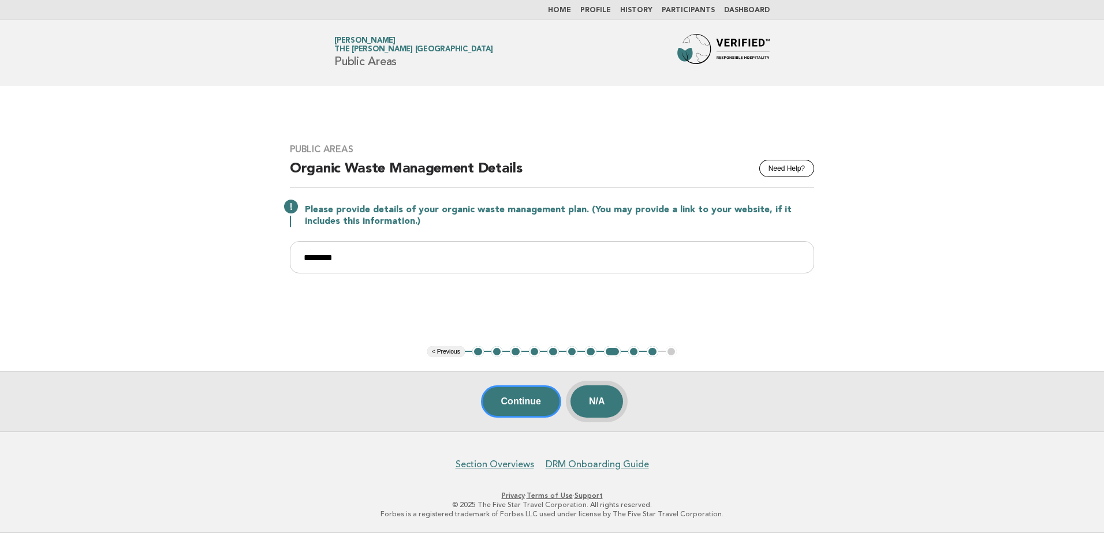
click at [590, 401] on button "N/A" at bounding box center [596, 402] width 53 height 32
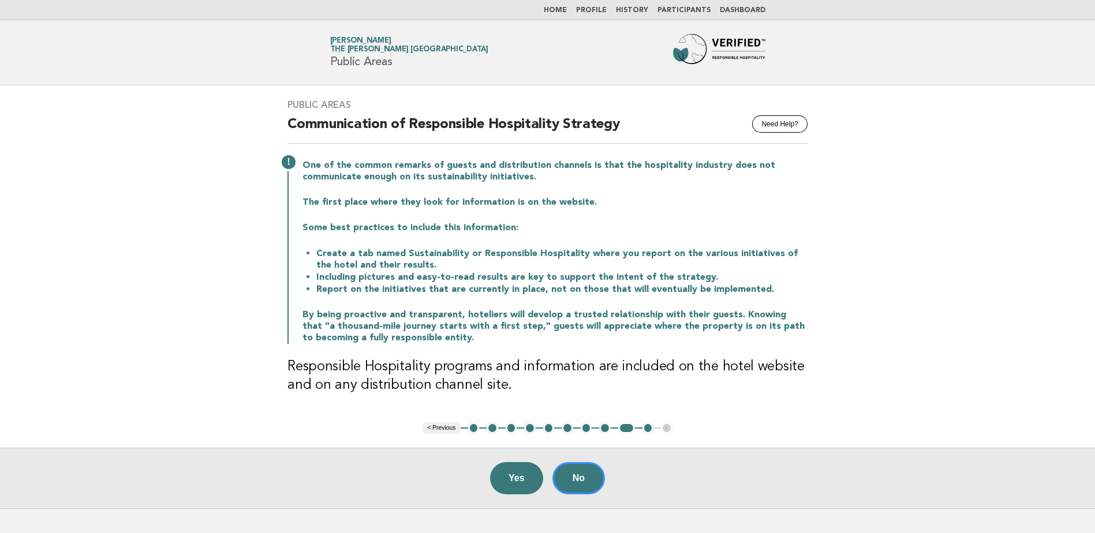
click at [605, 431] on button "8" at bounding box center [605, 429] width 12 height 12
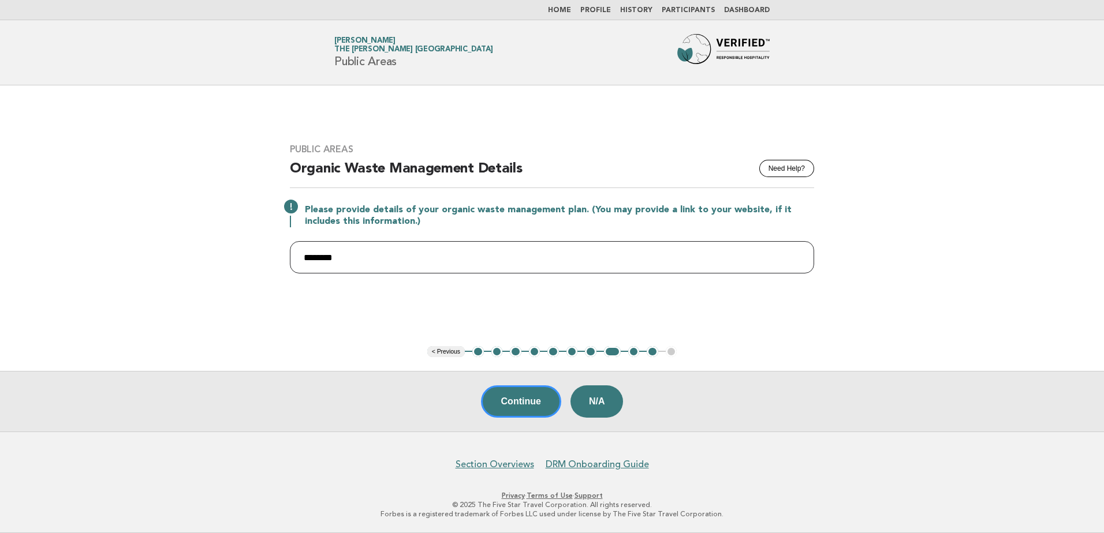
drag, startPoint x: 359, startPoint y: 253, endPoint x: 278, endPoint y: 258, distance: 81.0
click at [278, 258] on div "Public Areas Need Help? Organic Waste Management Details Please provide details…" at bounding box center [552, 215] width 552 height 171
click at [604, 406] on button "N/A" at bounding box center [596, 402] width 53 height 32
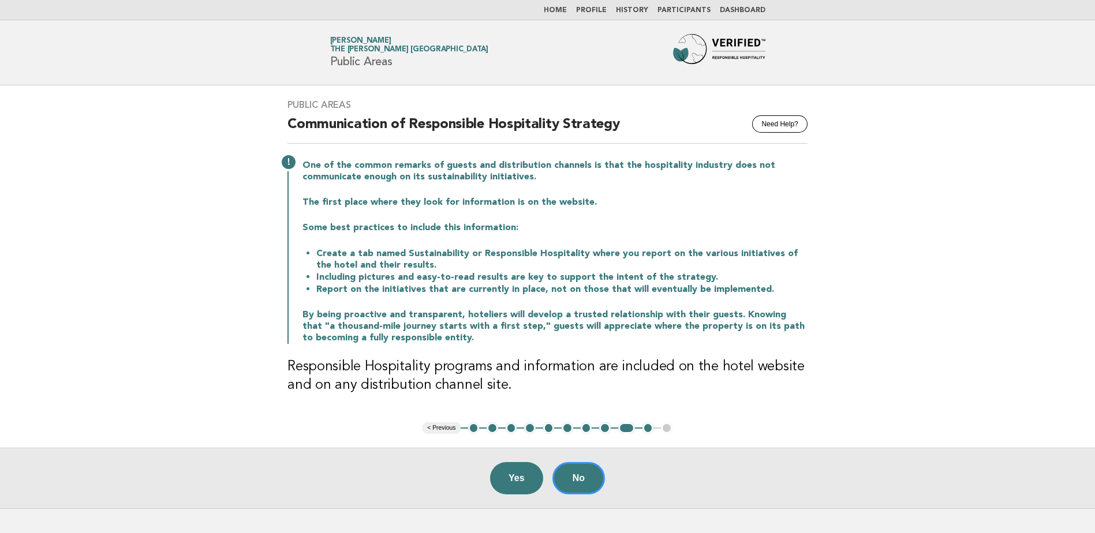
click at [649, 430] on button "10" at bounding box center [649, 429] width 12 height 12
click at [525, 476] on button "Yes" at bounding box center [516, 478] width 53 height 32
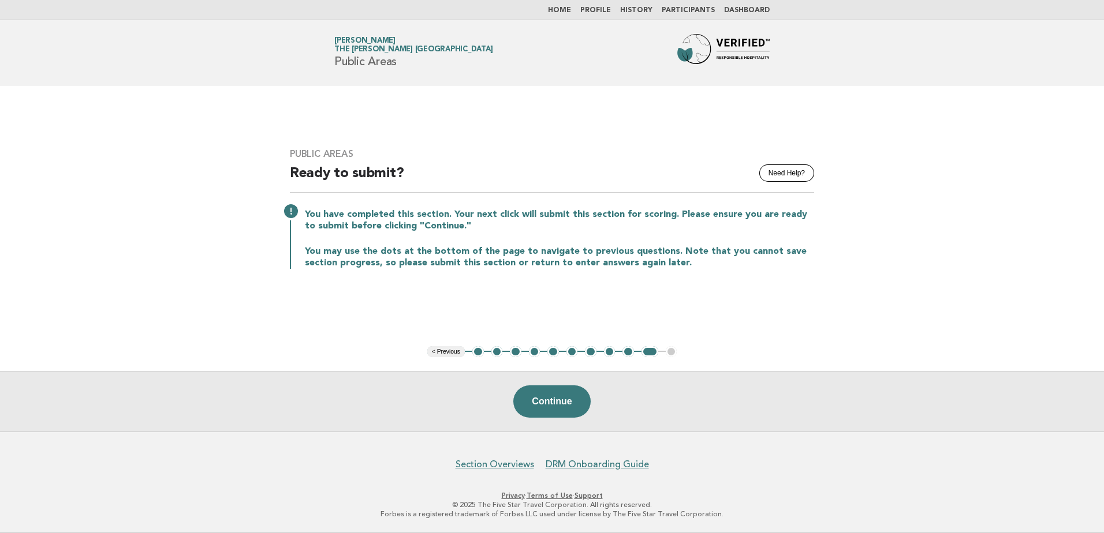
click at [563, 10] on link "Home" at bounding box center [559, 10] width 23 height 7
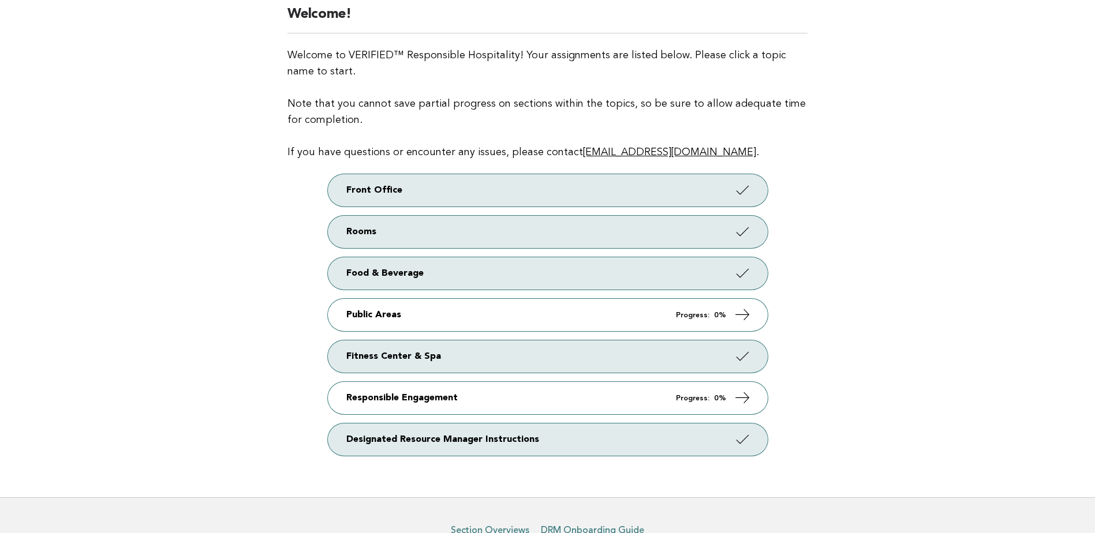
scroll to position [115, 0]
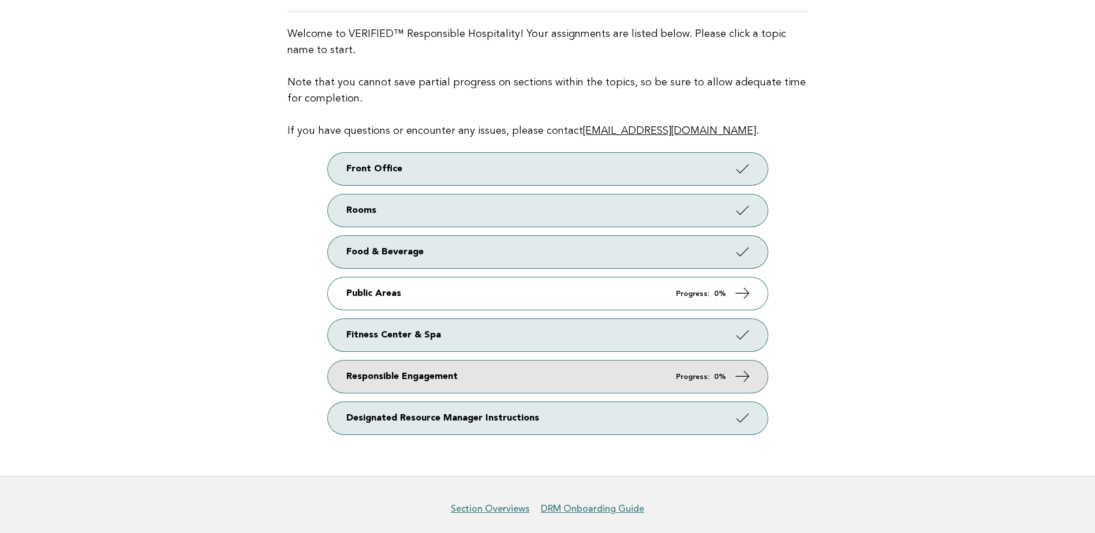
click at [443, 378] on link "Responsible Engagement Progress: 0%" at bounding box center [548, 377] width 440 height 32
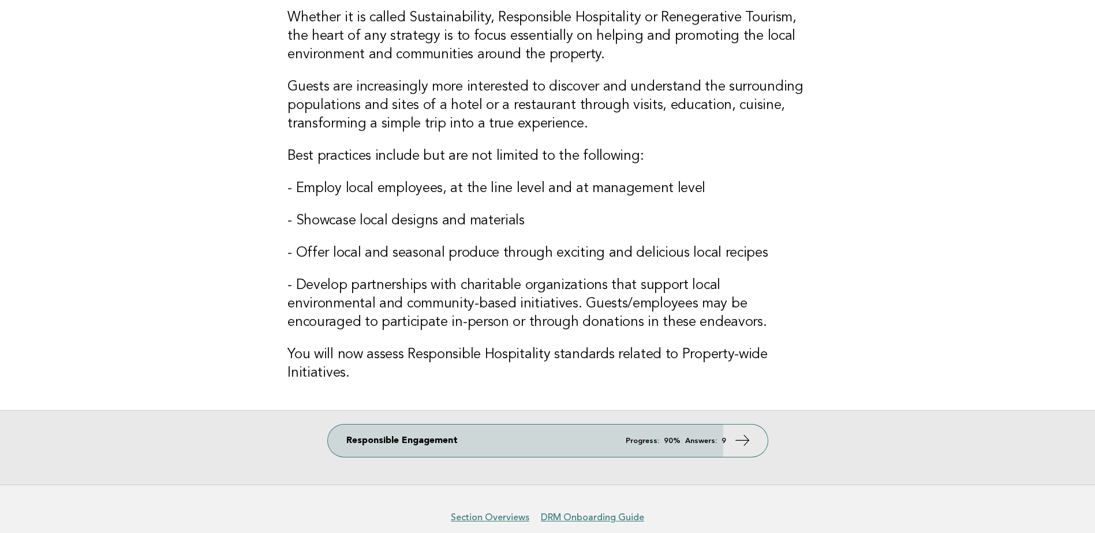
scroll to position [115, 0]
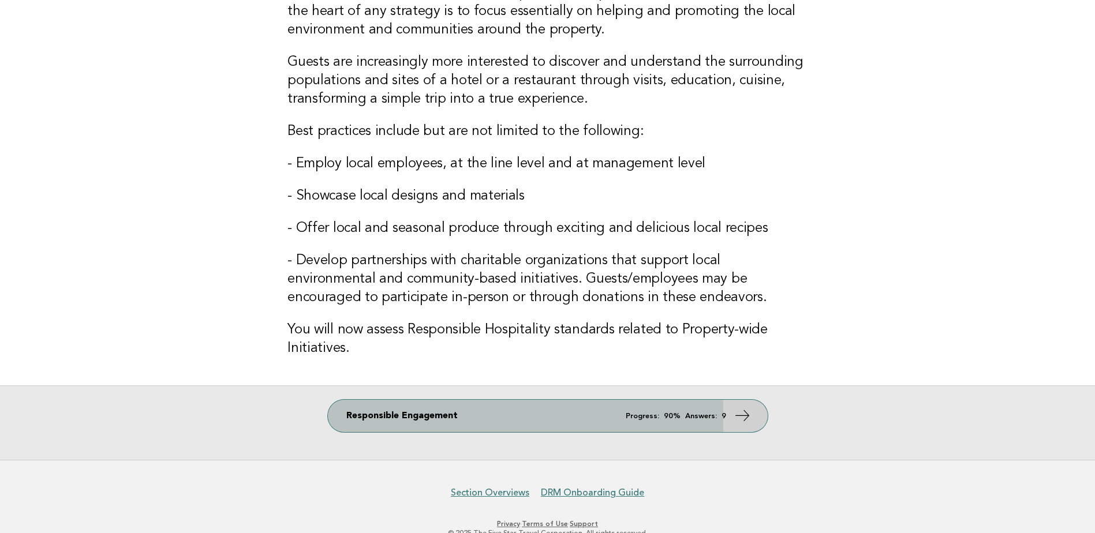
click at [586, 419] on link "Responsible Engagement Progress: 90% Answers: 9" at bounding box center [548, 416] width 440 height 32
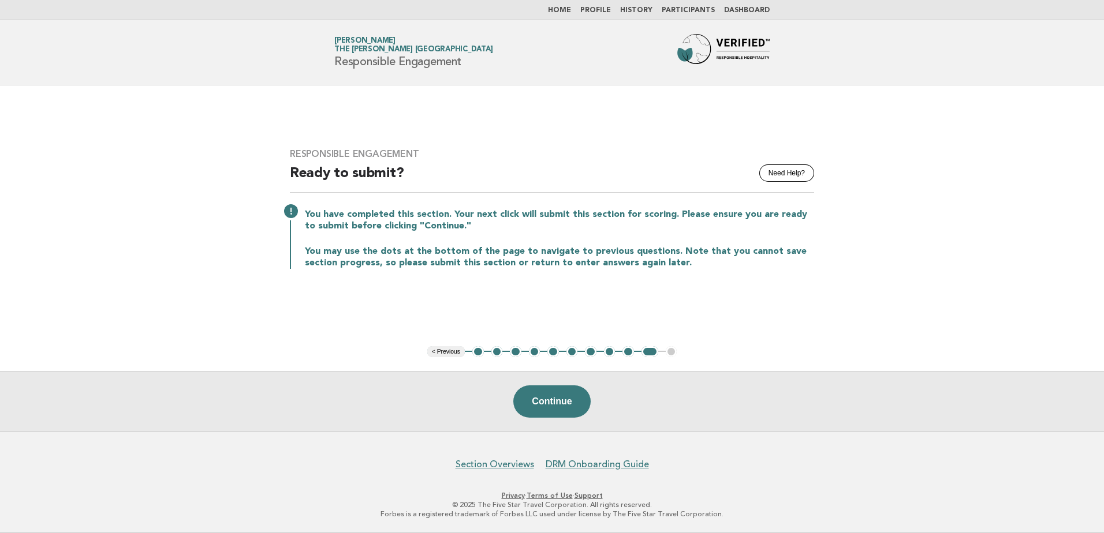
click at [628, 352] on button "9" at bounding box center [628, 352] width 12 height 12
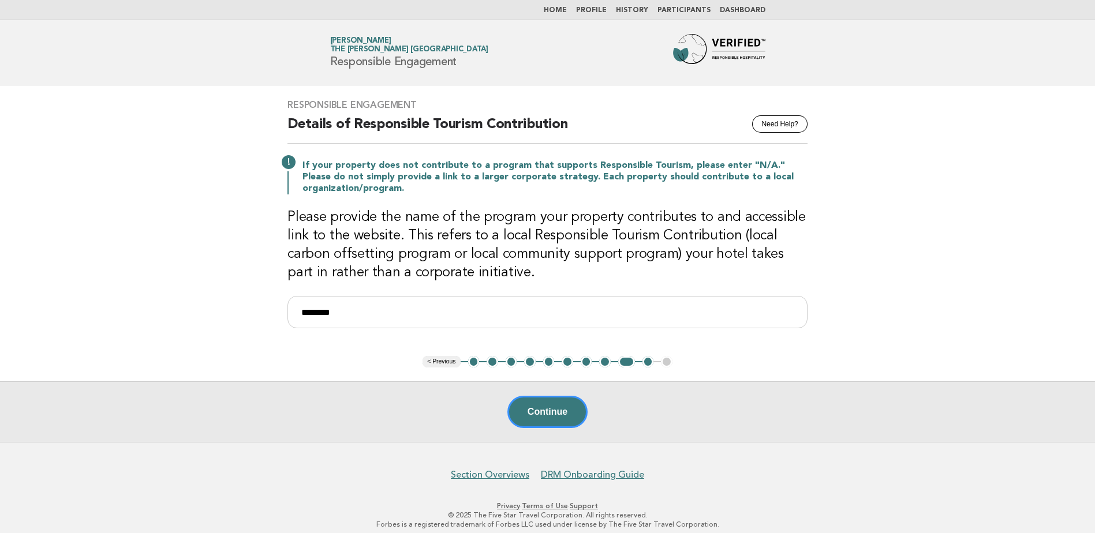
click at [603, 362] on button "8" at bounding box center [605, 362] width 12 height 12
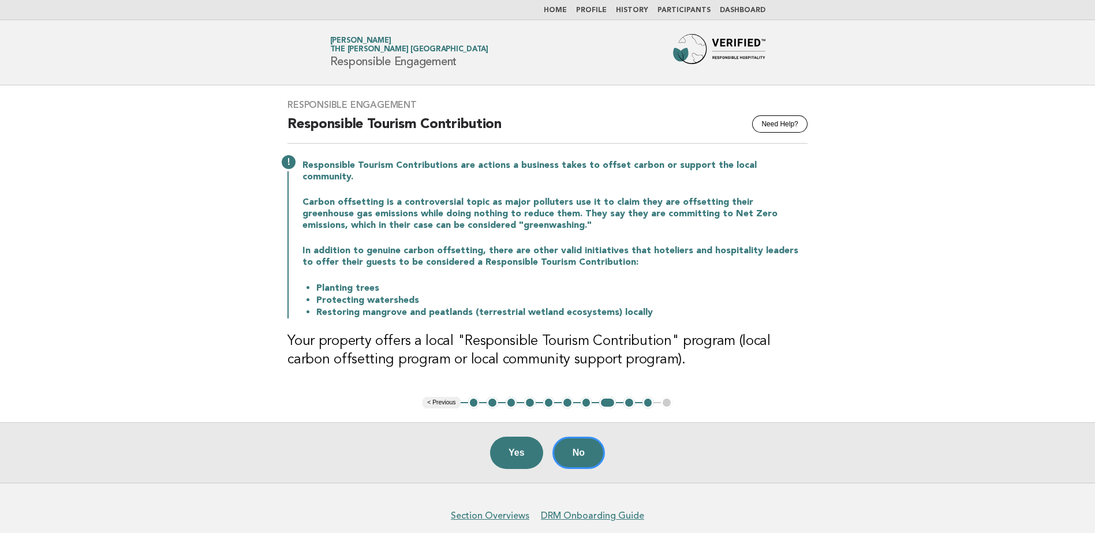
click at [583, 397] on button "7" at bounding box center [587, 403] width 12 height 12
